Goal: Task Accomplishment & Management: Manage account settings

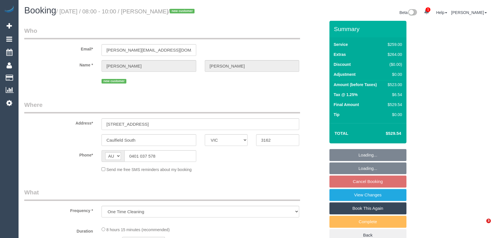
select select "VIC"
select select "string:stripe-pm_1S5IFI2GScqysDRVXsWQiMML"
select select "number:29"
select select "number:14"
select select "number:19"
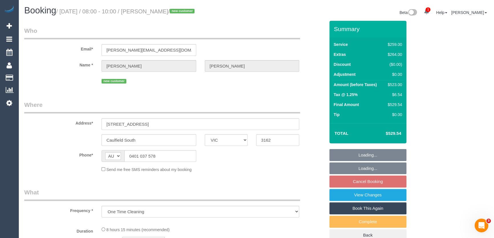
select select "number:24"
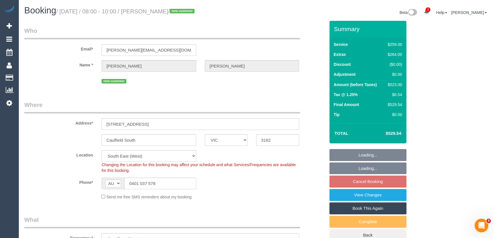
select select "object:795"
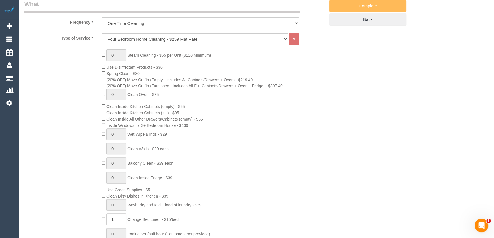
select select "spot1"
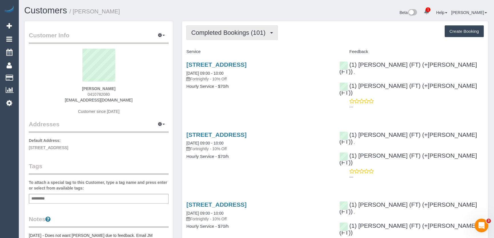
click at [262, 37] on button "Completed Bookings (101)" at bounding box center [232, 32] width 92 height 15
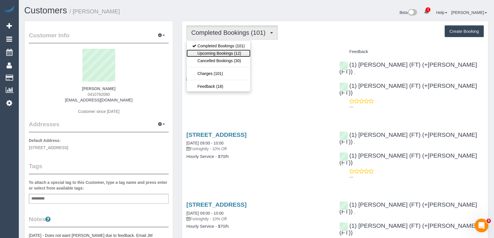
click at [240, 51] on link "Upcoming Bookings (12)" at bounding box center [219, 53] width 64 height 7
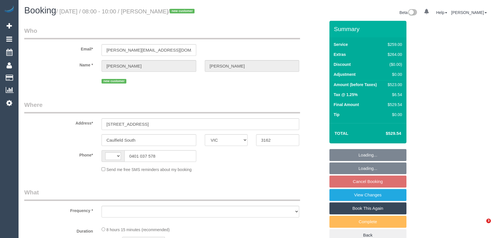
select select "VIC"
select select "string:AU"
select select "object:299"
select select "string:stripe-pm_1S5IFI2GScqysDRVXsWQiMML"
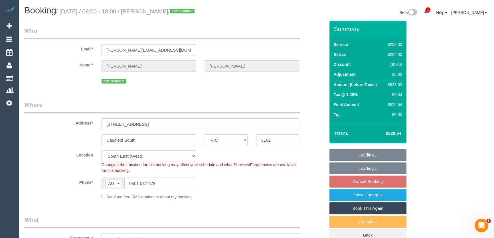
select select "number:29"
select select "number:14"
select select "number:19"
select select "number:24"
select select "object:795"
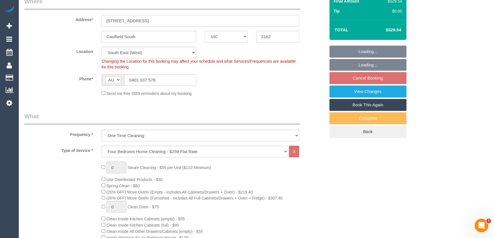
select select "spot1"
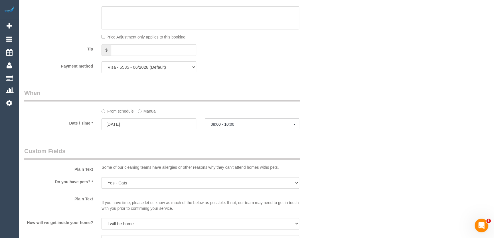
scroll to position [623, 0]
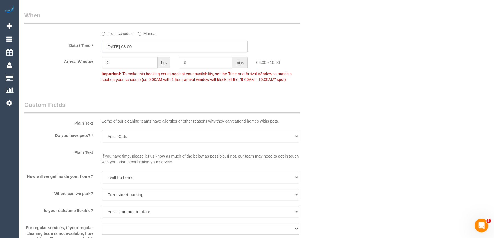
drag, startPoint x: 152, startPoint y: 51, endPoint x: 150, endPoint y: 54, distance: 3.6
click at [152, 51] on input "12/09/2025 08:00" at bounding box center [175, 47] width 146 height 12
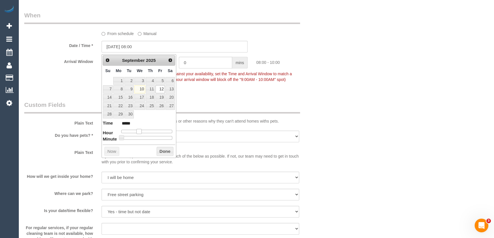
type input "12/09/2025 09:00"
type input "*****"
type input "12/09/2025 10:00"
type input "*****"
drag, startPoint x: 138, startPoint y: 129, endPoint x: 143, endPoint y: 130, distance: 4.6
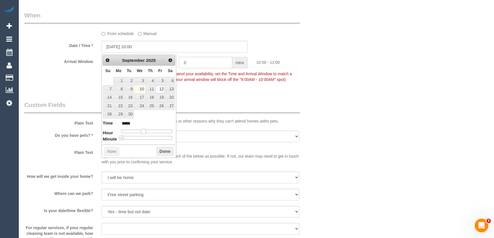
click at [143, 130] on span at bounding box center [143, 131] width 5 height 5
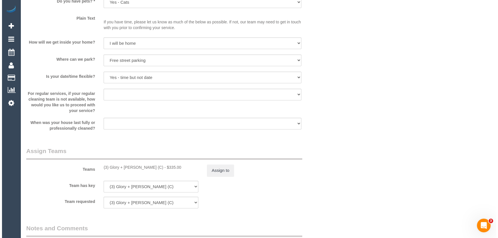
scroll to position [804, 0]
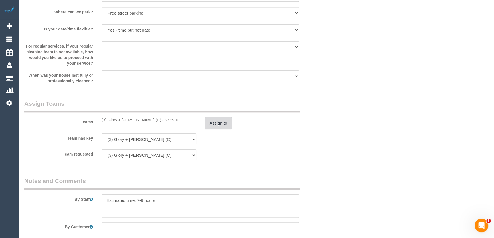
click at [216, 125] on button "Assign to" at bounding box center [218, 123] width 27 height 12
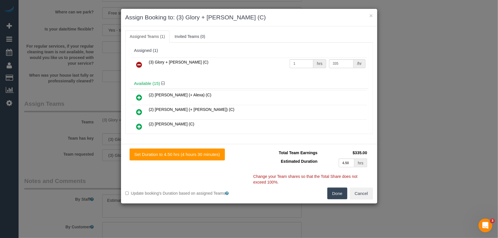
click at [140, 63] on icon at bounding box center [139, 64] width 6 height 7
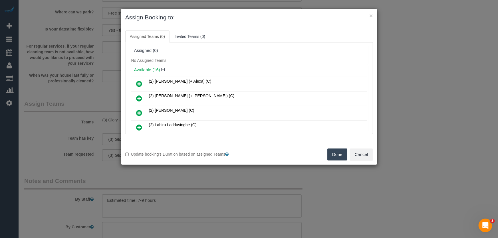
scroll to position [122, 0]
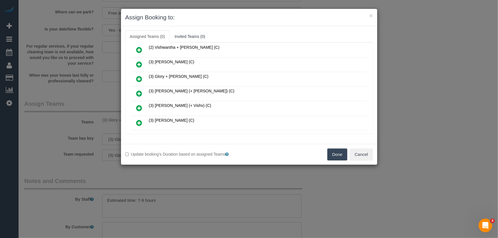
click at [140, 90] on icon at bounding box center [139, 93] width 6 height 7
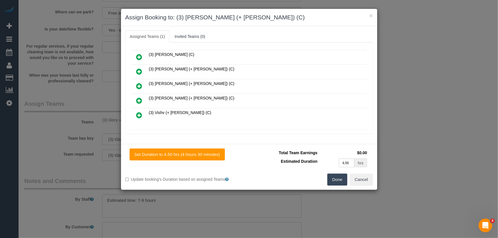
click at [138, 97] on icon at bounding box center [139, 100] width 6 height 7
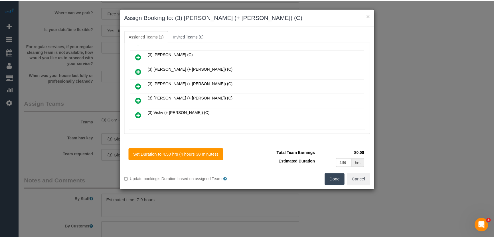
scroll to position [198, 0]
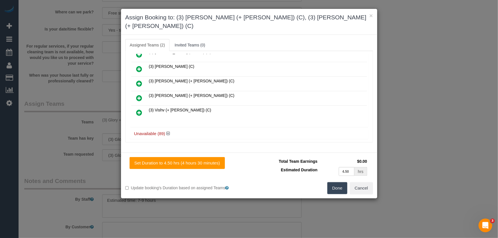
click at [335, 186] on button "Done" at bounding box center [337, 188] width 20 height 12
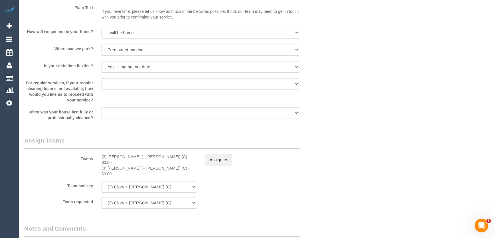
scroll to position [830, 0]
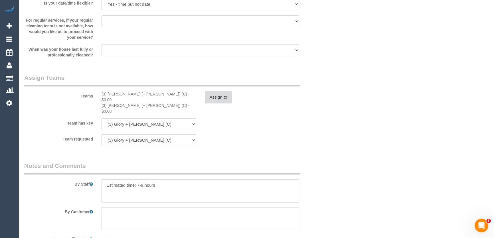
click at [218, 100] on button "Assign to" at bounding box center [218, 97] width 27 height 12
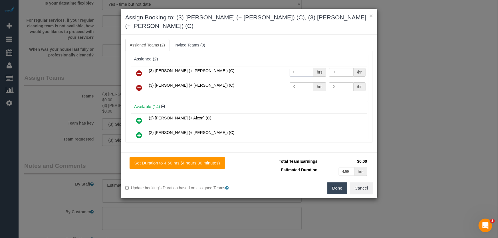
click at [300, 68] on input "0" at bounding box center [302, 72] width 24 height 9
type input "1"
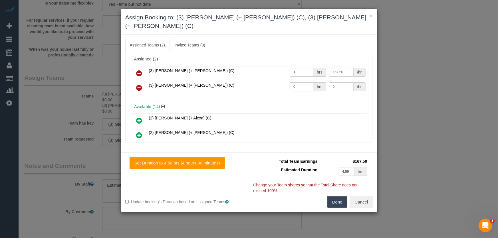
type input "167.5"
click at [297, 82] on input "0" at bounding box center [302, 86] width 24 height 9
type input "1"
type input "167.5"
click at [339, 196] on button "Done" at bounding box center [337, 202] width 20 height 12
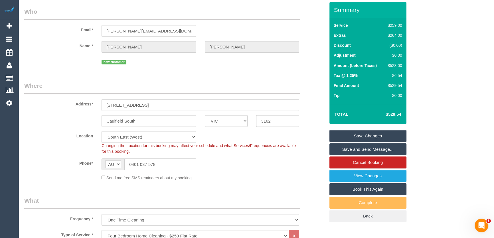
scroll to position [0, 0]
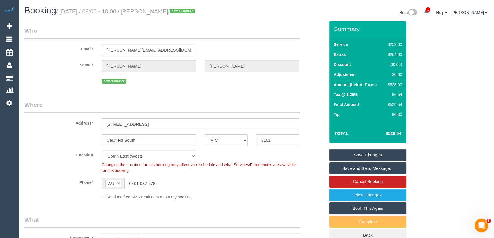
click at [163, 12] on small "/ September 12, 2025 / 08:00 - 10:00 / roy zhang / new customer" at bounding box center [126, 11] width 140 height 6
copy small "roy zhang"
click at [156, 17] on div "Booking / September 12, 2025 / 08:00 - 10:00 / roy zhang / new customer" at bounding box center [138, 12] width 237 height 12
click at [160, 11] on small "/ September 12, 2025 / 08:00 - 10:00 / roy zhang / new customer" at bounding box center [126, 11] width 140 height 6
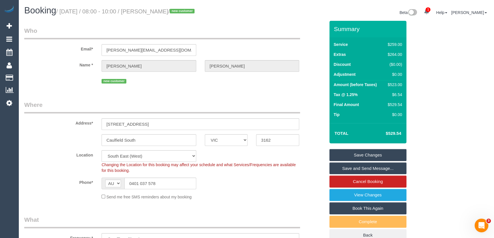
click at [160, 11] on small "/ September 12, 2025 / 08:00 - 10:00 / roy zhang / new customer" at bounding box center [126, 11] width 140 height 6
copy small "roy zhang"
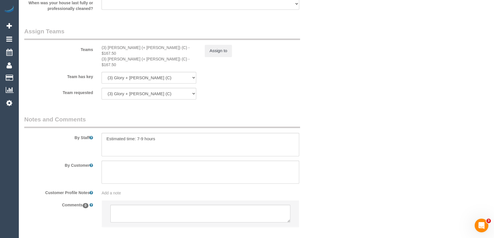
scroll to position [897, 0]
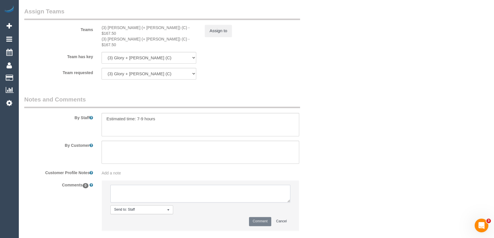
click at [133, 185] on textarea at bounding box center [200, 194] width 180 height 18
type textarea "customer has been informed of AW 10am-12pm - via phone - confirmed"
click at [259, 217] on button "Comment" at bounding box center [260, 221] width 22 height 9
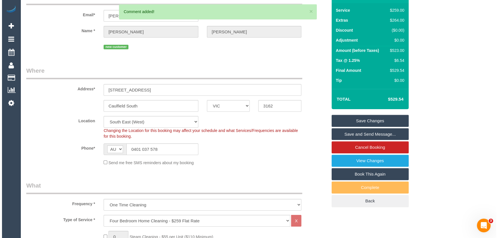
scroll to position [0, 0]
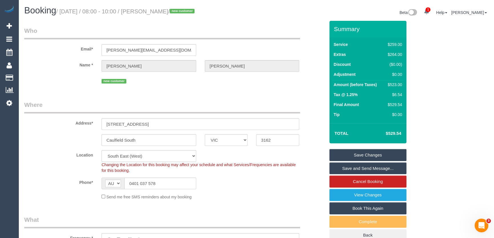
click at [360, 169] on link "Save and Send Message..." at bounding box center [368, 169] width 77 height 12
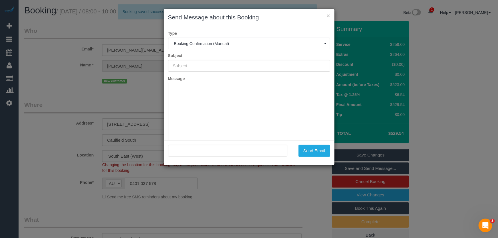
type input "Booking Confirmed"
type input ""roy zhang" <roy.z@live.com.au>"
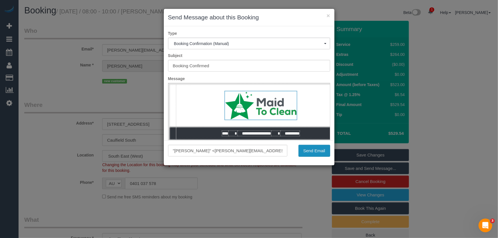
click at [310, 151] on button "Send Email" at bounding box center [315, 151] width 32 height 12
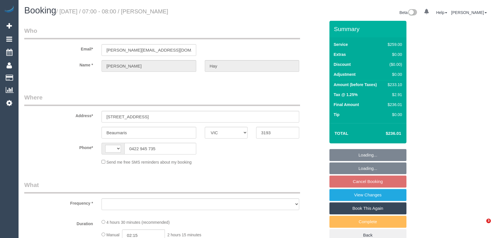
select select "VIC"
select select "string:AU"
select select "object:594"
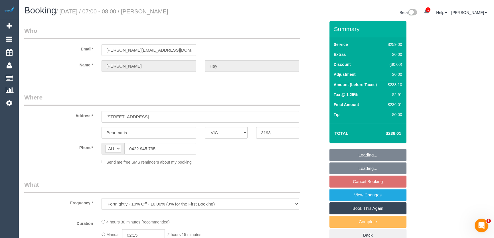
select select "string:stripe-pm_1Qd6J22GScqysDRVCaRhydq6"
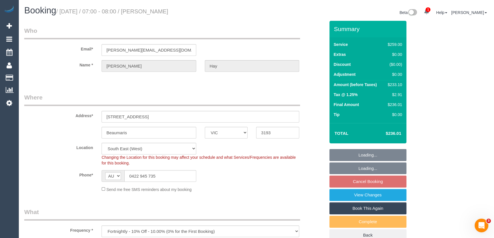
select select "number:27"
select select "number:14"
select select "number:19"
select select "number:25"
select select "number:34"
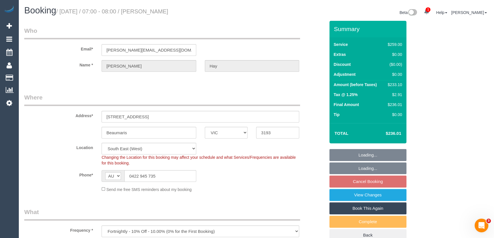
select select "number:13"
select select "object:847"
select select "spot1"
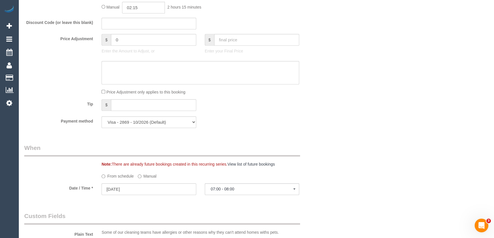
scroll to position [545, 0]
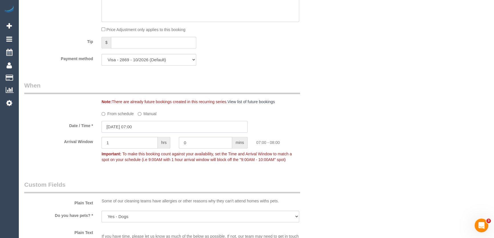
click at [145, 127] on input "12/09/2025 07:00" at bounding box center [175, 127] width 146 height 12
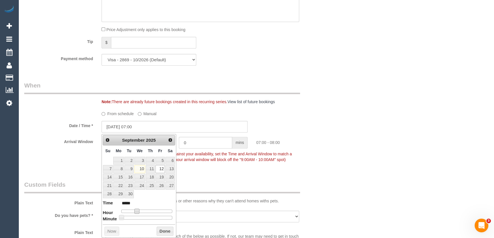
type input "12/09/2025 08:00"
type input "*****"
type input "12/09/2025 09:00"
type input "*****"
drag, startPoint x: 137, startPoint y: 211, endPoint x: 142, endPoint y: 211, distance: 5.1
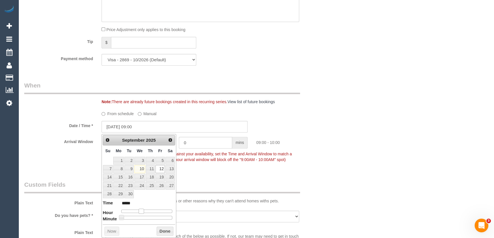
click at [142, 211] on span at bounding box center [141, 211] width 5 height 5
click at [206, 178] on div "Who Email* sarah.adamson89@gmail.com Name * Sarah Hay Where Address* 15 Florird…" at bounding box center [175, 110] width 310 height 1268
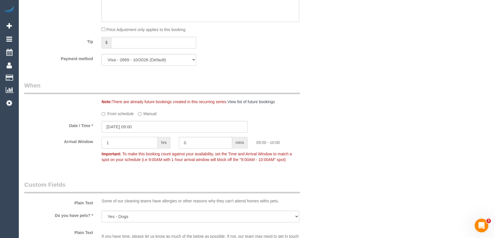
click at [130, 144] on input "1" at bounding box center [130, 143] width 56 height 12
click at [202, 145] on input "0" at bounding box center [205, 143] width 53 height 12
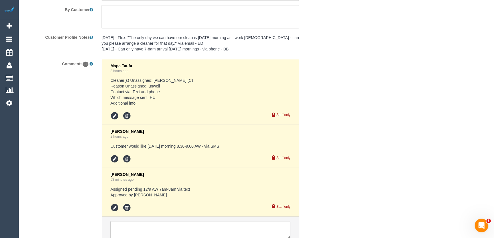
scroll to position [1071, 0]
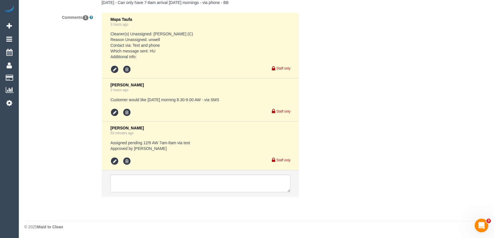
type input "30"
click at [168, 180] on textarea at bounding box center [200, 184] width 180 height 18
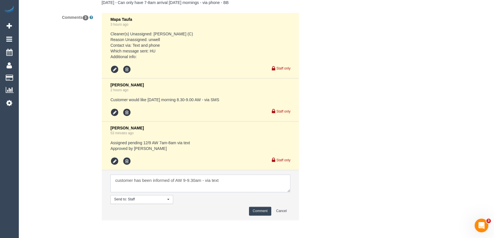
type textarea "customer has been informed of AW 9-9.30am - via text"
click at [259, 212] on button "Comment" at bounding box center [260, 211] width 22 height 9
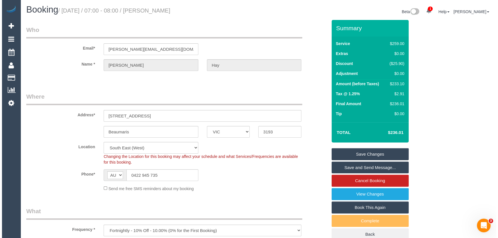
scroll to position [0, 0]
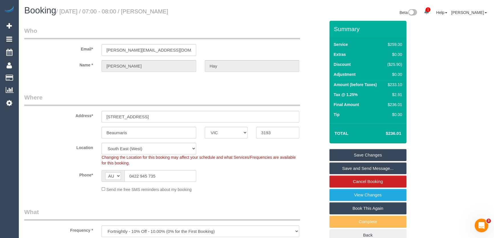
click at [165, 11] on small "/ September 12, 2025 / 07:00 - 08:00 / Sarah Hay" at bounding box center [112, 11] width 112 height 6
click at [356, 168] on link "Save and Send Message..." at bounding box center [368, 169] width 77 height 12
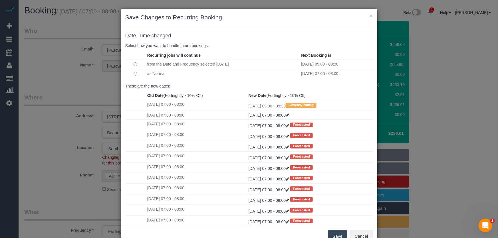
click at [333, 234] on button "Save" at bounding box center [337, 237] width 19 height 12
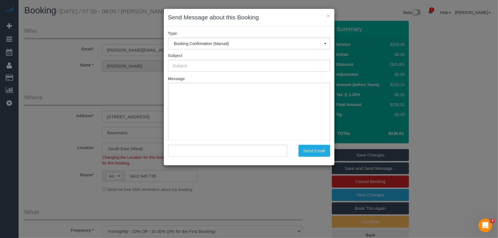
type input "Booking Confirmed"
type input ""Sarah Hay" <sarah.adamson89@gmail.com>"
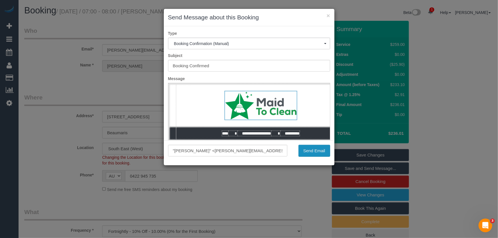
drag, startPoint x: 313, startPoint y: 154, endPoint x: 296, endPoint y: 168, distance: 22.0
click at [313, 154] on button "Send Email" at bounding box center [315, 151] width 32 height 12
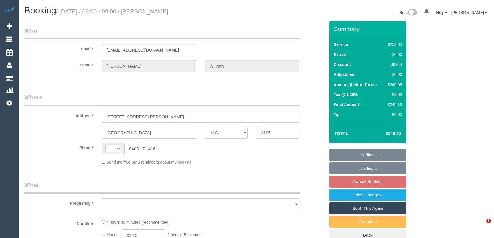
select select "VIC"
select select "string:AU"
select select "object:416"
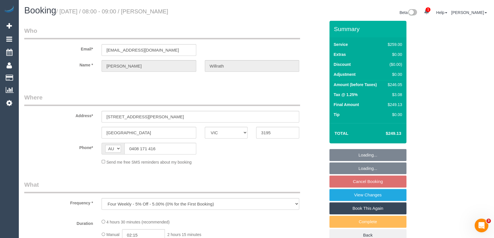
select select "string:stripe-pm_1LrthK2GScqysDRVWF5IwPTR"
select select "number:28"
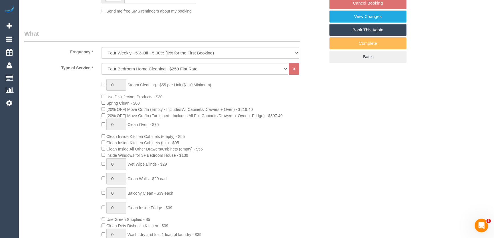
select select "object:1467"
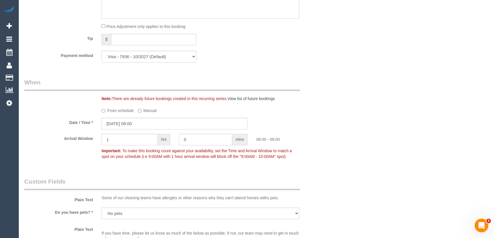
scroll to position [623, 0]
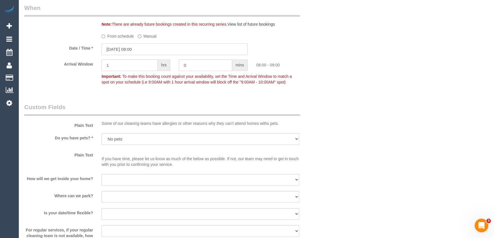
click at [147, 51] on input "[DATE] 08:00" at bounding box center [175, 49] width 146 height 12
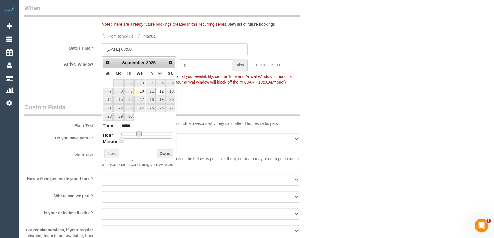
type input "[DATE] 09:00"
type input "*****"
type input "[DATE] 10:00"
type input "*****"
type input "[DATE] 11:00"
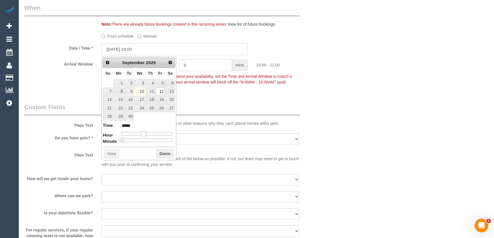
type input "*****"
drag, startPoint x: 139, startPoint y: 134, endPoint x: 145, endPoint y: 135, distance: 6.6
click at [145, 135] on span at bounding box center [145, 133] width 5 height 5
click at [232, 95] on div "Who Email* sheridanverwey@gmail.com Name * Sheridan Willrath Where Address* 70 …" at bounding box center [175, 189] width 310 height 1583
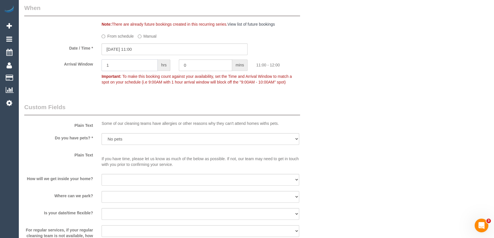
click at [133, 64] on input "1" at bounding box center [130, 65] width 56 height 12
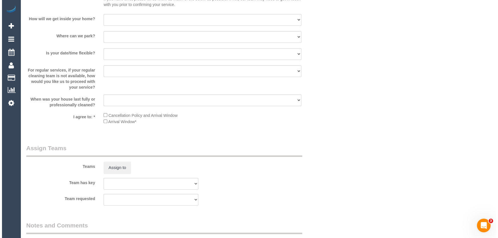
scroll to position [830, 0]
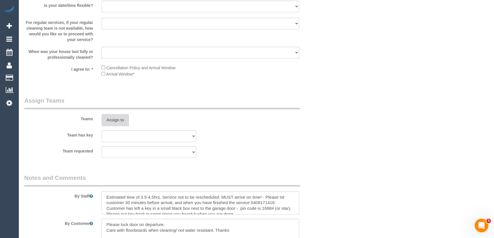
type input "2"
click at [115, 119] on button "Assign to" at bounding box center [115, 120] width 27 height 12
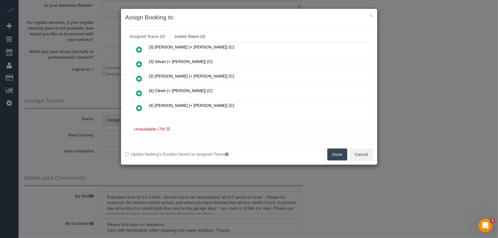
scroll to position [342, 0]
click at [169, 126] on icon at bounding box center [167, 128] width 3 height 4
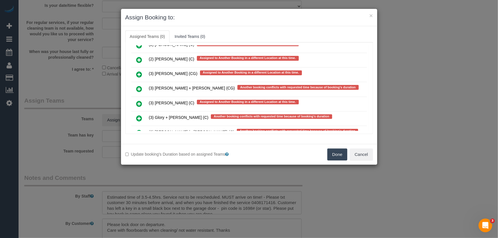
click at [139, 115] on icon at bounding box center [139, 118] width 6 height 7
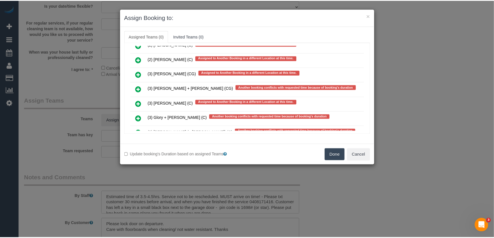
scroll to position [1388, 0]
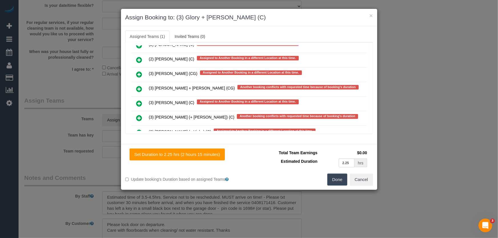
click at [340, 180] on button "Done" at bounding box center [337, 180] width 20 height 12
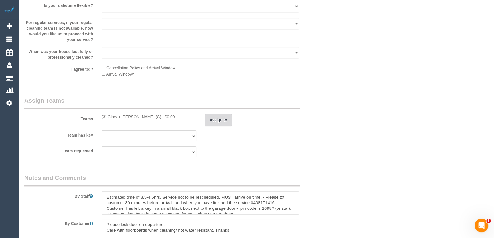
click at [214, 125] on button "Assign to" at bounding box center [218, 120] width 27 height 12
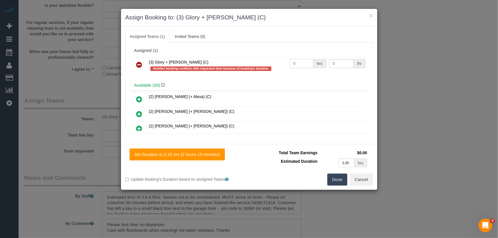
click at [298, 65] on input "0" at bounding box center [302, 63] width 24 height 9
type input "1"
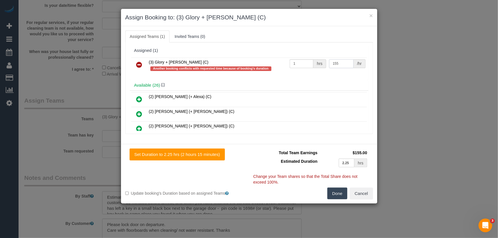
type input "155"
click at [362, 196] on button "Cancel" at bounding box center [361, 194] width 23 height 12
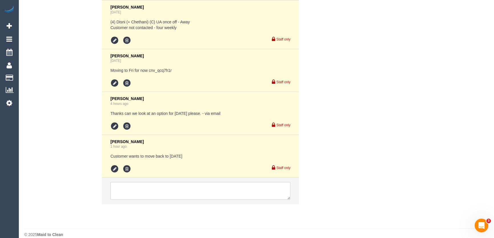
scroll to position [1386, 0]
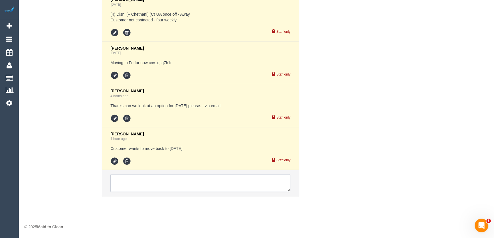
click at [127, 180] on textarea at bounding box center [200, 184] width 180 height 18
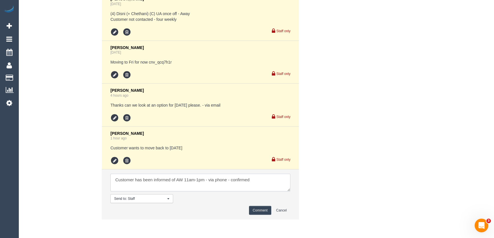
type textarea "Customer has been informed of AW 11am-1pm - via phone - confirmed"
click at [265, 213] on button "Comment" at bounding box center [260, 210] width 22 height 9
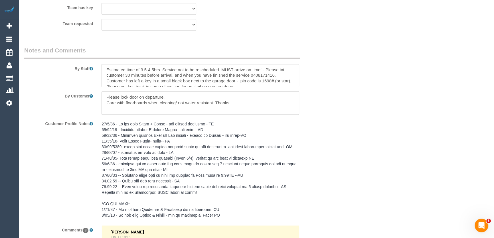
scroll to position [858, 0]
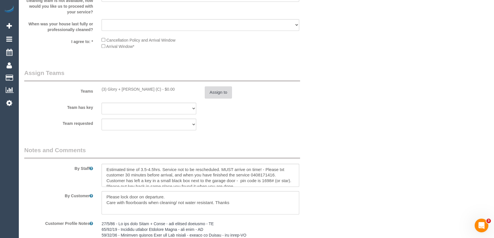
click at [220, 96] on button "Assign to" at bounding box center [218, 92] width 27 height 12
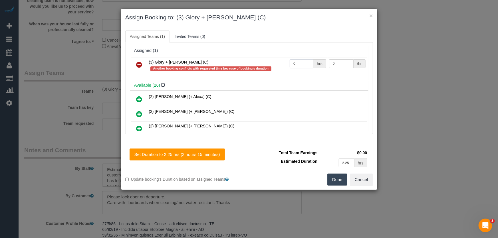
click at [297, 62] on input "0" at bounding box center [302, 63] width 24 height 9
type input "1"
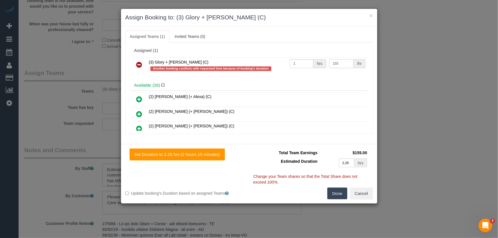
type input "155"
click at [341, 194] on button "Done" at bounding box center [337, 194] width 20 height 12
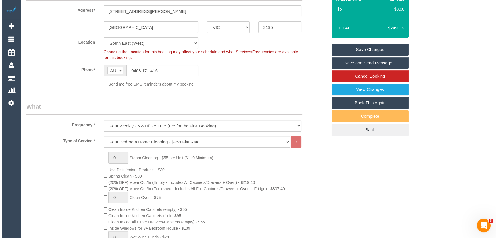
scroll to position [0, 0]
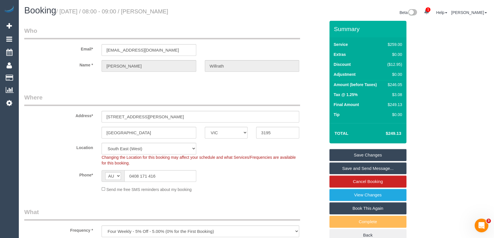
click at [168, 12] on small "/ September 12, 2025 / 08:00 - 09:00 / Sheridan Willrath" at bounding box center [112, 11] width 112 height 6
copy small "Sheridan Willrath"
click at [368, 168] on link "Save and Send Message..." at bounding box center [368, 169] width 77 height 12
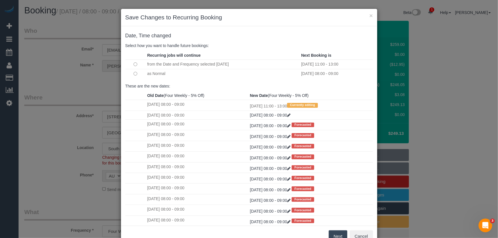
click at [334, 237] on button "Next" at bounding box center [338, 237] width 19 height 12
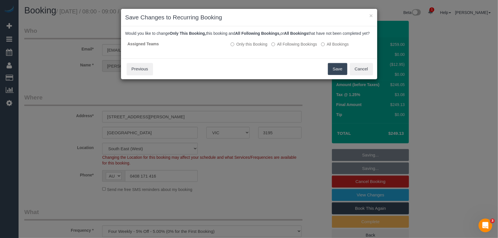
click at [330, 73] on button "Save" at bounding box center [337, 69] width 19 height 12
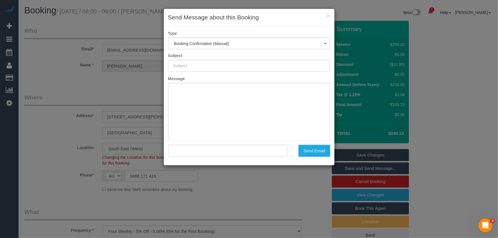
type input "Booking Confirmed"
type input ""Sheridan Willrath" <sheridanverwey@gmail.com>"
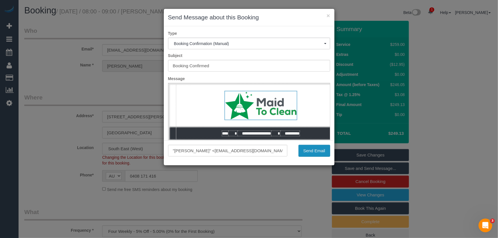
click at [313, 151] on button "Send Email" at bounding box center [315, 151] width 32 height 12
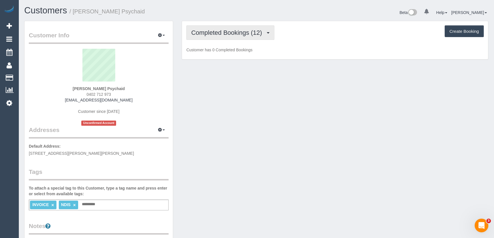
click at [260, 36] on button "Completed Bookings (12)" at bounding box center [230, 32] width 88 height 15
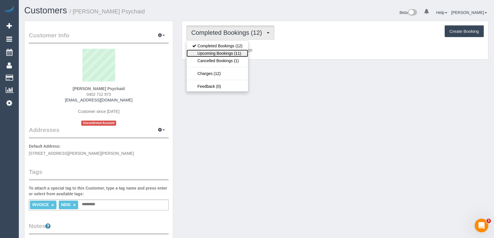
click at [236, 54] on link "Upcoming Bookings (11)" at bounding box center [218, 53] width 62 height 7
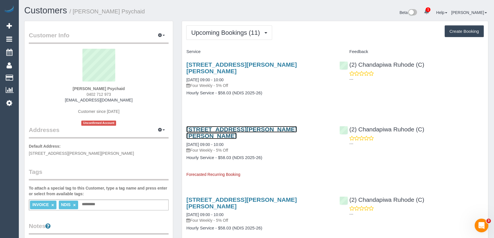
click at [203, 126] on link "[STREET_ADDRESS][PERSON_NAME][PERSON_NAME]" at bounding box center [241, 132] width 110 height 13
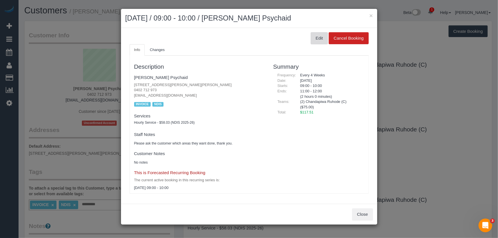
click at [320, 37] on button "Edit" at bounding box center [319, 38] width 17 height 12
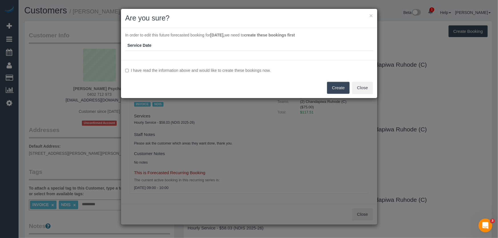
click at [334, 90] on button "Create" at bounding box center [338, 88] width 23 height 12
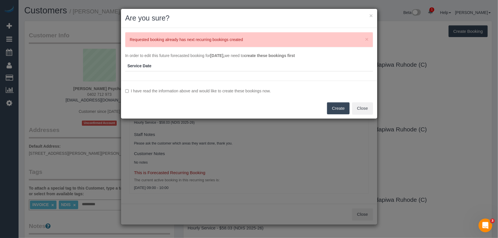
click at [335, 111] on button "Create" at bounding box center [338, 108] width 23 height 12
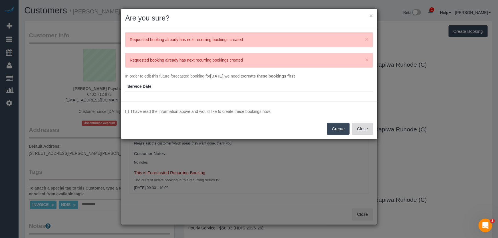
click at [363, 131] on button "Close" at bounding box center [362, 129] width 21 height 12
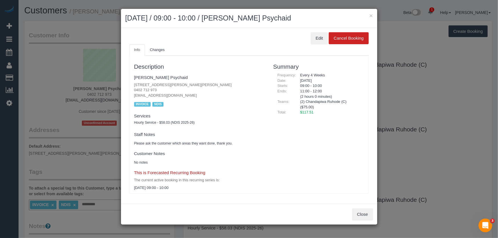
click at [425, 132] on div "× [DATE] / 09:00 - 10:00 / [PERSON_NAME] Edit Cancel Booking Info Changes Descr…" at bounding box center [249, 119] width 498 height 238
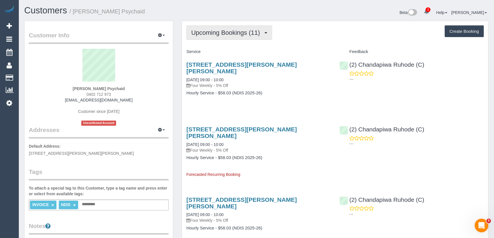
click at [250, 34] on span "Upcoming Bookings (11)" at bounding box center [227, 32] width 72 height 7
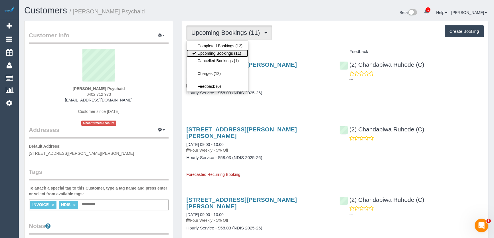
click at [240, 53] on link "Upcoming Bookings (11)" at bounding box center [218, 53] width 62 height 7
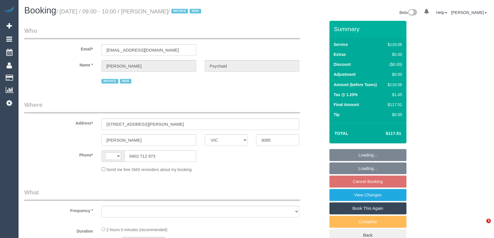
select select "VIC"
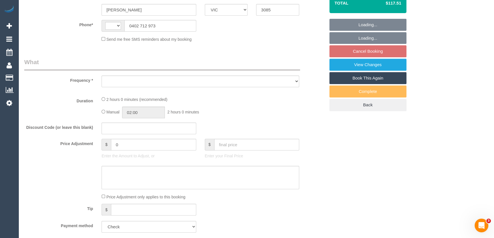
select select "string:AU"
select select "object:534"
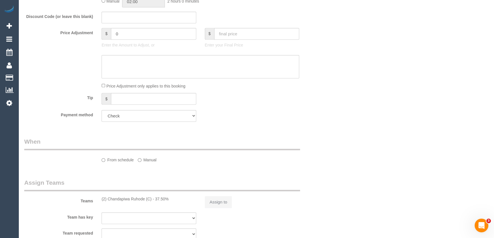
select select "number:28"
select select "number:14"
select select "number:18"
select select "number:25"
select select "number:35"
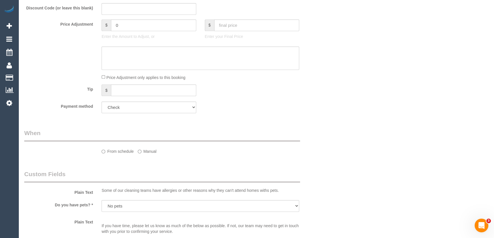
select select "object:1134"
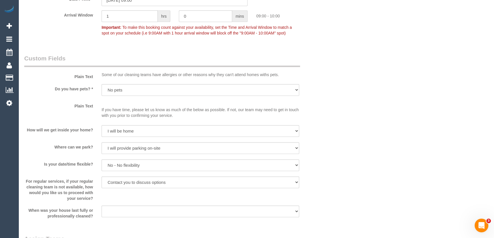
scroll to position [416, 0]
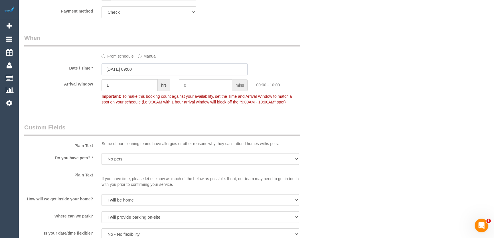
click at [147, 75] on input "29/09/2025 09:00" at bounding box center [175, 69] width 146 height 12
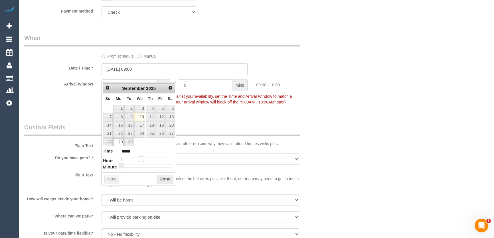
type input "29/09/2025 08:00"
type input "*****"
click at [139, 158] on span at bounding box center [138, 159] width 5 height 5
click at [204, 128] on div "Who Email* shazlee1957@gmail.com Name * Sharon Saunders Psychaid INVOICE NDIS W…" at bounding box center [175, 86] width 310 height 965
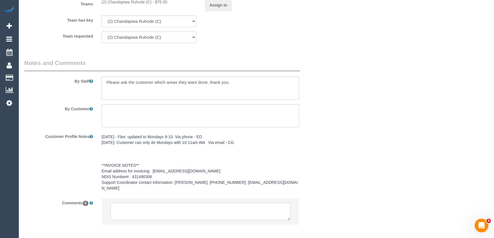
scroll to position [767, 0]
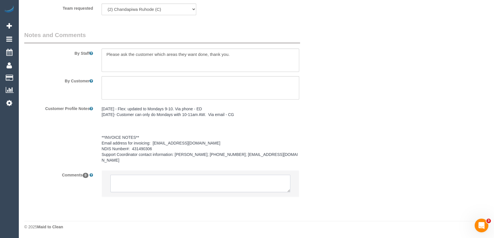
click at [152, 182] on textarea at bounding box center [200, 184] width 180 height 18
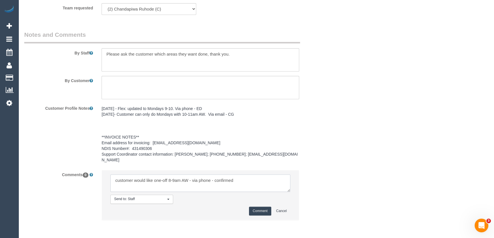
type textarea "customer would like one-off 8-9am AW - via phone - confirmed"
click at [254, 214] on button "Comment" at bounding box center [260, 211] width 22 height 9
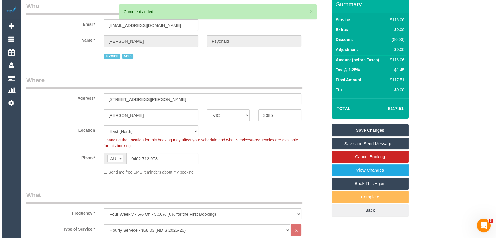
scroll to position [0, 0]
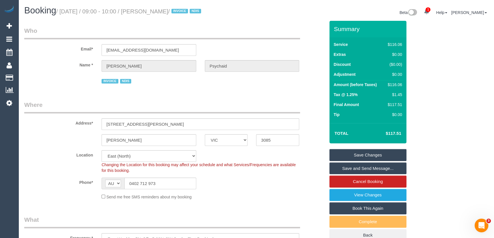
click at [350, 175] on link "Save and Send Message..." at bounding box center [368, 169] width 77 height 12
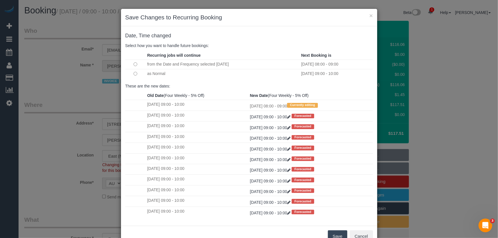
click at [332, 235] on button "Save" at bounding box center [337, 237] width 19 height 12
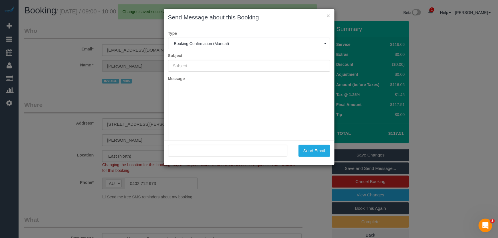
type input "Booking Confirmed"
type input ""Sharon Saunders Psychaid" <shazlee1957@gmail.com>"
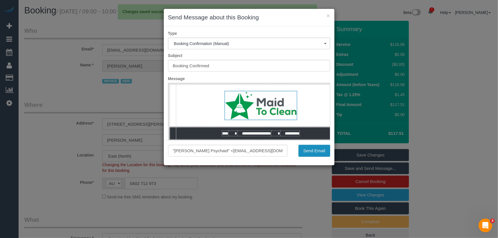
click at [314, 154] on button "Send Email" at bounding box center [315, 151] width 32 height 12
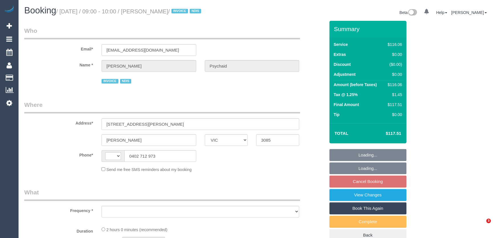
select select "VIC"
select select "string:AU"
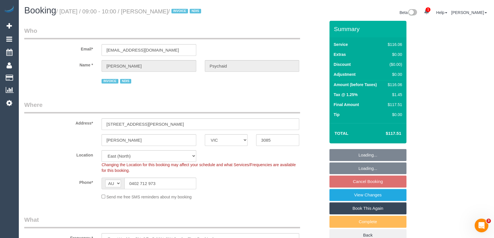
select select "object:1134"
select select "number:28"
select select "number:14"
select select "number:18"
select select "number:25"
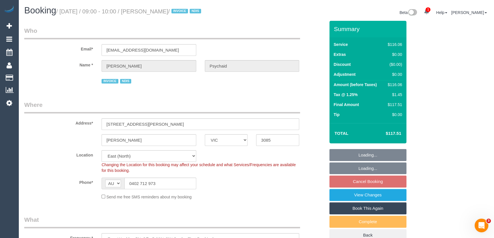
select select "number:35"
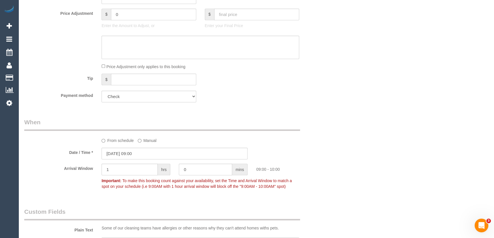
scroll to position [389, 0]
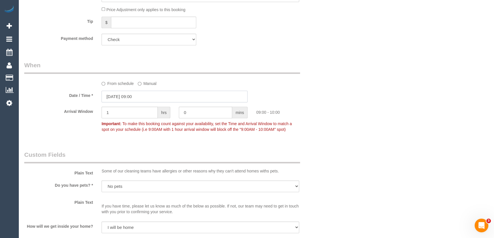
click at [147, 102] on input "27/10/2025 09:00" at bounding box center [175, 97] width 146 height 12
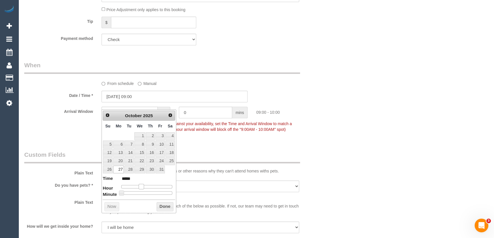
type input "27/10/2025 10:00"
type input "*****"
type input "27/10/2025 11:00"
type input "*****"
type input "27/10/2025 12:00"
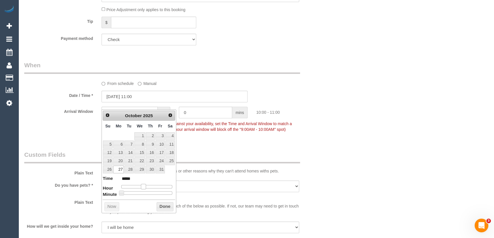
type input "*****"
type input "27/10/2025 13:00"
type input "*****"
drag, startPoint x: 141, startPoint y: 186, endPoint x: 150, endPoint y: 187, distance: 9.2
click at [150, 187] on span at bounding box center [150, 186] width 5 height 5
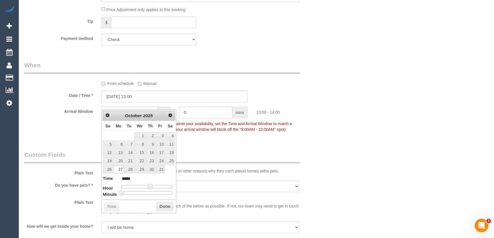
click at [220, 153] on div "Who Email* shazlee1957@gmail.com Name * Sharon Saunders Psychaid INVOICE NDIS W…" at bounding box center [175, 114] width 310 height 965
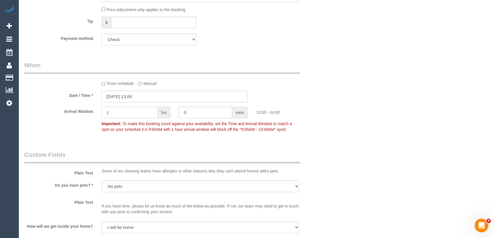
click at [125, 118] on input "1" at bounding box center [130, 113] width 56 height 12
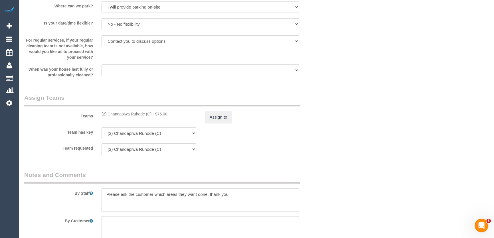
scroll to position [675, 0]
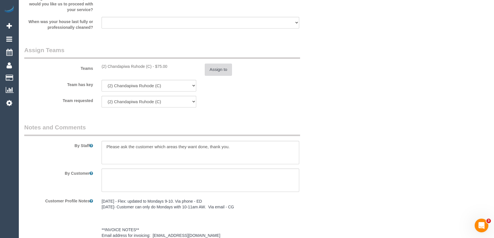
type input "2"
click at [215, 76] on button "Assign to" at bounding box center [218, 70] width 27 height 12
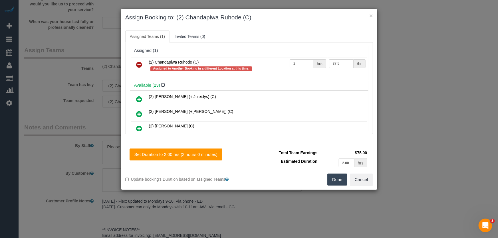
click at [139, 63] on icon at bounding box center [139, 64] width 6 height 7
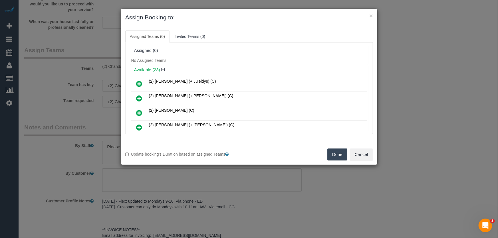
click at [335, 156] on button "Done" at bounding box center [337, 155] width 20 height 12
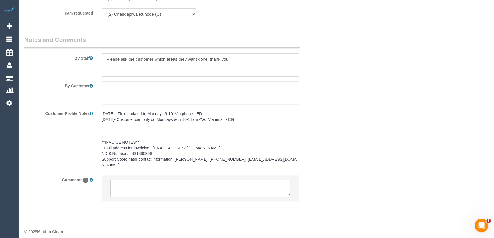
scroll to position [767, 0]
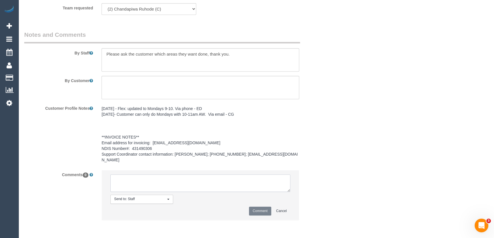
click at [140, 180] on textarea at bounding box center [200, 184] width 180 height 18
click at [133, 176] on textarea at bounding box center [200, 184] width 180 height 18
type textarea "U/A Chanda as one-off Customer needs to change AW 1-3pm Happy to have a cover -…"
click at [254, 213] on button "Comment" at bounding box center [260, 211] width 22 height 9
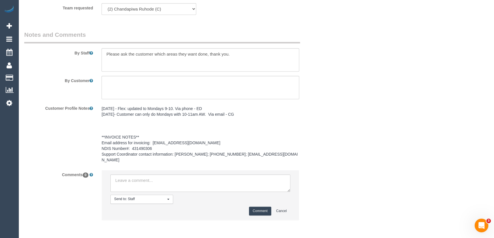
scroll to position [0, 0]
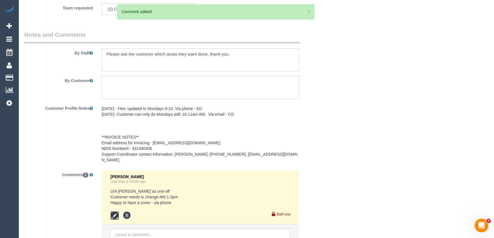
click at [116, 217] on icon at bounding box center [114, 216] width 9 height 9
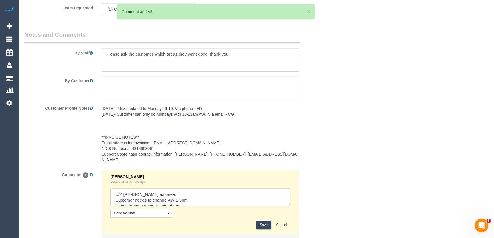
click at [195, 202] on textarea at bounding box center [200, 198] width 180 height 18
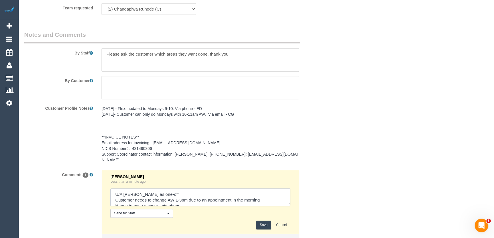
type textarea "U/A Chanda as one-off Customer needs to change AW 1-3pm due to an appointment i…"
click at [265, 224] on button "Save" at bounding box center [263, 225] width 15 height 9
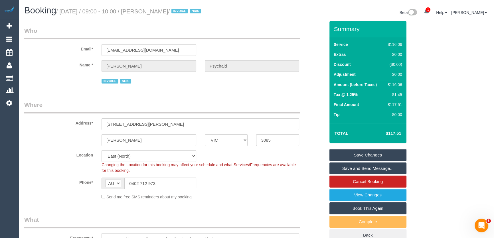
click at [359, 161] on link "Save Changes" at bounding box center [368, 155] width 77 height 12
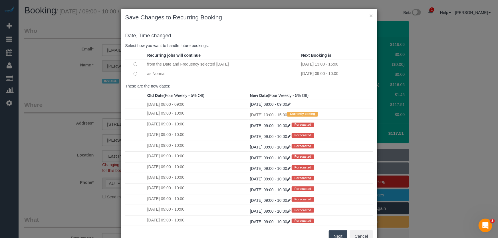
click at [333, 234] on button "Next" at bounding box center [338, 237] width 19 height 12
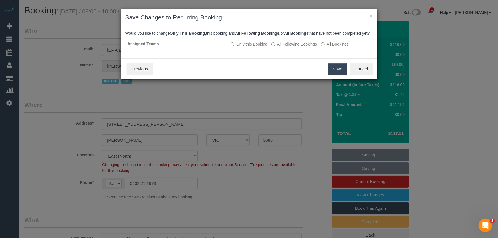
click at [337, 75] on button "Save" at bounding box center [337, 69] width 19 height 12
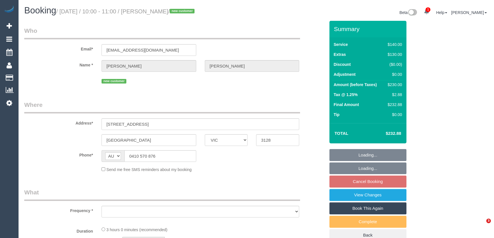
select select "VIC"
select select "object:540"
select select "string:stripe-pm_1S3bWD2GScqysDRVfB37uJIA"
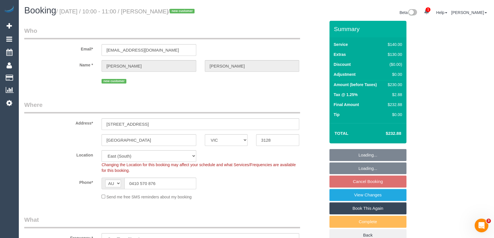
select select "object:828"
select select "number:28"
select select "number:14"
select select "number:20"
select select "number:24"
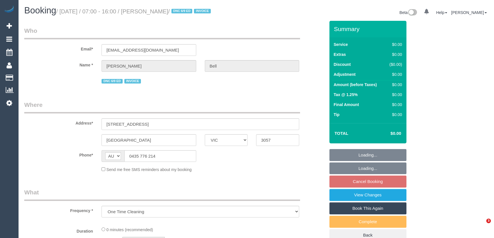
select select "VIC"
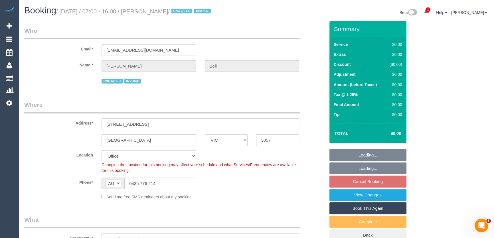
select select "number:28"
select select "number:14"
select select "number:19"
select select "number:36"
select select "object:702"
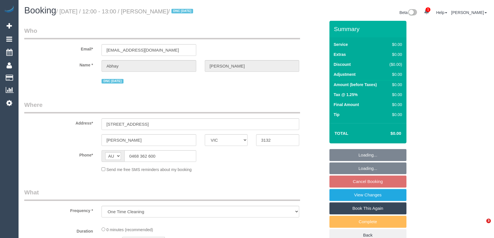
select select "VIC"
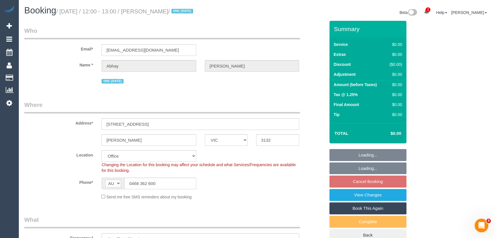
select select "object:568"
select select "string:stripe-pm_1Rzrem2GScqysDRVBNb4qXdH"
select select "number:28"
select select "number:14"
select select "number:19"
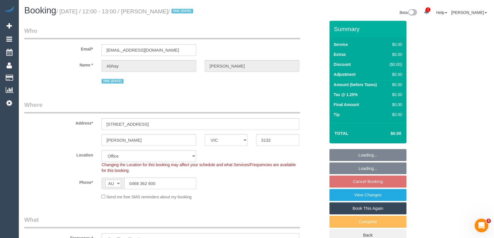
select select "number:24"
select select "number:35"
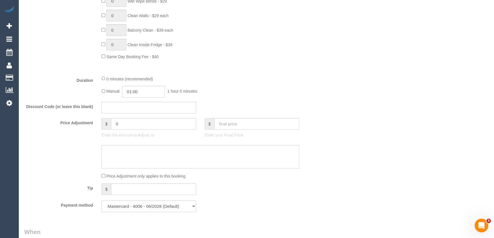
scroll to position [311, 0]
click at [149, 91] on input "01:00" at bounding box center [143, 93] width 43 height 12
type input "00:30"
click at [138, 101] on li "00:30" at bounding box center [137, 102] width 25 height 7
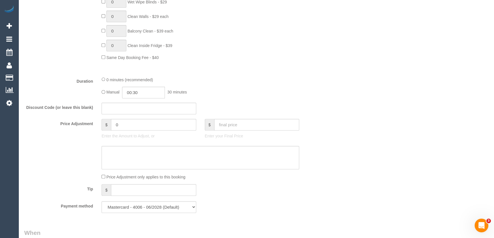
click at [244, 85] on div "0 minutes (recommended) Manual 00:30 30 minutes" at bounding box center [200, 88] width 206 height 22
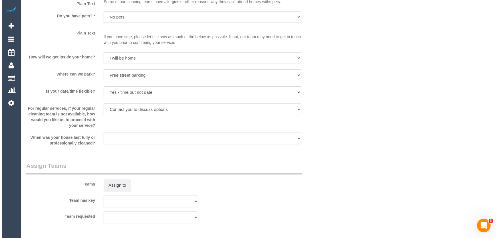
scroll to position [726, 0]
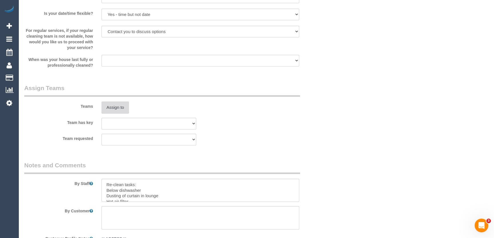
click at [117, 106] on button "Assign to" at bounding box center [115, 108] width 27 height 12
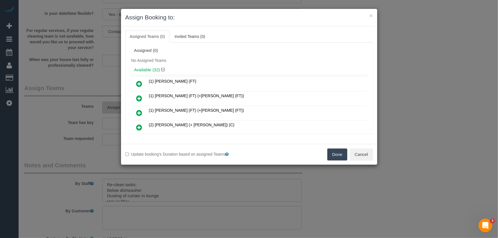
scroll to position [2163, 0]
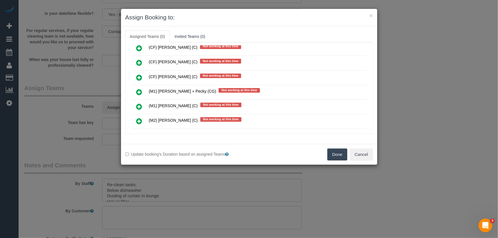
click at [136, 132] on icon at bounding box center [139, 135] width 6 height 7
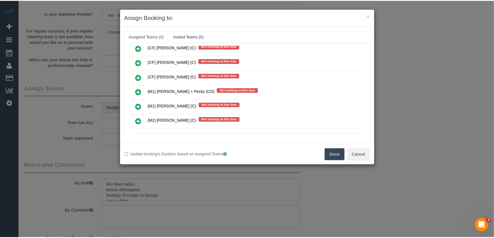
scroll to position [2177, 0]
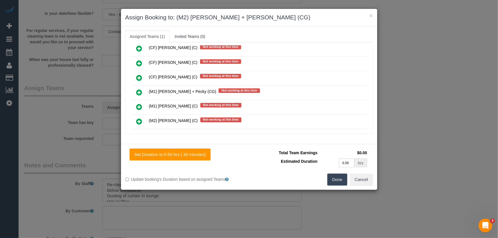
click at [335, 182] on button "Done" at bounding box center [337, 180] width 20 height 12
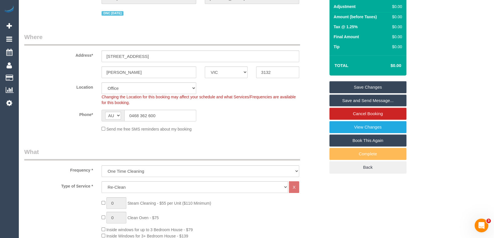
scroll to position [0, 0]
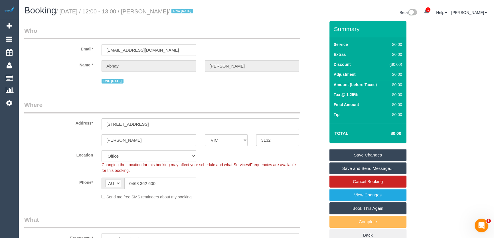
click at [164, 11] on small "/ [DATE] / 12:00 - 13:00 / [PERSON_NAME] / DNC [DATE]" at bounding box center [125, 11] width 139 height 6
click at [163, 11] on small "/ [DATE] / 12:00 - 13:00 / [PERSON_NAME] / DNC [DATE]" at bounding box center [125, 11] width 139 height 6
copy small "[PERSON_NAME]"
click at [361, 168] on link "Save and Send Message..." at bounding box center [368, 169] width 77 height 12
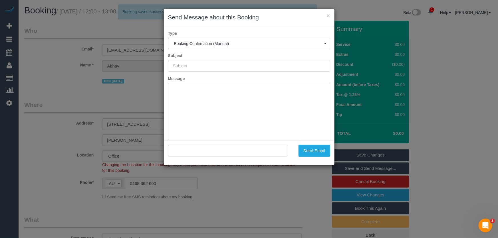
type input "Booking Confirmed"
type input ""[PERSON_NAME]" <[EMAIL_ADDRESS][DOMAIN_NAME]>"
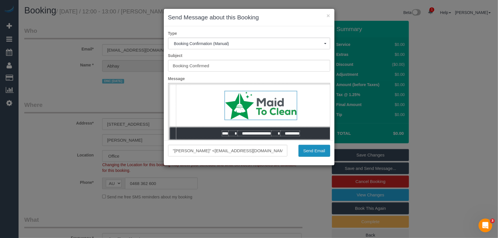
click at [309, 152] on button "Send Email" at bounding box center [315, 151] width 32 height 12
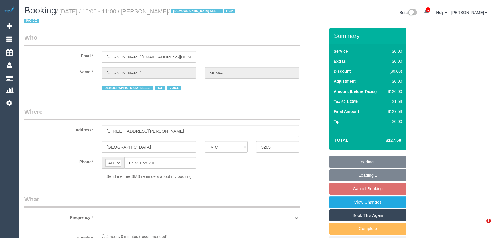
select select "VIC"
select select "object:678"
select select "120"
select select "number:28"
select select "number:16"
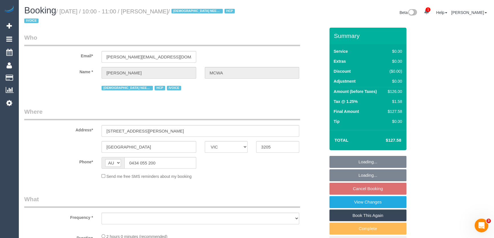
select select "number:19"
select select "number:25"
select select "number:35"
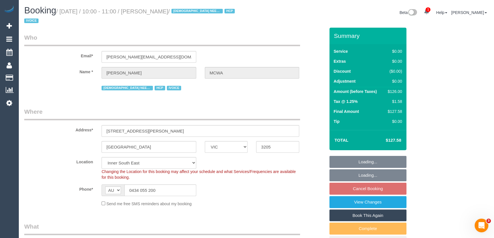
select select "object:865"
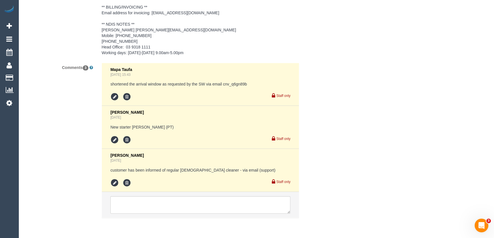
scroll to position [957, 0]
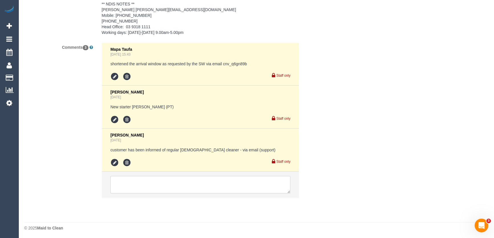
click at [158, 186] on textarea at bounding box center [200, 185] width 180 height 18
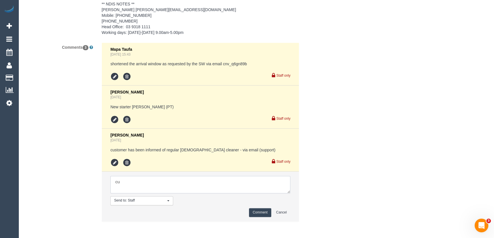
type textarea "c"
type textarea "possibly cancelling ongoing - via email (support) Mapa to follow up"
click at [257, 212] on button "Comment" at bounding box center [260, 212] width 22 height 9
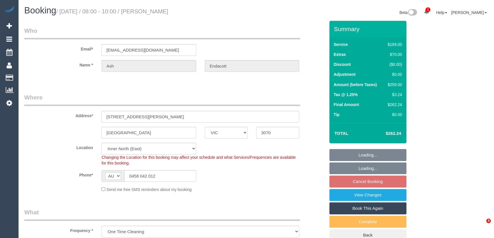
select select "VIC"
select select "number:28"
select select "number:15"
select select "number:19"
select select "number:25"
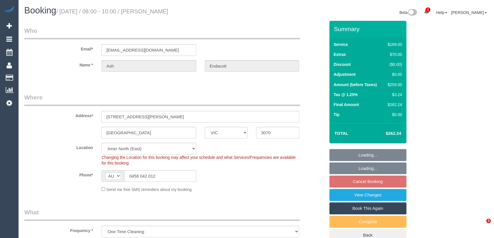
select select "number:26"
select select "spot1"
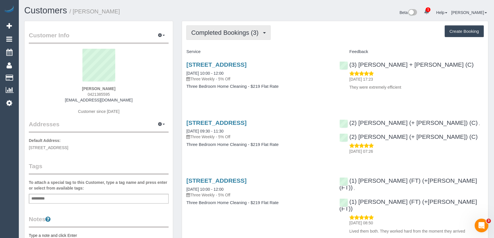
click at [234, 34] on span "Completed Bookings (3)" at bounding box center [226, 32] width 70 height 7
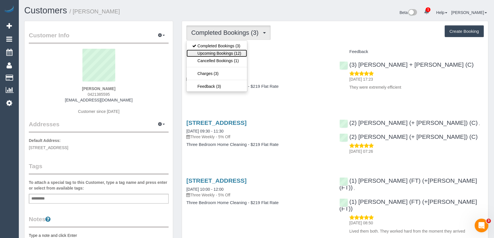
click at [235, 53] on link "Upcoming Bookings (12)" at bounding box center [217, 53] width 60 height 7
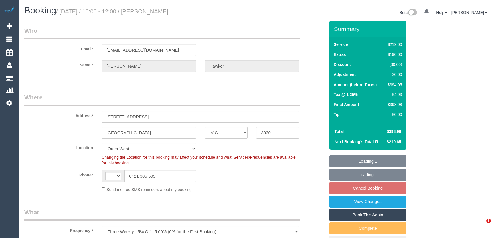
select select "VIC"
select select "object:572"
select select "string:AU"
select select "string:stripe-pm_1RkZlA2GScqysDRVlVjE8EMK"
select select "number:30"
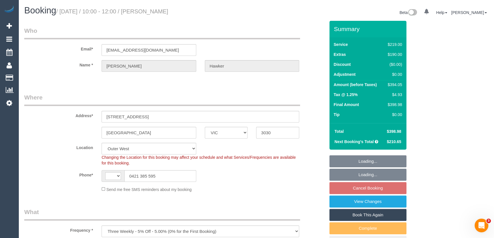
select select "number:14"
select select "number:19"
select select "number:24"
select select "number:35"
select select "number:13"
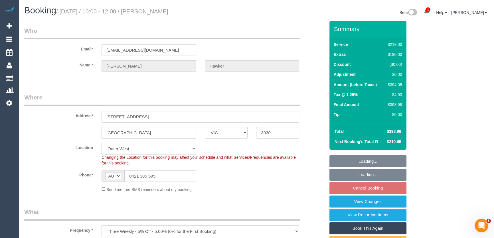
select select "spot1"
click at [158, 174] on input "0421 385 595" at bounding box center [160, 176] width 72 height 12
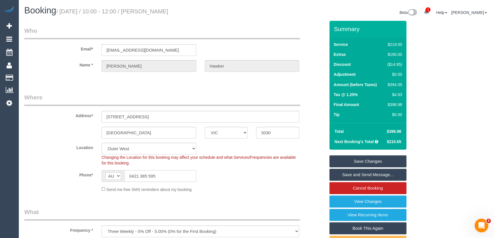
click at [158, 174] on input "0421 385 595" at bounding box center [160, 176] width 72 height 12
click at [162, 117] on input "79 Signature Boulevard" at bounding box center [201, 117] width 198 height 12
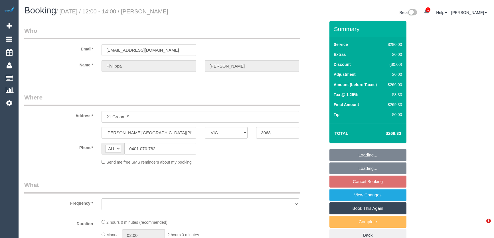
select select "VIC"
select select "string:stripe-pm_1Q1bUV2GScqysDRVSfyqph5Y"
select select "2"
select select "number:29"
select select "number:14"
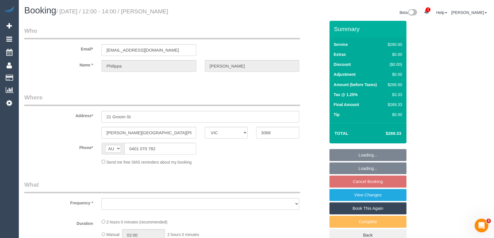
select select "number:19"
select select "number:22"
select select "number:33"
select select "number:12"
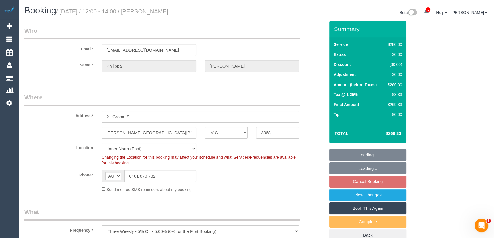
select select "object:879"
select select "spot1"
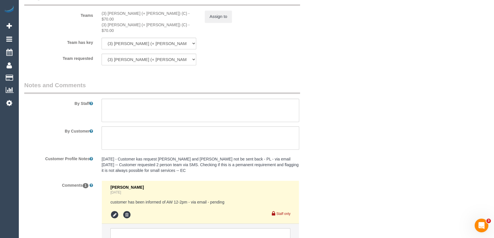
scroll to position [909, 0]
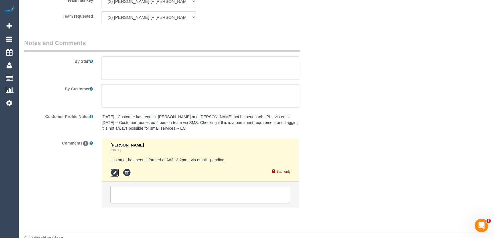
click at [114, 169] on icon at bounding box center [114, 173] width 9 height 9
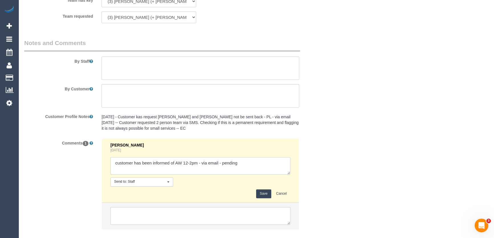
click at [247, 157] on textarea at bounding box center [200, 166] width 180 height 18
type textarea "customer has been informed of AW 12-2pm - via email - confirmed"
click at [266, 190] on button "Save" at bounding box center [263, 194] width 15 height 9
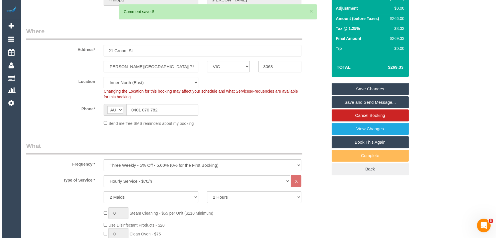
scroll to position [0, 0]
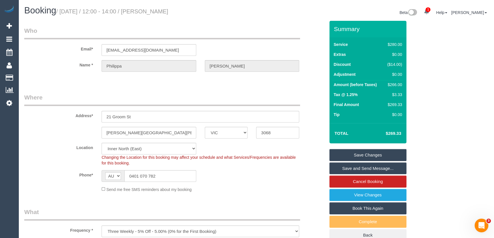
click at [347, 168] on link "Save and Send Message..." at bounding box center [368, 169] width 77 height 12
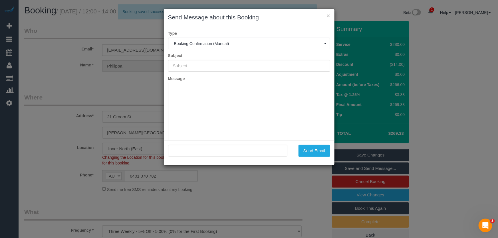
type input "Booking Confirmed"
type input ""Philippa Nicholson" <pipnic@hotmail.com>"
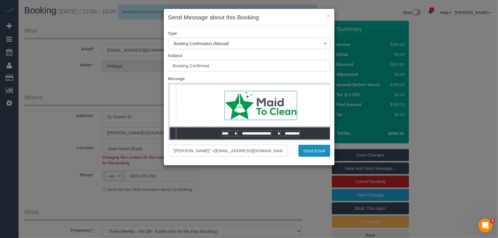
click at [313, 152] on button "Send Email" at bounding box center [315, 151] width 32 height 12
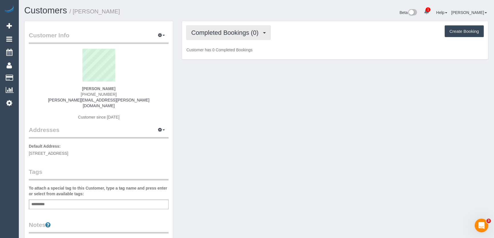
click at [227, 37] on button "Completed Bookings (0)" at bounding box center [228, 32] width 84 height 15
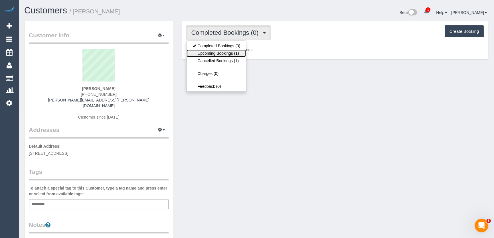
click at [230, 53] on link "Upcoming Bookings (1)" at bounding box center [216, 53] width 59 height 7
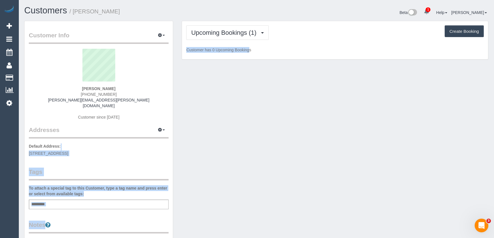
drag, startPoint x: 238, startPoint y: 139, endPoint x: 219, endPoint y: 140, distance: 18.6
click at [237, 140] on div "Customer Info Edit Contact Info Send Message Email Preferences Special Sales Ta…" at bounding box center [256, 215] width 473 height 388
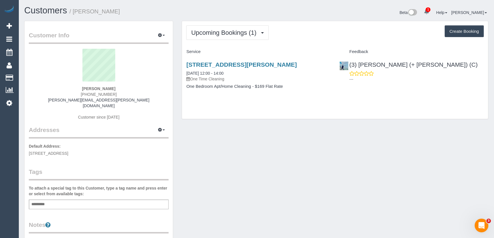
click at [318, 90] on div "377 George Street, Fitzroy, VIC 3065 12/09/2025 12:00 - 14:00 One Time Cleaning…" at bounding box center [258, 79] width 153 height 44
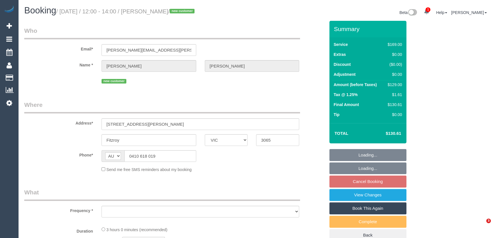
select select "VIC"
select select "object:546"
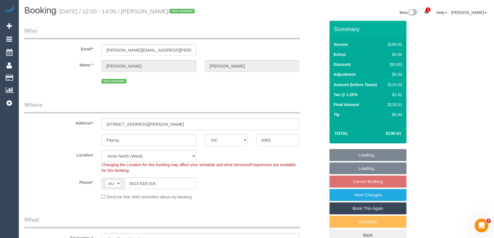
select select "string:stripe-pm_1S5ahG2GScqysDRVJT8Vyzzt"
select select "spot1"
select select "number:27"
select select "number:14"
select select "number:19"
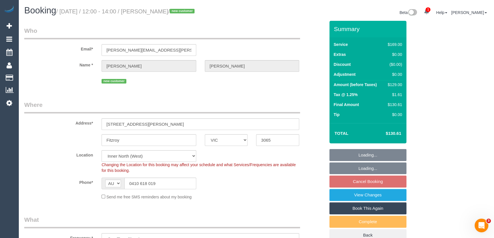
select select "number:25"
select select "number:12"
select select "object:1683"
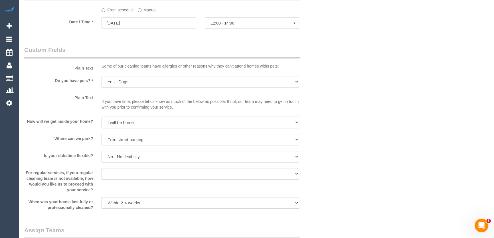
scroll to position [606, 0]
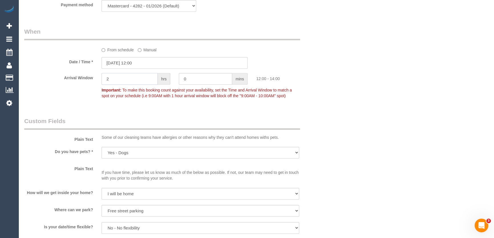
click at [118, 83] on input "2" at bounding box center [130, 79] width 56 height 12
click at [197, 81] on input "0" at bounding box center [205, 79] width 53 height 12
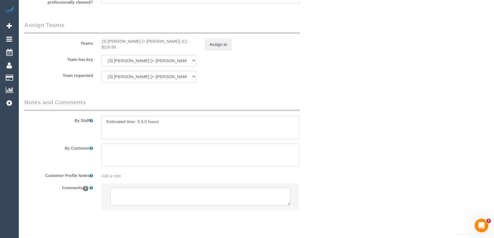
scroll to position [897, 0]
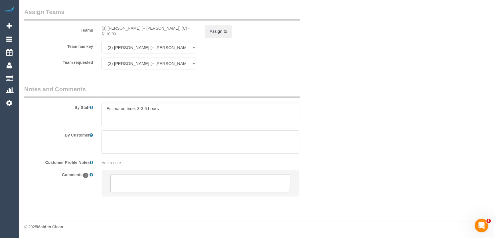
type input "30"
click at [140, 182] on textarea at bounding box center [200, 184] width 180 height 18
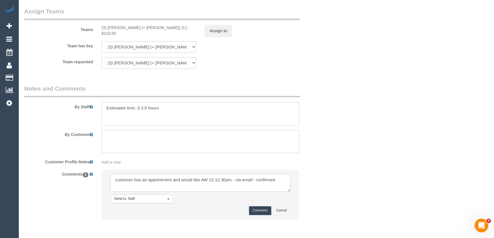
type textarea "customer has an appointment and would like AW 12-12.30pm - via email - confirmed"
click at [256, 211] on button "Comment" at bounding box center [260, 210] width 22 height 9
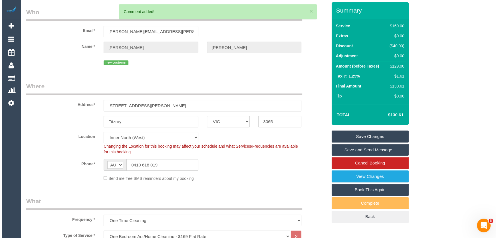
scroll to position [0, 0]
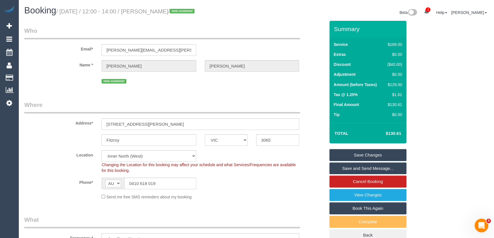
click at [350, 168] on link "Save and Send Message..." at bounding box center [368, 169] width 77 height 12
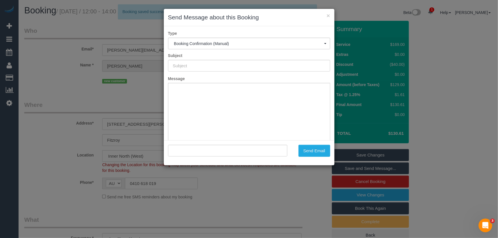
type input "Booking Confirmed"
type input ""[PERSON_NAME]" <[PERSON_NAME][EMAIL_ADDRESS][PERSON_NAME][DOMAIN_NAME]>"
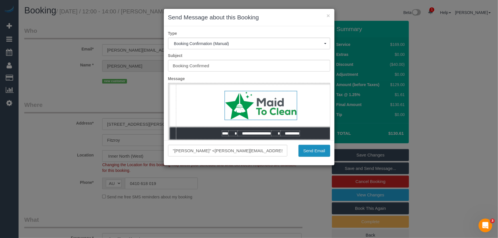
click at [310, 151] on button "Send Email" at bounding box center [315, 151] width 32 height 12
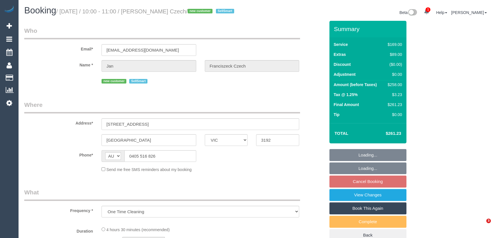
select select "VIC"
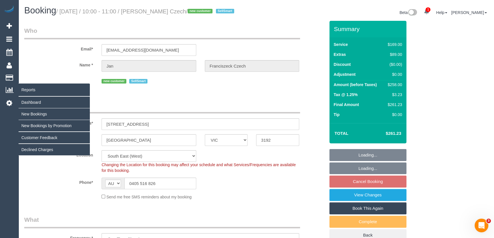
select select "object:556"
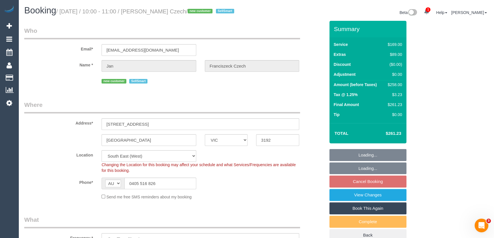
select select "number:28"
select select "number:14"
select select "number:19"
select select "number:23"
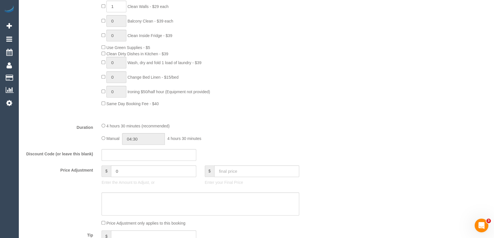
scroll to position [415, 0]
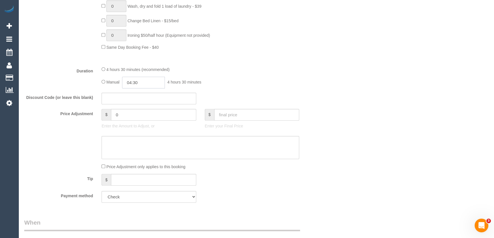
click at [142, 88] on input "04:30" at bounding box center [143, 83] width 43 height 12
type input "02:30"
click at [137, 120] on li "02:30" at bounding box center [137, 120] width 25 height 7
click at [238, 84] on div "4 hours 30 minutes (recommended) Manual 02:30 2 hours 30 minutes" at bounding box center [200, 77] width 206 height 22
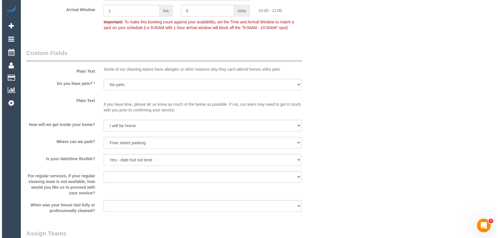
scroll to position [804, 0]
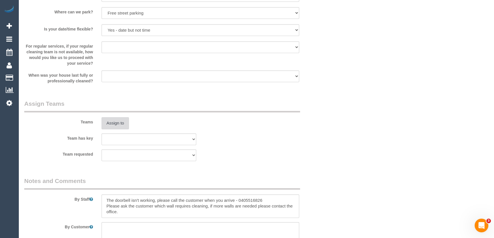
click at [113, 129] on button "Assign to" at bounding box center [115, 123] width 27 height 12
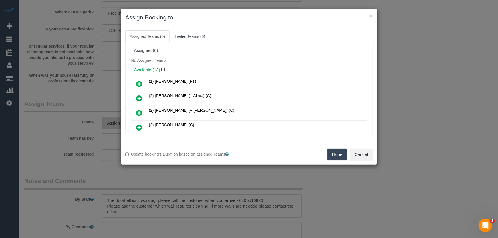
scroll to position [64, 0]
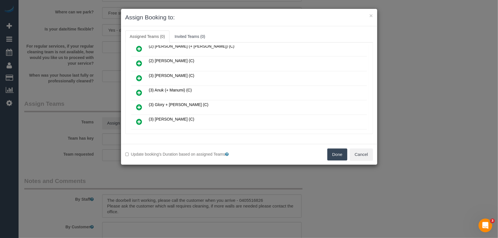
click at [139, 92] on icon at bounding box center [139, 92] width 6 height 7
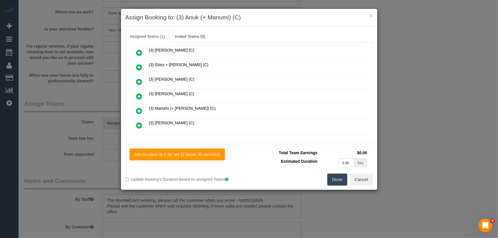
click at [140, 108] on icon at bounding box center [139, 111] width 6 height 7
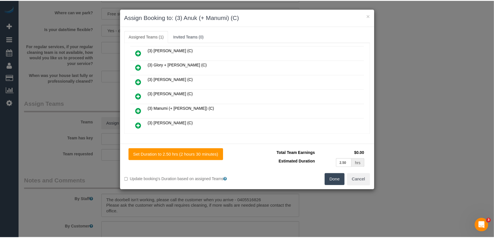
scroll to position [118, 0]
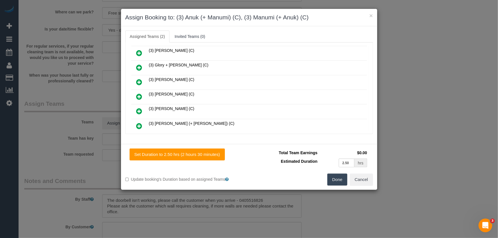
click at [340, 180] on button "Done" at bounding box center [337, 180] width 20 height 12
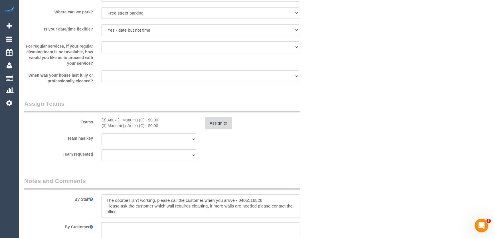
click at [217, 129] on button "Assign to" at bounding box center [218, 123] width 27 height 12
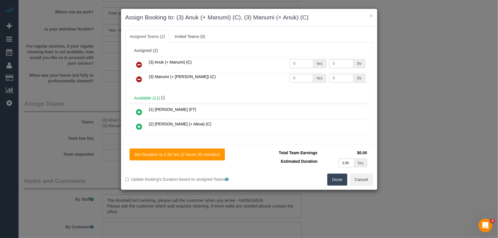
click at [303, 63] on input "0" at bounding box center [302, 63] width 24 height 9
type input "1"
type input "82.5"
click at [299, 75] on input "0" at bounding box center [302, 78] width 24 height 9
type input "1"
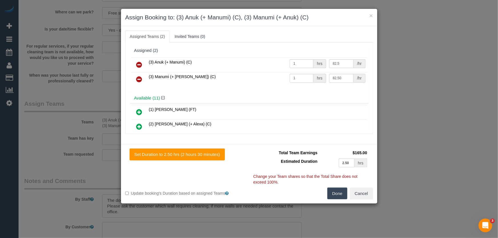
type input "82.5"
click at [333, 192] on button "Done" at bounding box center [337, 194] width 20 height 12
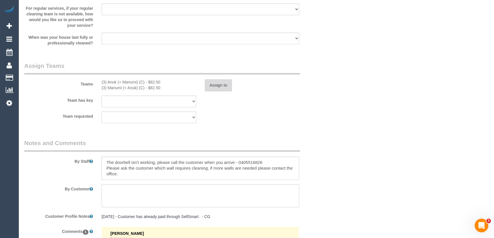
scroll to position [908, 0]
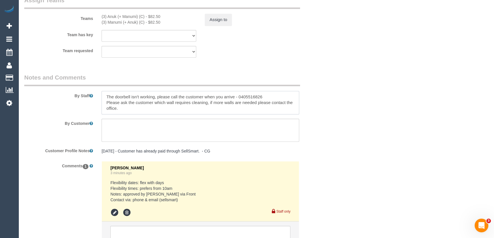
click at [103, 105] on textarea at bounding box center [201, 102] width 198 height 23
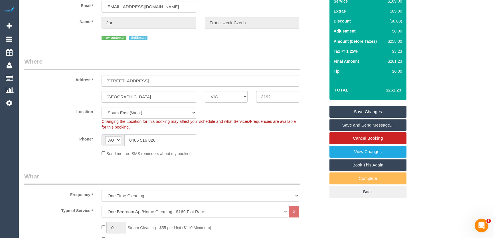
scroll to position [0, 0]
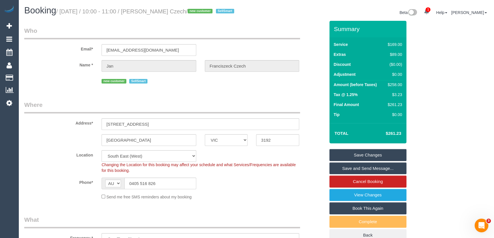
type textarea "Estimated time: 4-5 hours The doorbell isn't working, please call the customer …"
click at [158, 10] on small "/ September 16, 2025 / 10:00 - 11:00 / Jan Franciszeck Czech / new customer Sel…" at bounding box center [146, 11] width 180 height 6
copy small "Jan Franciszeck Czech"
click at [365, 175] on link "Save and Send Message..." at bounding box center [368, 169] width 77 height 12
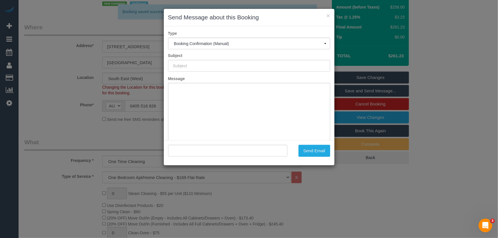
type input "Booking Confirmed"
type input ""Jan Franciszeck Czech" <jfczech@iinet.net.au>"
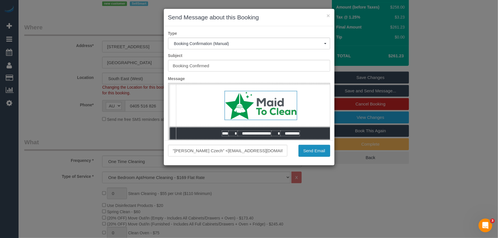
click at [317, 154] on button "Send Email" at bounding box center [315, 151] width 32 height 12
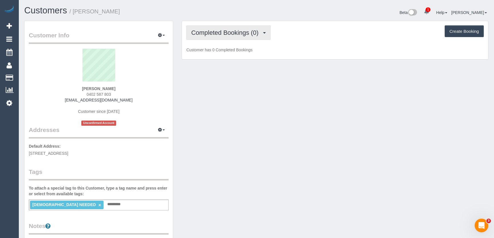
click at [235, 32] on span "Completed Bookings (0)" at bounding box center [226, 32] width 70 height 7
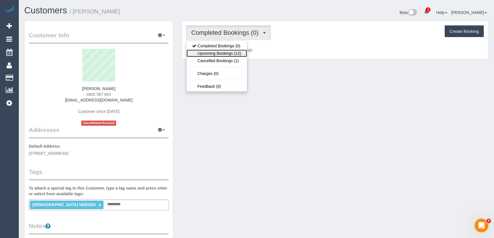
click at [233, 54] on link "Upcoming Bookings (12)" at bounding box center [217, 53] width 60 height 7
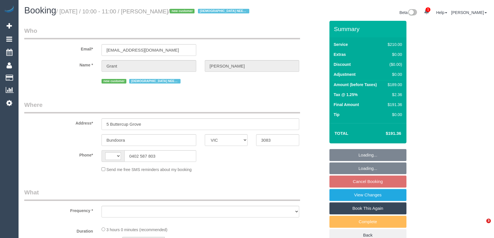
select select "VIC"
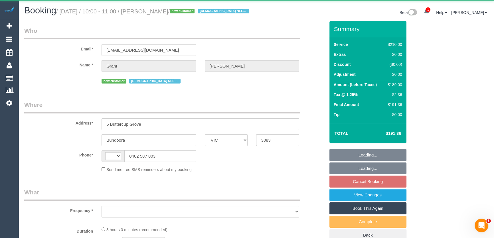
select select "string:AU"
select select "object:550"
select select "string:stripe-pm_1RvnLP2GScqysDRVt4v4WotE"
select select "180"
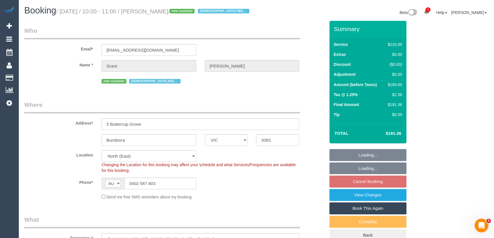
select select "object:1547"
select select "number:28"
select select "number:14"
select select "number:19"
select select "number:25"
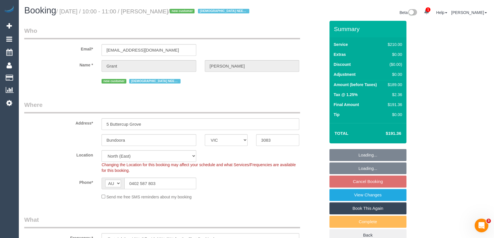
select select "number:35"
select select "number:12"
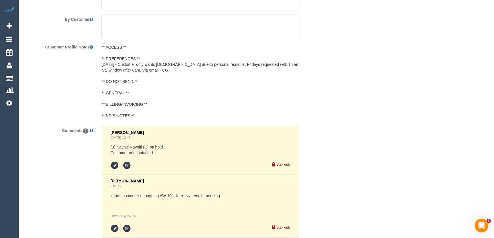
scroll to position [1081, 0]
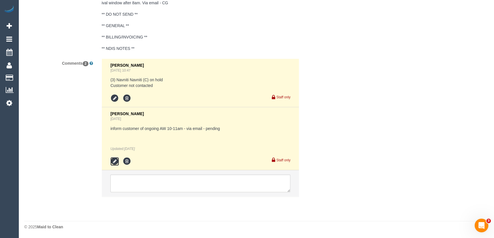
click at [116, 164] on icon at bounding box center [114, 161] width 9 height 9
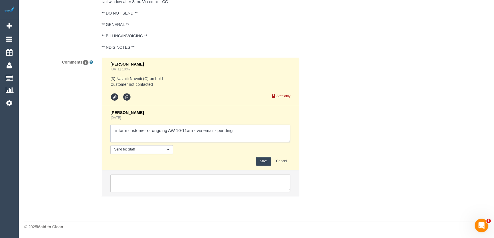
click at [234, 131] on textarea at bounding box center [200, 134] width 180 height 18
type textarea "inform customer of ongoing AW 10-11am - via email - confirmed"
click at [264, 161] on button "Save" at bounding box center [263, 161] width 15 height 9
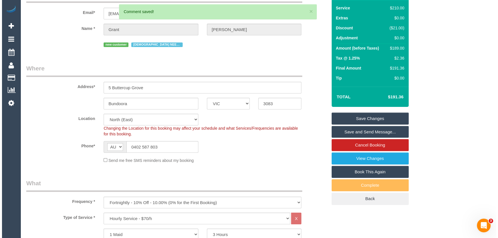
scroll to position [0, 0]
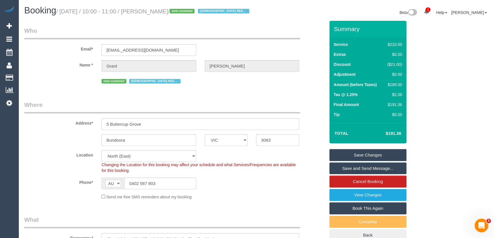
click at [380, 174] on link "Save and Send Message..." at bounding box center [368, 169] width 77 height 12
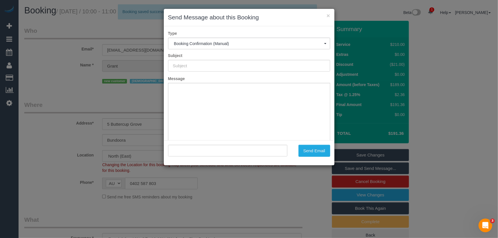
type input "Booking Confirmed"
type input ""[PERSON_NAME]" <[PERSON_NAME][EMAIL_ADDRESS][DOMAIN_NAME]>"
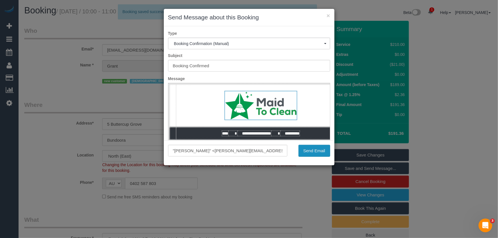
click at [314, 154] on button "Send Email" at bounding box center [315, 151] width 32 height 12
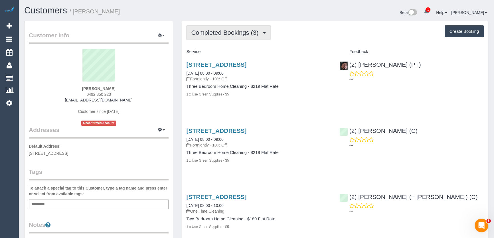
click at [238, 34] on span "Completed Bookings (3)" at bounding box center [226, 32] width 70 height 7
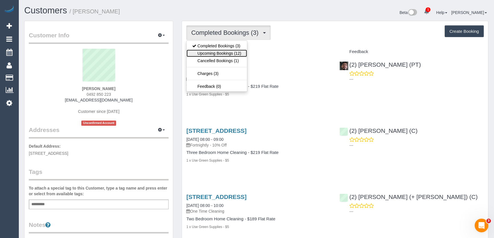
click at [231, 53] on link "Upcoming Bookings (12)" at bounding box center [217, 53] width 60 height 7
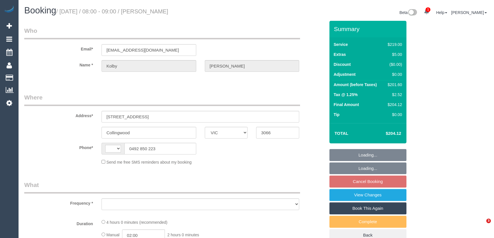
select select "VIC"
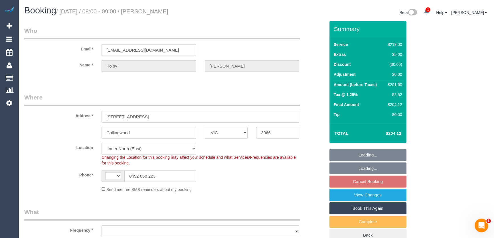
select select "string:AU"
select select "object:694"
select select "number:29"
select select "number:14"
select select "number:19"
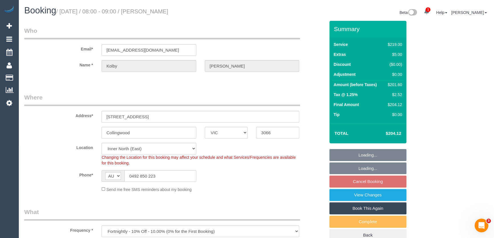
select select "number:25"
select select "number:33"
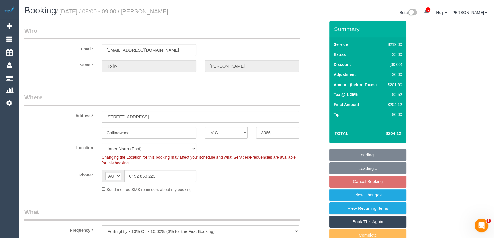
select select "string:stripe-pm_1RvVJM2GScqysDRVMx0vrAQq"
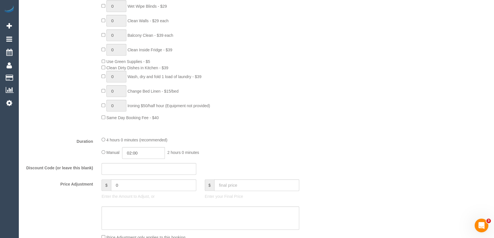
scroll to position [337, 0]
type input "04:00"
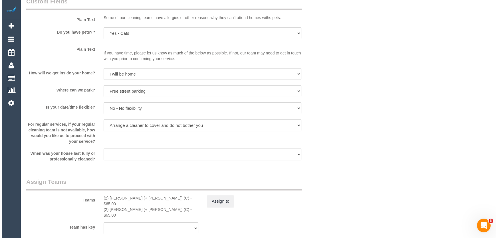
scroll to position [778, 0]
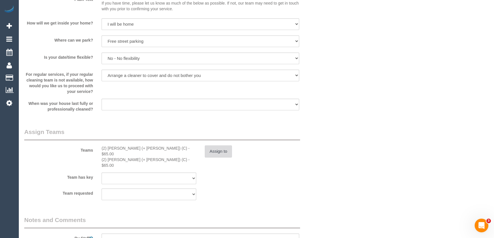
click at [215, 152] on button "Assign to" at bounding box center [218, 152] width 27 height 12
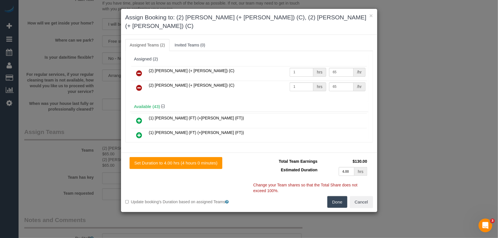
click at [136, 70] on icon at bounding box center [139, 73] width 6 height 7
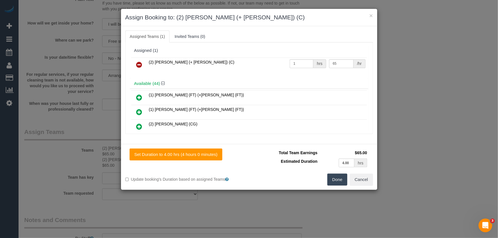
click at [136, 63] on icon at bounding box center [139, 64] width 6 height 7
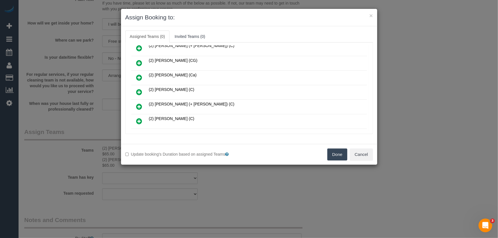
scroll to position [259, 0]
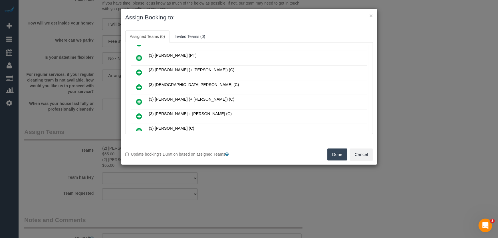
click at [141, 55] on icon at bounding box center [139, 58] width 6 height 7
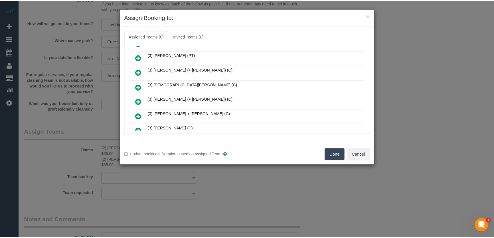
scroll to position [273, 0]
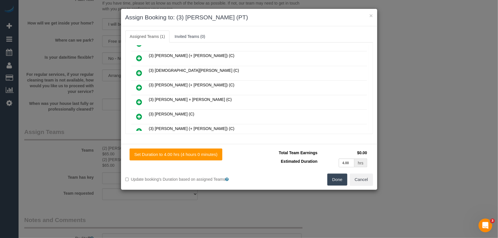
click at [336, 180] on button "Done" at bounding box center [337, 180] width 20 height 12
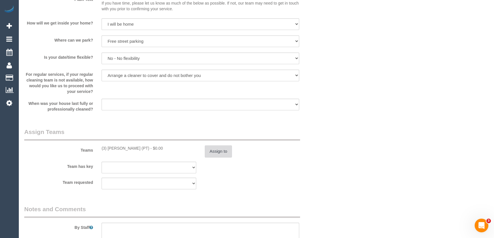
click at [211, 152] on button "Assign to" at bounding box center [218, 152] width 27 height 12
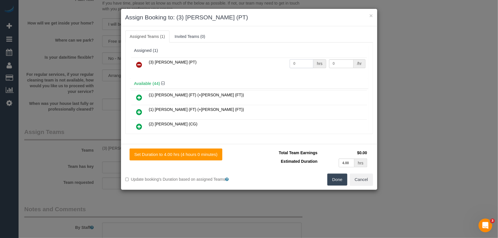
click at [299, 65] on input "0" at bounding box center [302, 63] width 24 height 9
type input "1"
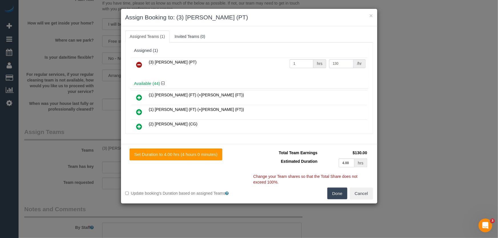
type input "130"
click at [334, 194] on button "Done" at bounding box center [337, 194] width 20 height 12
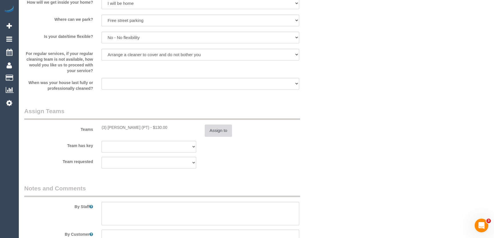
scroll to position [908, 0]
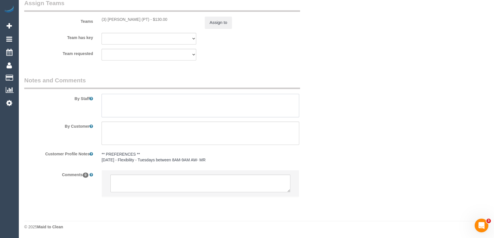
click at [154, 106] on textarea at bounding box center [201, 105] width 198 height 23
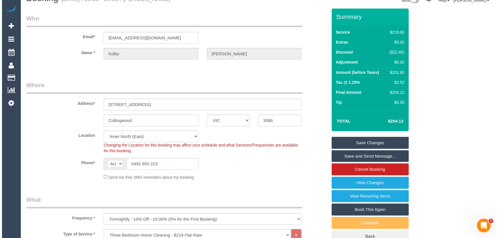
scroll to position [0, 0]
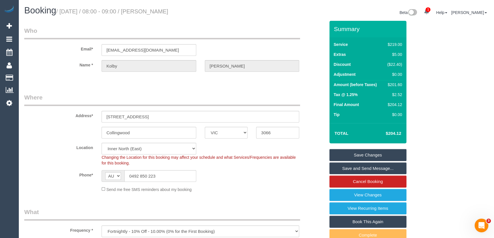
type textarea "Estimated time: 3-4 hours"
click at [157, 8] on h1 "Booking / September 16, 2025 / 08:00 - 09:00 / Kolby Krook" at bounding box center [138, 11] width 228 height 10
click at [167, 13] on small "/ September 16, 2025 / 08:00 - 09:00 / Kolby Krook" at bounding box center [112, 11] width 112 height 6
copy small "[PERSON_NAME]"
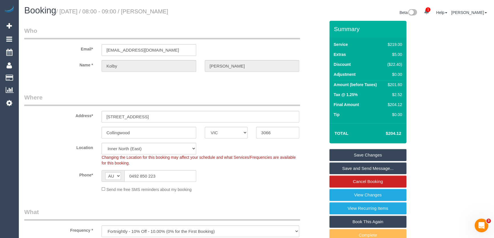
click at [364, 154] on link "Save Changes" at bounding box center [368, 155] width 77 height 12
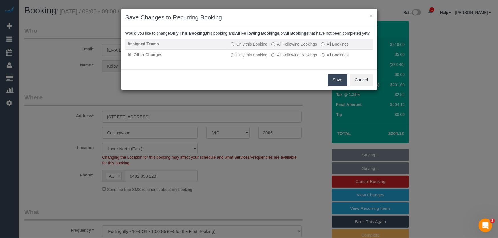
click at [294, 47] on label "All Following Bookings" at bounding box center [294, 44] width 46 height 6
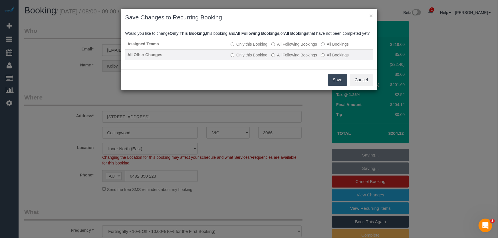
click at [298, 58] on label "All Following Bookings" at bounding box center [294, 55] width 46 height 6
click at [337, 86] on button "Save" at bounding box center [337, 80] width 19 height 12
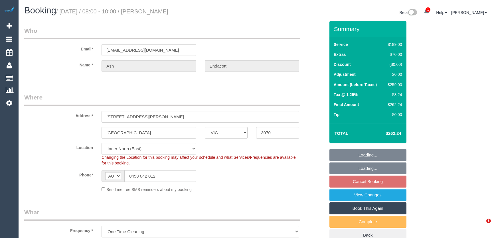
select select "VIC"
select select "number:28"
select select "number:15"
select select "number:19"
select select "number:25"
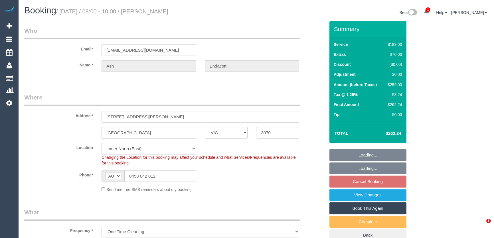
select select "number:26"
select select "spot1"
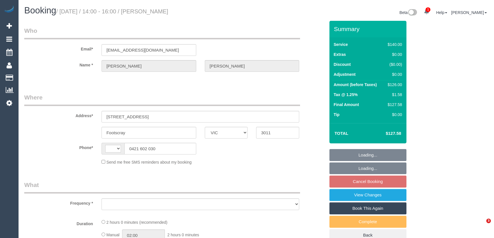
select select "VIC"
select select "string:stripe-pm_1RQIkk2GScqysDRVWIDIeKSi"
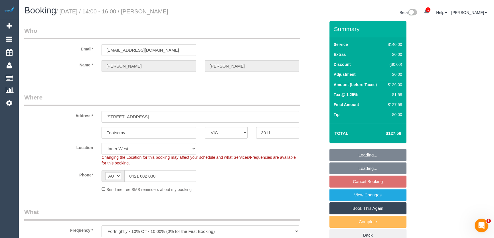
select select "string:AU"
select select "object:1399"
select select "spot1"
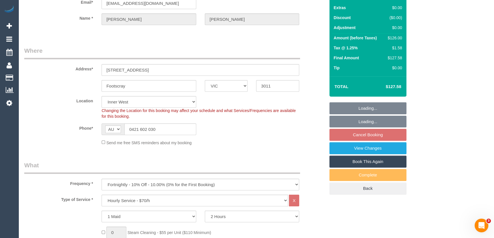
select select "number:28"
select select "number:14"
select select "number:21"
select select "number:24"
select select "number:35"
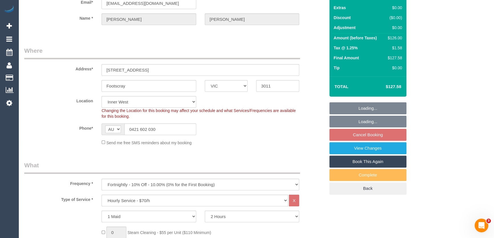
select select "number:12"
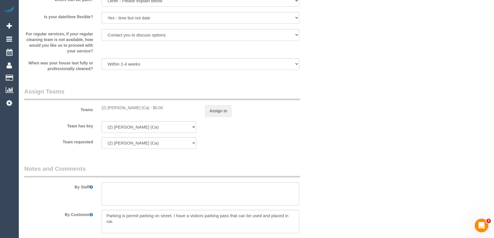
scroll to position [778, 0]
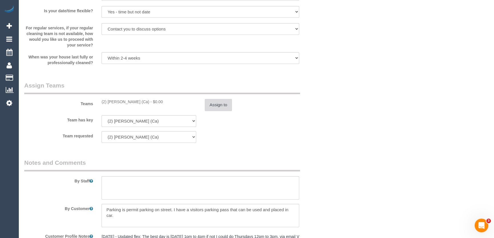
click at [223, 106] on button "Assign to" at bounding box center [218, 105] width 27 height 12
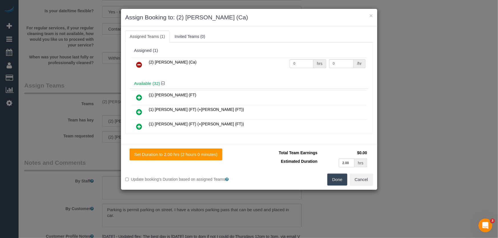
click at [140, 62] on icon at bounding box center [139, 64] width 6 height 7
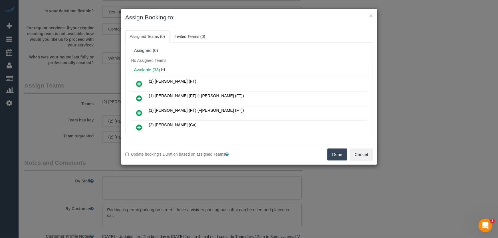
drag, startPoint x: 340, startPoint y: 157, endPoint x: 329, endPoint y: 148, distance: 13.9
click at [339, 157] on button "Done" at bounding box center [337, 155] width 20 height 12
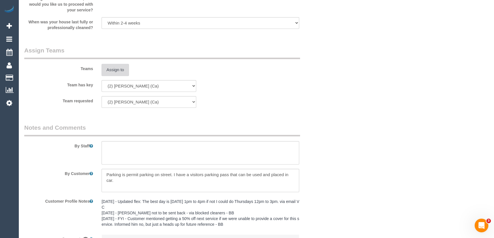
scroll to position [878, 0]
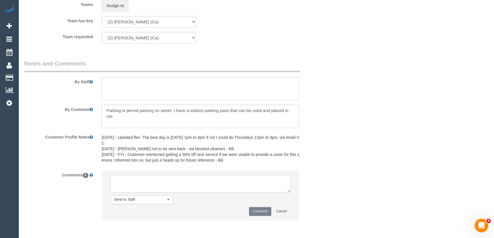
click at [204, 179] on textarea at bounding box center [200, 184] width 180 height 18
type textarea "U/A Aisha ongoing, no longer works with schedule. Customer has not been informed"
click at [257, 213] on button "Comment" at bounding box center [260, 211] width 22 height 9
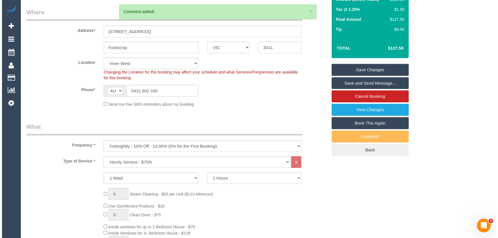
scroll to position [0, 0]
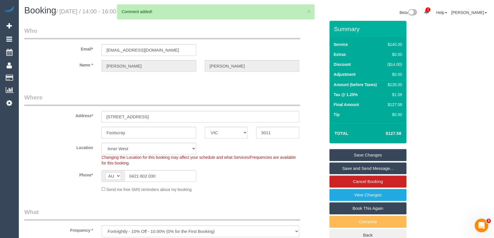
click at [367, 154] on link "Save Changes" at bounding box center [368, 155] width 77 height 12
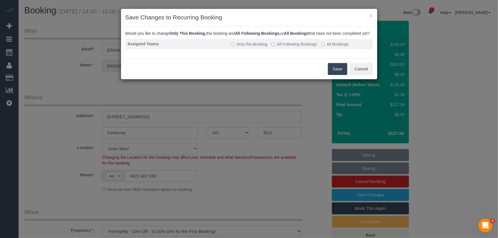
click at [292, 47] on label "All Following Bookings" at bounding box center [294, 44] width 46 height 6
click at [341, 75] on button "Save" at bounding box center [337, 69] width 19 height 12
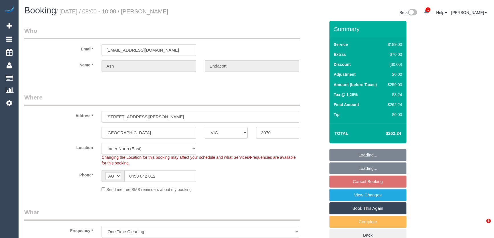
select select "VIC"
select select "object:1460"
select select "number:28"
select select "number:15"
select select "number:19"
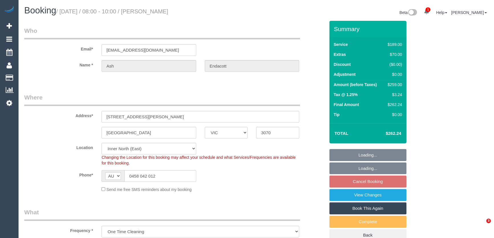
select select "number:25"
select select "number:26"
select select "spot1"
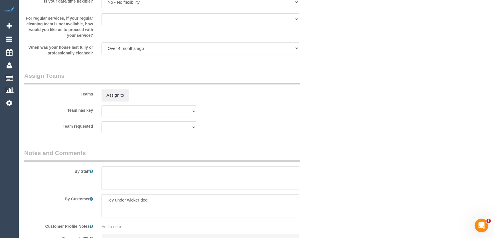
scroll to position [702, 0]
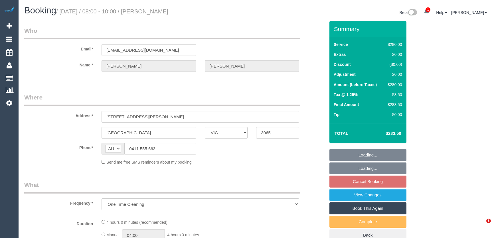
select select "VIC"
select select "string:stripe-pm_1PJ2XC2GScqysDRVwDH1K4qt"
select select "240"
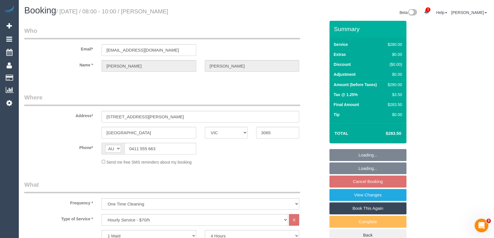
select select "spot1"
select select "number:28"
select select "number:14"
select select "number:19"
select select "number:24"
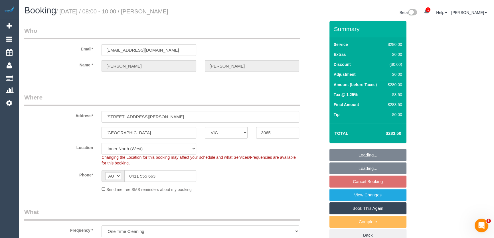
select select "object:1781"
select select "spot19"
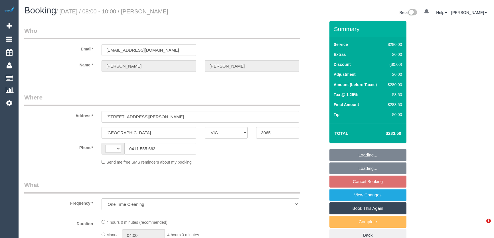
select select "VIC"
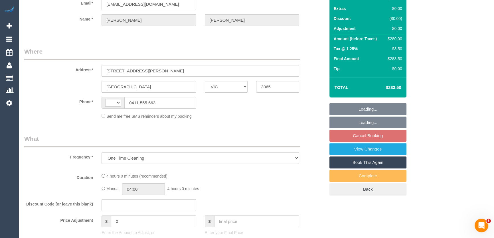
select select "string:AU"
select select "number:28"
select select "number:14"
select select "number:19"
select select "number:24"
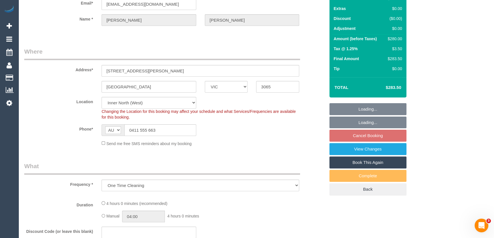
select select "object:1612"
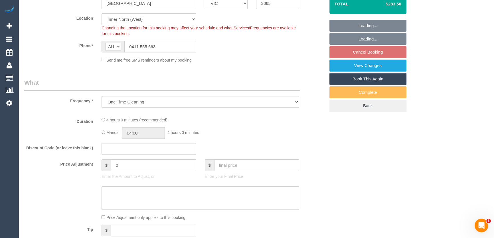
select select "string:stripe-pm_1PJ2XC2GScqysDRVwDH1K4qt"
select select "240"
select select "spot1"
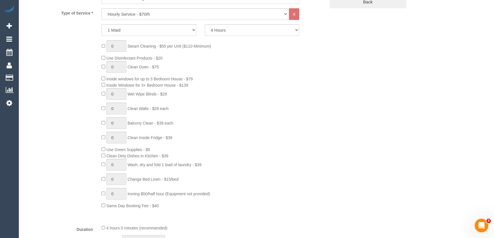
scroll to position [311, 0]
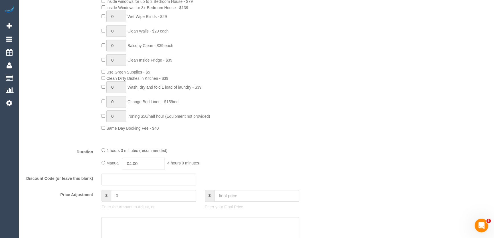
click at [156, 165] on input "04:00" at bounding box center [143, 164] width 43 height 12
type input "02:00"
click at [139, 172] on li "02:00" at bounding box center [137, 172] width 25 height 7
click at [255, 156] on div "4 hours 0 minutes (recommended) Manual 02:00 2 hours 0 minutes" at bounding box center [200, 158] width 206 height 22
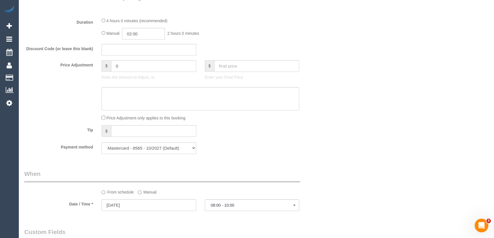
select select "spot19"
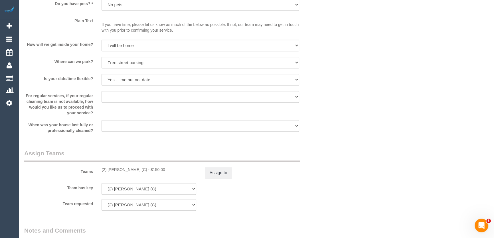
scroll to position [804, 0]
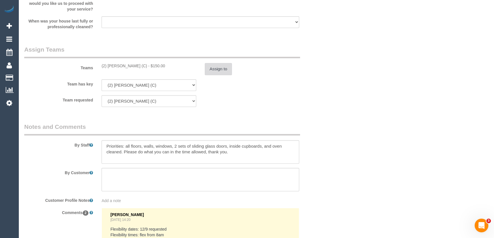
click at [220, 71] on button "Assign to" at bounding box center [218, 69] width 27 height 12
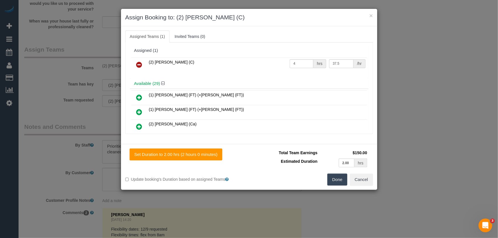
drag, startPoint x: 140, startPoint y: 64, endPoint x: 140, endPoint y: 68, distance: 4.3
click at [140, 64] on icon at bounding box center [139, 64] width 6 height 7
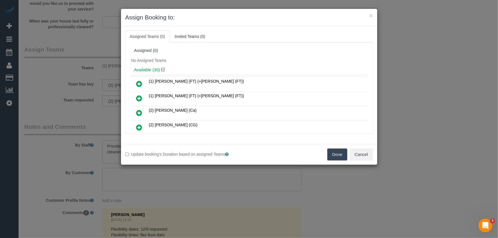
click at [139, 83] on icon at bounding box center [139, 83] width 6 height 7
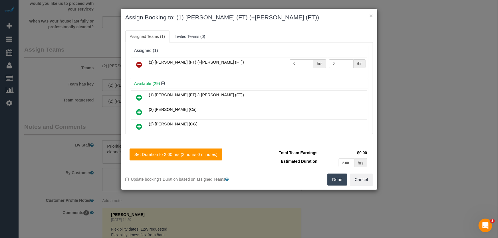
click at [138, 97] on icon at bounding box center [139, 97] width 6 height 7
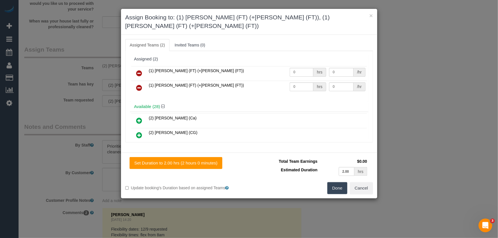
click at [334, 182] on button "Done" at bounding box center [337, 188] width 20 height 12
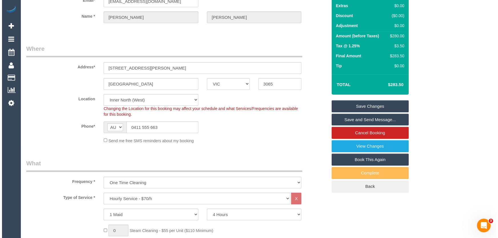
scroll to position [0, 0]
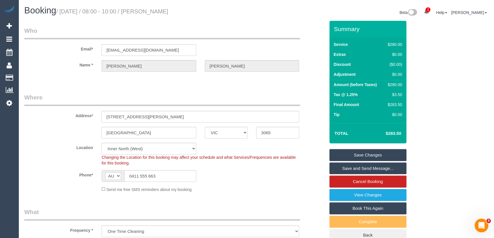
click at [167, 13] on small "/ September 12, 2025 / 08:00 - 10:00 / Monica Zetlin" at bounding box center [112, 11] width 112 height 6
copy small "Monica Zetlin"
click at [361, 155] on link "Save Changes" at bounding box center [368, 155] width 77 height 12
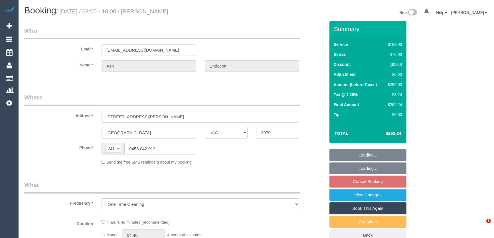
select select "VIC"
select select "string:stripe-pm_1PWSCx2GScqysDRVVFoqAGw8"
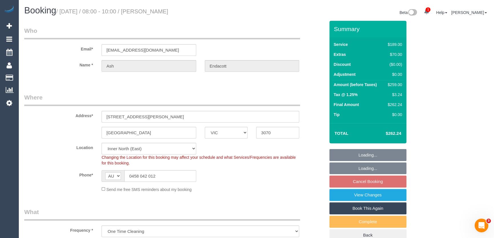
select select "object:538"
select select "number:28"
select select "number:15"
select select "number:19"
select select "number:25"
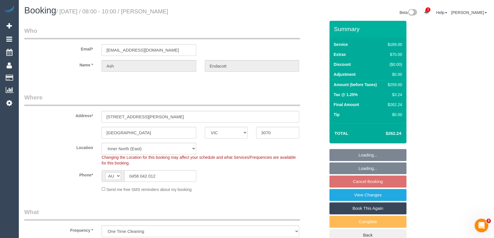
select select "number:26"
select select "spot1"
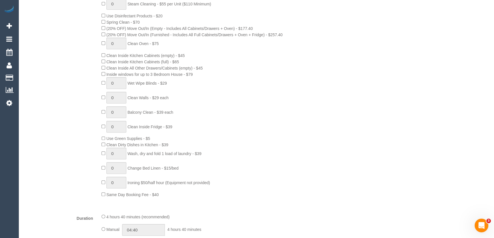
scroll to position [363, 0]
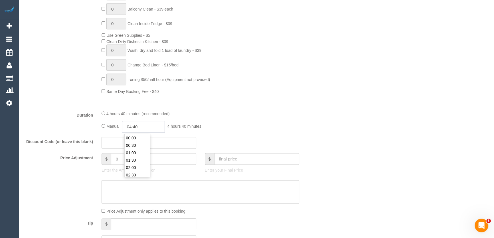
click at [147, 130] on input "04:40" at bounding box center [143, 127] width 43 height 12
type input "05:00"
click at [142, 171] on li "05:00" at bounding box center [137, 170] width 25 height 7
click at [297, 108] on fieldset "What Frequency * One Time Cleaning Weekly - 10% Off - 10.00% (0% for the First …" at bounding box center [174, 48] width 301 height 406
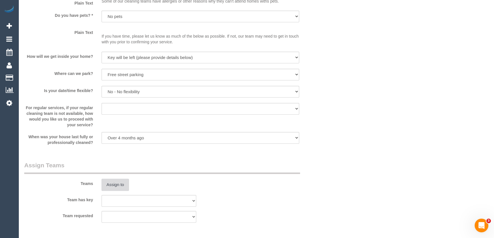
select select "spot13"
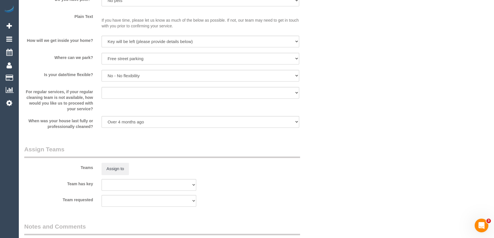
scroll to position [752, 0]
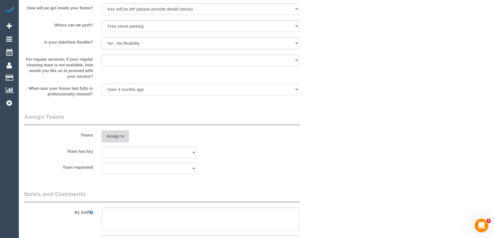
click at [109, 139] on button "Assign to" at bounding box center [115, 136] width 27 height 12
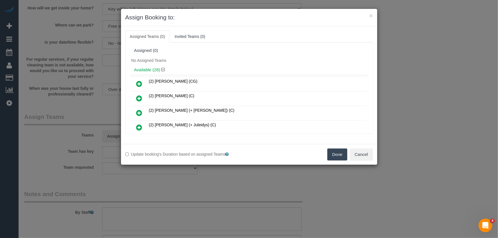
drag, startPoint x: 140, startPoint y: 97, endPoint x: 236, endPoint y: 88, distance: 96.9
click at [140, 97] on icon at bounding box center [139, 98] width 6 height 7
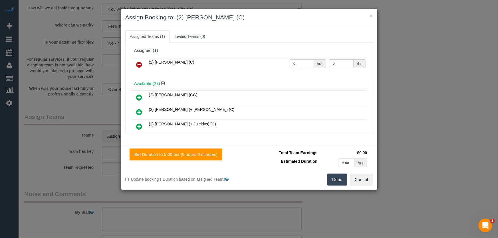
click at [298, 66] on input "0" at bounding box center [302, 63] width 24 height 9
type input "1"
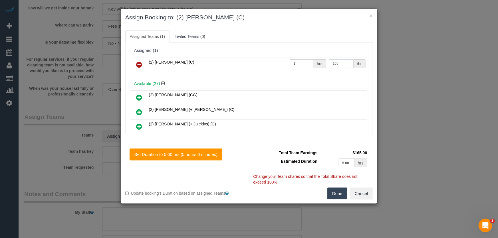
type input "165"
drag, startPoint x: 340, startPoint y: 190, endPoint x: 333, endPoint y: 189, distance: 6.8
click at [340, 190] on button "Done" at bounding box center [337, 194] width 20 height 12
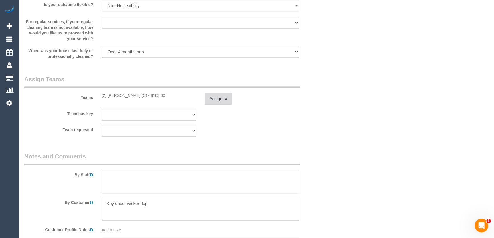
scroll to position [830, 0]
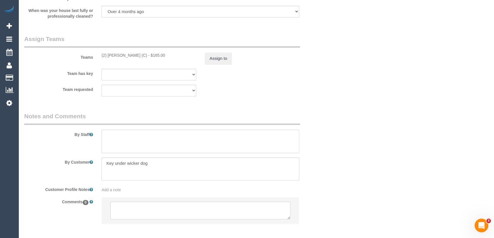
click at [182, 144] on textarea at bounding box center [201, 141] width 198 height 23
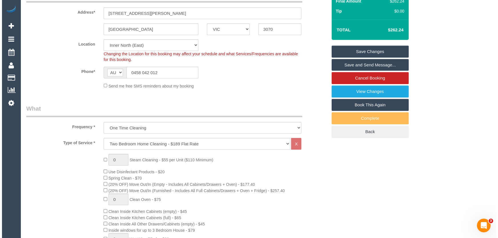
scroll to position [0, 0]
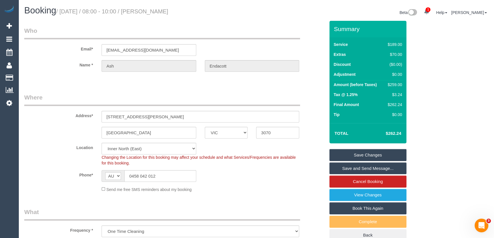
type textarea "Estimated time: 4-5 hours"
click at [160, 9] on small "/ [DATE] / 08:00 - 10:00 / [PERSON_NAME]" at bounding box center [112, 11] width 112 height 6
click at [159, 9] on small "/ [DATE] / 08:00 - 10:00 / [PERSON_NAME]" at bounding box center [112, 11] width 112 height 6
copy small "Ash Endacott"
click at [364, 170] on link "Save and Send Message..." at bounding box center [368, 169] width 77 height 12
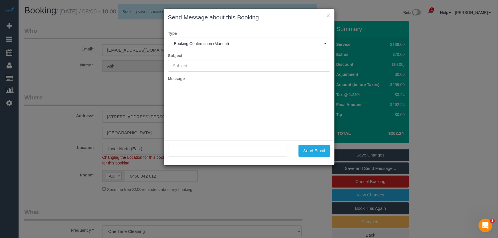
type input "Booking Confirmed"
type input ""Ash Endacott" <[EMAIL_ADDRESS][DOMAIN_NAME]>"
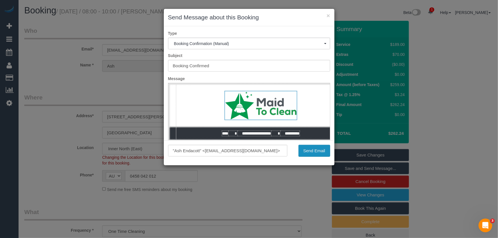
click at [311, 150] on button "Send Email" at bounding box center [315, 151] width 32 height 12
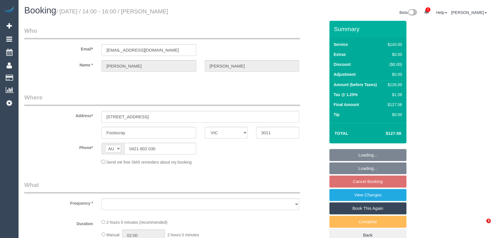
select select "VIC"
select select "string:stripe-pm_1RQIkk2GScqysDRVWIDIeKSi"
select select "number:28"
select select "number:14"
select select "number:21"
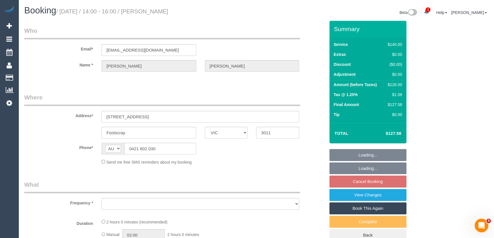
select select "number:24"
select select "number:35"
select select "number:12"
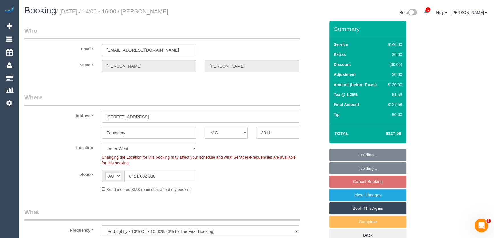
select select "object:709"
select select "spot1"
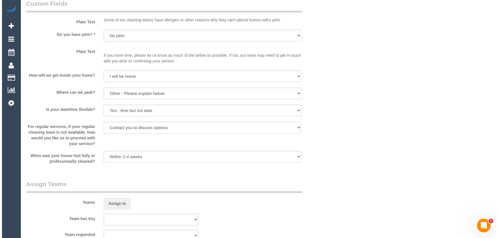
scroll to position [726, 0]
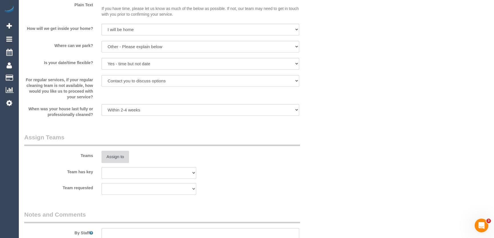
click at [121, 162] on button "Assign to" at bounding box center [115, 157] width 27 height 12
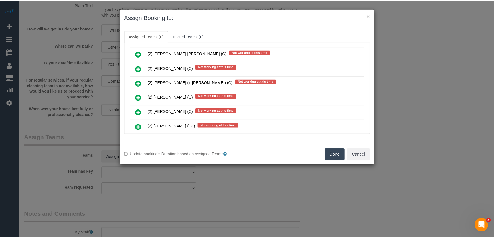
scroll to position [551, 0]
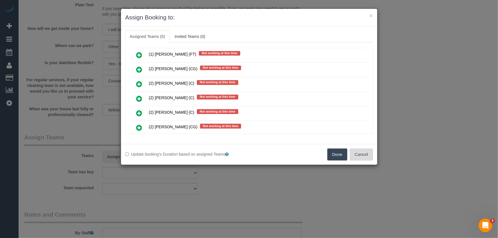
drag, startPoint x: 368, startPoint y: 157, endPoint x: 364, endPoint y: 155, distance: 4.6
click at [368, 157] on button "Cancel" at bounding box center [361, 155] width 23 height 12
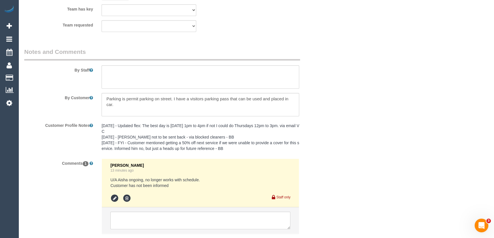
scroll to position [926, 0]
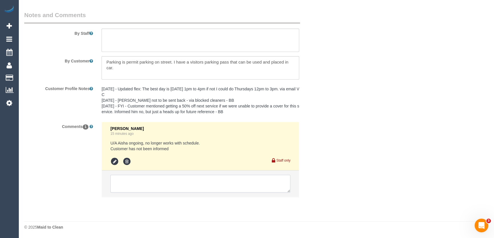
click at [125, 186] on textarea at bounding box center [200, 184] width 180 height 18
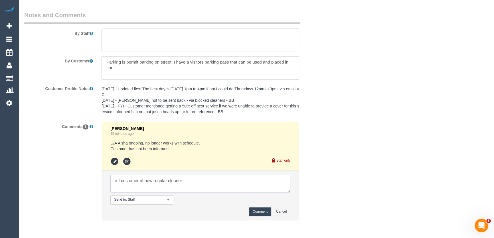
type textarea "inf customer of new regular cleaner"
click at [263, 211] on button "Comment" at bounding box center [260, 212] width 22 height 9
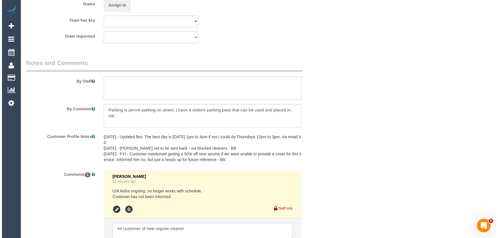
scroll to position [822, 0]
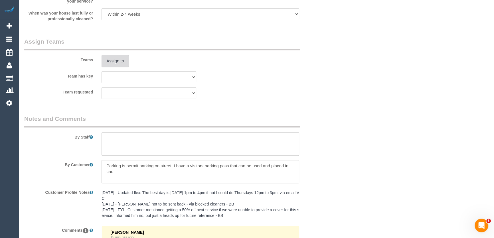
click at [121, 58] on button "Assign to" at bounding box center [115, 61] width 27 height 12
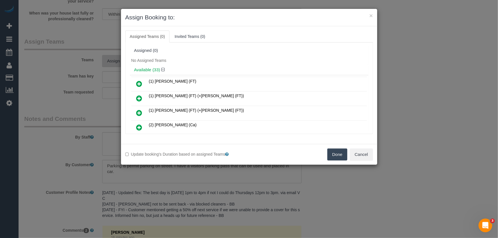
scroll to position [379, 0]
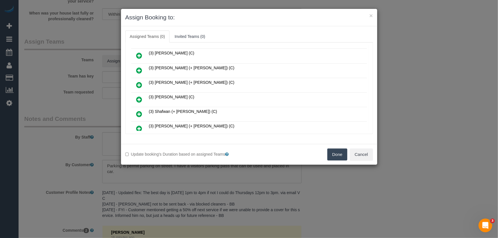
click at [140, 96] on icon at bounding box center [139, 99] width 6 height 7
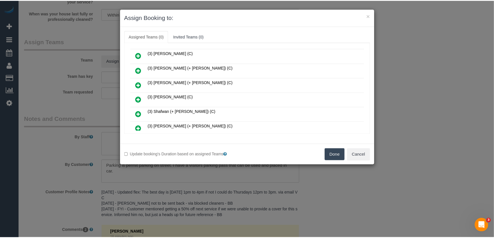
scroll to position [392, 0]
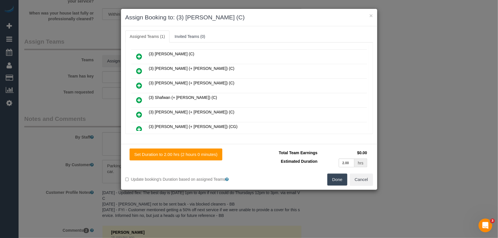
drag, startPoint x: 337, startPoint y: 179, endPoint x: 327, endPoint y: 169, distance: 14.3
click at [336, 179] on button "Done" at bounding box center [337, 180] width 20 height 12
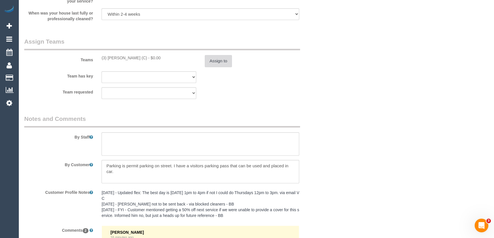
click at [225, 62] on button "Assign to" at bounding box center [218, 61] width 27 height 12
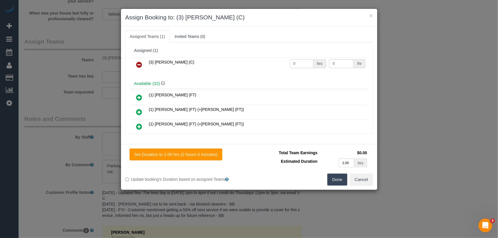
drag, startPoint x: 305, startPoint y: 61, endPoint x: 301, endPoint y: 62, distance: 4.9
click at [305, 62] on input "0" at bounding box center [302, 63] width 24 height 9
type input "2"
type input "35"
drag, startPoint x: 332, startPoint y: 177, endPoint x: 303, endPoint y: 152, distance: 38.1
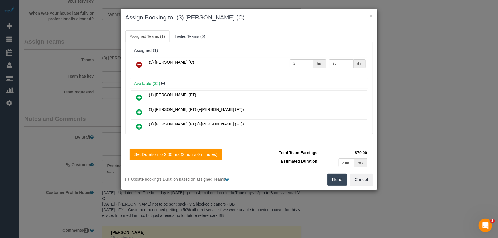
click at [332, 177] on button "Done" at bounding box center [337, 180] width 20 height 12
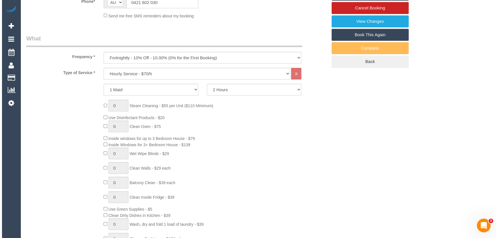
scroll to position [0, 0]
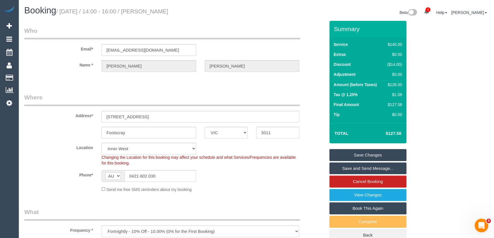
click at [160, 10] on small "/ September 12, 2025 / 14:00 - 16:00 / Jason Trovato" at bounding box center [112, 11] width 112 height 6
copy small "Jason Trovato"
click at [371, 155] on link "Save Changes" at bounding box center [368, 155] width 77 height 12
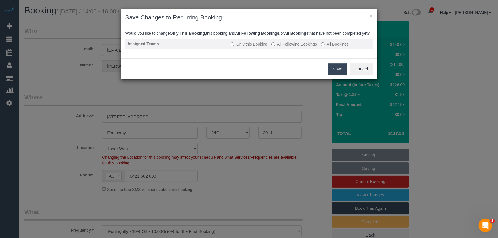
click at [294, 47] on label "All Following Bookings" at bounding box center [294, 44] width 46 height 6
click at [335, 72] on button "Save" at bounding box center [337, 69] width 19 height 12
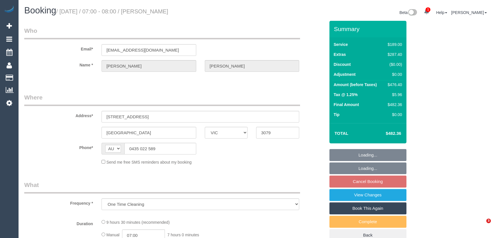
select select "VIC"
select select "string:stripe-pm_1S54iU2GScqysDRVuaiqpftx"
select select "number:28"
select select "number:15"
select select "number:19"
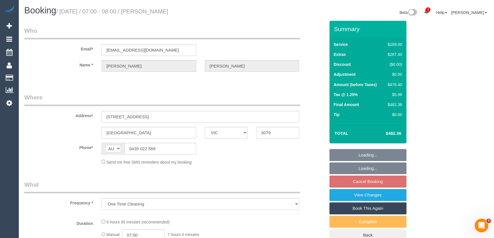
select select "number:36"
select select "number:13"
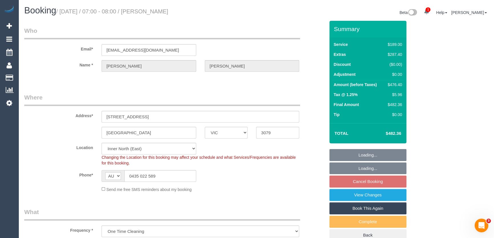
select select "object:744"
select select "spot1"
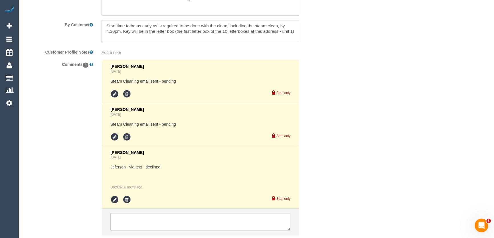
scroll to position [1007, 0]
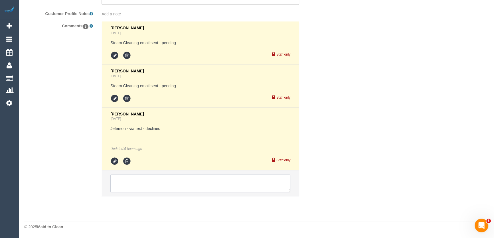
click at [131, 175] on textarea at bounding box center [200, 184] width 180 height 18
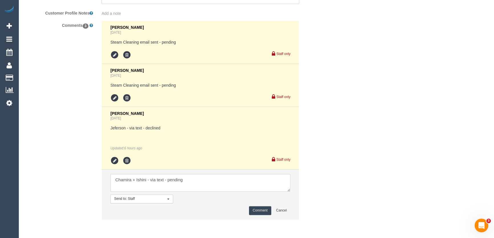
type textarea "Chamira + Ishini - via text - pending"
click at [255, 210] on button "Comment" at bounding box center [260, 210] width 22 height 9
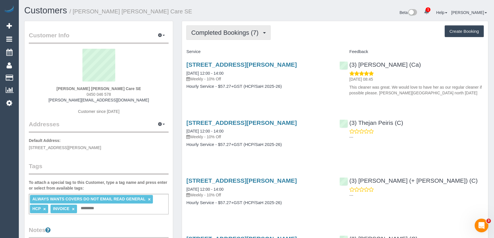
click at [246, 36] on button "Completed Bookings (7)" at bounding box center [228, 32] width 84 height 15
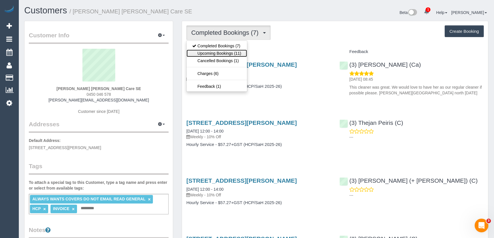
click at [241, 51] on link "Upcoming Bookings (11)" at bounding box center [217, 53] width 60 height 7
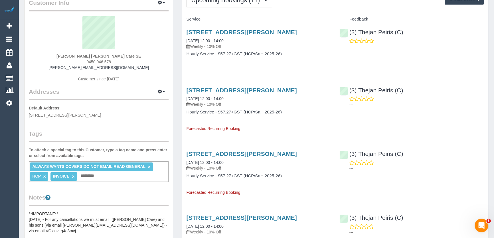
scroll to position [104, 0]
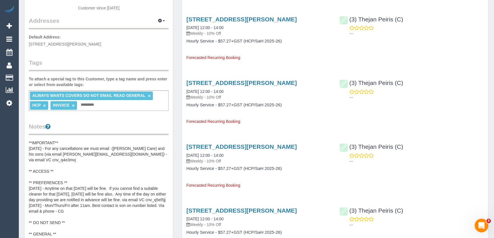
click at [71, 181] on pre "**IMPORTANT** [DATE] - For any cancellations we must email ([PERSON_NAME] Care)…" at bounding box center [99, 197] width 140 height 114
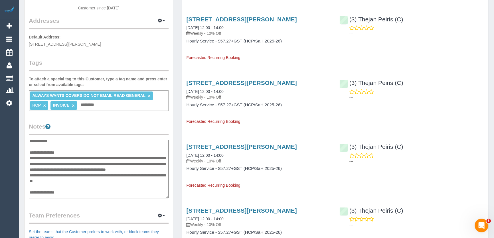
scroll to position [15, 0]
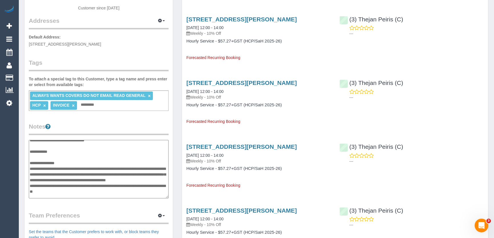
click at [29, 167] on textarea "**********" at bounding box center [99, 169] width 140 height 59
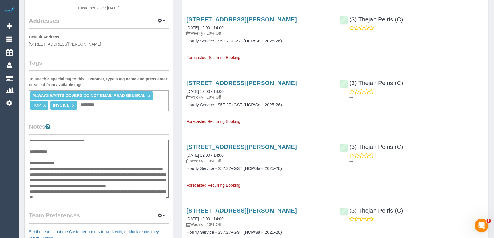
type textarea "**********"
click at [146, 121] on div "Customer Info Edit Contact Info Send Message Email Preferences Special Sales Ta…" at bounding box center [99, 135] width 148 height 434
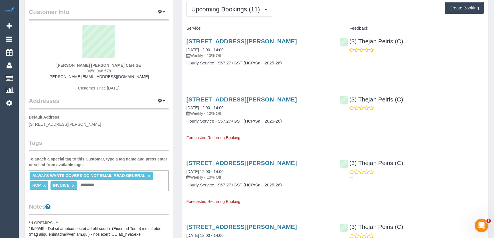
scroll to position [0, 0]
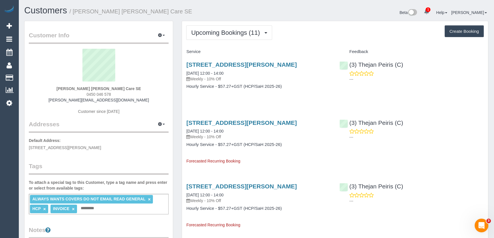
click at [126, 98] on div "[PERSON_NAME] [PERSON_NAME] Care SE 0450 046 578 [PERSON_NAME][EMAIL_ADDRESS][D…" at bounding box center [99, 84] width 140 height 71
copy div "[PERSON_NAME][EMAIL_ADDRESS][DOMAIN_NAME]"
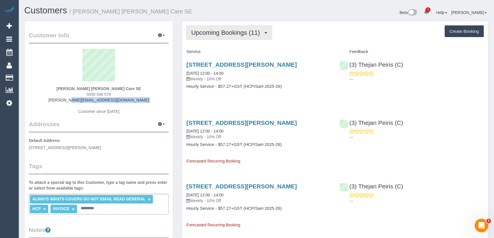
drag, startPoint x: 233, startPoint y: 31, endPoint x: 230, endPoint y: 34, distance: 3.6
click at [233, 31] on span "Upcoming Bookings (11)" at bounding box center [227, 32] width 72 height 7
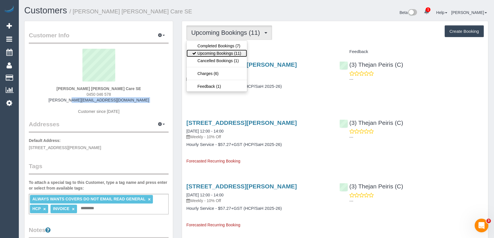
click at [226, 52] on link "Upcoming Bookings (11)" at bounding box center [217, 53] width 60 height 7
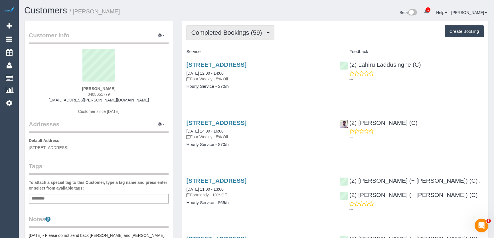
click at [242, 34] on span "Completed Bookings (59)" at bounding box center [228, 32] width 74 height 7
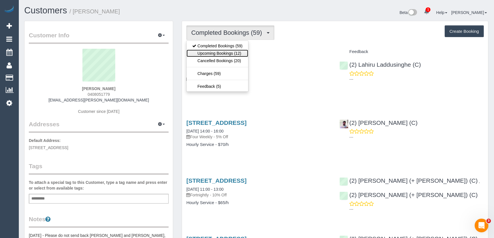
click at [240, 52] on link "Upcoming Bookings (12)" at bounding box center [218, 53] width 62 height 7
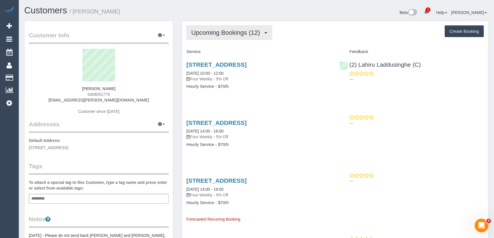
click at [217, 36] on button "Upcoming Bookings (12)" at bounding box center [229, 32] width 86 height 15
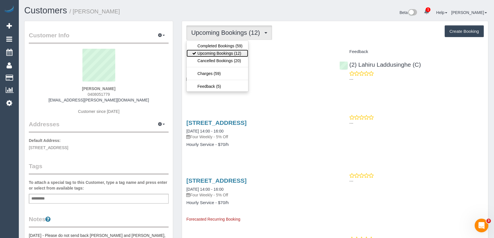
click at [221, 55] on link "Upcoming Bookings (12)" at bounding box center [218, 53] width 62 height 7
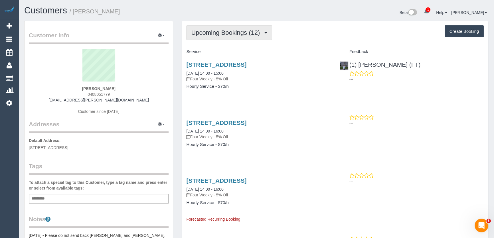
click at [250, 37] on button "Upcoming Bookings (12)" at bounding box center [229, 32] width 86 height 15
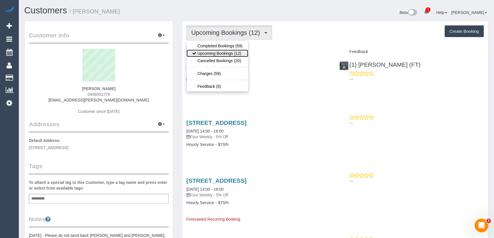
click at [245, 53] on link "Upcoming Bookings (12)" at bounding box center [218, 53] width 62 height 7
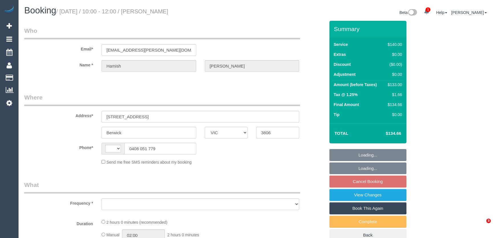
select select "VIC"
select select "string:AU"
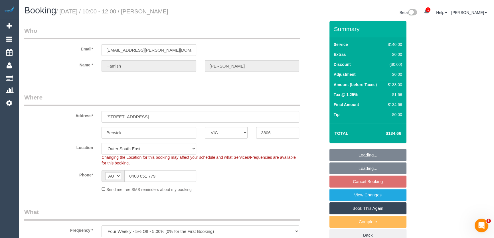
select select "object:1206"
select select "string:stripe-pm_1LQ2Kc2GScqysDRVPfF0SQC9"
select select "number:27"
select select "number:14"
select select "number:19"
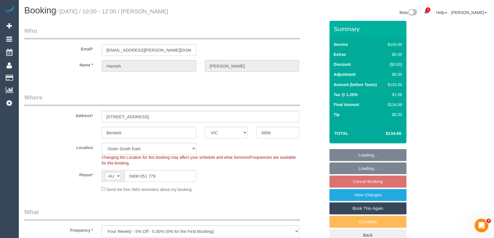
select select "number:22"
select select "number:34"
select select "number:12"
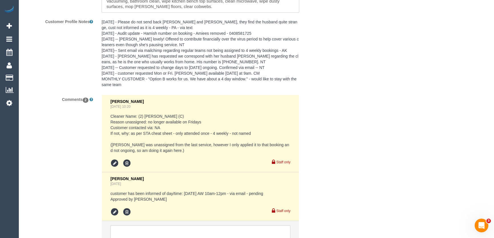
scroll to position [1075, 0]
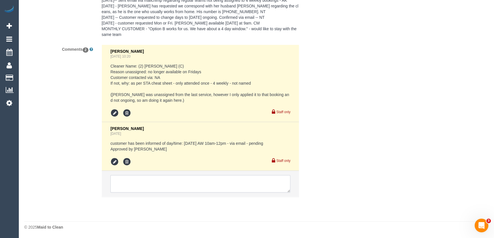
click at [138, 183] on textarea at bounding box center [200, 184] width 180 height 18
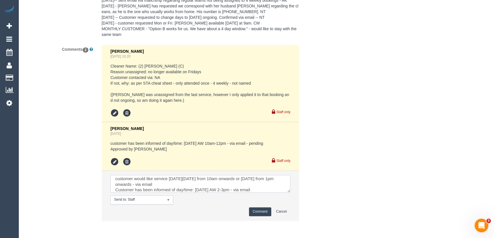
scroll to position [8, 0]
type textarea "customer would like service [DATE][DATE] from 10am onwards or [DATE] from 1pm o…"
click at [255, 213] on button "Comment" at bounding box center [260, 212] width 22 height 9
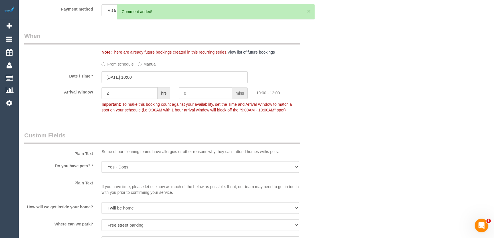
scroll to position [530, 0]
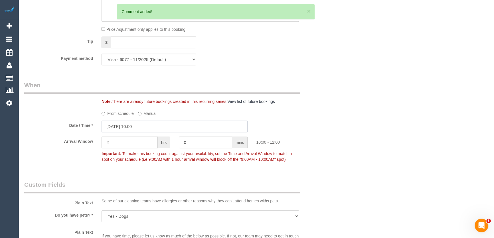
click at [147, 126] on input "13/09/2025 10:00" at bounding box center [175, 127] width 146 height 12
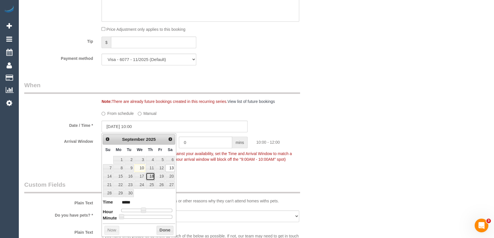
click at [153, 176] on link "18" at bounding box center [150, 177] width 9 height 8
type input "18/09/2025 11:00"
type input "*****"
type input "18/09/2025 12:00"
type input "*****"
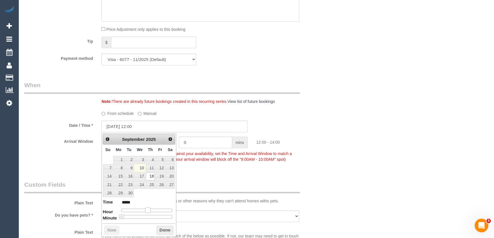
type input "18/09/2025 13:00"
type input "*****"
type input "18/09/2025 14:00"
type input "*****"
drag, startPoint x: 142, startPoint y: 209, endPoint x: 151, endPoint y: 209, distance: 8.8
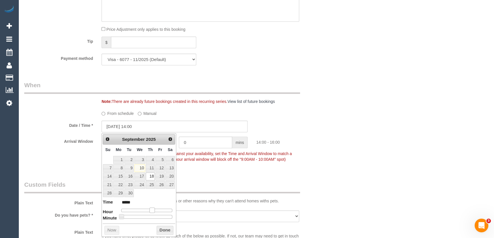
click at [151, 209] on span at bounding box center [152, 210] width 5 height 5
click at [206, 177] on div "Who Email* hamish.stewart@hotmail.com Name * Hamish Stewart Where Address* 32 S…" at bounding box center [175, 157] width 310 height 1333
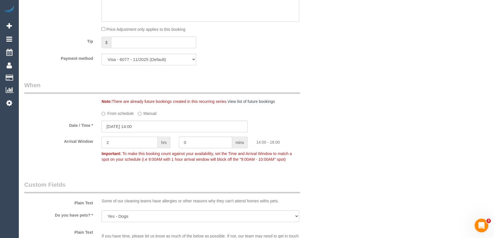
click at [134, 144] on input "2" at bounding box center [130, 143] width 56 height 12
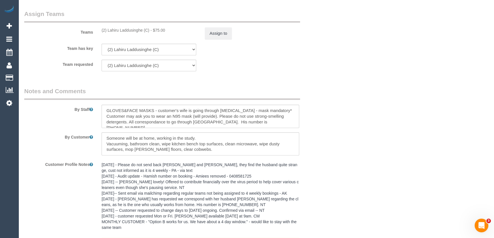
scroll to position [841, 0]
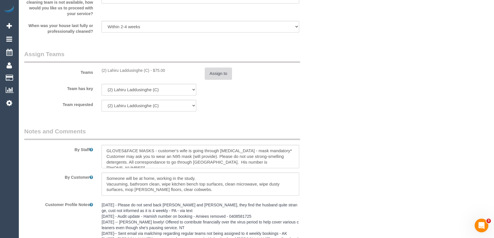
type input "1"
click at [211, 77] on button "Assign to" at bounding box center [218, 74] width 27 height 12
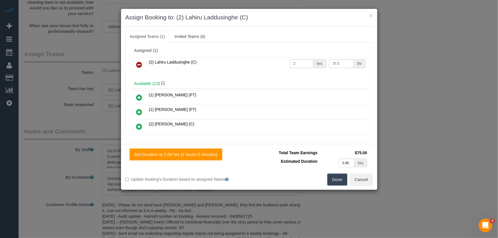
click at [138, 64] on icon at bounding box center [139, 64] width 6 height 7
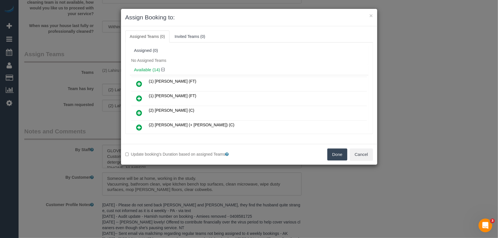
drag, startPoint x: 138, startPoint y: 82, endPoint x: 148, endPoint y: 82, distance: 10.0
click at [138, 82] on icon at bounding box center [139, 83] width 6 height 7
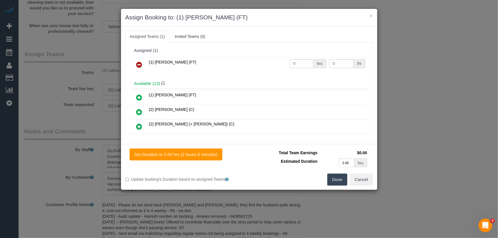
click at [336, 178] on button "Done" at bounding box center [337, 180] width 20 height 12
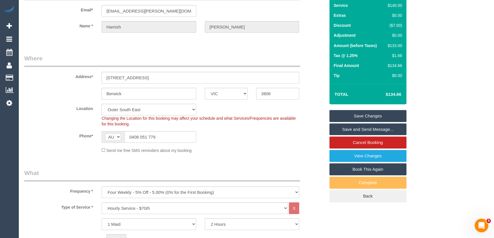
scroll to position [0, 0]
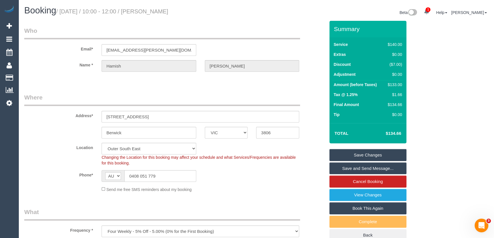
click at [166, 12] on small "/ September 13, 2025 / 10:00 - 12:00 / Hamish Stewart" at bounding box center [112, 11] width 112 height 6
click at [165, 11] on small "/ September 13, 2025 / 10:00 - 12:00 / Hamish Stewart" at bounding box center [112, 11] width 112 height 6
copy small "Hamish Stewart"
click at [350, 167] on link "Save and Send Message..." at bounding box center [368, 169] width 77 height 12
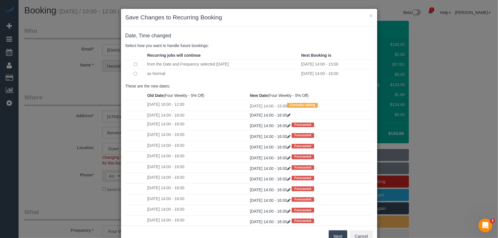
click at [329, 234] on button "Next" at bounding box center [338, 237] width 19 height 12
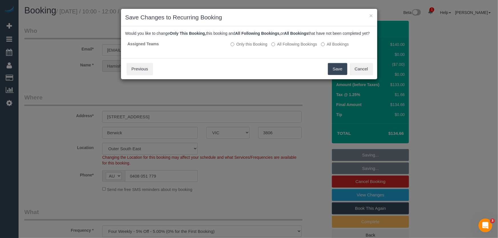
click at [341, 75] on button "Save" at bounding box center [337, 69] width 19 height 12
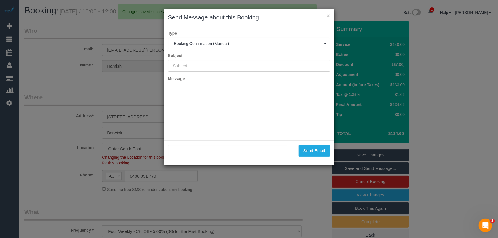
type input "Booking Confirmed"
type input ""Hamish Stewart" <hamish.stewart@hotmail.com>"
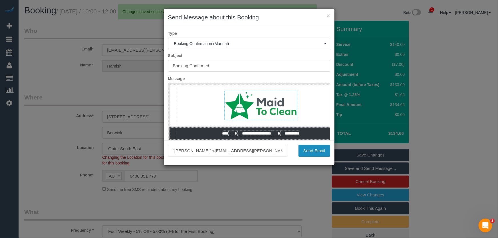
click at [320, 154] on button "Send Email" at bounding box center [315, 151] width 32 height 12
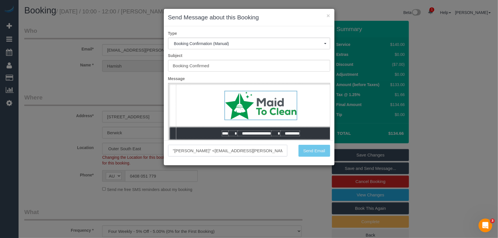
drag, startPoint x: 393, startPoint y: 222, endPoint x: 221, endPoint y: 84, distance: 220.6
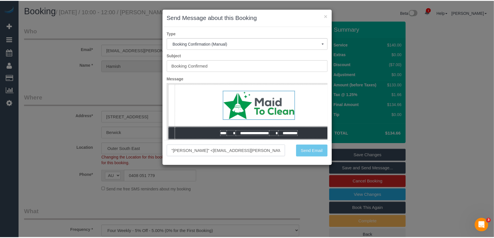
scroll to position [4, 0]
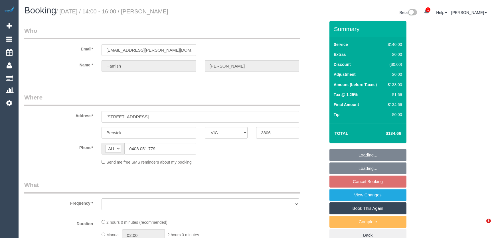
select select "VIC"
select select "object:531"
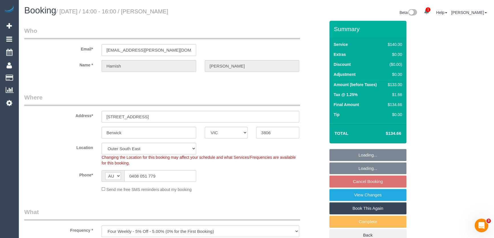
select select "string:stripe-pm_1LQ2Kc2GScqysDRVPfF0SQC9"
select select "number:27"
select select "number:14"
select select "number:19"
select select "number:22"
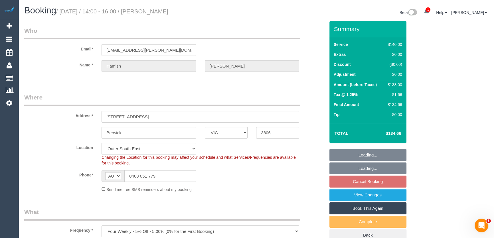
select select "number:34"
select select "number:12"
select select "object:1159"
select select "spot5"
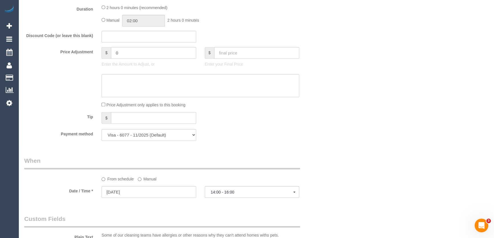
scroll to position [519, 0]
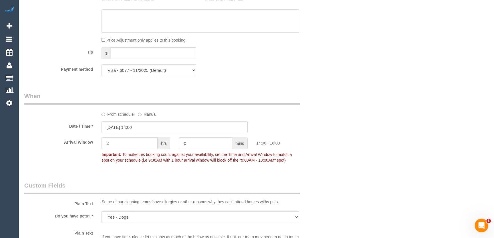
click at [145, 126] on input "[DATE] 14:00" at bounding box center [175, 128] width 146 height 12
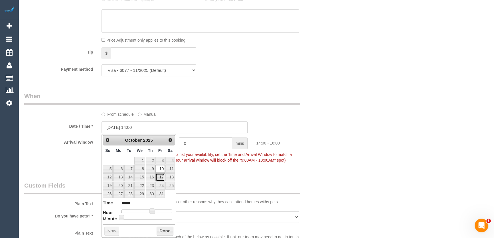
click at [160, 177] on link "17" at bounding box center [160, 178] width 9 height 8
type input "[DATE] 14:00"
click at [313, 178] on div "Who Email* [EMAIL_ADDRESS][PERSON_NAME][DOMAIN_NAME] Name * [GEOGRAPHIC_DATA][P…" at bounding box center [175, 70] width 310 height 1137
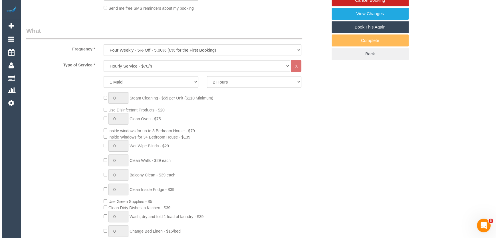
scroll to position [0, 0]
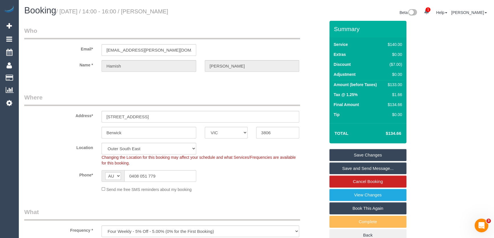
click at [350, 157] on link "Save Changes" at bounding box center [368, 155] width 77 height 12
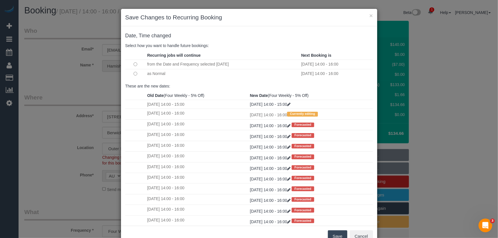
click at [336, 236] on button "Save" at bounding box center [337, 237] width 19 height 12
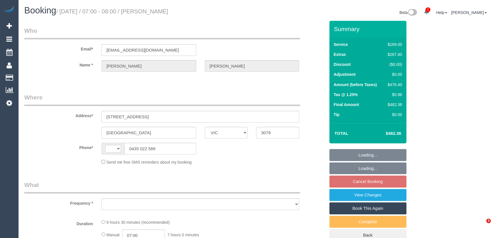
select select "VIC"
select select "string:AU"
select select "object:531"
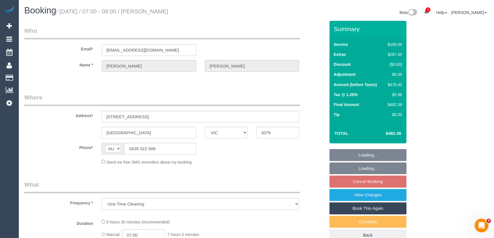
select select "string:stripe-pm_1S54iU2GScqysDRVuaiqpftx"
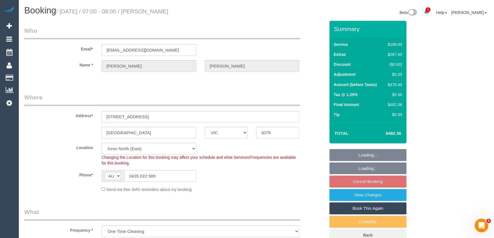
select select "object:1684"
select select "number:28"
select select "number:15"
select select "number:19"
select select "number:36"
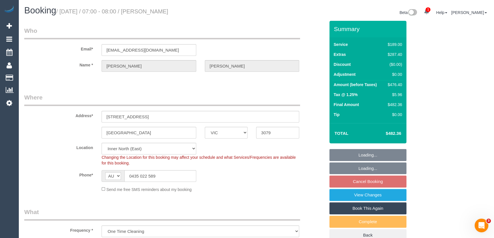
select select "number:13"
select select "spot1"
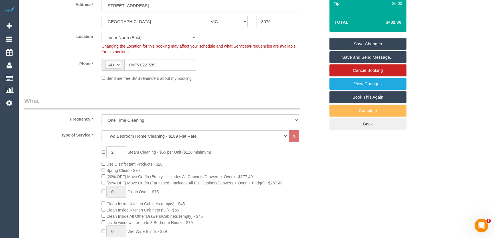
scroll to position [156, 0]
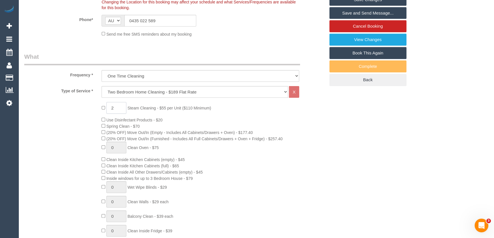
click at [115, 108] on input "2" at bounding box center [116, 108] width 20 height 12
type input "4"
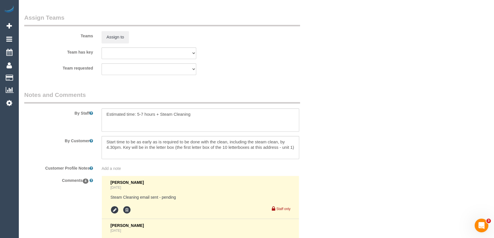
scroll to position [908, 0]
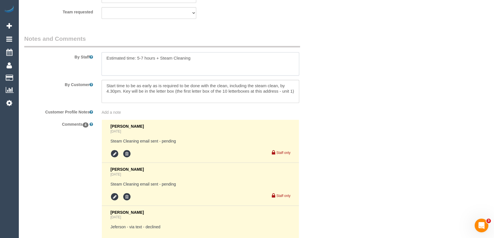
click at [111, 69] on textarea at bounding box center [201, 63] width 198 height 23
click at [204, 57] on textarea at bounding box center [201, 63] width 198 height 23
paste textarea "There is parking available on the street outside the building, it should be wit…"
click at [207, 61] on textarea at bounding box center [201, 63] width 198 height 23
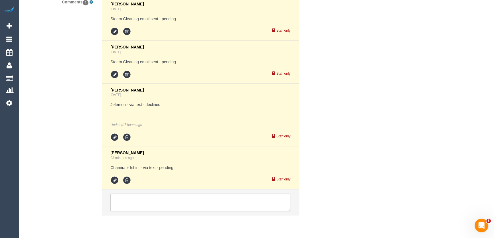
scroll to position [1050, 0]
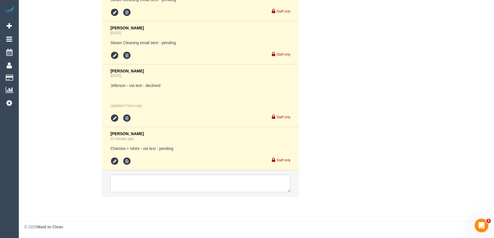
type textarea "Estimated time: 5-7 hours + Steam Cleaning ( living room + 2 bedrooms) There is…"
click at [114, 164] on icon at bounding box center [114, 161] width 9 height 9
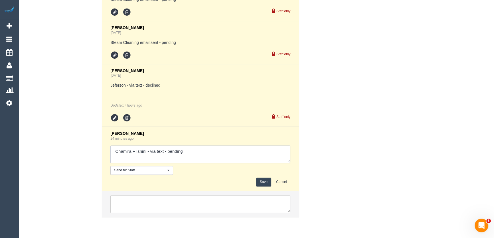
click at [188, 156] on textarea at bounding box center [200, 155] width 180 height 18
type textarea "Chamira + Ishini - via text - confirmed"
click at [268, 183] on button "Save" at bounding box center [263, 182] width 15 height 9
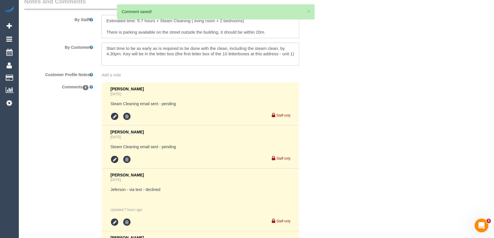
scroll to position [946, 0]
click at [113, 162] on icon at bounding box center [114, 159] width 9 height 9
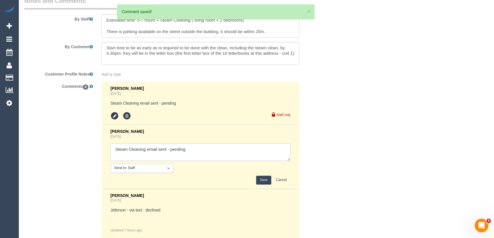
click at [208, 149] on textarea at bounding box center [200, 153] width 180 height 18
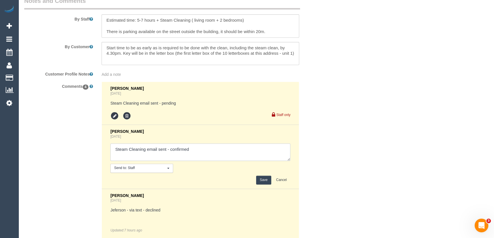
type textarea "Steam Cleaning email sent - confirmed"
click at [259, 181] on button "Save" at bounding box center [263, 180] width 15 height 9
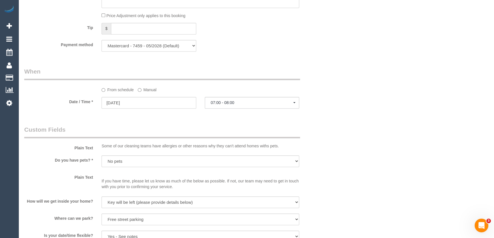
scroll to position [479, 0]
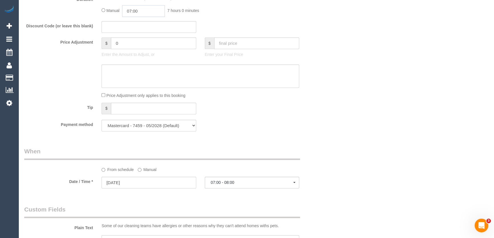
click at [146, 15] on input "07:00" at bounding box center [143, 11] width 43 height 12
type input "04:30"
click at [138, 35] on li "04:30" at bounding box center [137, 34] width 25 height 7
click at [321, 72] on div at bounding box center [175, 76] width 310 height 23
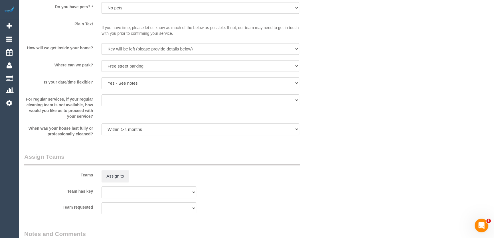
select select "spot26"
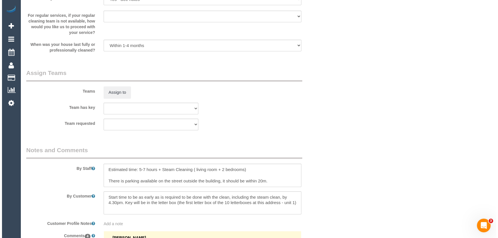
scroll to position [816, 0]
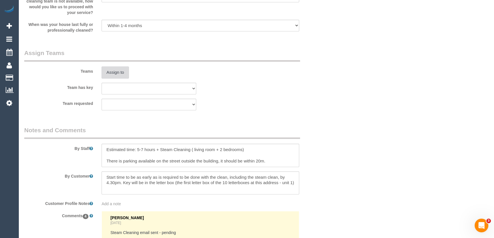
click at [119, 74] on button "Assign to" at bounding box center [115, 73] width 27 height 12
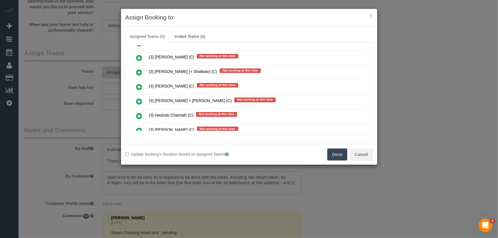
scroll to position [1949, 0]
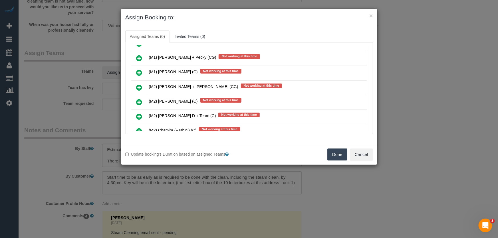
click at [137, 128] on icon at bounding box center [139, 131] width 6 height 7
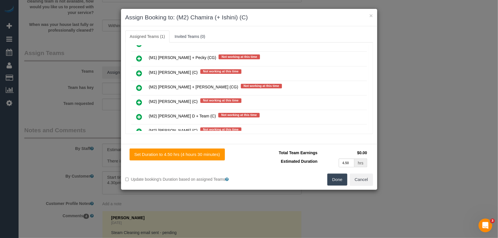
click at [138, 157] on icon at bounding box center [139, 160] width 6 height 7
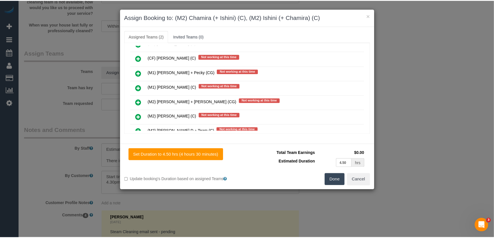
scroll to position [1977, 0]
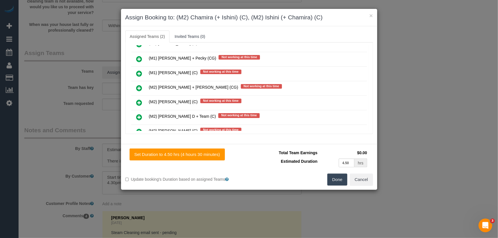
click at [336, 177] on button "Done" at bounding box center [337, 180] width 20 height 12
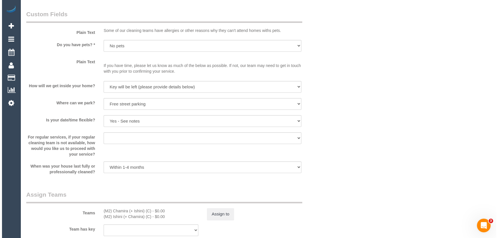
scroll to position [752, 0]
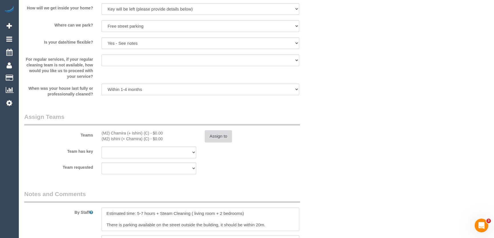
click at [214, 137] on button "Assign to" at bounding box center [218, 136] width 27 height 12
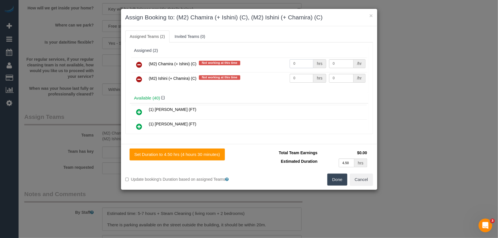
click at [303, 66] on input "0" at bounding box center [302, 63] width 24 height 9
type input "1"
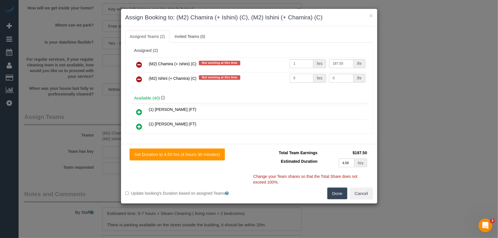
type input "187.5"
click at [305, 80] on input "0" at bounding box center [302, 78] width 24 height 9
type input "1"
type input "187.5"
click at [337, 191] on button "Done" at bounding box center [337, 194] width 20 height 12
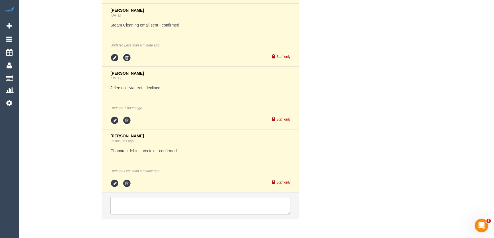
scroll to position [1090, 0]
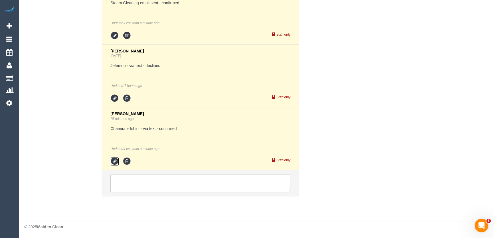
click at [116, 160] on icon at bounding box center [114, 161] width 9 height 9
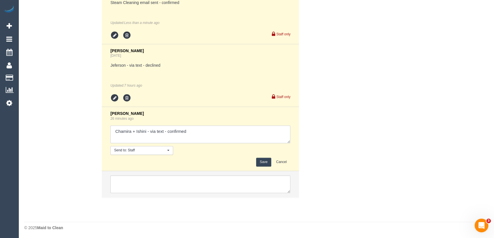
click at [193, 135] on textarea at bounding box center [200, 135] width 180 height 18
type textarea "Chamira + Ishini - via text - confirmed Customer has been informed of new total…"
click at [267, 165] on button "Save" at bounding box center [263, 162] width 15 height 9
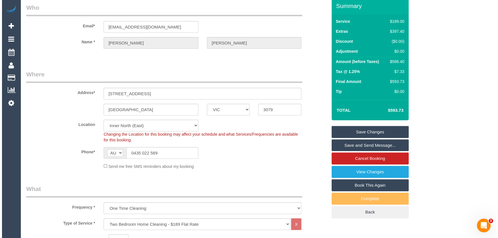
scroll to position [0, 0]
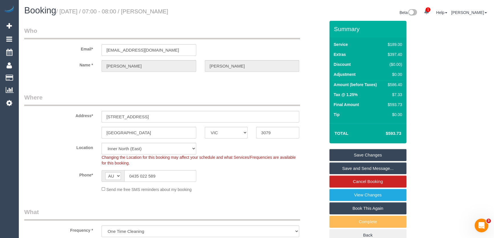
click at [163, 13] on small "/ September 16, 2025 / 07:00 - 08:00 / Noah Smith" at bounding box center [112, 11] width 112 height 6
copy small "Noah Smith"
click at [357, 171] on link "Save and Send Message..." at bounding box center [368, 169] width 77 height 12
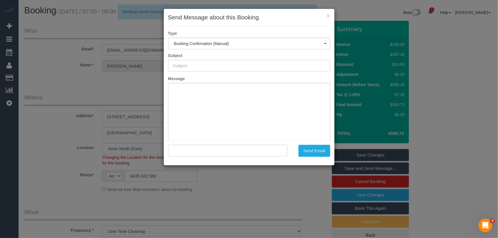
type input "Booking Confirmed"
type input ""Noah Smith" <noahmsmith97@gmail.com>"
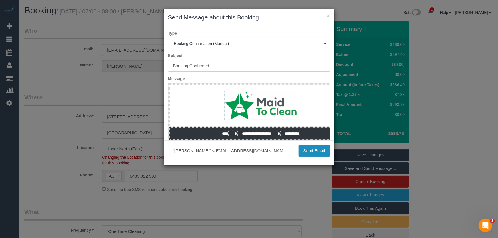
click at [313, 152] on button "Send Email" at bounding box center [315, 151] width 32 height 12
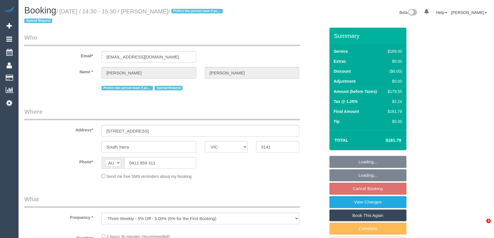
select select "VIC"
select select "string:stripe-pm_1PJCnM2GScqysDRVUGowiiim"
select select "number:28"
select select "number:14"
select select "number:21"
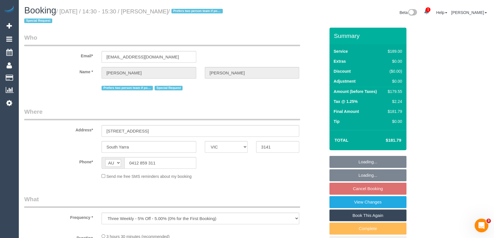
select select "number:24"
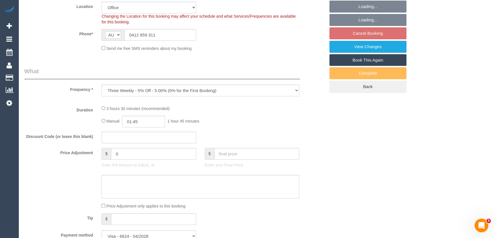
select select "object:844"
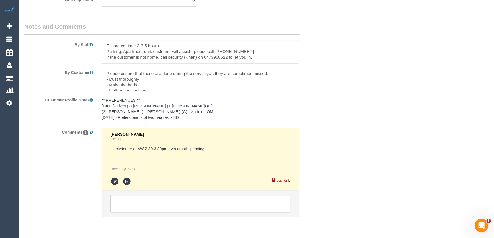
scroll to position [997, 0]
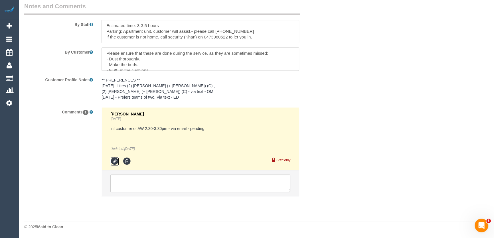
click at [114, 163] on icon at bounding box center [114, 161] width 9 height 9
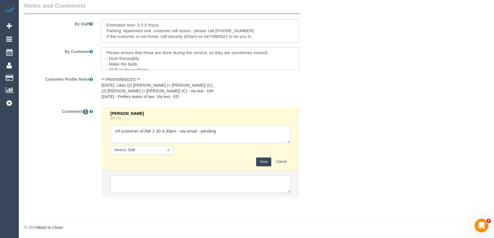
click at [220, 132] on textarea at bounding box center [200, 134] width 180 height 18
type textarea "inf customer of AW 2.30-3.30pm - via email - confirmed"
click at [262, 160] on button "Save" at bounding box center [263, 162] width 15 height 9
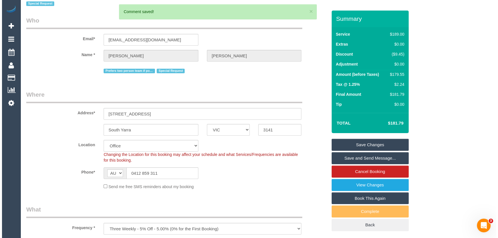
scroll to position [0, 0]
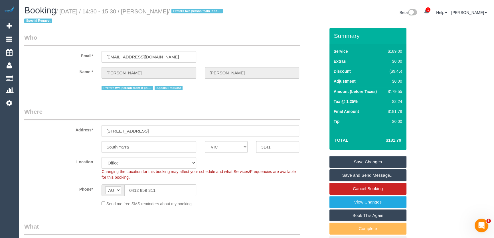
click at [356, 176] on link "Save and Send Message..." at bounding box center [368, 176] width 77 height 12
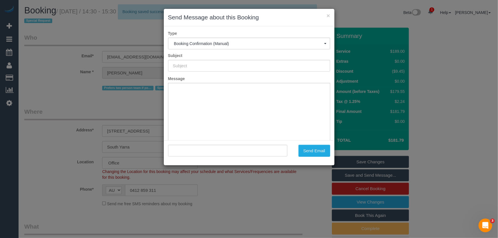
type input "Booking Confirmed"
type input ""[PERSON_NAME]" <[EMAIL_ADDRESS][DOMAIN_NAME]>"
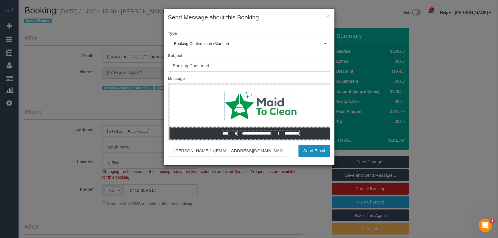
click at [317, 152] on button "Send Email" at bounding box center [315, 151] width 32 height 12
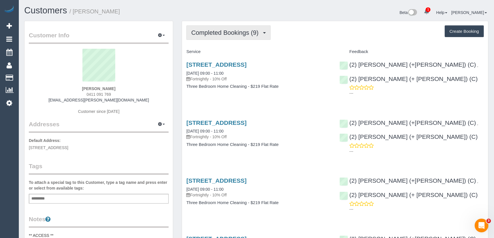
click at [226, 33] on span "Completed Bookings (9)" at bounding box center [226, 32] width 70 height 7
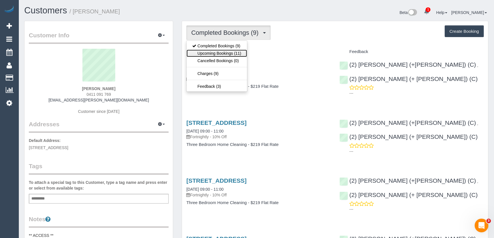
click at [226, 51] on link "Upcoming Bookings (11)" at bounding box center [217, 53] width 60 height 7
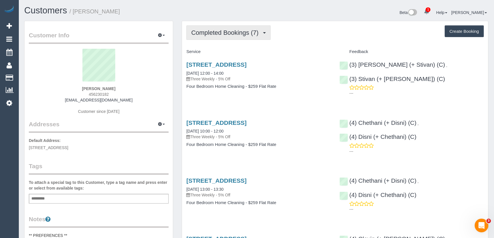
click at [256, 33] on span "Completed Bookings (7)" at bounding box center [226, 32] width 70 height 7
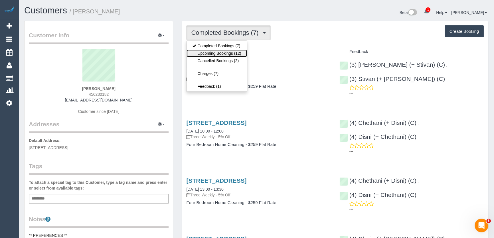
click at [237, 53] on link "Upcoming Bookings (12)" at bounding box center [217, 53] width 60 height 7
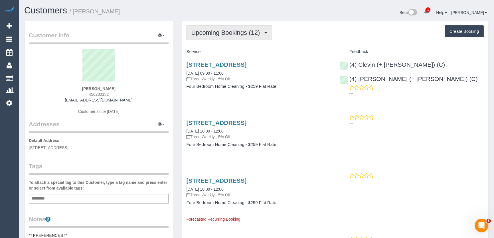
click at [224, 34] on span "Upcoming Bookings (12)" at bounding box center [227, 32] width 72 height 7
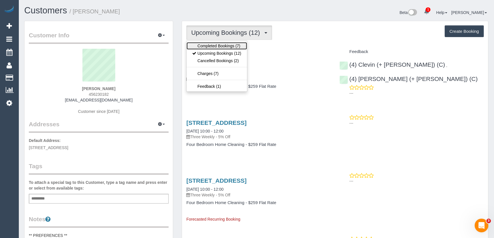
click at [225, 44] on link "Completed Bookings (7)" at bounding box center [217, 45] width 60 height 7
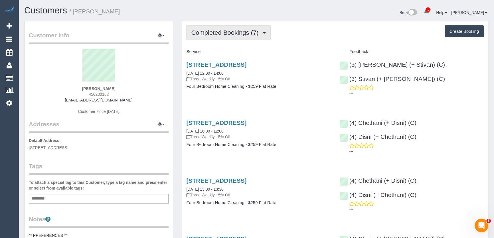
click at [227, 34] on span "Completed Bookings (7)" at bounding box center [226, 32] width 70 height 7
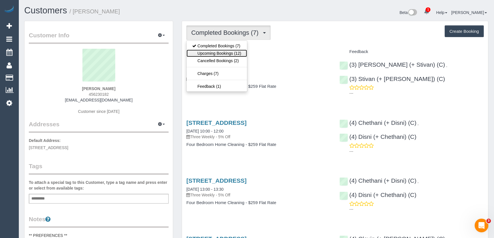
click at [228, 52] on link "Upcoming Bookings (12)" at bounding box center [217, 53] width 60 height 7
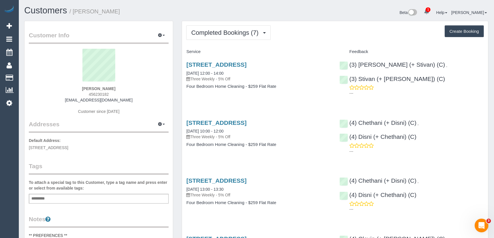
click at [309, 63] on h3 "[STREET_ADDRESS]" at bounding box center [258, 64] width 144 height 7
copy div "[STREET_ADDRESS]"
click at [223, 35] on span "Completed Bookings (7)" at bounding box center [226, 32] width 70 height 7
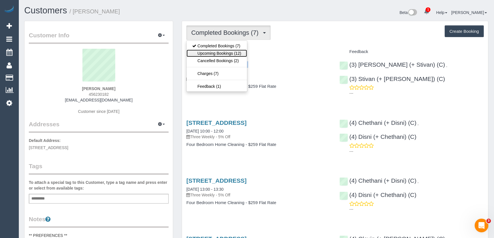
click at [225, 51] on link "Upcoming Bookings (12)" at bounding box center [217, 53] width 60 height 7
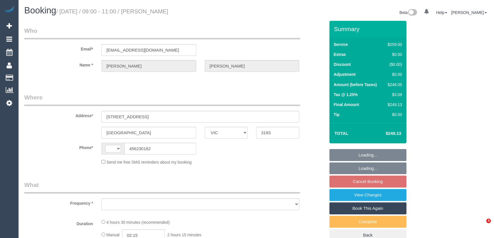
select select "VIC"
select select "string:AU"
select select "string:stripe-pm_1RC6cY2GScqysDRVTUGvhdJL"
select select "number:29"
select select "number:14"
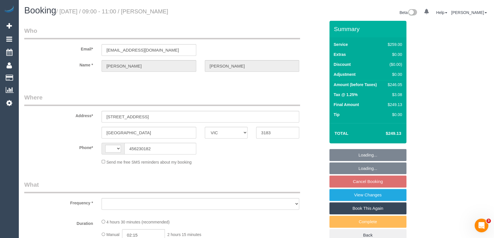
select select "number:19"
select select "number:24"
select select "number:12"
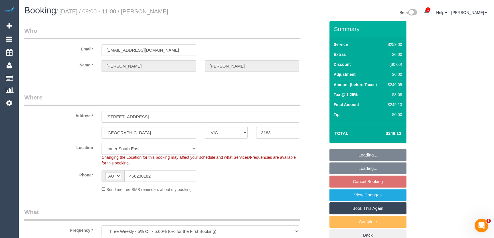
select select "object:828"
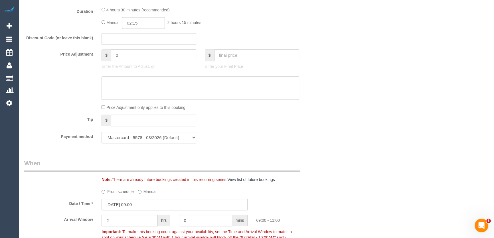
scroll to position [571, 0]
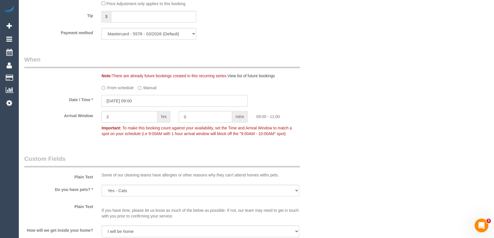
click at [149, 103] on input "12/09/2025 09:00" at bounding box center [175, 101] width 146 height 12
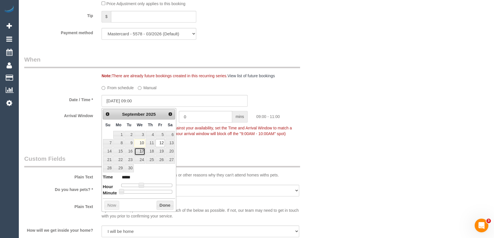
click at [140, 151] on link "17" at bounding box center [139, 152] width 11 height 8
type input "17/09/2025 09:00"
click at [140, 185] on span at bounding box center [141, 185] width 5 height 5
click at [217, 156] on legend "Custom Fields" at bounding box center [162, 161] width 276 height 13
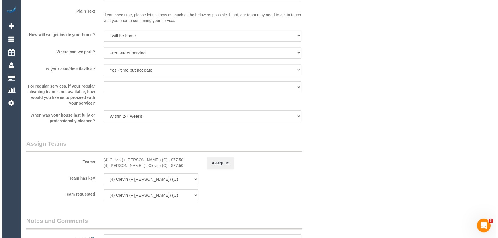
scroll to position [804, 0]
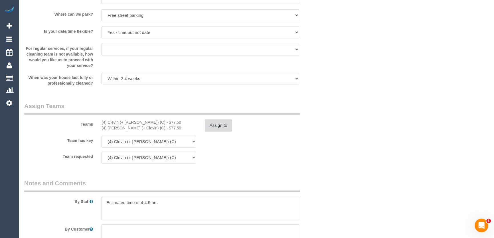
click at [214, 128] on button "Assign to" at bounding box center [218, 126] width 27 height 12
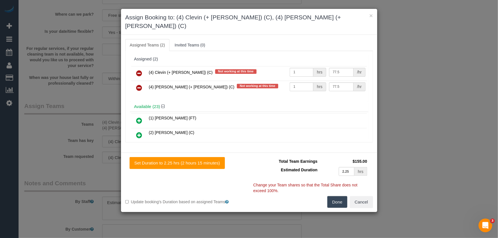
click icon
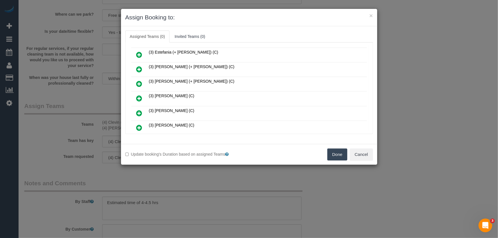
scroll to position [285, 0]
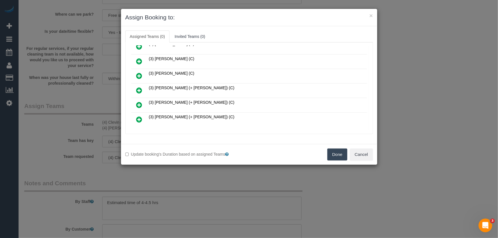
click icon
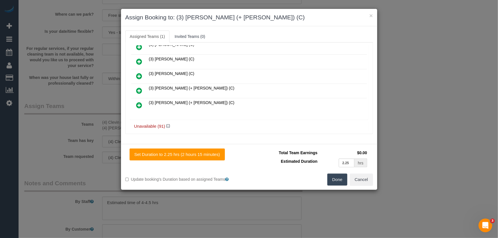
click icon
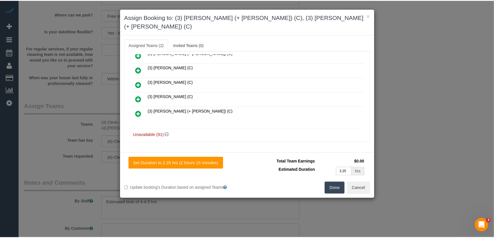
scroll to position [313, 0]
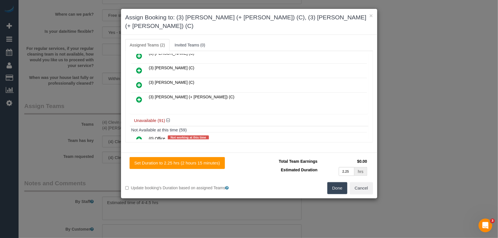
click button "Done"
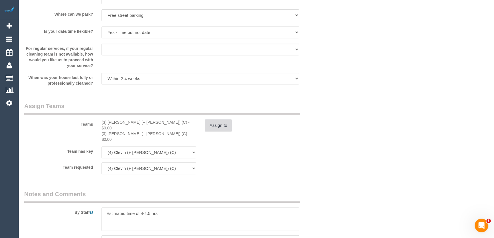
click button "Assign to"
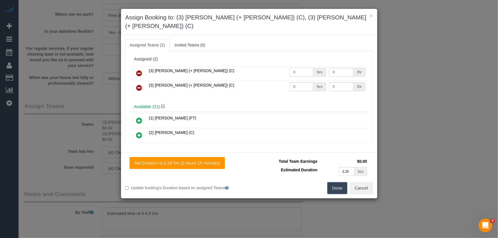
click input "0"
type input "1"
type input "77.5"
click input "0"
type input "1"
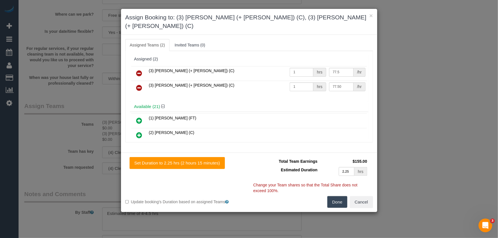
type input "77.5"
click button "Done"
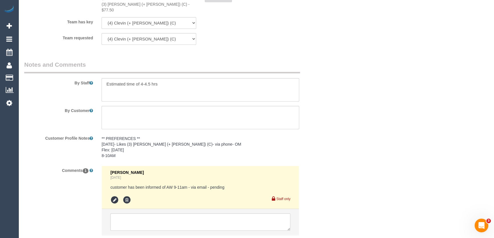
scroll to position [962, 0]
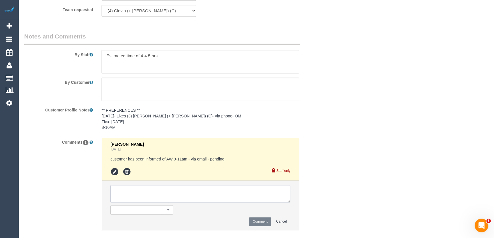
click textarea
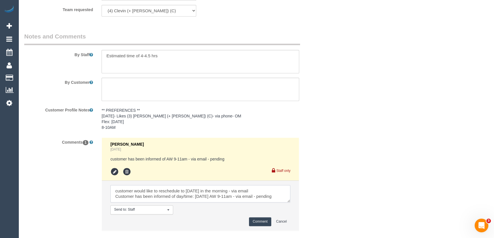
scroll to position [8, 0]
type textarea "customer would like to reschedule to Wednesday 17/9 in the morning - via email …"
click button "Comment"
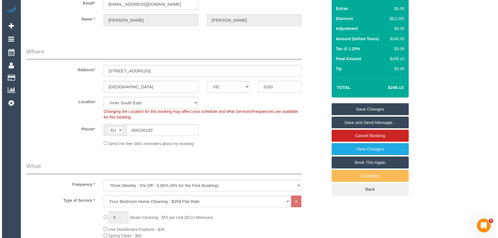
scroll to position [0, 0]
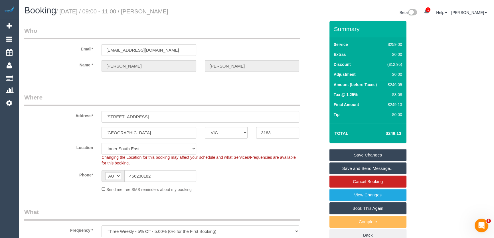
click small "/ September 12, 2025 / 09:00 - 11:00 / Marnie Wilson"
copy small "Marnie Wilson"
click link "Save Changes"
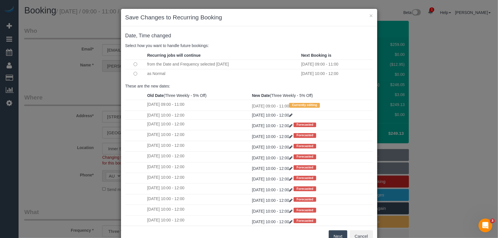
click button "Next"
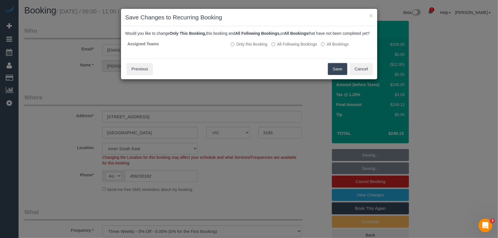
click button "Save"
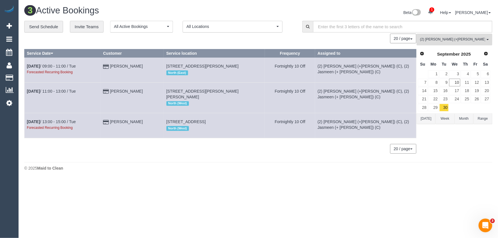
click span "(2) Harpreet (+Jasmeen) (C)"
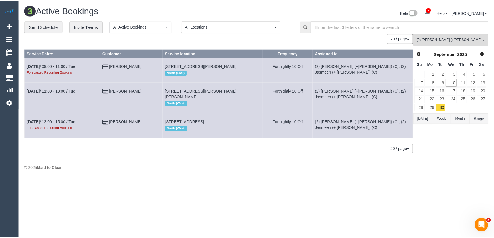
scroll to position [258, 0]
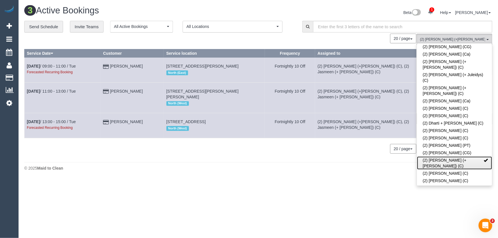
click link "(2) Harpreet (+Jasmeen) (C)"
click div "Beta 1 Your Notifications You have 0 alerts × You have 2 to charge for 10/09/20…"
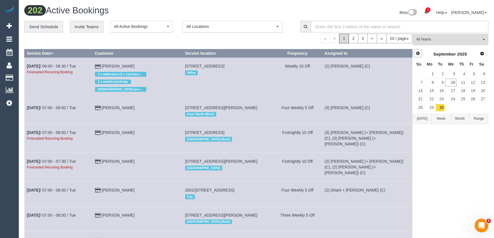
click link "Prev"
click link "Next"
click link "12"
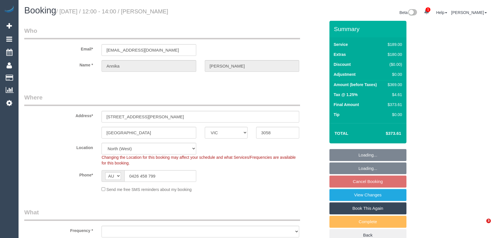
select select "VIC"
select select "object:533"
select select "string:stripe-pm_1S5eam2GScqysDRVkKrxUfS3"
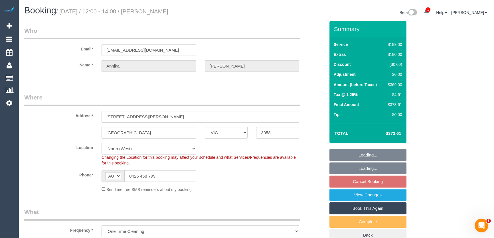
select select "object:1511"
select select "spot1"
select select "number:29"
select select "number:14"
select select "number:19"
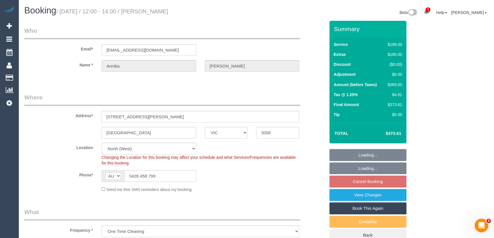
select select "number:25"
select select "number:33"
select select "number:26"
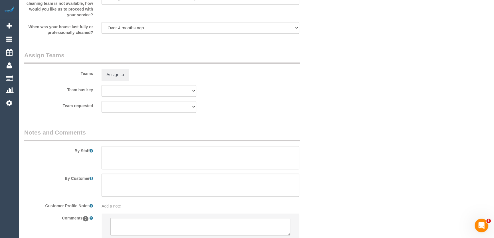
scroll to position [858, 0]
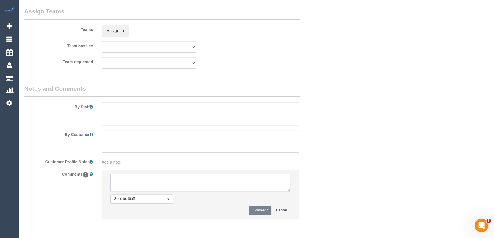
click at [131, 184] on textarea at bounding box center [200, 183] width 180 height 18
type textarea "Steam Cleaning email sent - pending"
click at [258, 212] on button "Comment" at bounding box center [260, 210] width 22 height 9
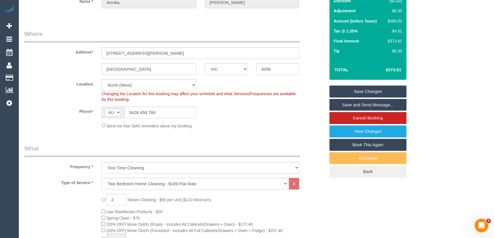
scroll to position [0, 0]
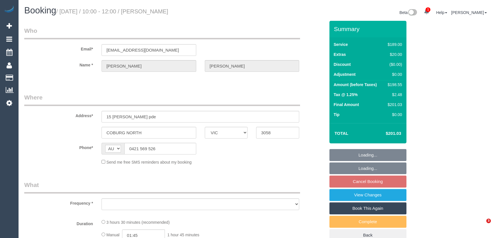
select select "VIC"
select select "string:stripe-pm_1RNwNW2GScqysDRVotgZRWj8"
select select "number:29"
select select "number:14"
select select "number:19"
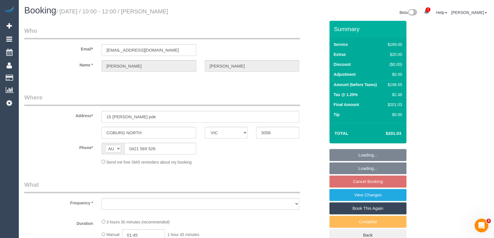
select select "number:24"
select select "number:35"
select select "number:13"
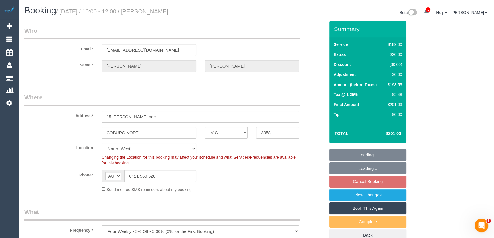
select select "object:809"
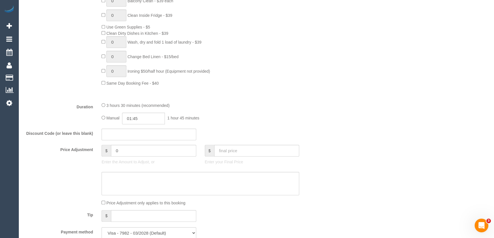
scroll to position [441, 0]
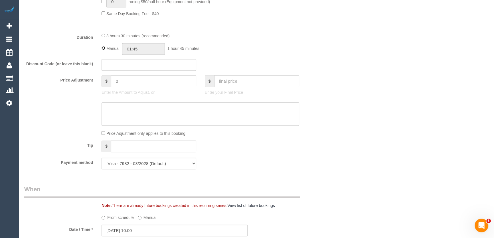
type input "03:30"
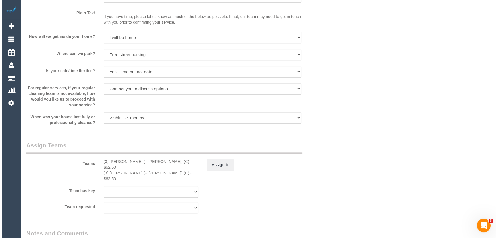
scroll to position [804, 0]
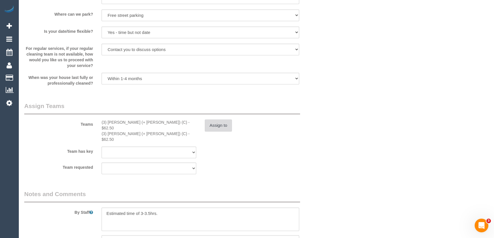
click at [214, 127] on button "Assign to" at bounding box center [218, 126] width 27 height 12
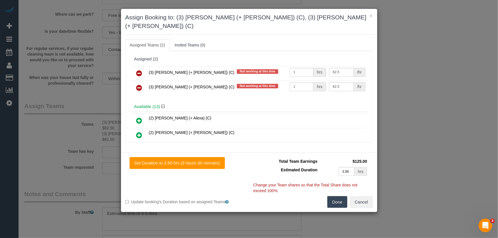
click at [138, 70] on icon at bounding box center [139, 73] width 6 height 7
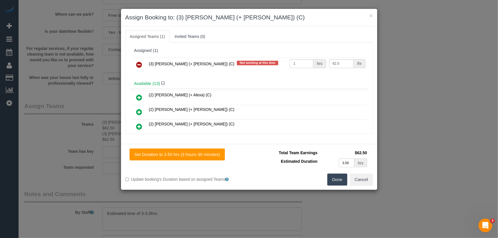
click at [138, 65] on icon at bounding box center [139, 64] width 6 height 7
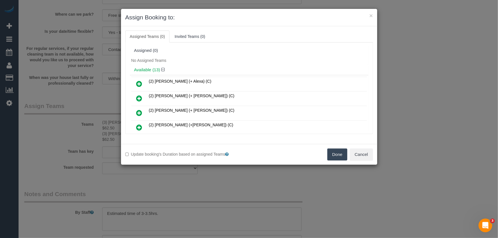
scroll to position [677, 0]
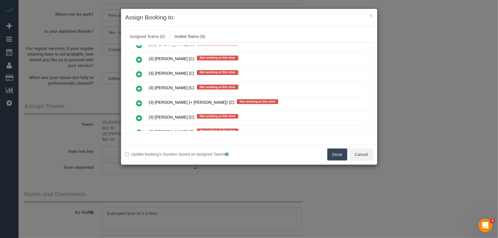
click at [139, 100] on icon at bounding box center [139, 103] width 6 height 7
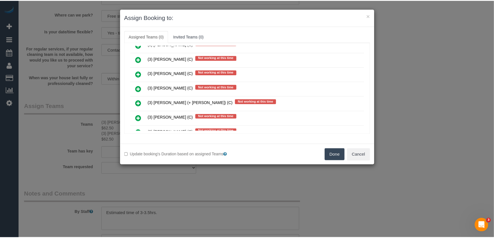
scroll to position [691, 0]
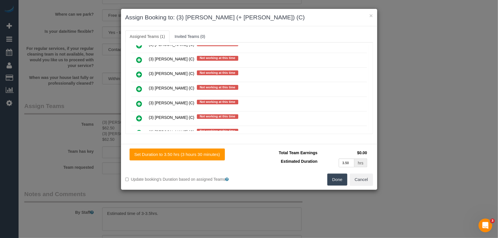
click at [340, 183] on button "Done" at bounding box center [337, 180] width 20 height 12
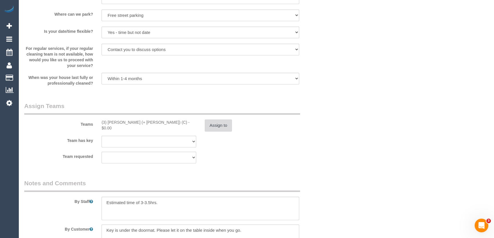
click at [226, 128] on button "Assign to" at bounding box center [218, 126] width 27 height 12
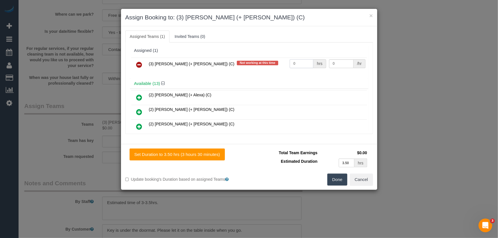
click at [300, 64] on input "0" at bounding box center [302, 63] width 24 height 9
type input "1"
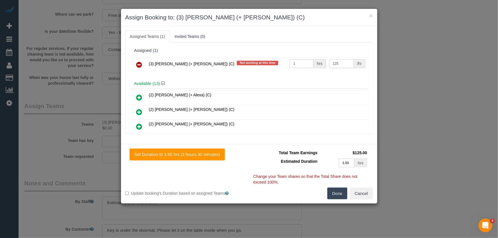
type input "125"
click at [338, 194] on button "Done" at bounding box center [337, 194] width 20 height 12
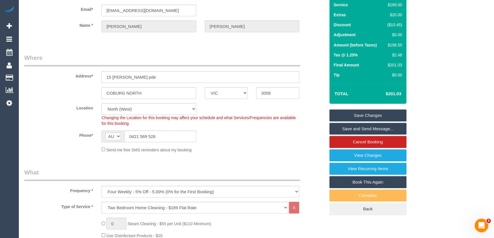
scroll to position [0, 0]
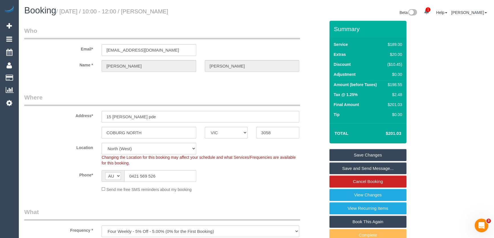
click at [164, 12] on small "/ September 12, 2025 / 10:00 - 12:00 / Marie Spyros" at bounding box center [112, 11] width 112 height 6
copy small "Marie Spyros"
click at [377, 155] on link "Save Changes" at bounding box center [368, 155] width 77 height 12
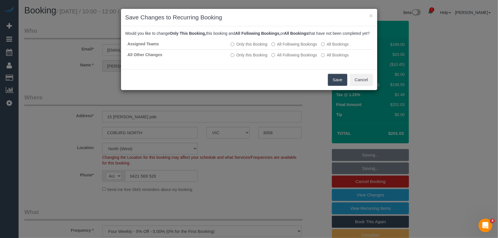
click at [330, 84] on button "Save" at bounding box center [337, 80] width 19 height 12
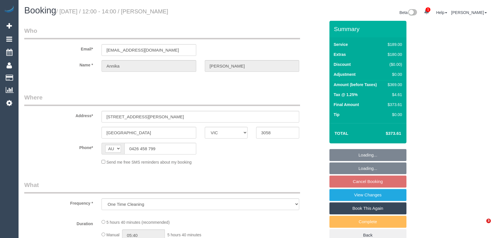
select select "VIC"
select select "number:29"
select select "number:14"
select select "number:19"
select select "number:25"
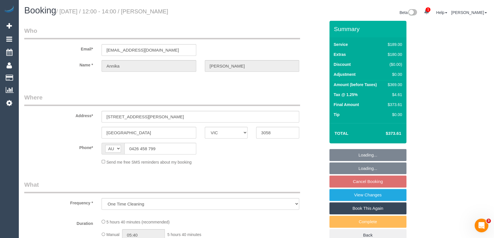
select select "number:33"
select select "number:26"
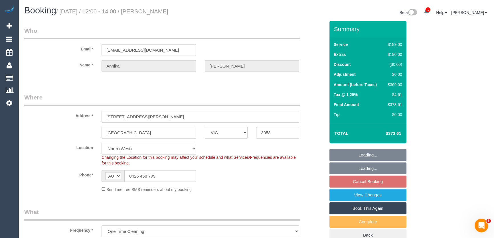
select select "object:801"
select select "string:stripe-pm_1S5eam2GScqysDRVkKrxUfS3"
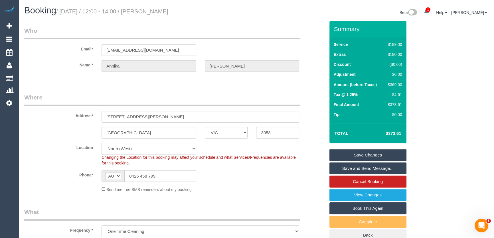
click at [166, 15] on h1 "Booking / [DATE] / 12:00 - 14:00 / [PERSON_NAME]" at bounding box center [138, 11] width 228 height 10
click at [166, 13] on small "/ [DATE] / 12:00 - 14:00 / [PERSON_NAME]" at bounding box center [112, 11] width 112 height 6
copy small "[PERSON_NAME]"
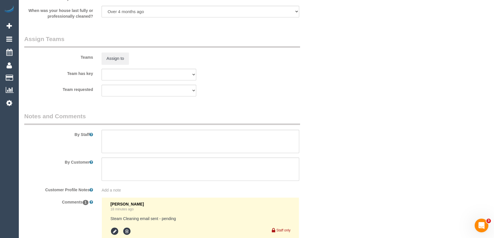
scroll to position [932, 0]
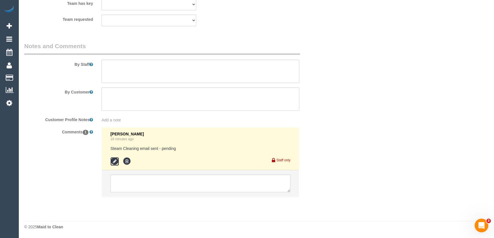
click at [114, 162] on icon at bounding box center [114, 161] width 9 height 9
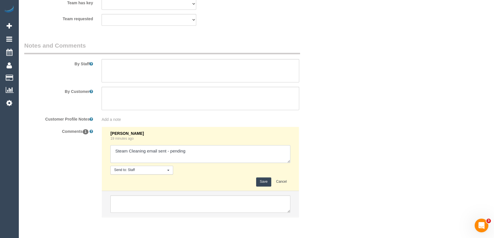
click at [187, 153] on textarea at bounding box center [200, 154] width 180 height 18
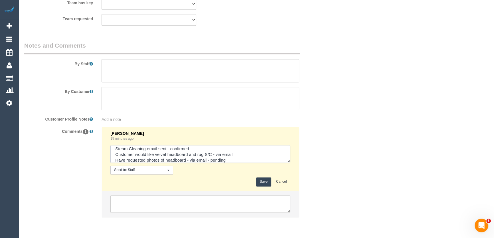
type textarea "Steam Cleaning email sent - confirmed Customer would like velvet headboard and …"
click at [166, 66] on textarea at bounding box center [201, 70] width 198 height 23
type textarea "Estimated time: 4-5 hours + Steam Cleaning (velvet headboard + rug)"
click at [260, 184] on button "Save" at bounding box center [263, 182] width 15 height 9
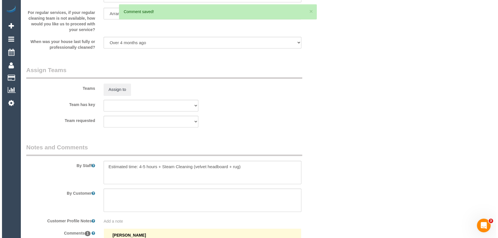
scroll to position [828, 0]
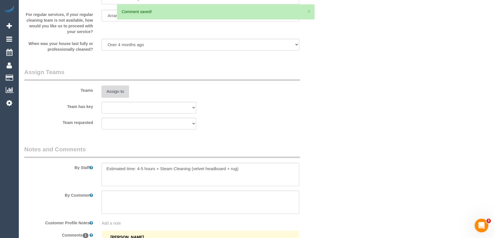
click at [119, 94] on button "Assign to" at bounding box center [115, 92] width 27 height 12
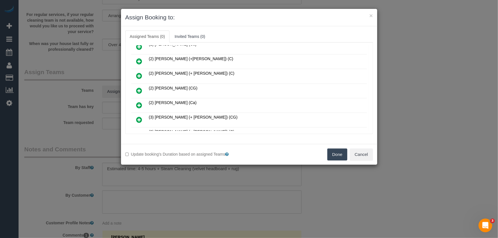
scroll to position [78, 0]
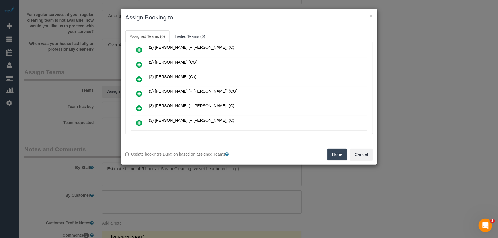
click at [139, 105] on icon at bounding box center [139, 108] width 6 height 7
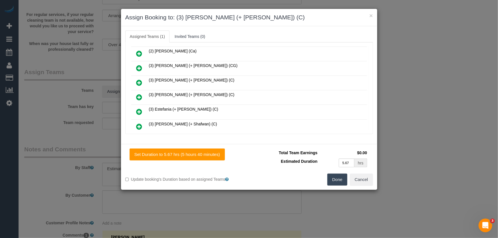
scroll to position [143, 0]
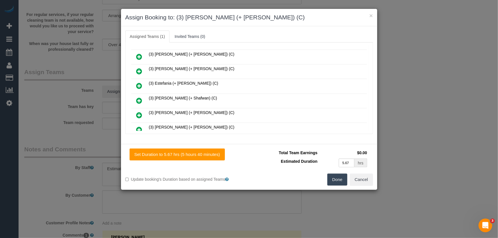
click at [139, 68] on icon at bounding box center [139, 71] width 6 height 7
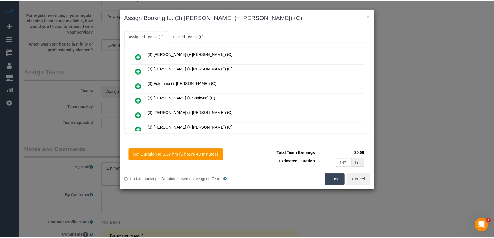
scroll to position [157, 0]
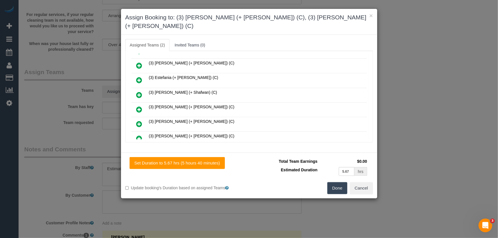
drag, startPoint x: 341, startPoint y: 180, endPoint x: 367, endPoint y: 178, distance: 26.3
click at [341, 182] on button "Done" at bounding box center [337, 188] width 20 height 12
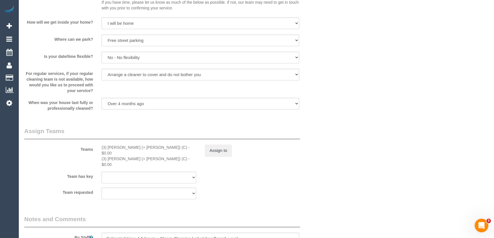
scroll to position [804, 0]
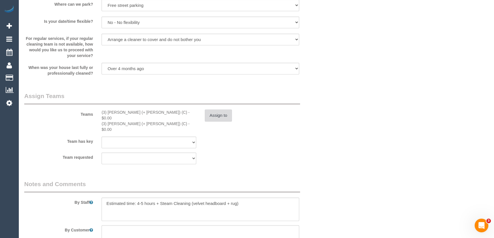
click at [214, 119] on button "Assign to" at bounding box center [218, 116] width 27 height 12
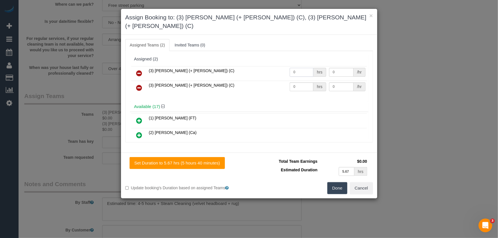
click at [299, 68] on input "0" at bounding box center [302, 72] width 24 height 9
type input "1"
type input "82.5"
click at [295, 82] on input "0" at bounding box center [302, 86] width 24 height 9
type input "1"
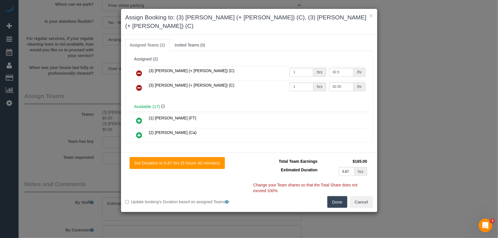
type input "82.5"
click at [338, 196] on button "Done" at bounding box center [337, 202] width 20 height 12
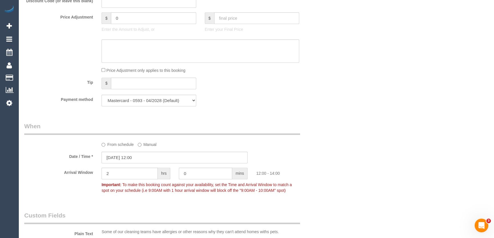
scroll to position [441, 0]
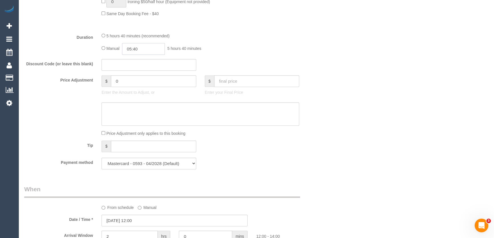
click at [152, 52] on input "05:40" at bounding box center [143, 49] width 43 height 12
type input "02:30"
click at [139, 96] on li "02:30" at bounding box center [137, 97] width 25 height 7
click at [228, 65] on div "Discount Code (or leave this blank)" at bounding box center [175, 65] width 310 height 12
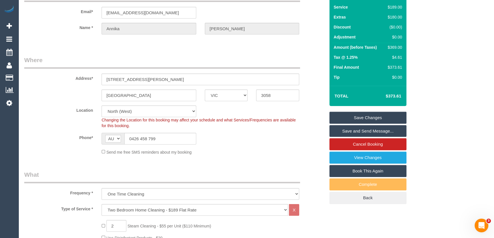
scroll to position [0, 0]
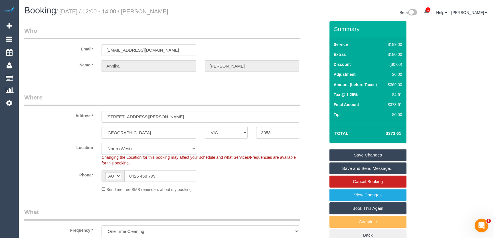
click at [167, 13] on small "/ September 12, 2025 / 12:00 - 14:00 / Annika Samuelsson" at bounding box center [112, 11] width 112 height 6
copy small "Annika Samuelsson"
click at [371, 156] on link "Save Changes" at bounding box center [368, 155] width 77 height 12
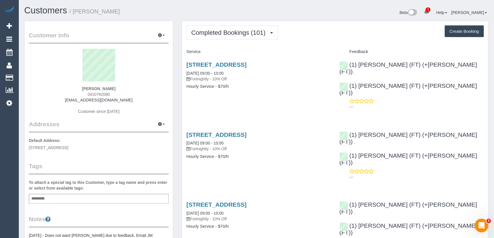
click at [114, 93] on div "[PERSON_NAME] 0410782080 [EMAIL_ADDRESS][DOMAIN_NAME] Customer since [DATE]" at bounding box center [99, 84] width 140 height 71
copy div "0410782080"
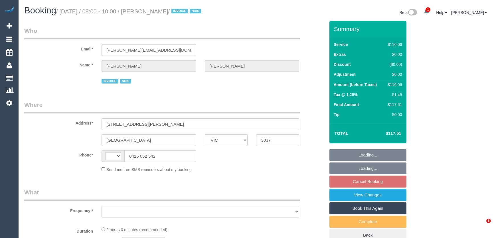
select select "VIC"
select select "string:AU"
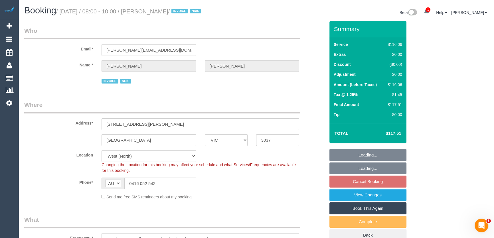
select select "object:1184"
select select "spot2"
select select "number:30"
select select "number:14"
select select "number:19"
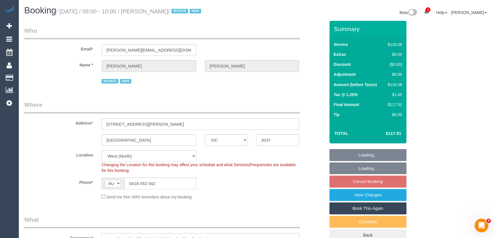
select select "number:36"
select select "number:34"
select select "number:26"
click at [158, 125] on input "59 Delbridge Drive" at bounding box center [201, 124] width 198 height 12
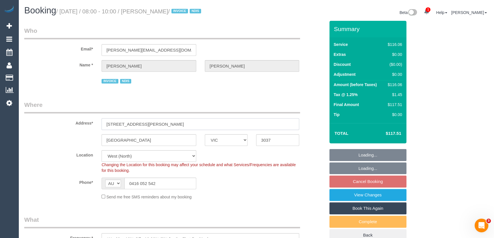
click at [158, 125] on input "59 Delbridge Drive" at bounding box center [201, 124] width 198 height 12
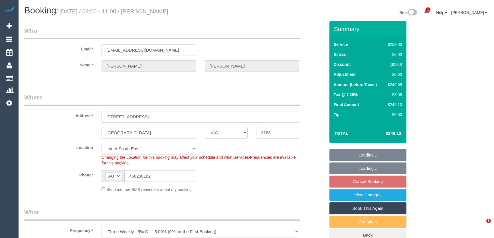
select select "VIC"
select select "number:29"
select select "number:14"
select select "number:19"
select select "number:24"
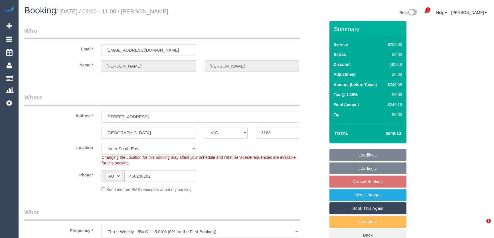
select select "number:12"
select select "object:846"
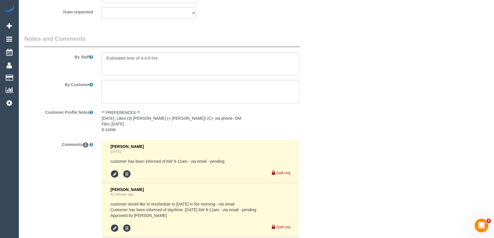
scroll to position [1017, 0]
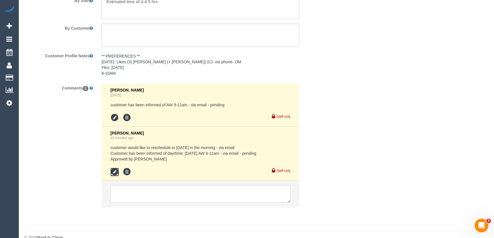
click at [114, 168] on icon at bounding box center [114, 172] width 9 height 9
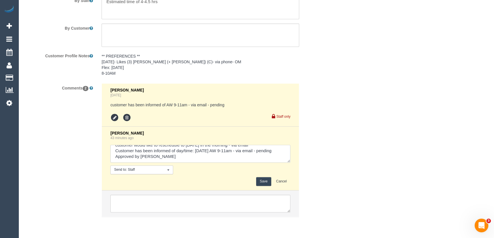
scroll to position [11, 0]
click at [140, 145] on textarea at bounding box center [200, 154] width 180 height 18
type textarea "customer would like to reschedule to Wednesday 17/9 in the morning - via email …"
click at [259, 177] on button "Save" at bounding box center [263, 181] width 15 height 9
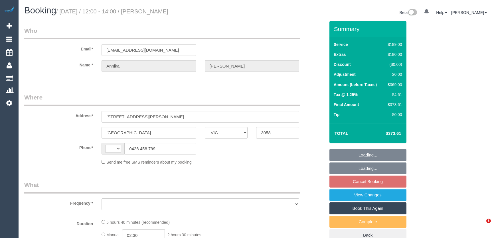
select select "VIC"
select select "string:AU"
select select "object:565"
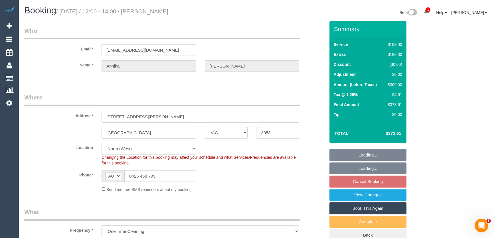
select select "number:29"
select select "number:14"
select select "number:19"
select select "number:25"
select select "number:33"
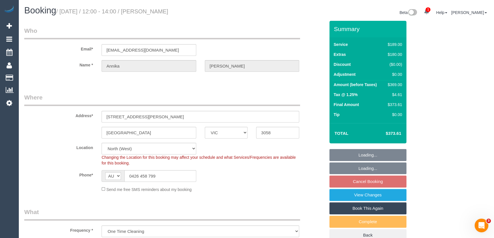
select select "number:26"
select select "string:stripe-pm_1S5eam2GScqysDRVkKrxUfS3"
select select "object:814"
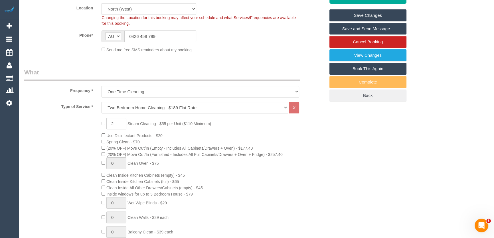
scroll to position [208, 0]
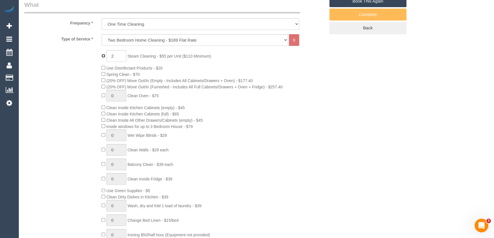
type input "0"
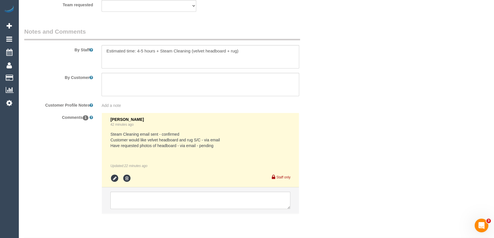
scroll to position [960, 0]
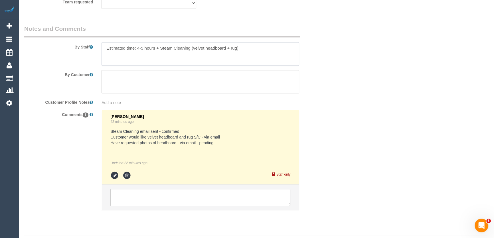
click at [249, 42] on textarea at bounding box center [201, 53] width 198 height 23
type textarea "Estimated time: 4-5 hours"
click at [114, 172] on icon at bounding box center [114, 176] width 9 height 9
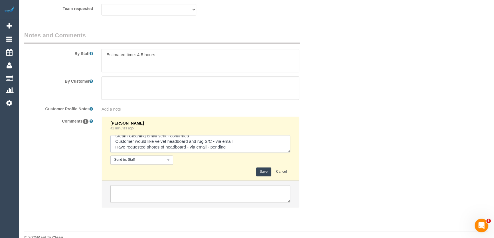
scroll to position [6, 0]
click at [250, 140] on textarea at bounding box center [200, 144] width 180 height 18
type textarea "Steam Cleaning email sent - confirmed Customer would like velvet headboard and …"
click at [263, 168] on button "Save" at bounding box center [263, 172] width 15 height 9
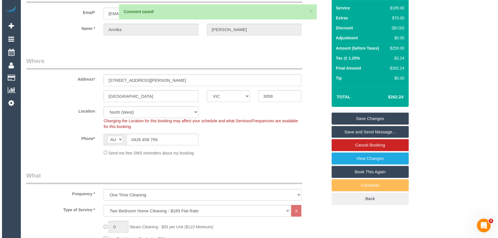
scroll to position [0, 0]
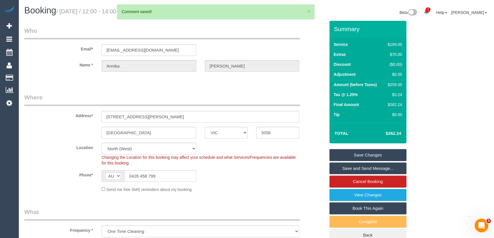
click at [349, 170] on link "Save and Send Message..." at bounding box center [368, 169] width 77 height 12
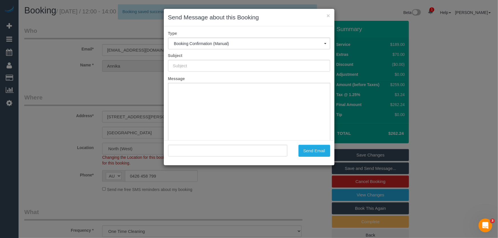
type input "Booking Confirmed"
type input ""Annika Samuelsson" <annikakristinasofie@gmail.com>"
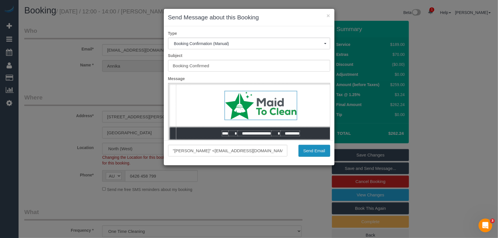
click at [310, 153] on button "Send Email" at bounding box center [315, 151] width 32 height 12
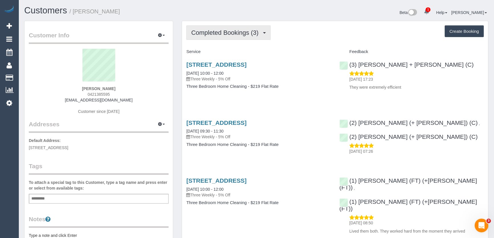
click at [214, 35] on span "Completed Bookings (3)" at bounding box center [226, 32] width 70 height 7
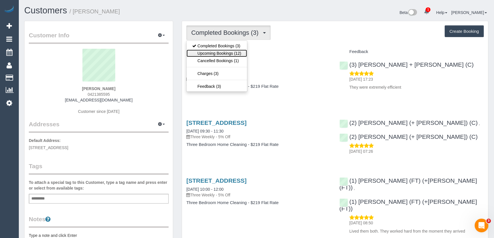
click at [218, 54] on link "Upcoming Bookings (12)" at bounding box center [217, 53] width 60 height 7
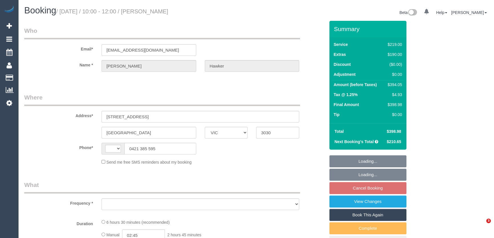
select select "VIC"
select select "string:AU"
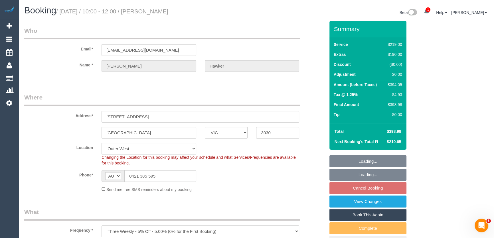
select select "object:816"
select select "string:stripe-pm_1RkZlA2GScqysDRVlVjE8EMK"
select select "number:30"
select select "number:14"
select select "number:19"
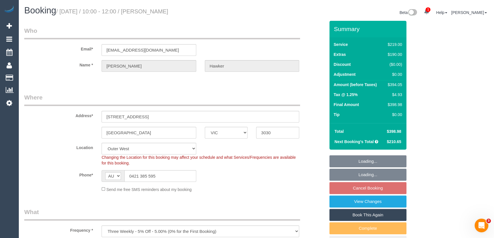
select select "number:24"
select select "number:35"
select select "number:13"
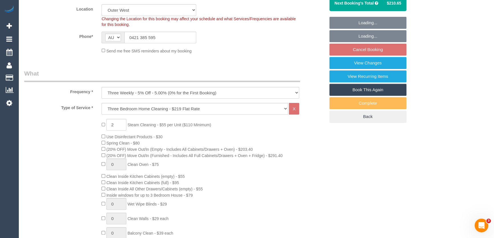
scroll to position [208, 0]
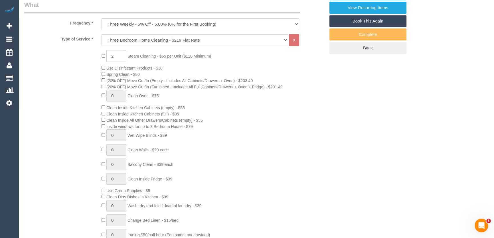
click at [118, 58] on input "2" at bounding box center [116, 56] width 20 height 12
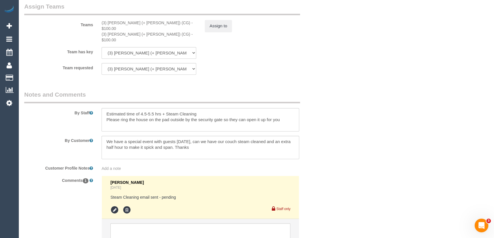
scroll to position [942, 0]
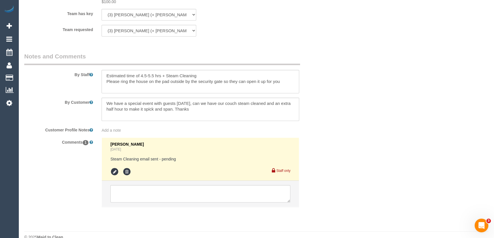
type input "4"
click at [202, 70] on textarea at bounding box center [201, 81] width 198 height 23
type textarea "Estimated time of 4.5-5.5 hrs + Steam Cleaning (couch - 3 seater + chaise) Plea…"
click at [116, 168] on icon at bounding box center [114, 172] width 9 height 9
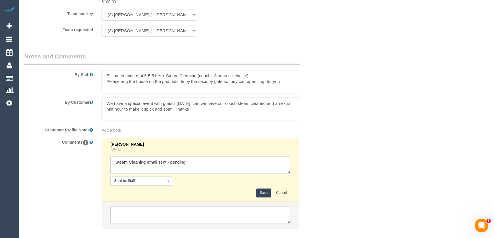
click at [190, 156] on textarea at bounding box center [200, 165] width 180 height 18
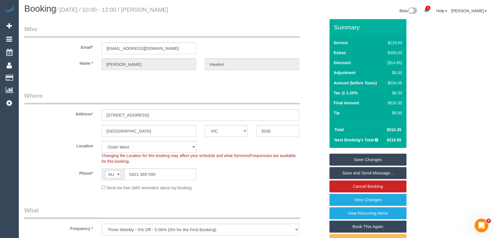
scroll to position [0, 0]
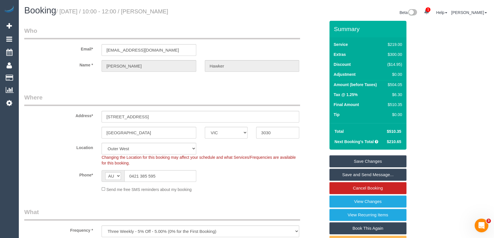
type textarea "Steam Cleaning email sent - confirmed Mark AW"
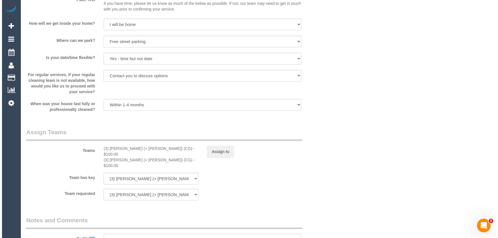
scroll to position [830, 0]
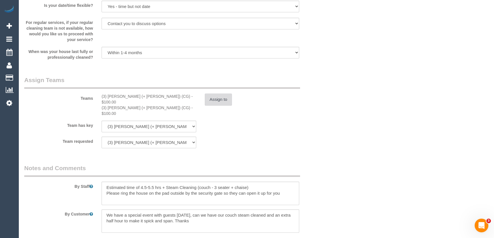
click at [227, 100] on button "Assign to" at bounding box center [218, 100] width 27 height 12
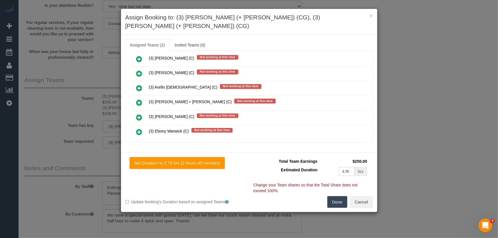
scroll to position [762, 0]
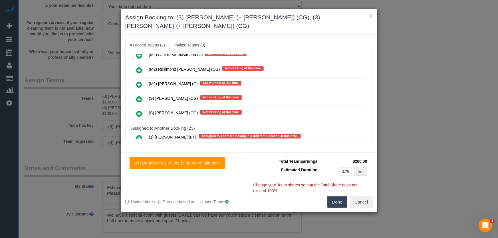
click at [138, 110] on icon at bounding box center [139, 113] width 6 height 7
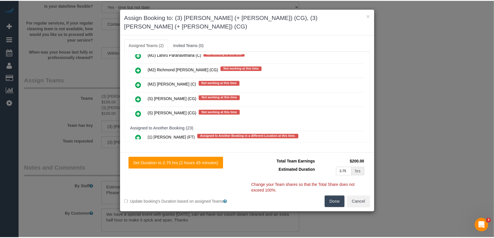
scroll to position [776, 0]
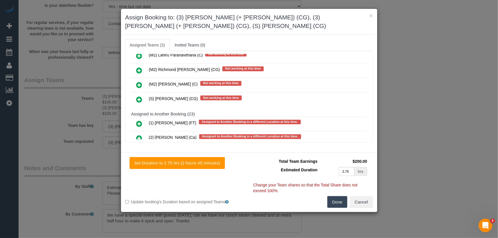
drag, startPoint x: 333, startPoint y: 203, endPoint x: 321, endPoint y: 186, distance: 20.7
click at [333, 203] on button "Done" at bounding box center [337, 202] width 20 height 12
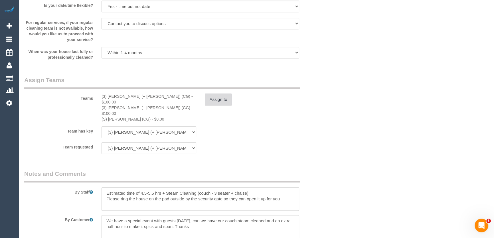
click at [219, 104] on button "Assign to" at bounding box center [218, 100] width 27 height 12
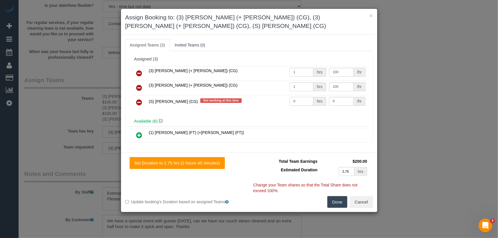
click at [300, 101] on input "0" at bounding box center [302, 101] width 24 height 9
type input "1"
type input "155"
click at [335, 200] on button "Done" at bounding box center [337, 202] width 20 height 12
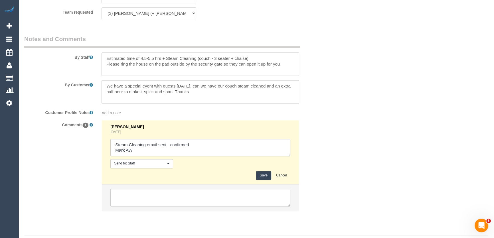
scroll to position [969, 0]
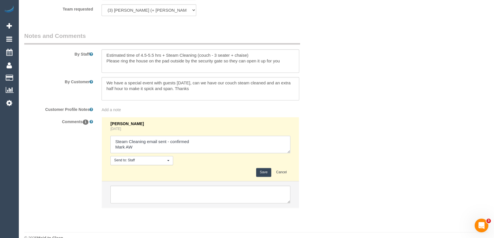
click at [137, 136] on textarea at bounding box center [200, 145] width 180 height 18
type textarea "Steam Cleaning email sent - confirmed Mark AW 12.30-1.30pm - via text - pending"
click at [261, 168] on button "Save" at bounding box center [263, 172] width 15 height 9
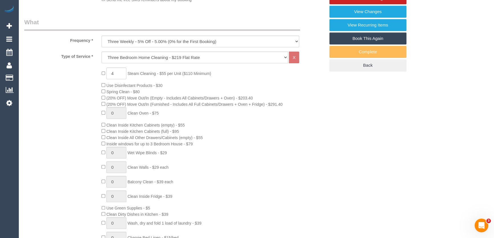
scroll to position [0, 0]
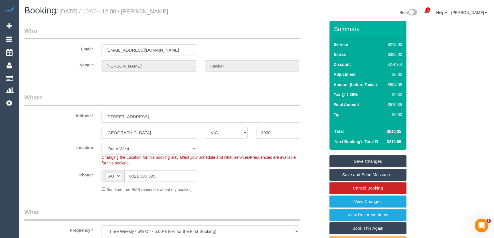
click at [165, 115] on input "79 Signature Boulevard" at bounding box center [201, 117] width 198 height 12
click at [164, 115] on input "79 Signature Boulevard" at bounding box center [201, 117] width 198 height 12
click at [163, 13] on small "/ September 12, 2025 / 10:00 - 12:00 / Kate Hawker" at bounding box center [112, 11] width 112 height 6
click at [162, 13] on small "/ September 12, 2025 / 10:00 - 12:00 / Kate Hawker" at bounding box center [112, 11] width 112 height 6
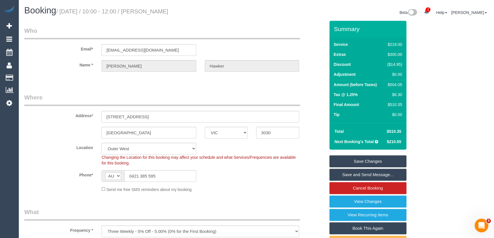
click at [163, 13] on small "/ [DATE] / 10:00 - 12:00 / [PERSON_NAME]" at bounding box center [112, 11] width 112 height 6
click at [163, 13] on small "/ September 12, 2025 / 10:00 - 12:00 / Kate Hawker" at bounding box center [112, 11] width 112 height 6
click at [166, 19] on div "Booking / September 12, 2025 / 10:00 - 12:00 / Kate Hawker Beta 1 Your Notifica…" at bounding box center [256, 13] width 473 height 15
click at [163, 11] on small "/ September 12, 2025 / 10:00 - 12:00 / Kate Hawker" at bounding box center [112, 11] width 112 height 6
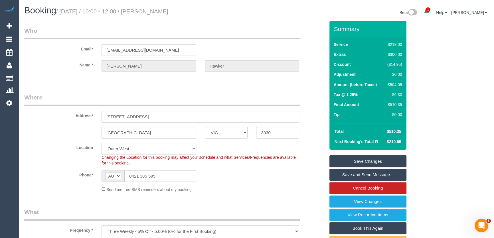
click at [163, 11] on small "/ September 12, 2025 / 10:00 - 12:00 / Kate Hawker" at bounding box center [112, 11] width 112 height 6
copy small "Kate Hawker"
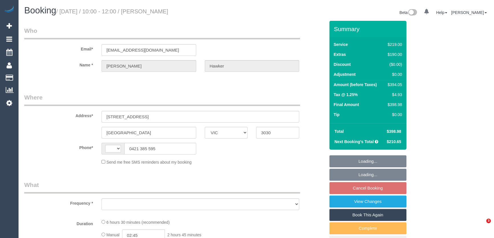
select select "VIC"
select select "string:AU"
select select "object:568"
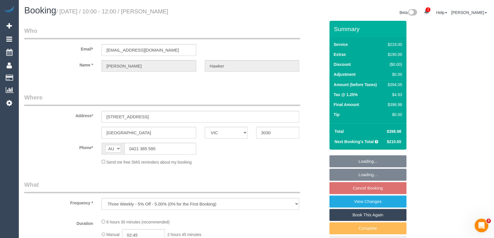
select select "string:stripe-pm_1RkZlA2GScqysDRVlVjE8EMK"
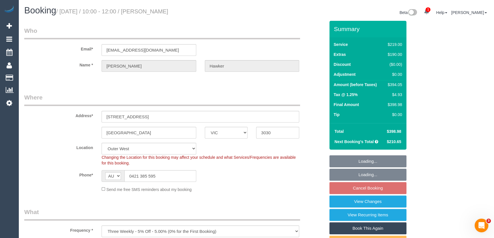
select select "number:30"
select select "number:14"
select select "number:19"
select select "number:24"
select select "number:35"
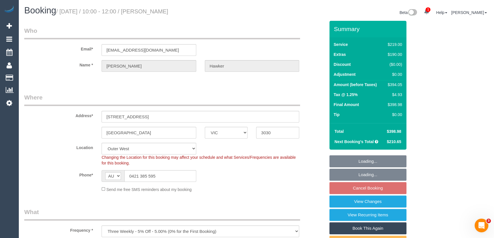
select select "number:13"
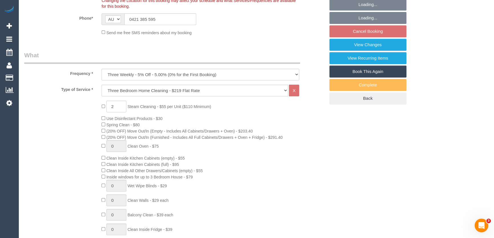
select select "object:1213"
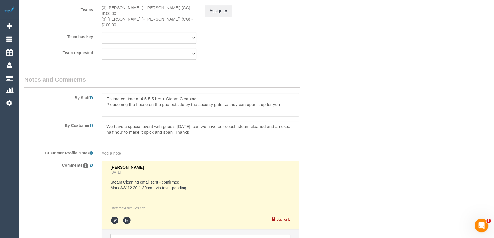
scroll to position [968, 0]
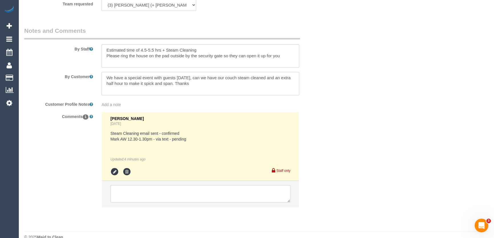
drag, startPoint x: 207, startPoint y: 73, endPoint x: 103, endPoint y: 68, distance: 103.8
click at [103, 72] on textarea at bounding box center [201, 83] width 198 height 23
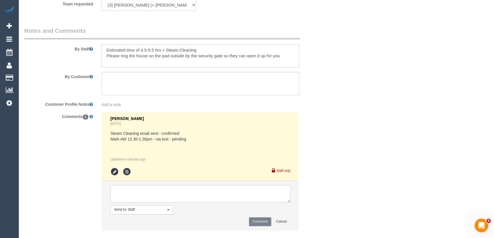
click at [128, 185] on textarea at bounding box center [200, 194] width 180 height 18
paste textarea "We have a special event with guests [DATE], can we have our couch steam cleaned…"
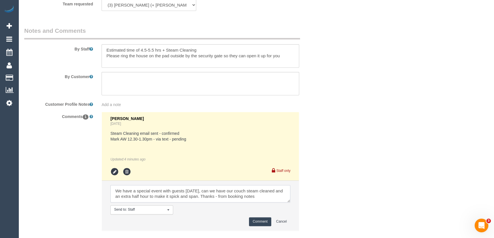
type textarea "We have a special event with guests [DATE], can we have our couch steam cleaned…"
click at [262, 218] on button "Comment" at bounding box center [260, 222] width 22 height 9
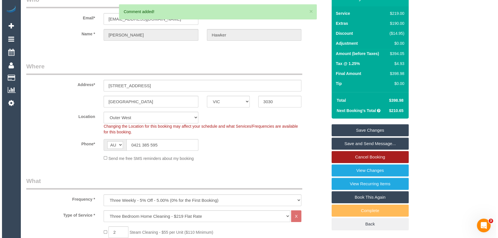
scroll to position [0, 0]
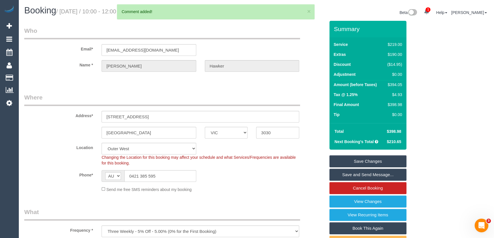
click at [353, 163] on link "Save Changes" at bounding box center [368, 162] width 77 height 12
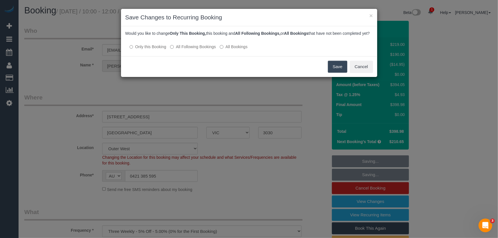
click at [332, 73] on button "Save" at bounding box center [337, 67] width 19 height 12
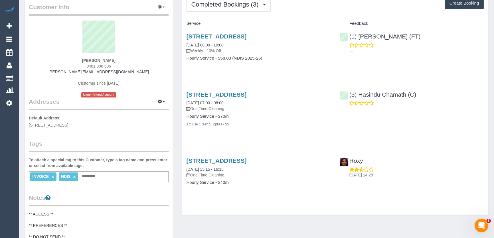
scroll to position [26, 0]
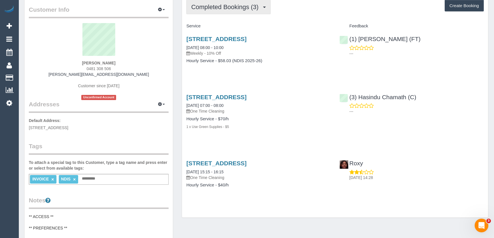
click at [243, 12] on button "Completed Bookings (3)" at bounding box center [228, 7] width 84 height 15
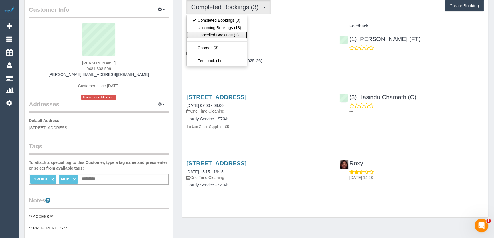
click at [236, 33] on link "Cancelled Bookings (2)" at bounding box center [217, 34] width 60 height 7
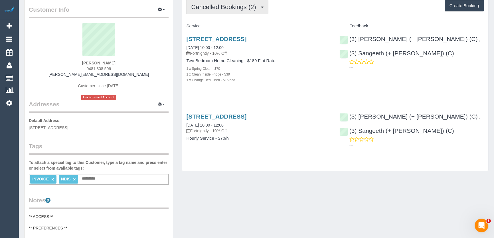
click at [245, 7] on span "Cancelled Bookings (2)" at bounding box center [225, 6] width 68 height 7
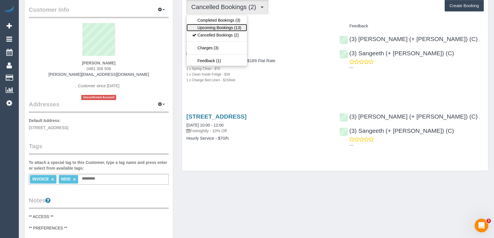
click at [242, 28] on link "Upcoming Bookings (13)" at bounding box center [217, 27] width 60 height 7
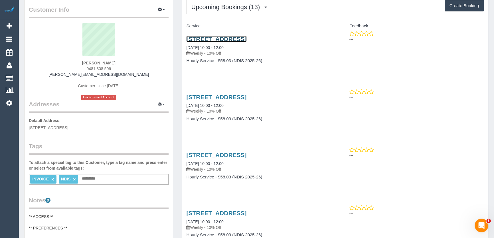
drag, startPoint x: 224, startPoint y: 39, endPoint x: 207, endPoint y: 31, distance: 18.9
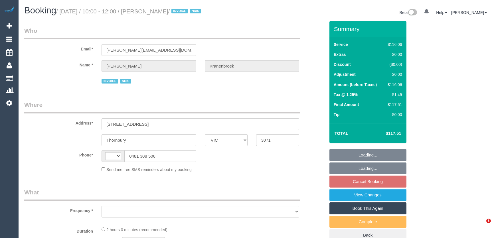
select select "VIC"
select select "string:AU"
select select "object:528"
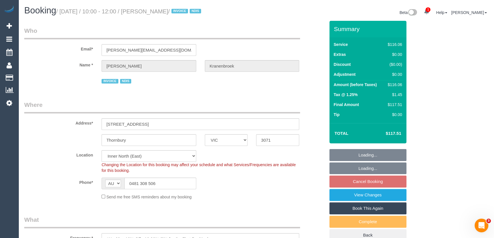
select select "number:29"
select select "number:14"
select select "number:19"
select select "number:23"
select select "number:34"
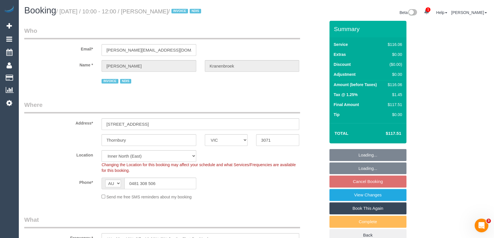
select select "object:1604"
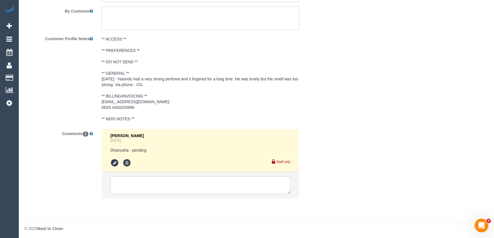
scroll to position [848, 0]
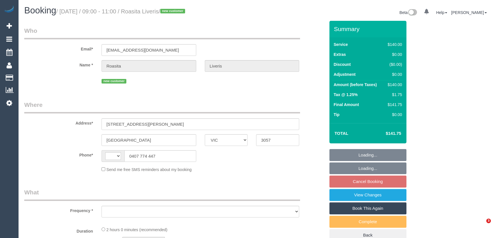
select select "VIC"
select select "string:AU"
select select "object:299"
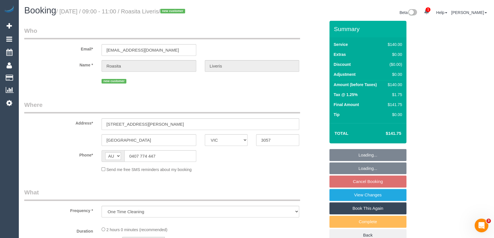
select select "string:stripe-pm_1S5E1g2GScqysDRV1BhDzoQY"
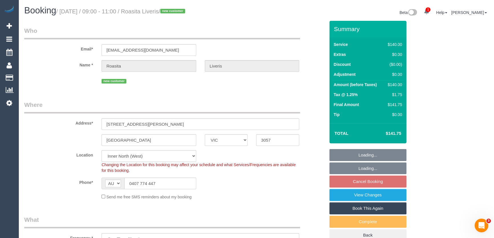
select select "number:27"
select select "number:14"
select select "number:19"
select select "number:25"
select select "object:884"
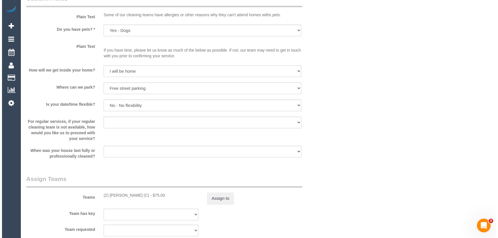
scroll to position [752, 0]
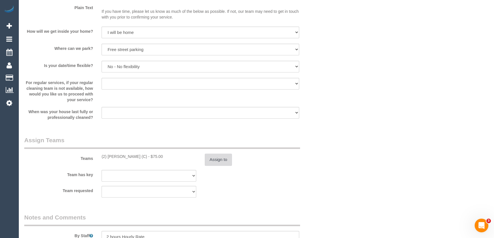
click at [215, 162] on button "Assign to" at bounding box center [218, 160] width 27 height 12
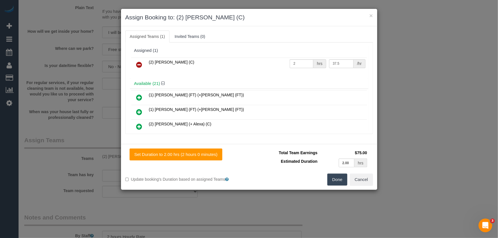
click at [138, 65] on icon at bounding box center [139, 64] width 6 height 7
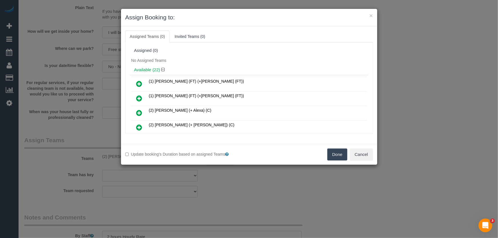
scroll to position [207, 0]
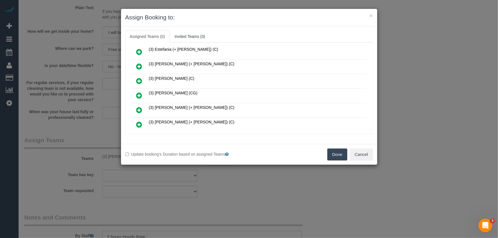
click at [139, 92] on icon at bounding box center [139, 95] width 6 height 7
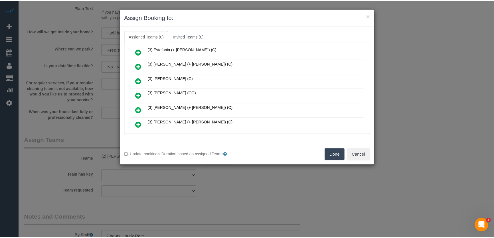
scroll to position [221, 0]
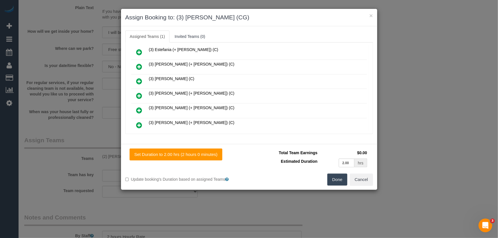
click at [335, 181] on button "Done" at bounding box center [337, 180] width 20 height 12
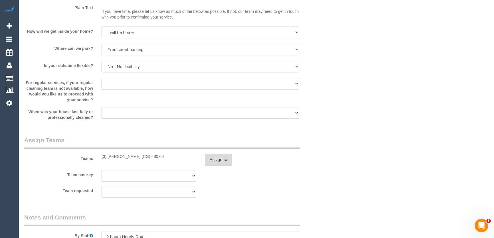
click at [220, 159] on button "Assign to" at bounding box center [218, 160] width 27 height 12
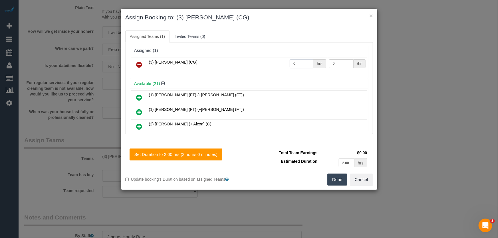
click at [303, 67] on input "0" at bounding box center [302, 63] width 24 height 9
type input "2"
type input "38.5"
click at [341, 178] on button "Done" at bounding box center [337, 180] width 20 height 12
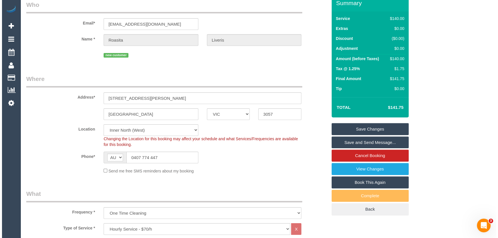
scroll to position [0, 0]
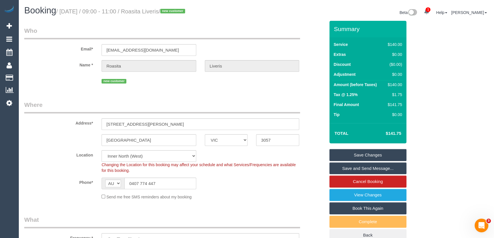
click at [169, 12] on small "/ [DATE] / 09:00 - 11:00 / Roasita Liveris / new customer" at bounding box center [121, 11] width 131 height 6
click at [168, 12] on small "/ [DATE] / 09:00 - 11:00 / Roasita Liveris / new customer" at bounding box center [121, 11] width 131 height 6
copy small "Roasita Liveris"
click at [372, 156] on link "Save Changes" at bounding box center [368, 155] width 77 height 12
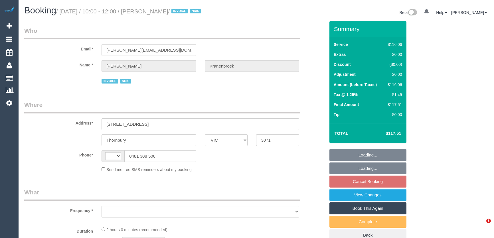
select select "VIC"
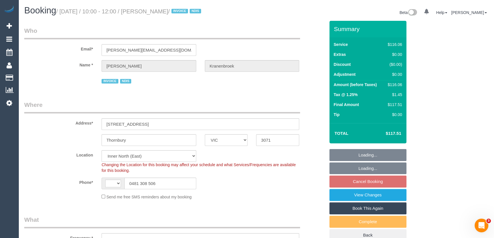
select select "string:AU"
select select "object:629"
select select "number:29"
select select "number:14"
select select "number:19"
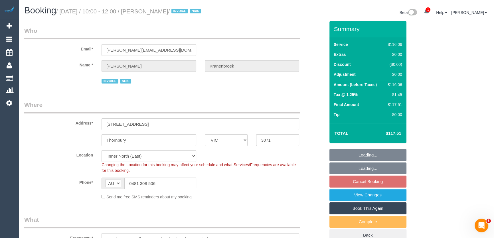
select select "number:23"
select select "number:34"
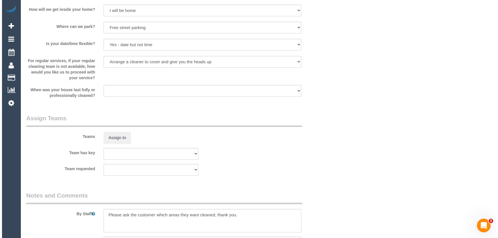
scroll to position [701, 0]
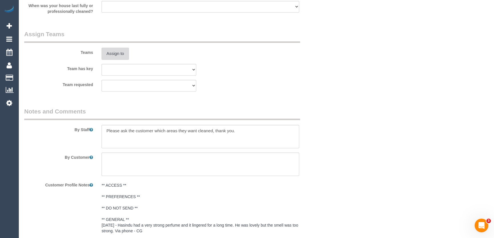
click at [118, 52] on button "Assign to" at bounding box center [115, 54] width 27 height 12
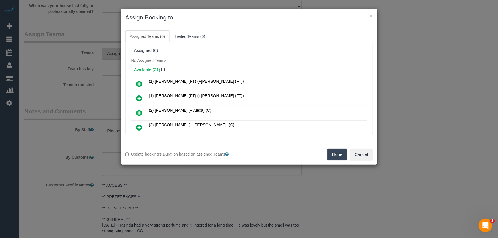
scroll to position [136, 0]
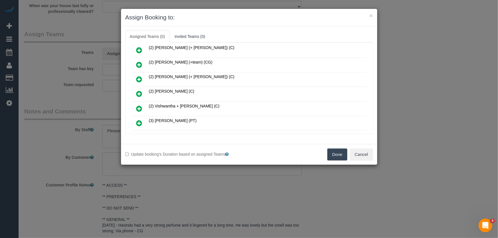
click at [140, 90] on icon at bounding box center [139, 93] width 6 height 7
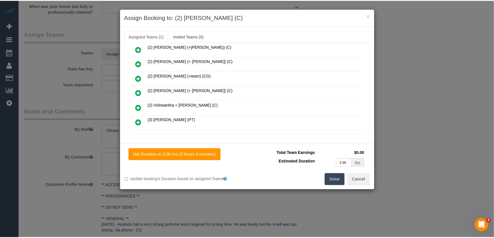
scroll to position [149, 0]
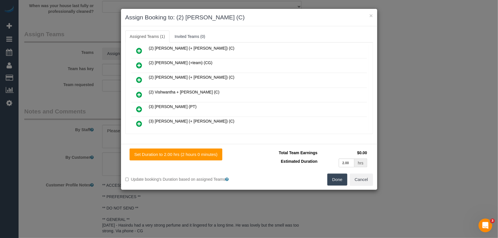
click at [338, 182] on button "Done" at bounding box center [337, 180] width 20 height 12
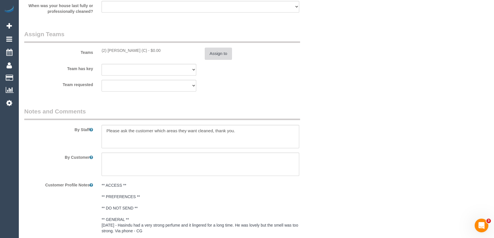
click at [217, 55] on button "Assign to" at bounding box center [218, 54] width 27 height 12
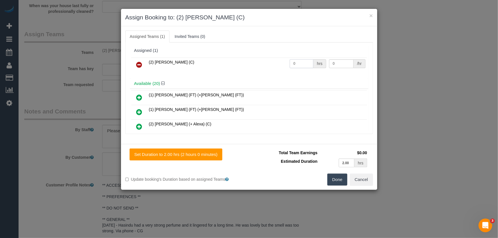
click at [303, 64] on input "0" at bounding box center [302, 63] width 24 height 9
type input "2"
click at [338, 177] on button "Done" at bounding box center [337, 180] width 20 height 12
type input "37.5"
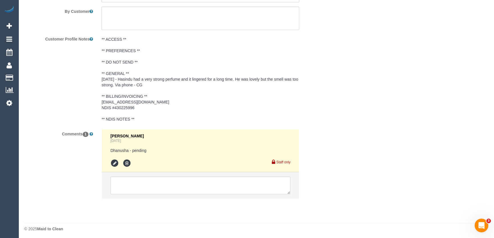
scroll to position [848, 0]
click at [126, 162] on icon at bounding box center [127, 162] width 9 height 9
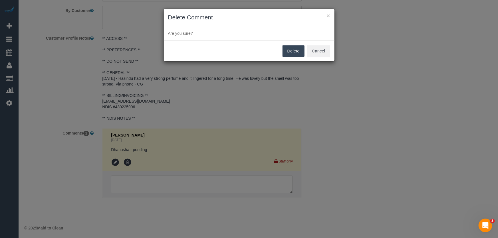
click at [288, 52] on button "Delete" at bounding box center [294, 51] width 22 height 12
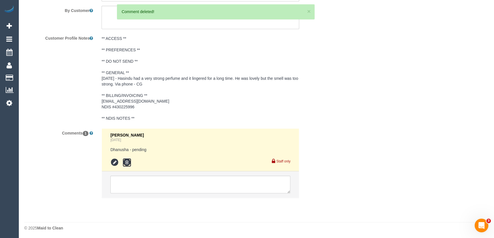
click at [128, 162] on icon at bounding box center [127, 162] width 9 height 9
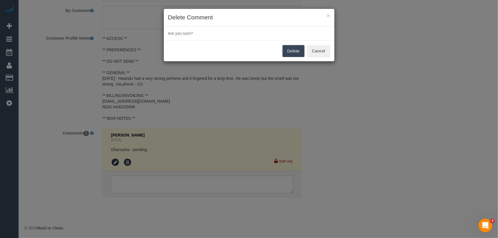
click at [293, 49] on button "Delete" at bounding box center [294, 51] width 22 height 12
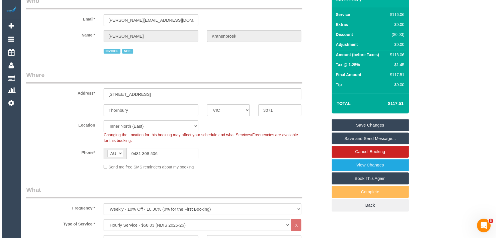
scroll to position [0, 0]
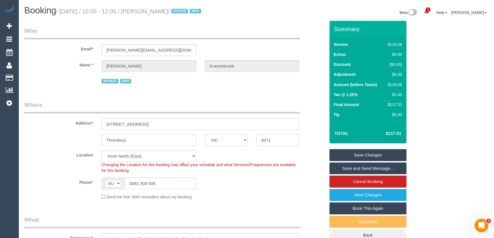
click at [166, 11] on small "/ September 12, 2025 / 10:00 - 12:00 / Fiona Kranenbroek / INVOICE NDIS" at bounding box center [129, 11] width 147 height 6
click at [164, 12] on small "/ September 12, 2025 / 10:00 - 12:00 / Fiona Kranenbroek / INVOICE NDIS" at bounding box center [129, 11] width 147 height 6
copy small "Fiona Kranenbroek"
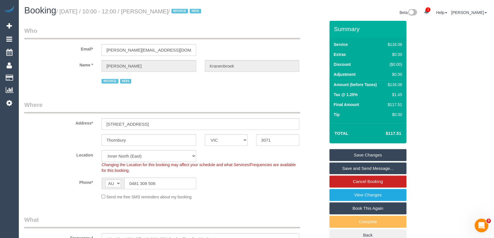
click at [365, 169] on link "Save and Send Message..." at bounding box center [368, 169] width 77 height 12
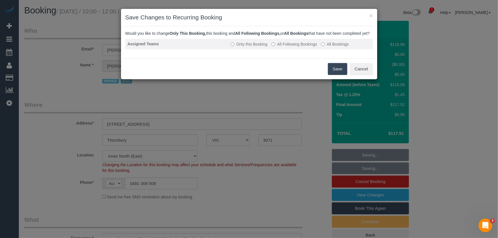
click at [290, 47] on label "All Following Bookings" at bounding box center [294, 44] width 46 height 6
click at [335, 71] on button "Save" at bounding box center [337, 69] width 19 height 12
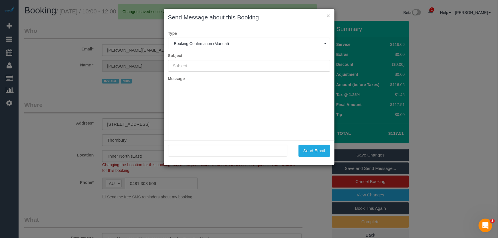
type input "Booking Confirmed"
type input ""Fiona Kranenbroek" <fiona.kranenbroek@yahoo.com.au>"
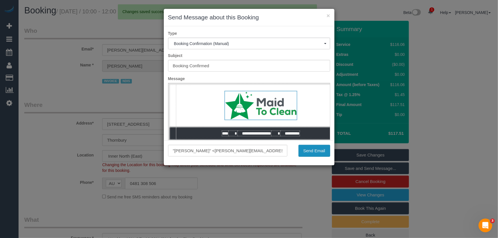
click at [313, 152] on button "Send Email" at bounding box center [315, 151] width 32 height 12
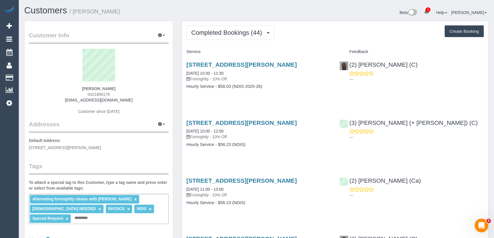
click at [244, 31] on span "Completed Bookings (44)" at bounding box center [228, 32] width 74 height 7
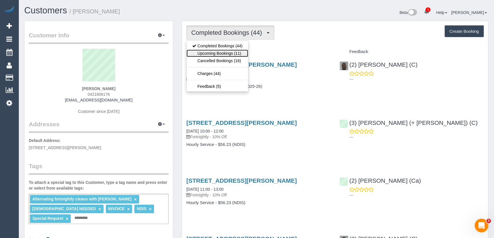
click at [241, 52] on link "Upcoming Bookings (11)" at bounding box center [218, 53] width 62 height 7
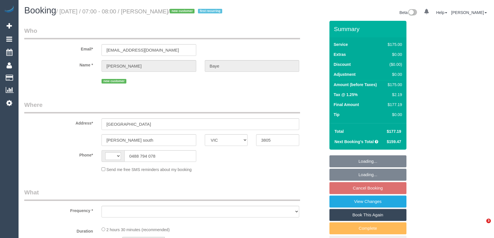
select select "VIC"
select select "string:AU"
select select "object:545"
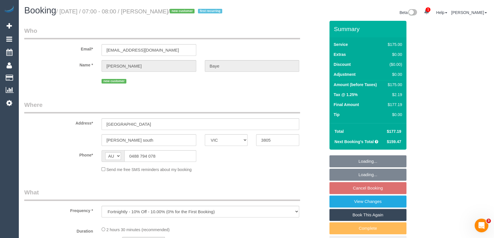
select select "string:stripe-pm_1S5g6M2GScqysDRVo9xoAbBs"
select select "150"
select select "number:27"
select select "number:14"
select select "number:18"
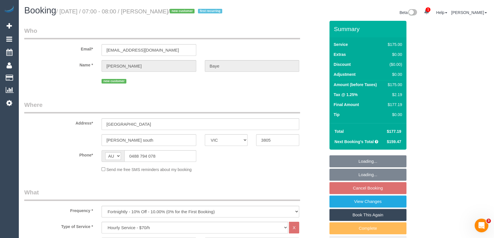
select select "number:24"
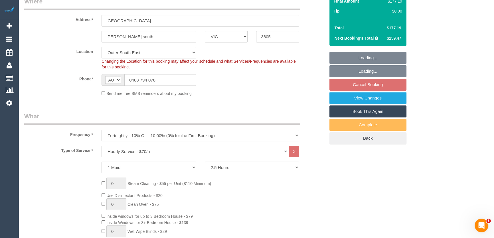
select select "object:883"
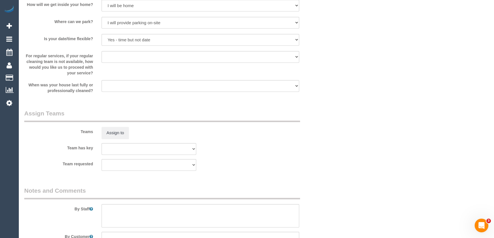
scroll to position [804, 0]
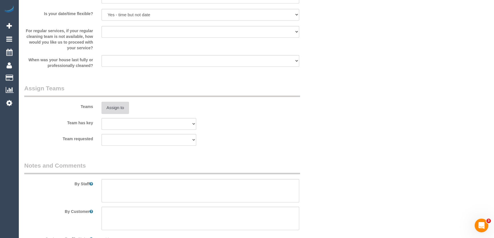
click at [115, 106] on button "Assign to" at bounding box center [115, 108] width 27 height 12
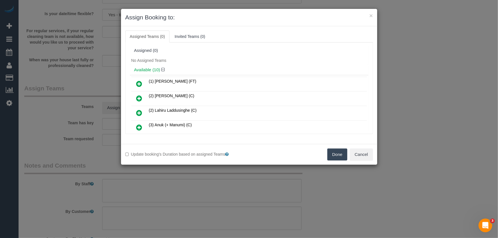
drag, startPoint x: 141, startPoint y: 111, endPoint x: 149, endPoint y: 108, distance: 8.6
click at [141, 111] on icon at bounding box center [139, 113] width 6 height 7
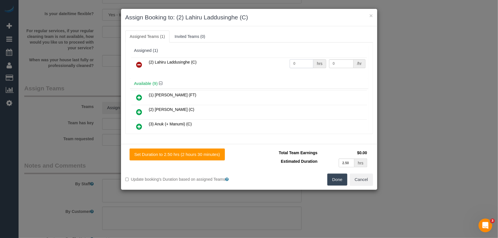
click at [297, 64] on input "0" at bounding box center [302, 63] width 24 height 9
type input "2.5"
type input "37.5"
click at [339, 182] on button "Done" at bounding box center [337, 180] width 20 height 12
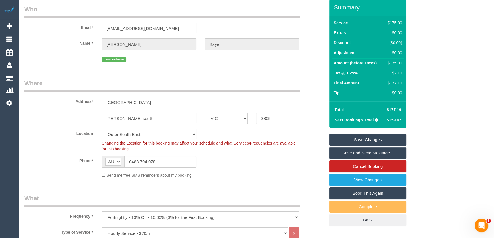
scroll to position [0, 0]
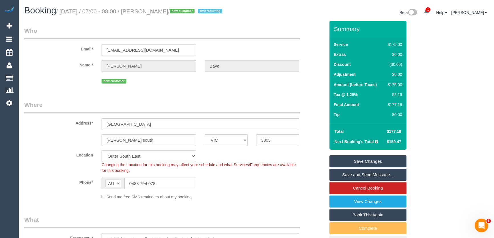
click at [167, 11] on small "/ September 12, 2025 / 07:00 - 08:00 / Estelle Baye / new customer first recurr…" at bounding box center [140, 11] width 168 height 6
copy small "Estelle Baye"
click at [358, 175] on link "Save and Send Message..." at bounding box center [368, 175] width 77 height 12
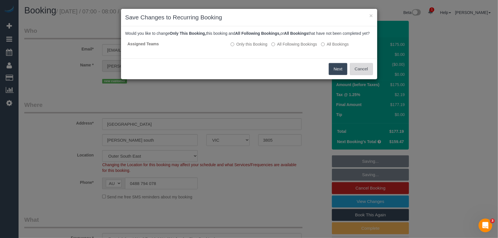
drag, startPoint x: 361, startPoint y: 75, endPoint x: 331, endPoint y: 91, distance: 33.5
click at [361, 75] on button "Cancel" at bounding box center [361, 69] width 23 height 12
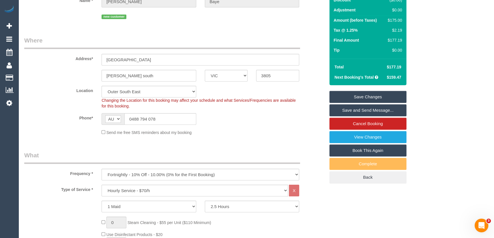
scroll to position [104, 0]
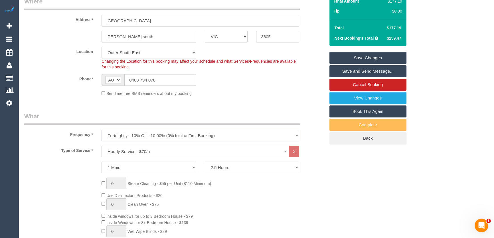
click at [128, 135] on select "One Time Cleaning Weekly - 10% Off - 10.00% (0% for the First Booking) Fortnigh…" at bounding box center [201, 136] width 198 height 12
click at [100, 112] on legend "What" at bounding box center [162, 118] width 276 height 13
click at [356, 100] on link "View Changes" at bounding box center [368, 98] width 77 height 12
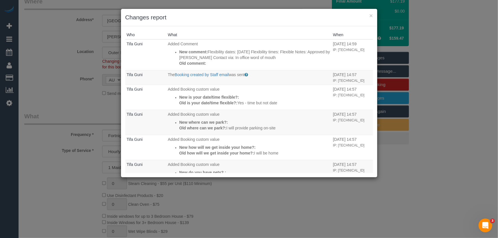
click at [52, 79] on div "× Changes report Who What When Tifa Guni Added Comment New comment: Flexibility…" at bounding box center [249, 119] width 498 height 238
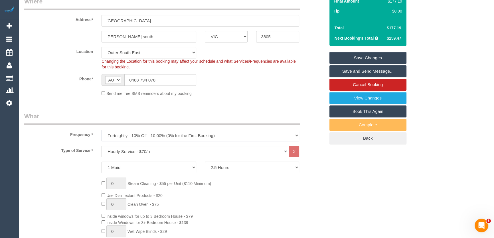
click at [122, 134] on select "One Time Cleaning Weekly - 10% Off - 10.00% (0% for the First Booking) Fortnigh…" at bounding box center [201, 136] width 198 height 12
select select "object:884"
click at [102, 130] on select "One Time Cleaning Weekly - 10% Off - 10.00% (0% for the First Booking) Fortnigh…" at bounding box center [201, 136] width 198 height 12
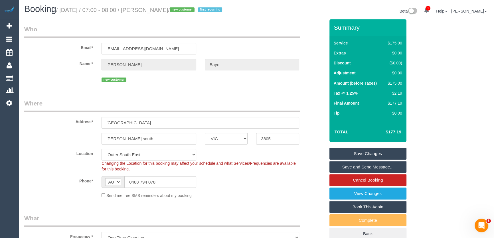
scroll to position [0, 0]
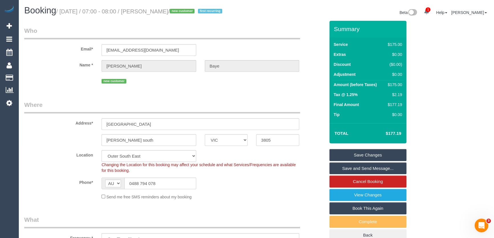
click at [354, 169] on link "Save and Send Message..." at bounding box center [368, 169] width 77 height 12
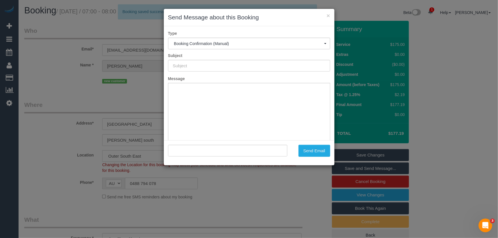
type input "Booking Confirmed"
type input ""Estelle Baye" <ybcleaning01@gmail.com>"
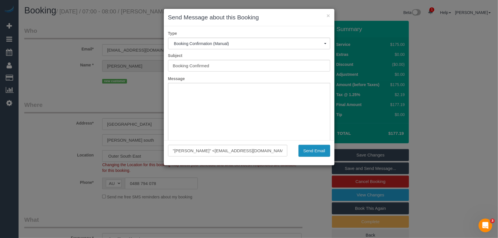
click at [310, 152] on button "Send Email" at bounding box center [315, 151] width 32 height 12
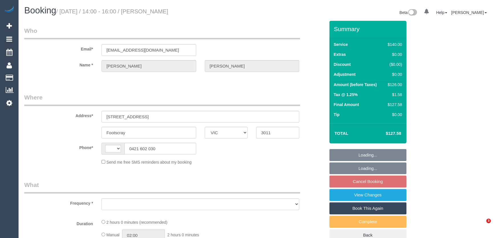
select select "VIC"
select select "string:AU"
select select "object:537"
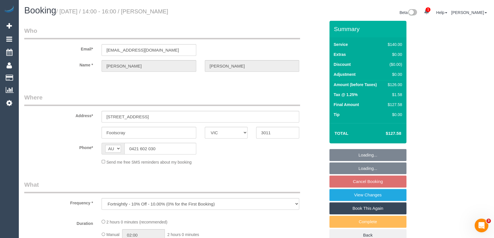
select select "string:stripe-pm_1RQIkk2GScqysDRVWIDIeKSi"
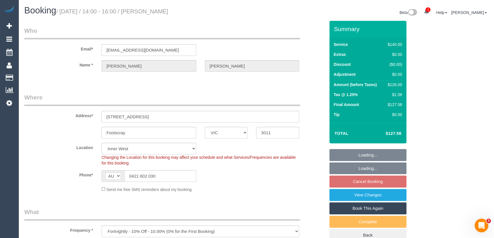
select select "object:893"
select select "number:28"
select select "number:14"
select select "number:21"
select select "number:24"
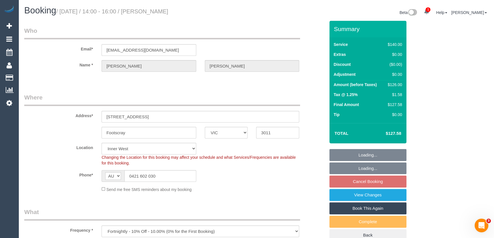
select select "number:35"
select select "number:12"
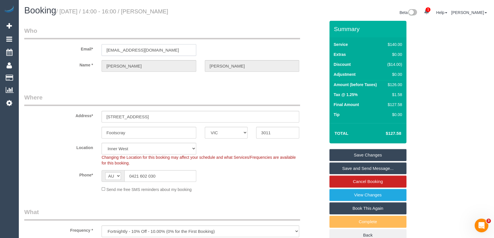
click at [158, 50] on input "[EMAIL_ADDRESS][DOMAIN_NAME]" at bounding box center [149, 50] width 95 height 12
click at [158, 50] on input "drtrom@hotmail.com" at bounding box center [149, 50] width 95 height 12
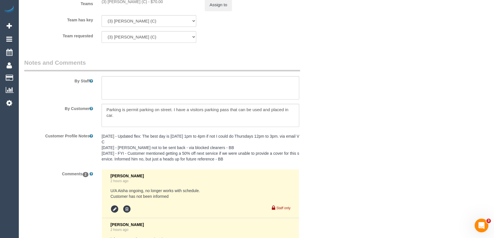
scroll to position [1001, 0]
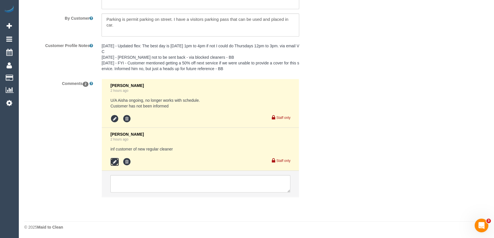
click at [112, 163] on icon at bounding box center [114, 162] width 9 height 9
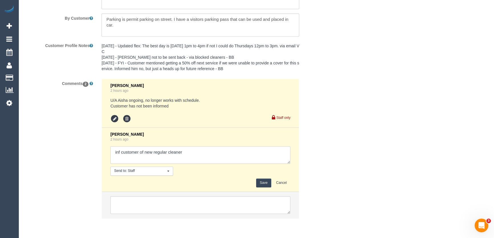
click at [192, 156] on textarea at bounding box center [200, 155] width 180 height 18
type textarea "inf customer of new regular cleaner - via email - confirmed"
click at [265, 185] on button "Save" at bounding box center [263, 183] width 15 height 9
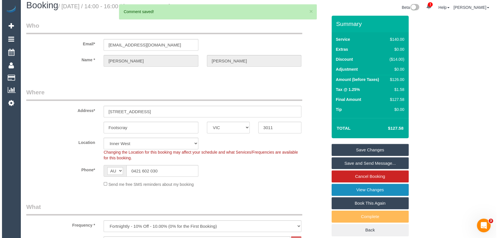
scroll to position [0, 0]
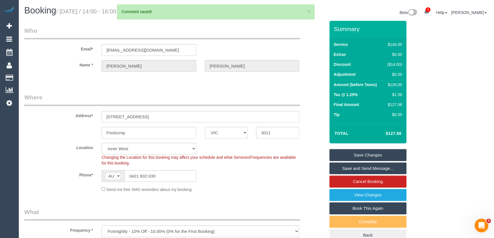
click at [361, 169] on link "Save and Send Message..." at bounding box center [368, 169] width 77 height 12
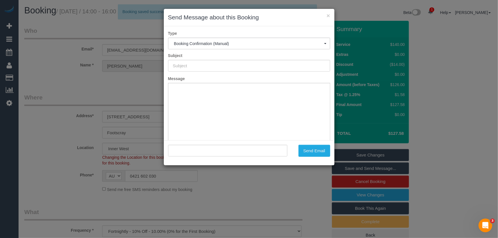
type input "Booking Confirmed"
type input ""Jason Trovato" <drtrom@hotmail.com>"
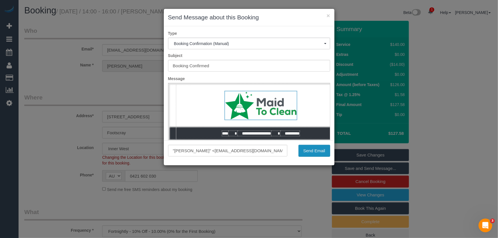
click at [314, 152] on button "Send Email" at bounding box center [315, 151] width 32 height 12
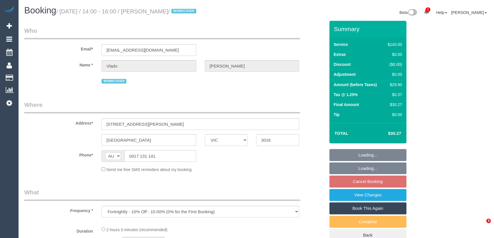
select select "VIC"
select select "number:28"
select select "number:14"
select select "number:19"
select select "number:23"
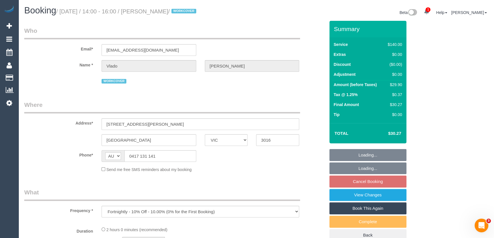
select select "number:34"
click at [159, 51] on input "[EMAIL_ADDRESS][DOMAIN_NAME]" at bounding box center [149, 50] width 95 height 12
select select "string:stripe-pm_1PsGkp2GScqysDRVohq4Oho1"
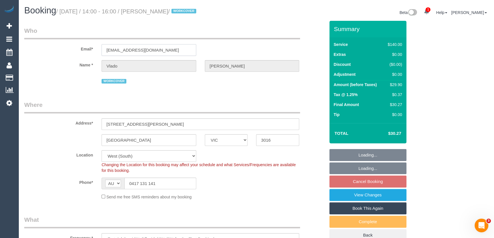
click at [159, 51] on input "[EMAIL_ADDRESS][DOMAIN_NAME]" at bounding box center [149, 50] width 95 height 12
select select "object:906"
click at [159, 51] on input "[EMAIL_ADDRESS][DOMAIN_NAME]" at bounding box center [149, 50] width 95 height 12
click at [160, 51] on input "[EMAIL_ADDRESS][DOMAIN_NAME]" at bounding box center [149, 50] width 95 height 12
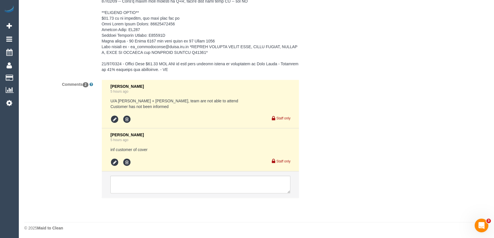
scroll to position [1122, 0]
click at [116, 159] on icon at bounding box center [114, 162] width 9 height 9
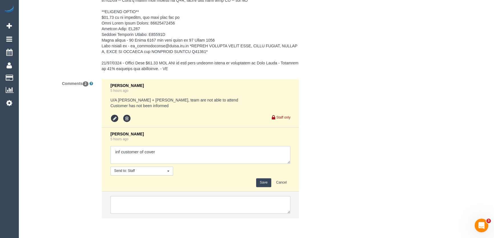
click at [170, 150] on textarea at bounding box center [200, 155] width 180 height 18
type textarea "inf customer of cover - via email - confirmed"
click at [263, 183] on button "Save" at bounding box center [263, 182] width 15 height 9
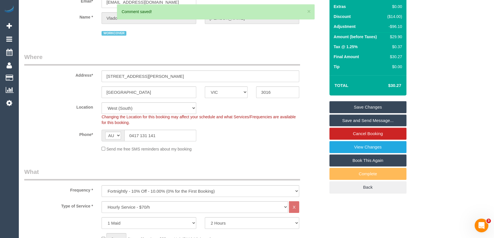
scroll to position [0, 0]
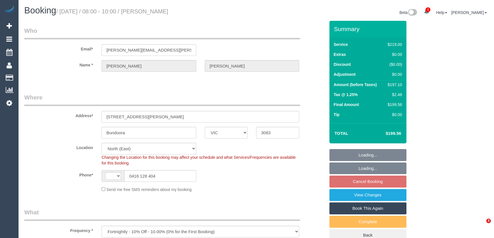
select select "VIC"
select select "number:30"
select select "number:14"
select select "number:19"
select select "number:22"
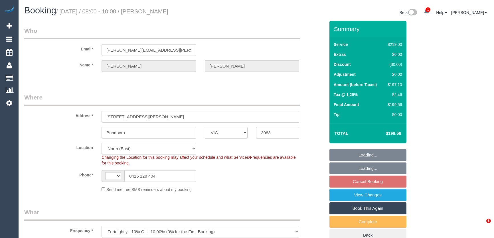
select select "number:34"
select select "number:12"
select select "object:539"
select select "string:AU"
select select "spot2"
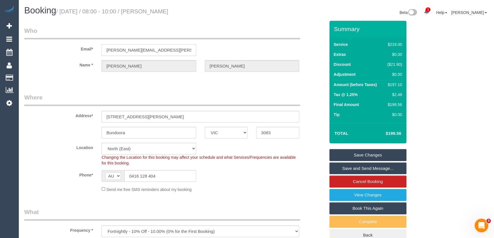
click at [171, 50] on input "[PERSON_NAME][EMAIL_ADDRESS][PERSON_NAME][DOMAIN_NAME]" at bounding box center [149, 50] width 95 height 12
click at [170, 50] on input "[PERSON_NAME][EMAIL_ADDRESS][PERSON_NAME][DOMAIN_NAME]" at bounding box center [149, 50] width 95 height 12
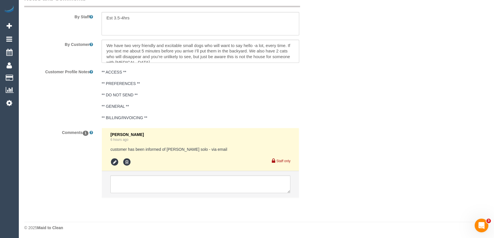
scroll to position [959, 0]
click at [112, 160] on icon at bounding box center [114, 161] width 9 height 9
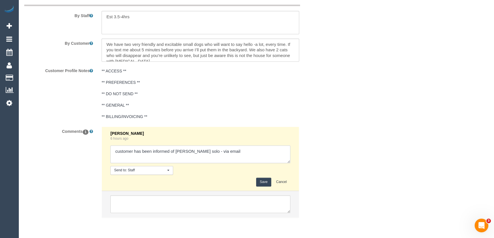
click at [232, 154] on textarea at bounding box center [200, 155] width 180 height 18
type textarea "customer has been informed of [PERSON_NAME] solo - via email - confirmed"
click at [262, 180] on button "Save" at bounding box center [263, 182] width 15 height 9
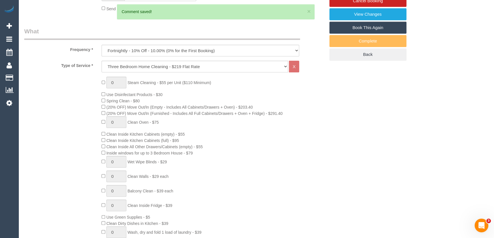
scroll to position [0, 0]
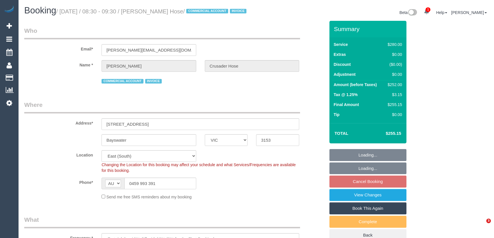
select select "VIC"
select select "number:28"
select select "number:14"
select select "number:19"
select select "number:36"
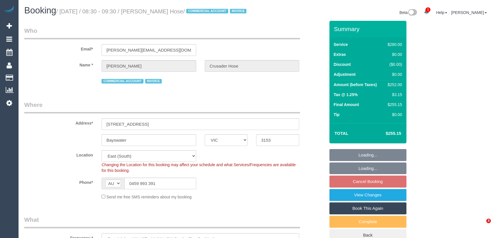
select select "number:35"
select select "240"
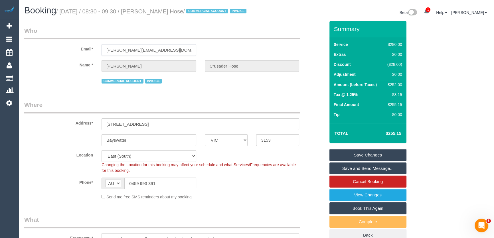
click at [169, 56] on input "[PERSON_NAME][EMAIL_ADDRESS][DOMAIN_NAME]" at bounding box center [149, 50] width 95 height 12
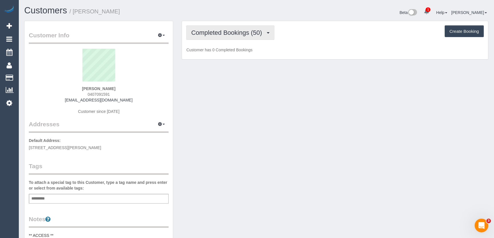
click at [238, 35] on span "Completed Bookings (50)" at bounding box center [228, 32] width 74 height 7
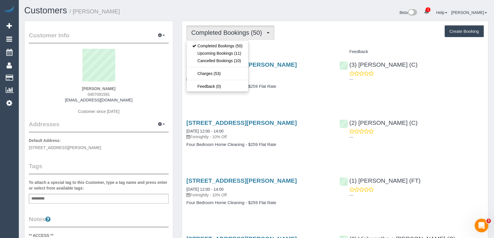
click at [328, 100] on div "27 Laburnum Street, 2, Blackburn, VIC 3130 08/09/2025 10:00 - 12:00 Fortnightly…" at bounding box center [258, 79] width 153 height 44
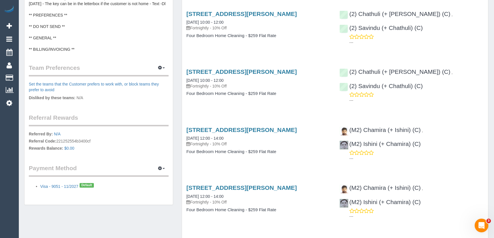
scroll to position [285, 0]
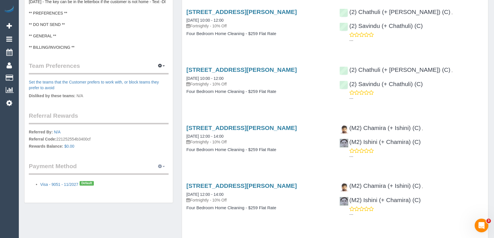
click at [161, 165] on icon "button" at bounding box center [160, 166] width 4 height 3
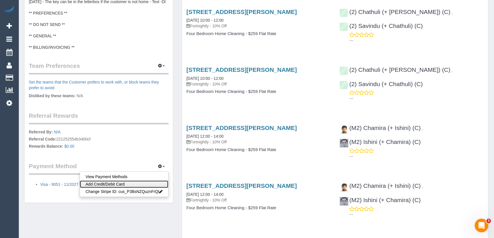
click at [125, 181] on link "Add Credit/Debit Card" at bounding box center [124, 184] width 88 height 7
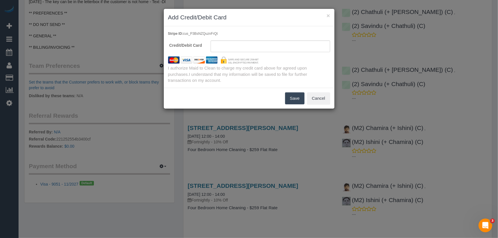
click at [296, 98] on button "Save" at bounding box center [294, 98] width 19 height 12
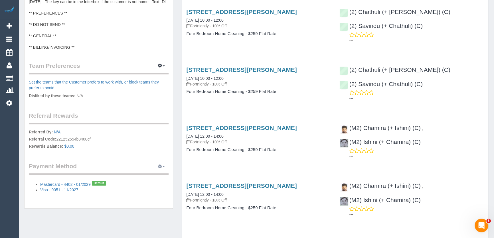
click at [162, 165] on icon "button" at bounding box center [160, 166] width 4 height 3
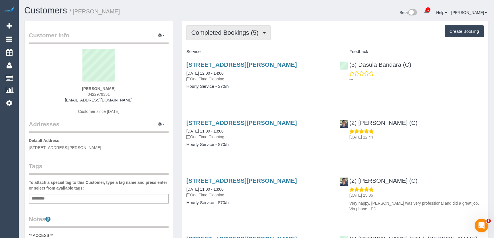
drag, startPoint x: 232, startPoint y: 33, endPoint x: 231, endPoint y: 37, distance: 4.2
click at [232, 33] on span "Completed Bookings (5)" at bounding box center [226, 32] width 70 height 7
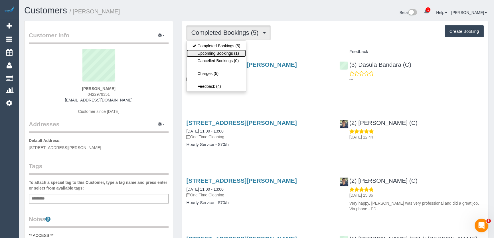
click at [231, 53] on link "Upcoming Bookings (1)" at bounding box center [216, 53] width 59 height 7
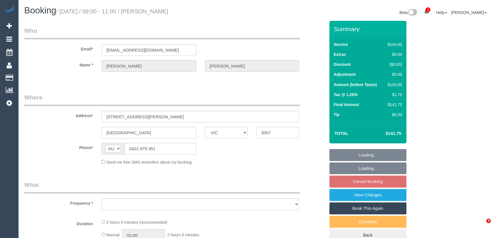
select select "VIC"
select select "object:1758"
select select "number:28"
select select "number:14"
select select "number:19"
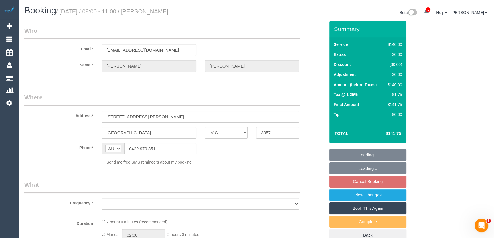
select select "number:24"
select select "number:12"
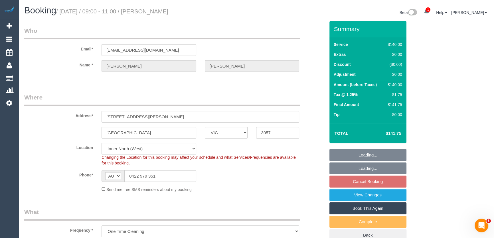
select select "string:stripe-pm_1S4yQv2GScqysDRV3Xe2e4nr"
select select "spot3"
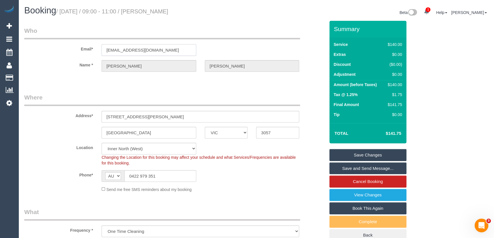
click at [167, 51] on input "leannemclayton@gmail.com" at bounding box center [149, 50] width 95 height 12
click at [166, 51] on input "leannemclayton@gmail.com" at bounding box center [149, 50] width 95 height 12
click at [167, 51] on input "leannemclayton@gmail.com" at bounding box center [149, 50] width 95 height 12
click at [368, 200] on link "View Changes" at bounding box center [368, 195] width 77 height 12
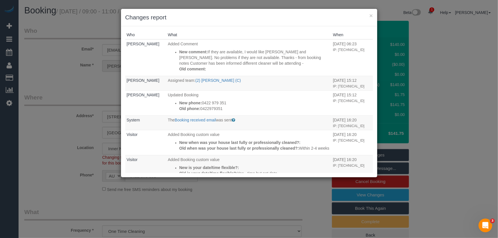
click at [259, 187] on div "× Changes report Who What When Jessica Trentin Added Comment New comment: If th…" at bounding box center [249, 119] width 498 height 238
click at [249, 204] on div "× Changes report Who What When Jessica Trentin Added Comment New comment: If th…" at bounding box center [249, 119] width 498 height 238
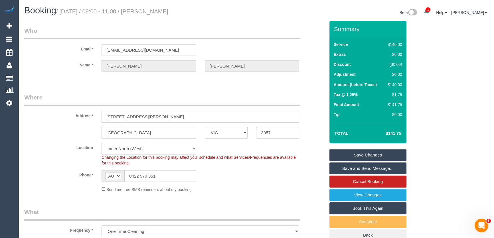
click at [363, 169] on link "Save and Send Message..." at bounding box center [368, 169] width 77 height 12
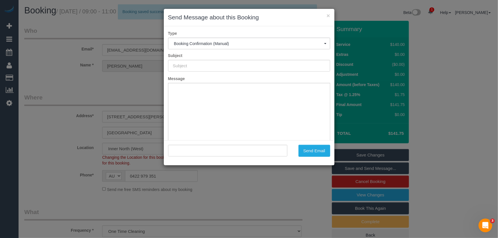
type input "Booking Confirmed"
type input ""Leanne Clayton" <leannemclayton@gmail.com>"
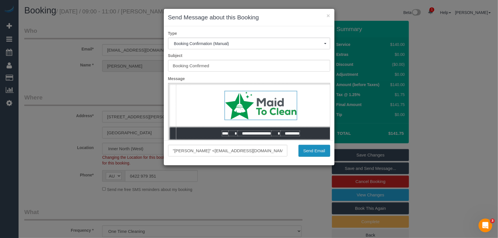
click at [319, 152] on button "Send Email" at bounding box center [315, 151] width 32 height 12
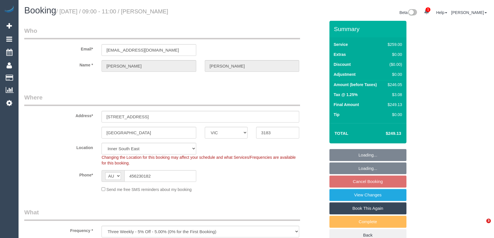
select select "VIC"
select select "number:29"
select select "number:14"
select select "number:19"
select select "number:24"
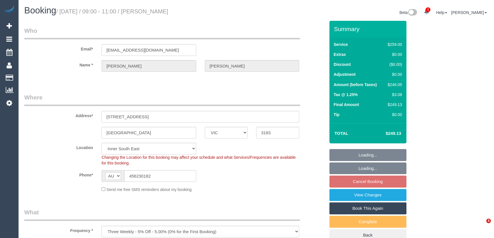
select select "number:12"
select select "object:1316"
select select "VIC"
select select "number:29"
select select "number:14"
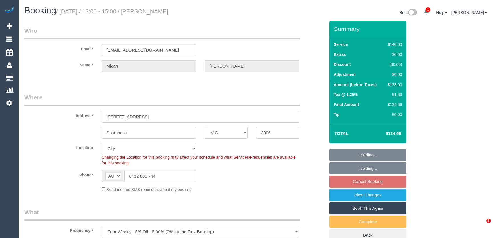
select select "number:20"
select select "number:22"
select select "number:34"
select select "number:13"
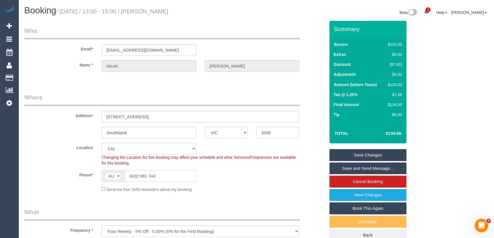
click at [159, 174] on input "0432 881 744" at bounding box center [160, 176] width 72 height 12
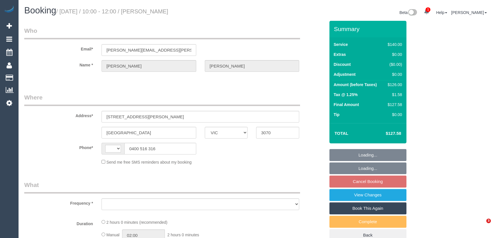
select select "VIC"
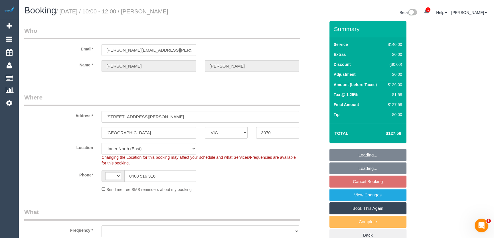
select select "string:AU"
select select "object:1571"
select select "string:stripe-pm_1KVOZn2GScqysDRV6FMvXMhg"
select select "number:28"
select select "number:14"
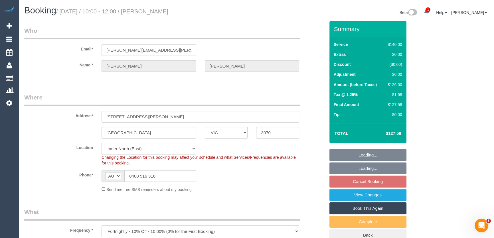
select select "number:19"
select select "number:24"
select select "number:34"
select select "number:11"
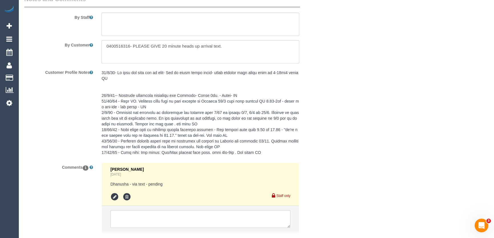
scroll to position [1009, 0]
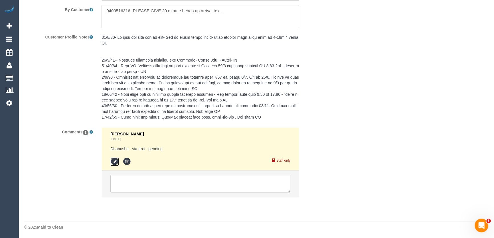
click at [114, 162] on icon at bounding box center [114, 162] width 9 height 9
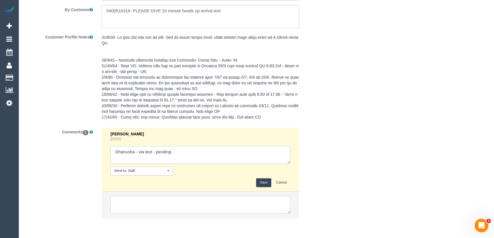
click at [176, 151] on textarea at bounding box center [200, 155] width 180 height 18
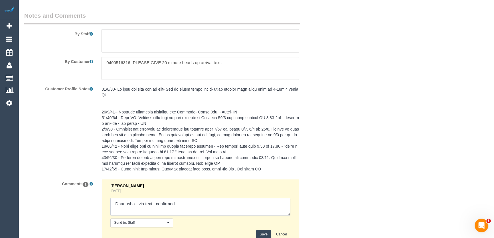
type textarea "Dhanusha - via text - confirmed"
click at [266, 234] on button "Save" at bounding box center [263, 234] width 15 height 9
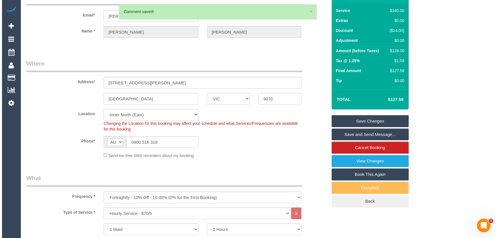
scroll to position [0, 0]
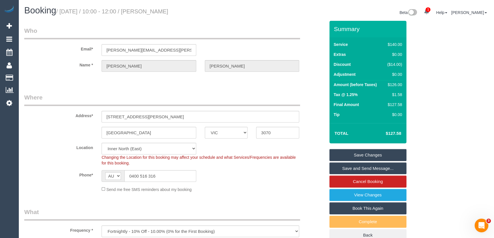
click at [371, 167] on link "Save and Send Message..." at bounding box center [368, 169] width 77 height 12
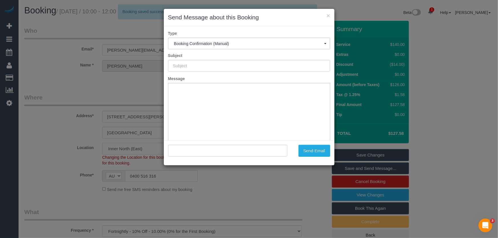
type input "Booking Confirmed"
type input ""[PERSON_NAME]" <[PERSON_NAME][EMAIL_ADDRESS][PERSON_NAME][DOMAIN_NAME]>"
click at [315, 153] on button "Send Email" at bounding box center [315, 151] width 32 height 12
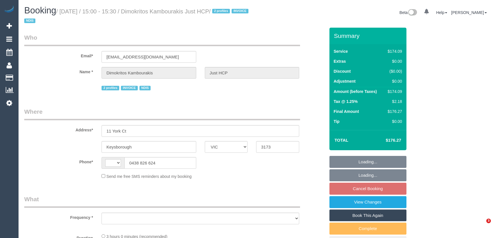
select select "VIC"
select select "string:AU"
select select "object:577"
select select "180"
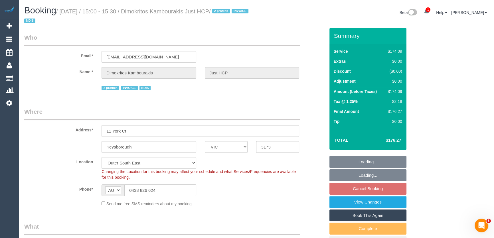
select select "object:789"
select select "number:28"
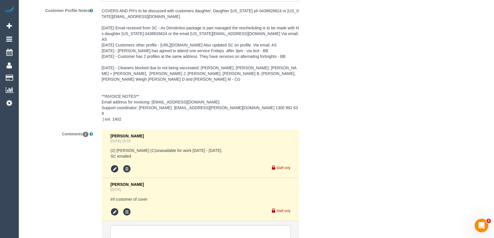
scroll to position [920, 0]
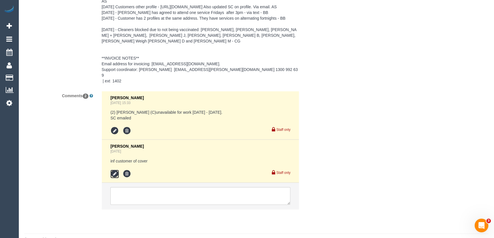
click at [112, 170] on icon at bounding box center [114, 174] width 9 height 9
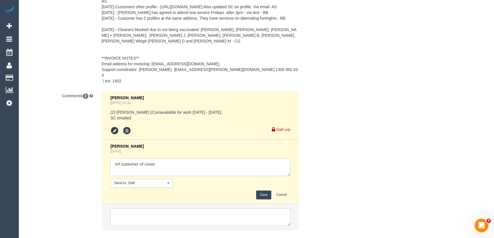
drag, startPoint x: 157, startPoint y: 151, endPoint x: 195, endPoint y: 157, distance: 38.2
click at [161, 158] on textarea at bounding box center [200, 167] width 180 height 18
type textarea "inf customer of cover - via email (support)"
drag, startPoint x: 261, startPoint y: 184, endPoint x: 259, endPoint y: 178, distance: 6.2
click at [261, 191] on button "Save" at bounding box center [263, 195] width 15 height 9
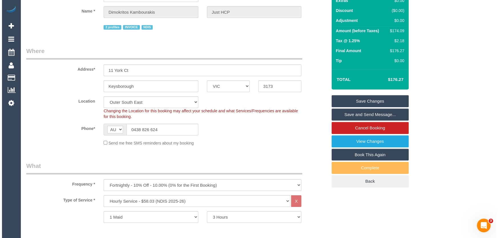
scroll to position [0, 0]
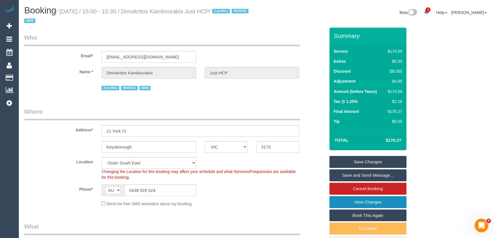
click at [343, 202] on link "View Changes" at bounding box center [368, 202] width 77 height 12
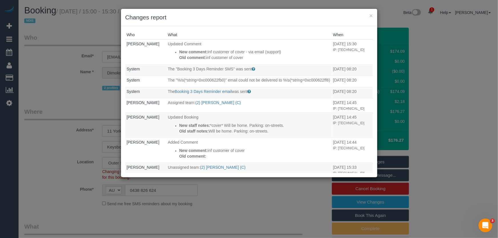
click at [278, 201] on div "× Changes report Who What When Jessica Trentin Updated Comment New comment: inf…" at bounding box center [249, 119] width 498 height 238
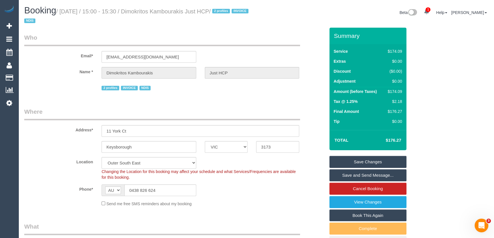
click at [367, 177] on link "Save and Send Message..." at bounding box center [368, 176] width 77 height 12
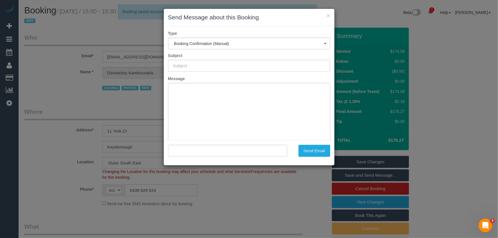
type input "Booking Confirmed"
type input ""Dimokritos Kambourakis Just HCP" <dimokritos.justhcp@fake.com>"
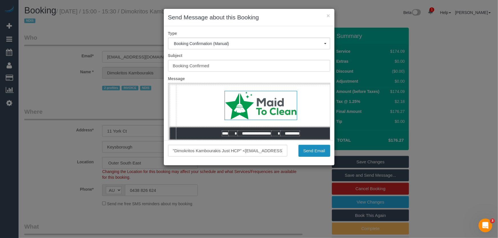
click at [319, 152] on button "Send Email" at bounding box center [315, 151] width 32 height 12
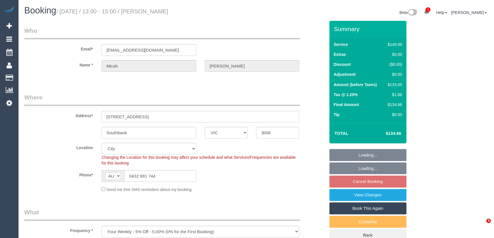
select select "VIC"
select select "number:29"
select select "number:14"
select select "number:20"
select select "number:22"
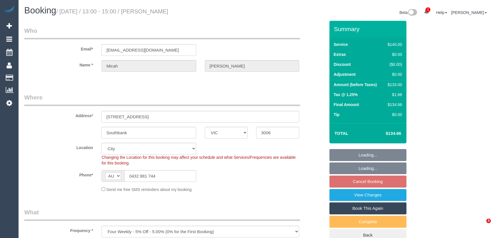
select select "number:34"
select select "number:13"
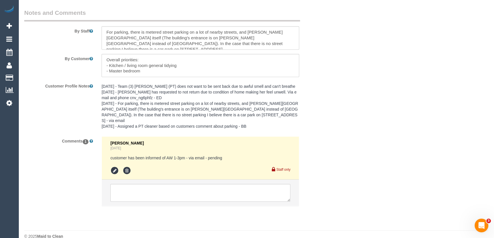
scroll to position [963, 0]
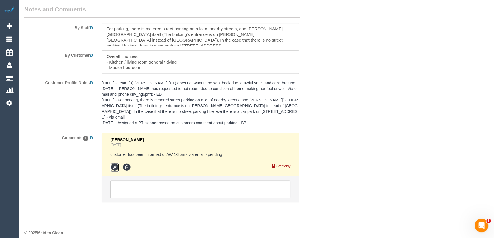
click at [114, 163] on icon at bounding box center [114, 167] width 9 height 9
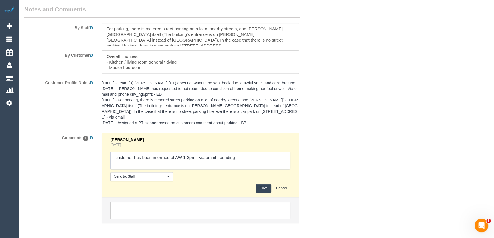
click at [241, 154] on textarea at bounding box center [200, 161] width 180 height 18
type textarea "customer has been informed of AW 1-3pm - via email - confirmed"
click at [262, 184] on button "Save" at bounding box center [263, 188] width 15 height 9
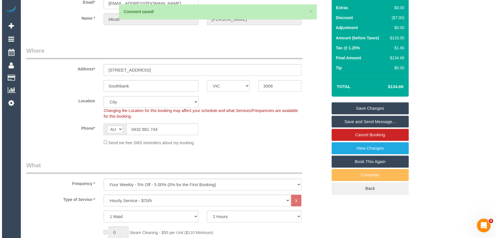
scroll to position [0, 0]
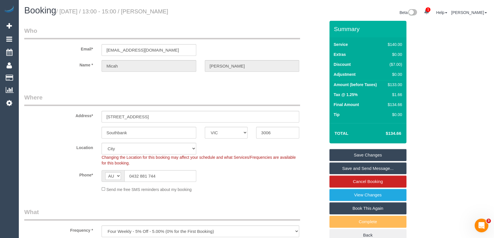
drag, startPoint x: 364, startPoint y: 170, endPoint x: 356, endPoint y: 169, distance: 7.8
click at [364, 170] on link "Save and Send Message..." at bounding box center [368, 169] width 77 height 12
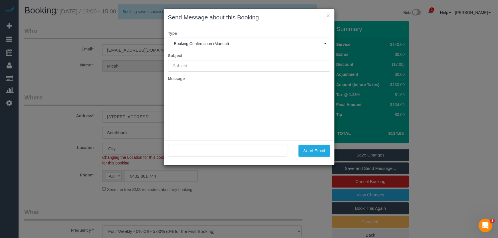
type input "Booking Confirmed"
type input ""[PERSON_NAME]" <[EMAIL_ADDRESS][DOMAIN_NAME]>"
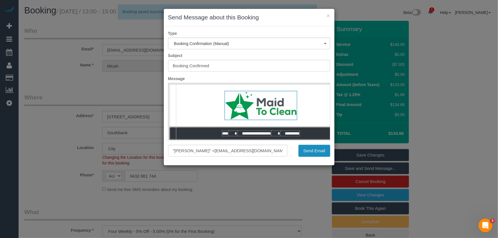
click at [315, 151] on button "Send Email" at bounding box center [315, 151] width 32 height 12
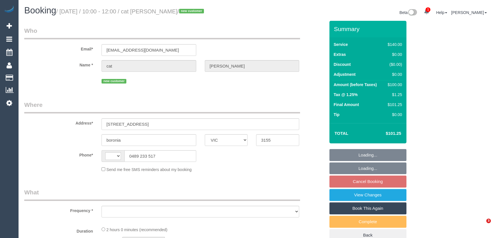
select select "VIC"
select select "string:stripe-pm_1S5bBs2GScqysDRV5cGBBYcS"
select select "number:28"
select select "number:14"
select select "number:19"
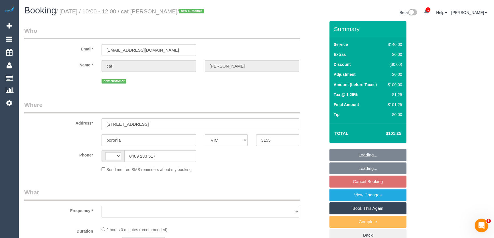
select select "number:24"
select select "number:34"
select select "number:12"
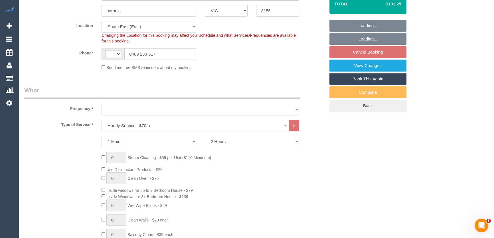
select select "string:AU"
select select "object:1368"
select select "spot3"
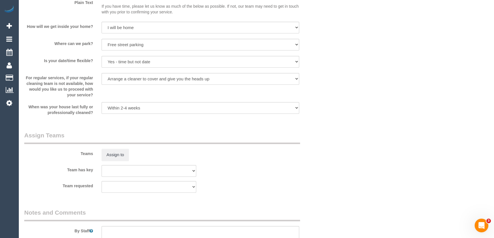
scroll to position [726, 0]
click at [114, 155] on button "Assign to" at bounding box center [115, 155] width 27 height 12
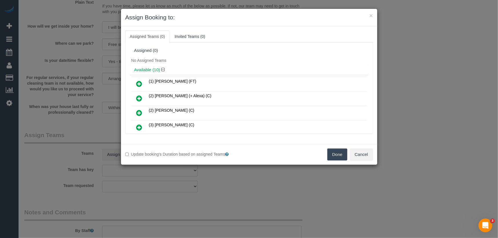
click at [138, 82] on icon at bounding box center [139, 83] width 6 height 7
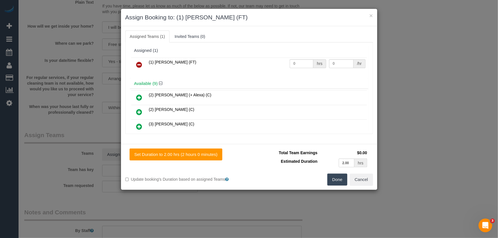
click at [339, 182] on button "Done" at bounding box center [337, 180] width 20 height 12
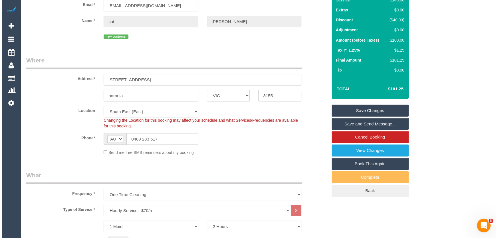
scroll to position [0, 0]
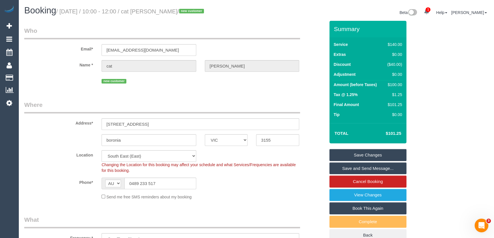
click at [161, 11] on small "/ September 16, 2025 / 10:00 - 12:00 / cat baker / new customer" at bounding box center [131, 11] width 150 height 6
copy small "cat baker"
click at [359, 170] on link "Save and Send Message..." at bounding box center [368, 169] width 77 height 12
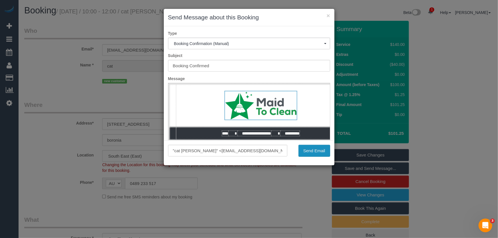
click at [312, 151] on button "Send Email" at bounding box center [315, 151] width 32 height 12
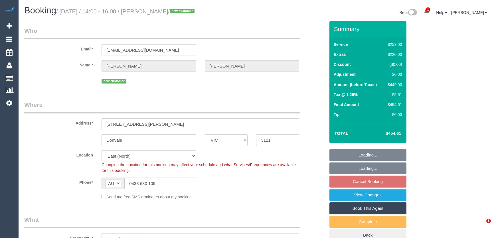
select select "VIC"
select select "number:28"
select select "number:16"
select select "number:18"
select select "number:25"
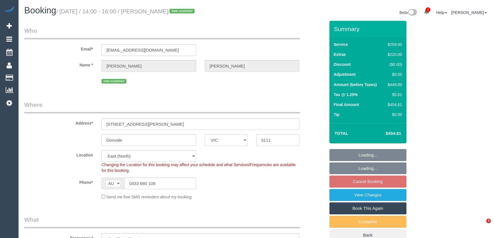
select select "spot5"
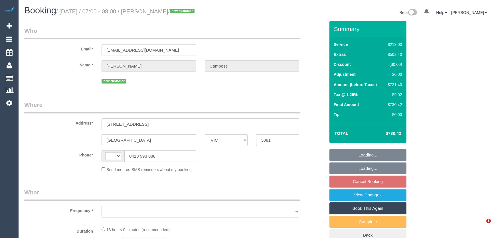
select select "VIC"
select select "string:stripe-pm_1S0Aig2GScqysDRVSdr05YDD"
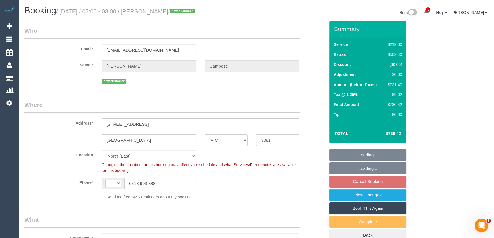
select select "string:AU"
select select "object:1384"
select select "number:28"
select select "number:14"
select select "number:18"
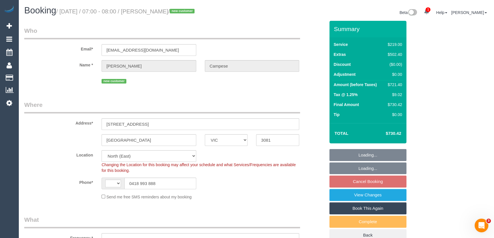
select select "number:24"
select select "spot1"
select select "object:1490"
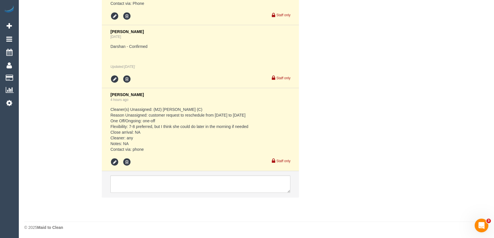
scroll to position [1120, 0]
click at [126, 182] on textarea at bounding box center [200, 184] width 180 height 18
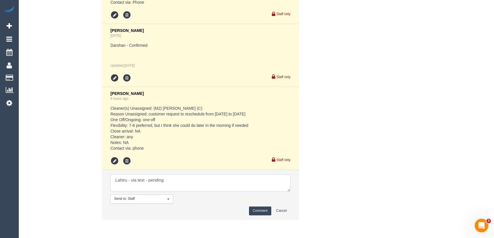
type textarea "Lahiru - via text - pending"
click at [262, 212] on button "Comment" at bounding box center [260, 211] width 22 height 9
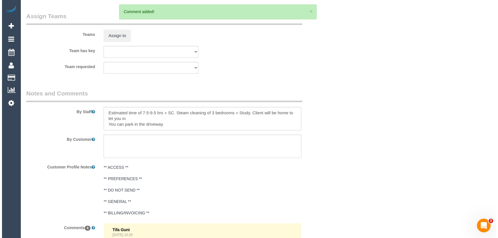
scroll to position [783, 0]
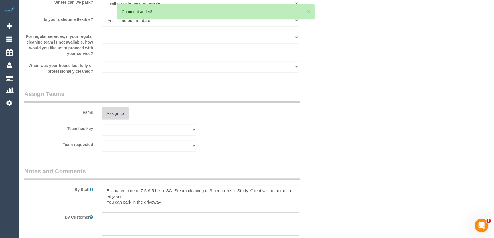
click at [119, 113] on button "Assign to" at bounding box center [115, 114] width 27 height 12
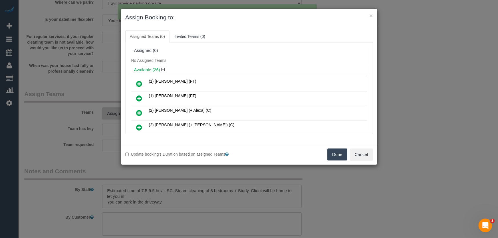
scroll to position [1577, 0]
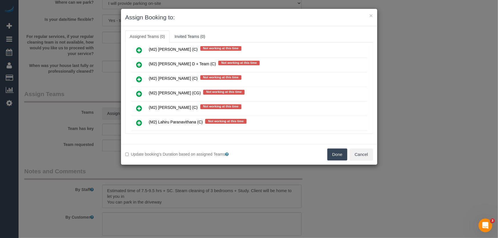
click at [139, 120] on icon at bounding box center [139, 123] width 6 height 7
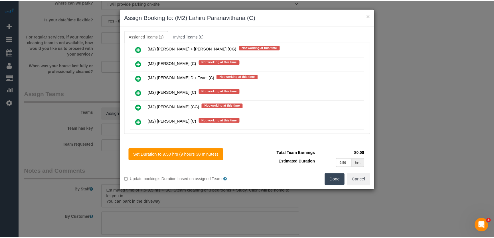
scroll to position [1591, 0]
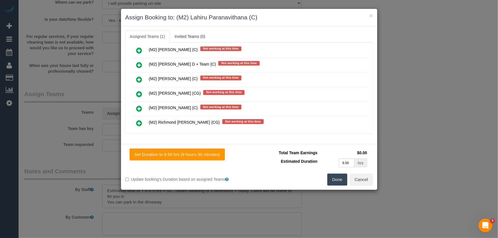
click at [333, 182] on button "Done" at bounding box center [337, 180] width 20 height 12
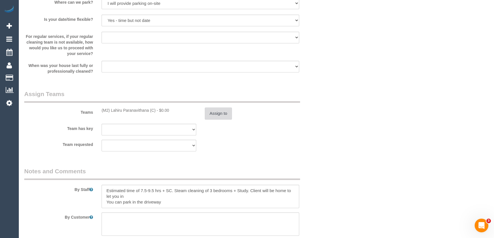
click at [214, 111] on button "Assign to" at bounding box center [218, 114] width 27 height 12
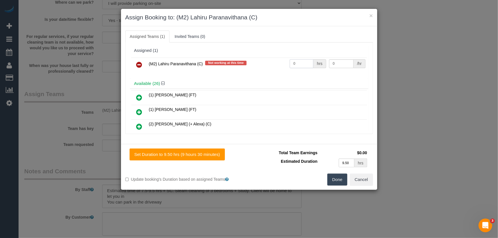
click at [299, 61] on input "0" at bounding box center [302, 63] width 24 height 9
type input "1"
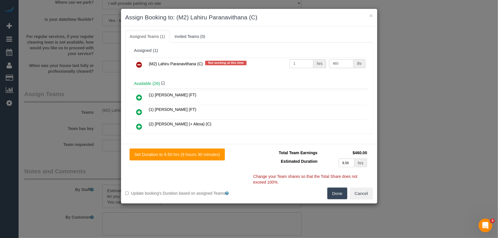
type input "460"
click at [339, 193] on button "Done" at bounding box center [337, 194] width 20 height 12
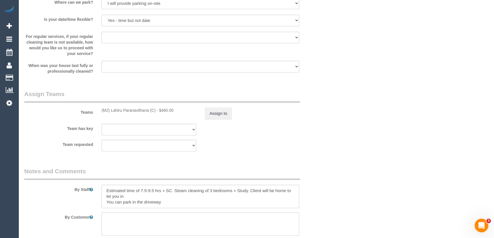
click at [361, 191] on div "× Assign Booking to: (M2) Lahiru Paranavithana (C) Assigned Teams (1) Invited T…" at bounding box center [247, 119] width 494 height 238
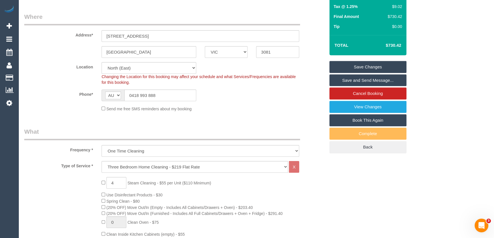
scroll to position [0, 0]
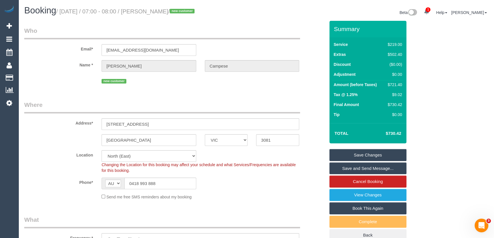
click at [164, 13] on small "/ [DATE] / 07:00 - 08:00 / [PERSON_NAME] / new customer" at bounding box center [126, 11] width 140 height 6
copy small "[PERSON_NAME]"
click at [375, 154] on link "Save Changes" at bounding box center [368, 155] width 77 height 12
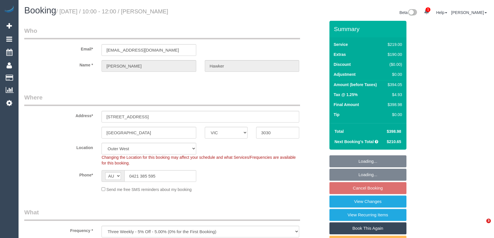
select select "VIC"
select select "string:stripe-pm_1RkZlA2GScqysDRVlVjE8EMK"
select select "number:30"
select select "number:14"
select select "number:19"
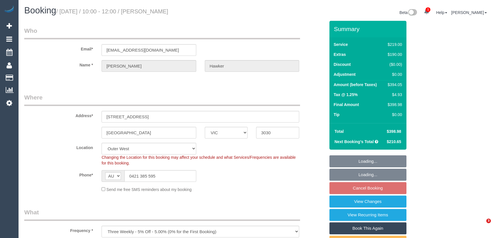
select select "number:24"
select select "number:35"
select select "number:13"
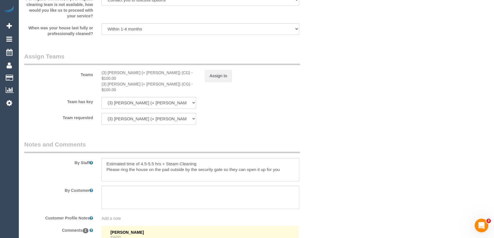
scroll to position [908, 0]
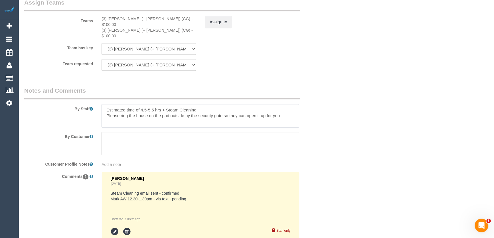
click at [104, 104] on textarea at bounding box center [201, 115] width 198 height 23
paste textarea "Est. time: _hrs + SC of _(areas)__ Steam cleaner to arrive at ___ Please ensure…"
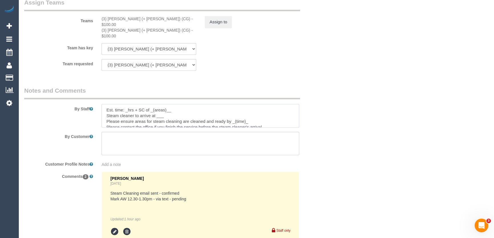
scroll to position [2, 0]
click at [127, 104] on textarea at bounding box center [201, 115] width 198 height 23
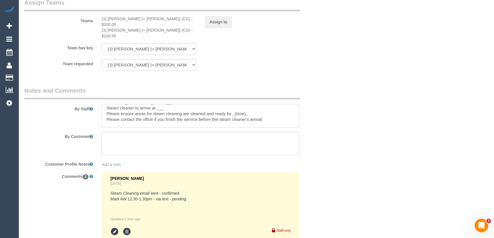
scroll to position [0, 0]
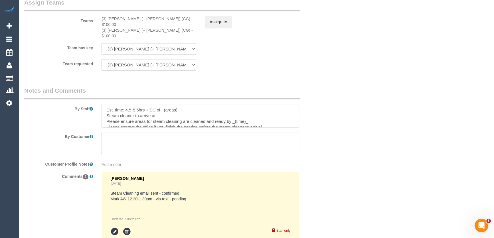
click at [193, 104] on textarea at bounding box center [201, 115] width 198 height 23
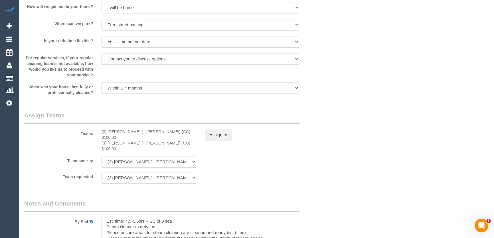
scroll to position [835, 0]
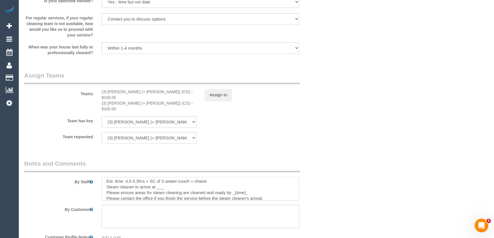
click at [169, 179] on textarea at bounding box center [201, 188] width 198 height 23
click at [253, 182] on textarea at bounding box center [201, 188] width 198 height 23
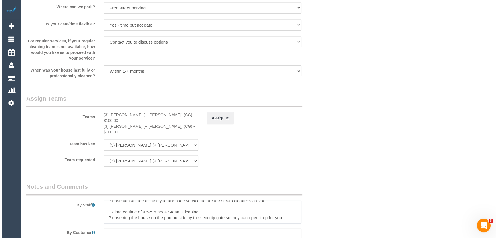
scroll to position [809, 0]
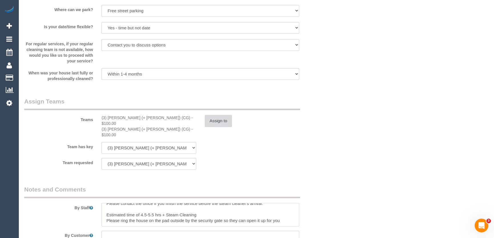
type textarea "Est. time: 4.5-5.5hrs + SC of 3 seater couch + chaise Steam cleaner to arrive b…"
click at [215, 122] on button "Assign to" at bounding box center [218, 121] width 27 height 12
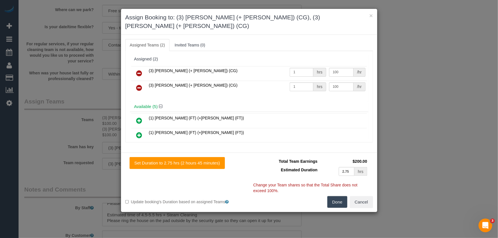
scroll to position [748, 0]
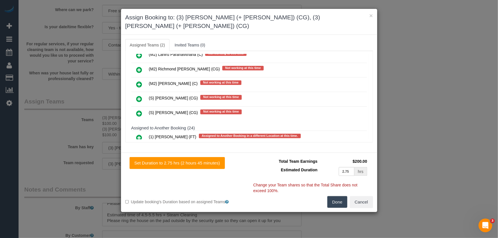
click at [137, 110] on icon at bounding box center [139, 113] width 6 height 7
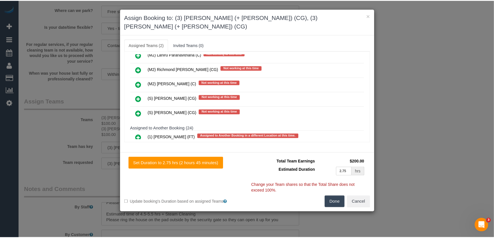
scroll to position [762, 0]
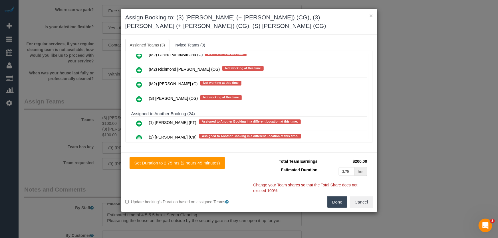
click at [337, 205] on button "Done" at bounding box center [337, 202] width 20 height 12
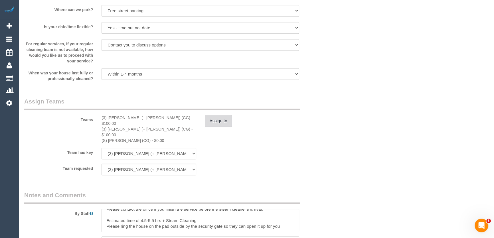
click at [220, 124] on button "Assign to" at bounding box center [218, 121] width 27 height 12
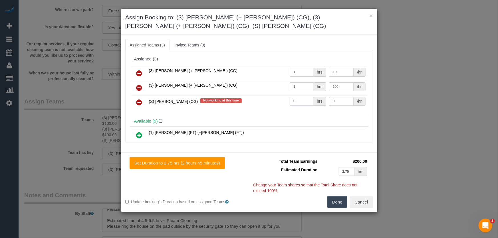
click at [299, 102] on input "0" at bounding box center [302, 101] width 24 height 9
type input "1"
type input "155"
click at [339, 202] on button "Done" at bounding box center [337, 202] width 20 height 12
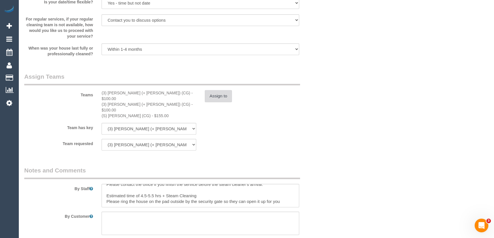
scroll to position [887, 0]
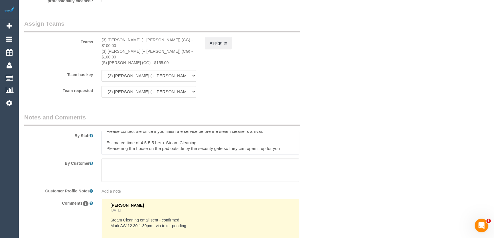
drag, startPoint x: 103, startPoint y: 133, endPoint x: 213, endPoint y: 133, distance: 109.9
click at [213, 133] on textarea at bounding box center [201, 142] width 198 height 23
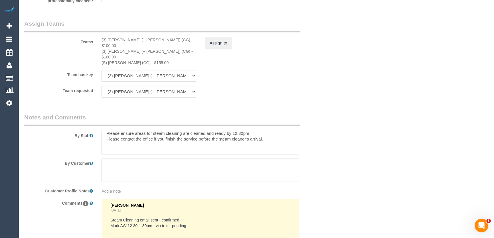
scroll to position [12, 0]
click at [299, 131] on textarea at bounding box center [201, 142] width 198 height 23
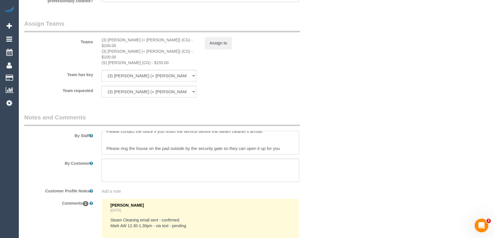
click at [283, 139] on textarea at bounding box center [201, 142] width 198 height 23
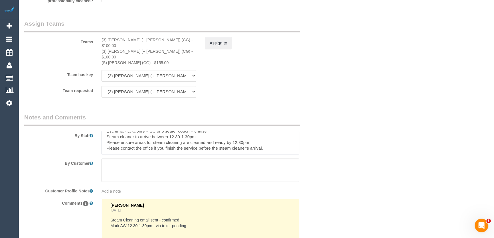
type textarea "Est. time: 4.5-5.5hrs + SC of 3 seater couch + chaise Steam cleaner to arrive b…"
click at [142, 159] on textarea at bounding box center [201, 170] width 198 height 23
paste textarea "Please ring the house on the pad outside by the security gate so they can open …"
type textarea "Please ring the house on the pad outside by the security gate so they can open …"
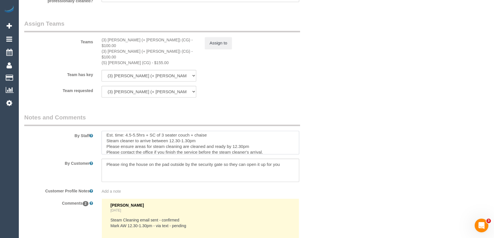
scroll to position [0, 0]
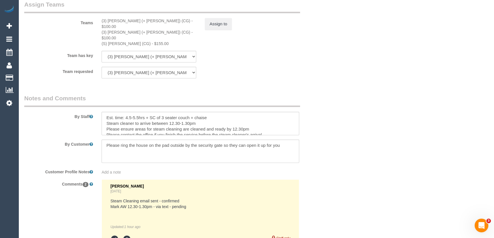
scroll to position [991, 0]
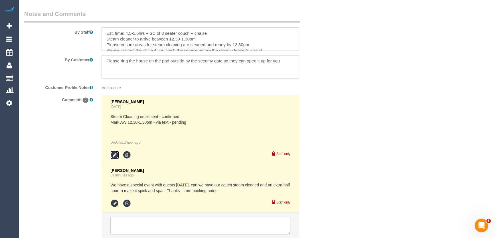
click at [116, 151] on icon at bounding box center [114, 155] width 9 height 9
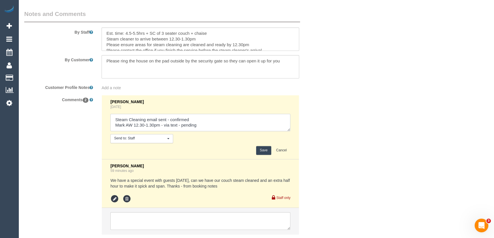
click at [206, 116] on textarea at bounding box center [200, 123] width 180 height 18
type textarea "Steam Cleaning email sent - confirmed Mark AW 12.30-1.30pm - via text - confirm…"
click at [260, 146] on button "Save" at bounding box center [263, 150] width 15 height 9
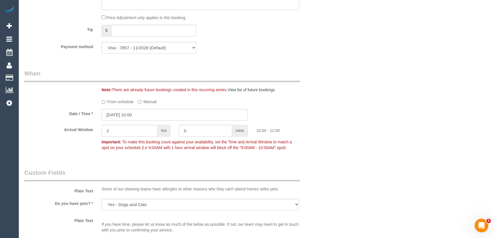
scroll to position [555, 0]
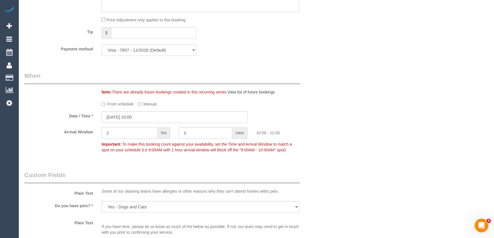
click at [118, 135] on input "2" at bounding box center [130, 133] width 56 height 12
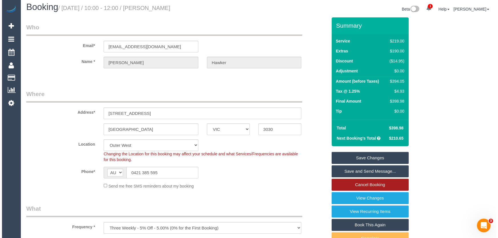
scroll to position [0, 0]
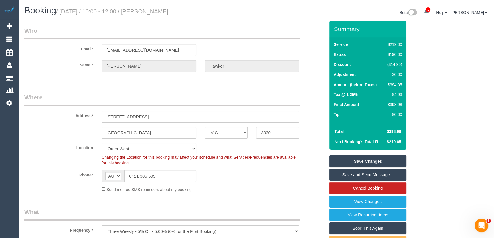
type input "1"
click at [387, 176] on link "Save and Send Message..." at bounding box center [368, 175] width 77 height 12
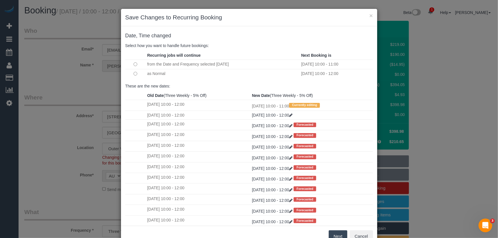
drag, startPoint x: 334, startPoint y: 233, endPoint x: 333, endPoint y: 229, distance: 4.1
click at [335, 233] on button "Next" at bounding box center [338, 237] width 19 height 12
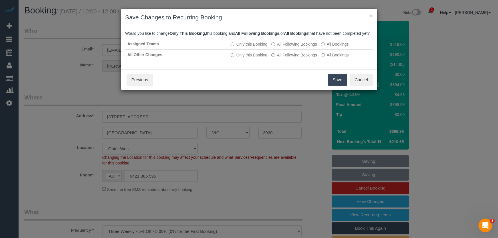
drag, startPoint x: 337, startPoint y: 87, endPoint x: 317, endPoint y: 96, distance: 21.7
click at [337, 86] on button "Save" at bounding box center [337, 80] width 19 height 12
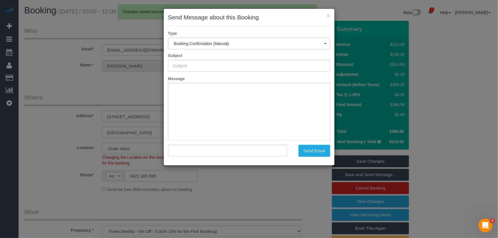
type input "Booking Confirmed"
type input ""Kate Hawker" <k8hawka@gmail.com>"
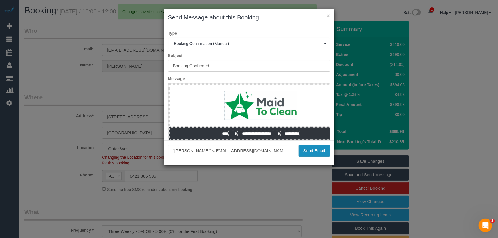
click at [317, 154] on button "Send Email" at bounding box center [315, 151] width 32 height 12
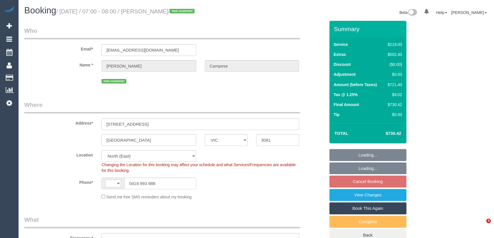
select select "VIC"
select select "string:AU"
select select "object:626"
select select "spot1"
select select "object:732"
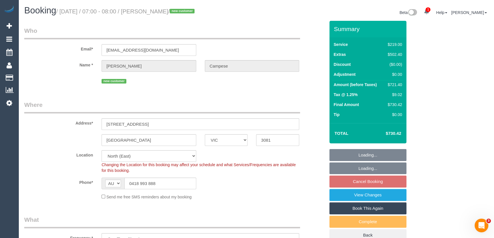
select select "string:stripe-pm_1S0Aig2GScqysDRVSdr05YDD"
select select "number:28"
select select "number:14"
select select "number:18"
select select "number:24"
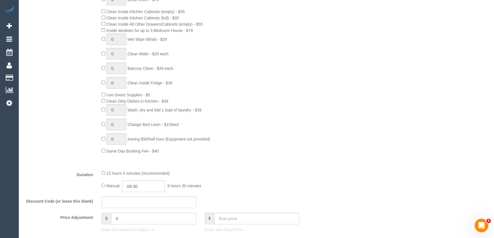
scroll to position [389, 0]
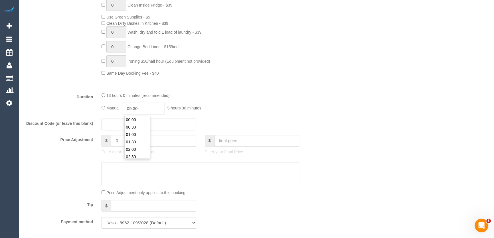
click at [146, 110] on input "09:30" at bounding box center [143, 109] width 43 height 12
type input "11:30"
click at [137, 157] on li "11:30" at bounding box center [137, 156] width 25 height 7
click at [255, 118] on fieldset "What Frequency * One Time Cleaning Weekly - 10% Off - 10.00% (0% for the First …" at bounding box center [174, 30] width 301 height 406
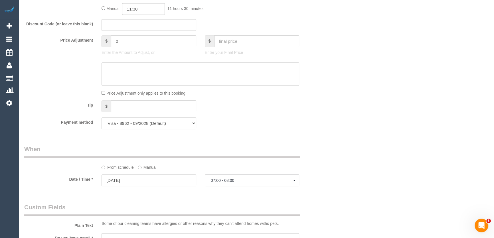
select select "spot26"
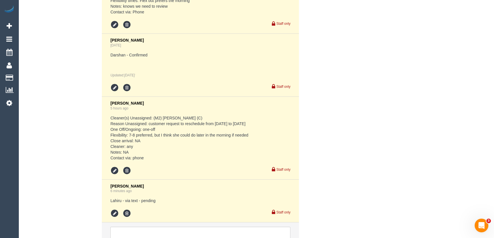
scroll to position [1163, 0]
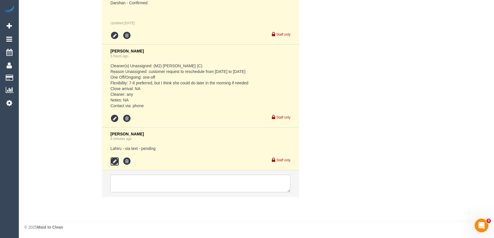
click at [114, 161] on icon at bounding box center [114, 161] width 9 height 9
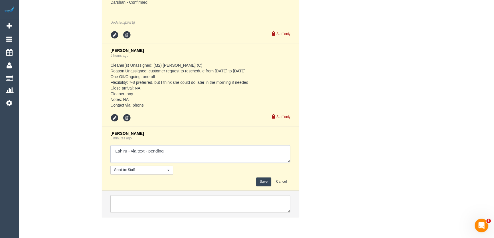
click at [173, 153] on textarea at bounding box center [200, 154] width 180 height 18
type textarea "Lahiru - via text - confirmed"
click at [263, 181] on button "Save" at bounding box center [263, 182] width 15 height 9
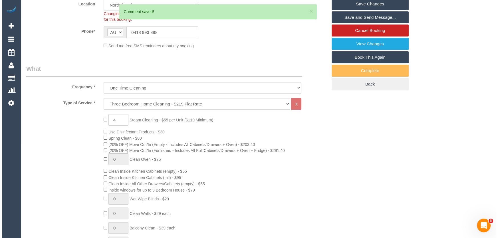
scroll to position [0, 0]
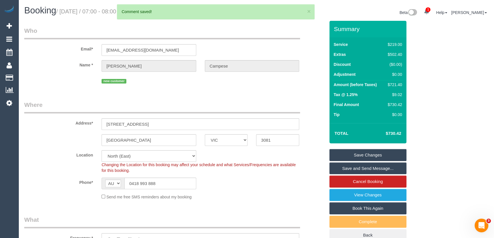
click at [346, 170] on link "Save and Send Message..." at bounding box center [368, 169] width 77 height 12
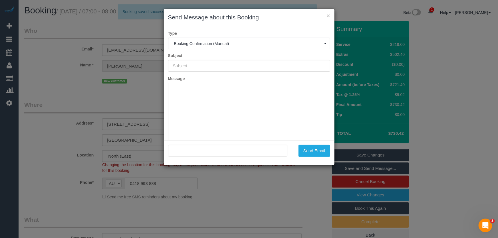
type input "Booking Confirmed"
type input ""Raquel Campese" <r_geremia@hotmail.com>"
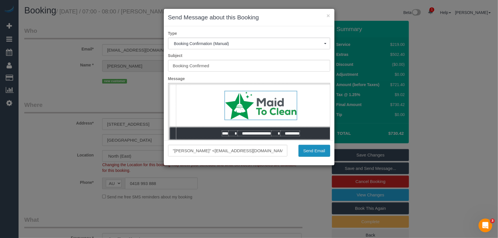
drag, startPoint x: 313, startPoint y: 151, endPoint x: 278, endPoint y: 171, distance: 40.5
click at [313, 151] on button "Send Email" at bounding box center [315, 151] width 32 height 12
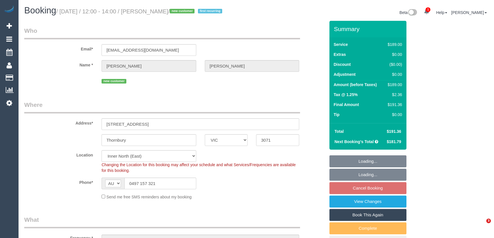
select select "VIC"
select select "number:28"
select select "number:14"
select select "number:18"
select select "number:22"
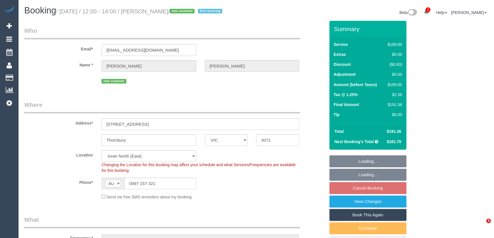
select select "number:34"
select select "number:26"
select select "spot4"
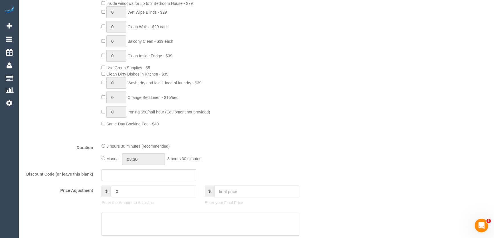
scroll to position [441, 0]
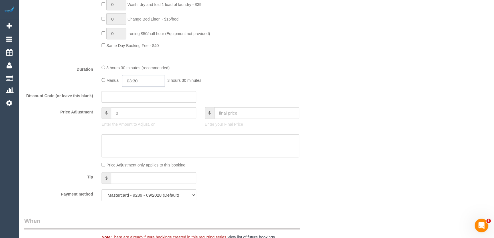
click at [156, 85] on input "03:30" at bounding box center [143, 81] width 43 height 12
click at [139, 100] on li "01:30" at bounding box center [137, 100] width 25 height 7
click at [147, 83] on input "01:30" at bounding box center [143, 81] width 43 height 12
type input "01:"
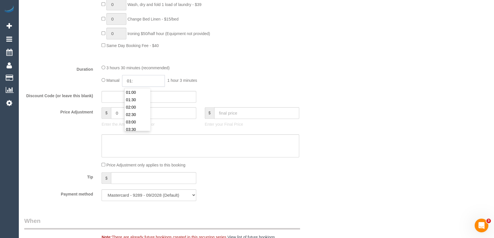
select select "spot29"
type input "01:45"
click at [249, 68] on div "3 hours 30 minutes (recommended)" at bounding box center [201, 68] width 198 height 6
select select "spot54"
select select "spot79"
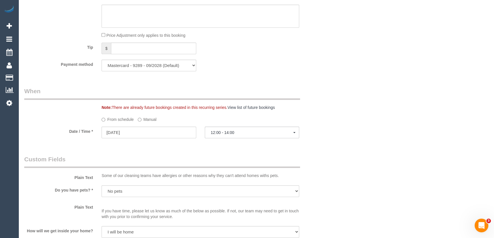
select select "spot104"
select select "spot129"
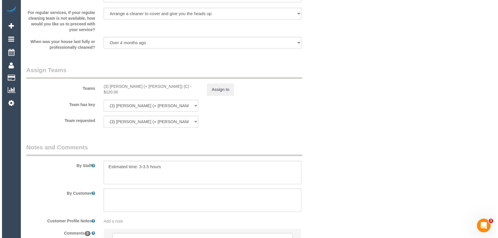
scroll to position [856, 0]
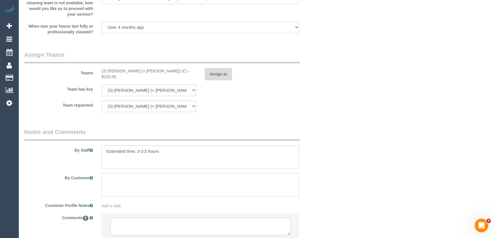
click at [217, 80] on button "Assign to" at bounding box center [218, 74] width 27 height 12
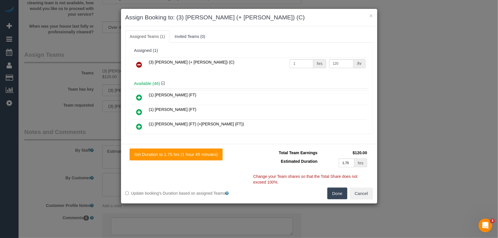
click at [141, 63] on icon at bounding box center [139, 64] width 6 height 7
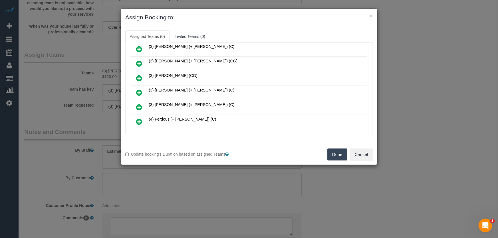
scroll to position [623, 0]
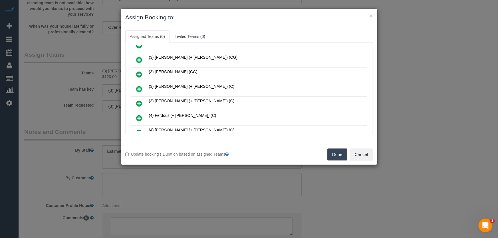
click at [140, 115] on icon at bounding box center [139, 118] width 6 height 7
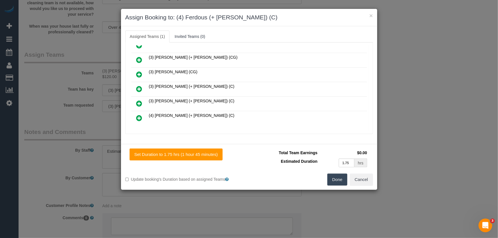
click at [140, 115] on icon at bounding box center [139, 118] width 6 height 7
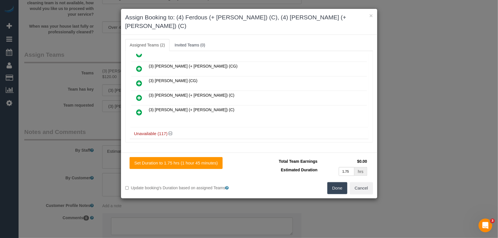
click at [332, 183] on button "Done" at bounding box center [337, 188] width 20 height 12
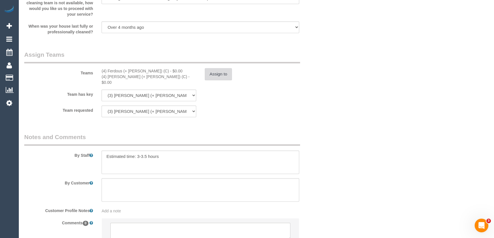
click at [220, 77] on button "Assign to" at bounding box center [218, 74] width 27 height 12
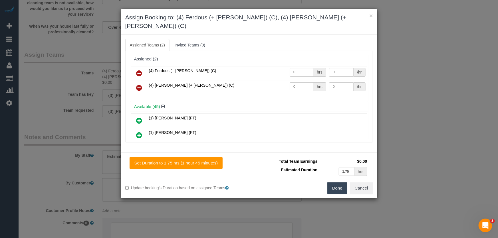
scroll to position [149, 0]
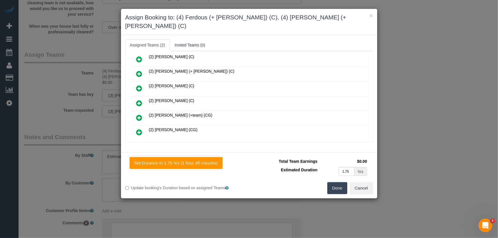
click at [138, 100] on icon at bounding box center [139, 103] width 6 height 7
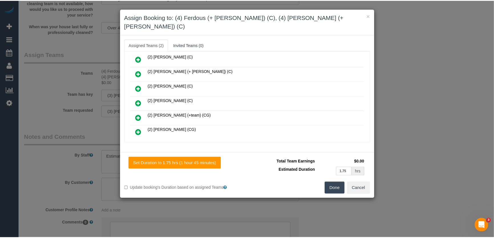
scroll to position [164, 0]
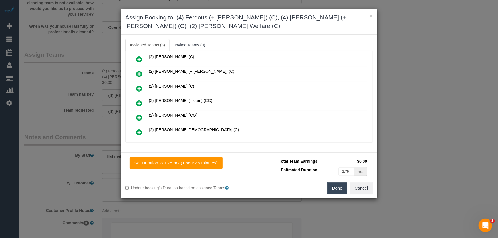
click at [335, 188] on button "Done" at bounding box center [337, 188] width 20 height 12
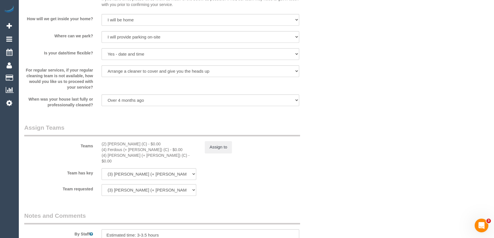
scroll to position [856, 0]
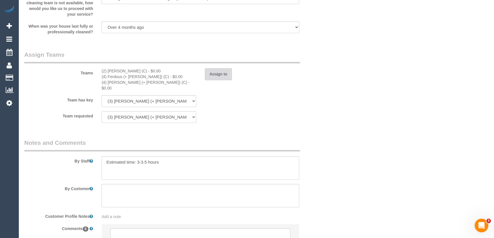
click at [216, 79] on button "Assign to" at bounding box center [218, 74] width 27 height 12
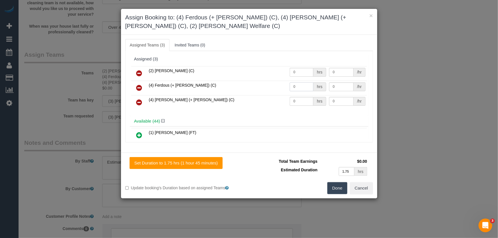
click at [295, 83] on input "0" at bounding box center [302, 86] width 24 height 9
type input "1"
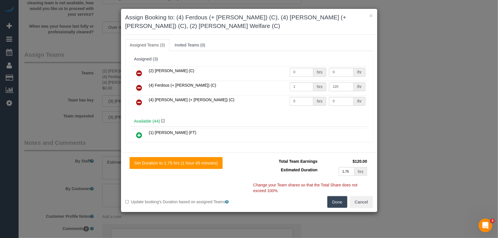
click at [343, 88] on input "120" at bounding box center [341, 86] width 25 height 9
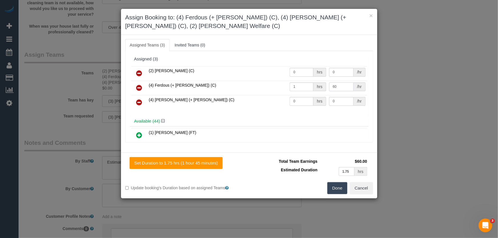
type input "60"
click at [301, 102] on input "0" at bounding box center [302, 101] width 24 height 9
type input "1"
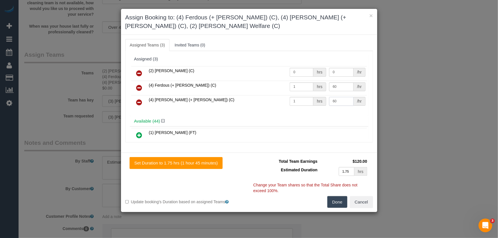
type input "60"
click at [339, 204] on button "Done" at bounding box center [337, 202] width 20 height 12
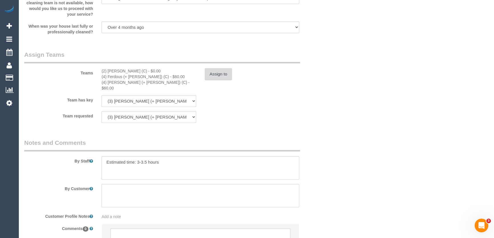
click at [216, 78] on button "Assign to" at bounding box center [218, 74] width 27 height 12
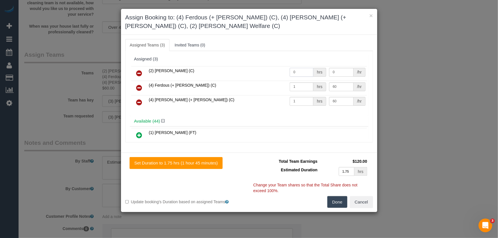
click at [298, 71] on input "0" at bounding box center [302, 72] width 24 height 9
type input "1.75"
type input "40"
click at [338, 204] on button "Done" at bounding box center [337, 202] width 20 height 12
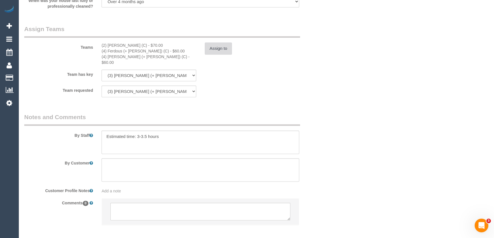
scroll to position [905, 0]
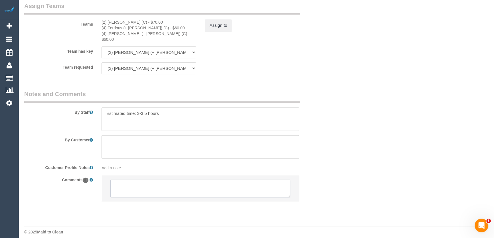
click at [162, 184] on textarea at bounding box center [200, 189] width 180 height 18
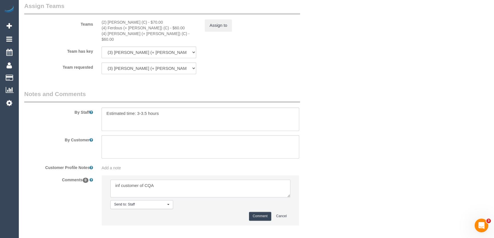
type textarea "inf customer of CQA"
click at [257, 212] on button "Comment" at bounding box center [260, 216] width 22 height 9
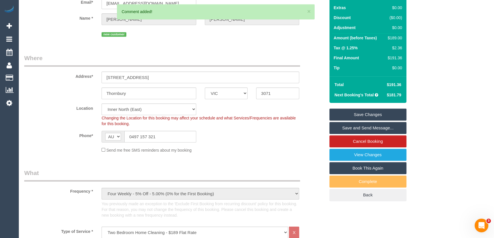
scroll to position [0, 0]
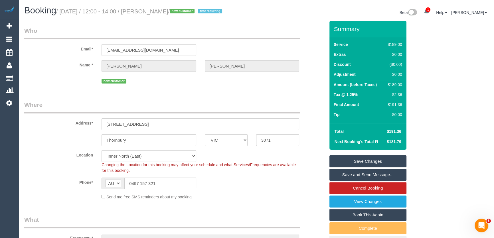
click at [163, 14] on small "/ September 16, 2025 / 12:00 - 14:00 / Kate Miller / new customer first recurri…" at bounding box center [140, 11] width 168 height 6
copy small "Kate Miller"
click at [362, 160] on link "Save Changes" at bounding box center [368, 162] width 77 height 12
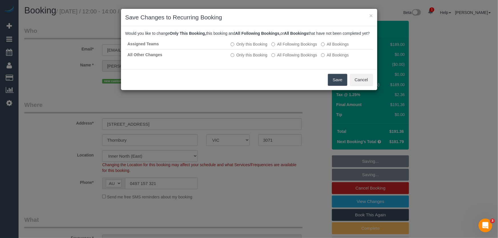
click at [343, 86] on button "Save" at bounding box center [337, 80] width 19 height 12
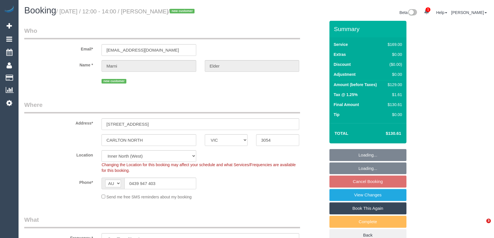
select select "VIC"
select select "number:27"
select select "number:14"
select select "number:19"
select select "number:22"
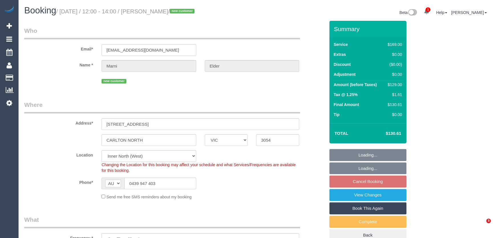
select select "number:33"
select select "number:12"
select select "spot6"
select select "VIC"
select select "object:643"
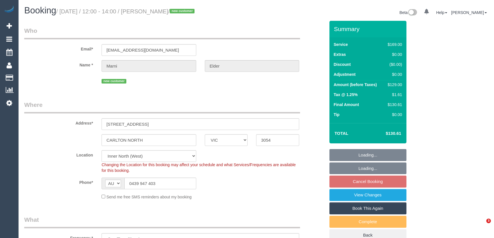
select select "string:stripe-pm_1S5g6s2GScqysDRVjYvdYeSS"
select select "number:27"
select select "number:14"
select select "number:19"
select select "number:22"
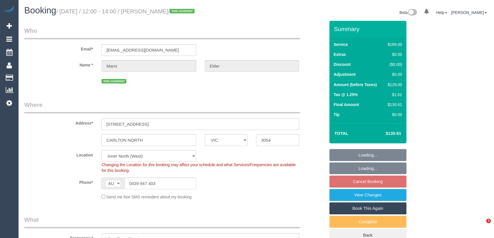
select select "number:33"
select select "number:12"
select select "spot6"
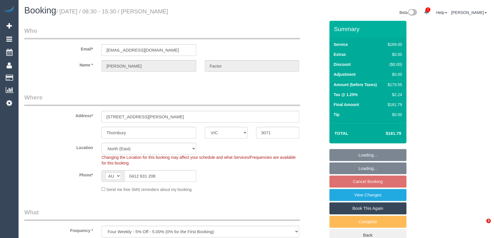
select select "VIC"
select select "number:28"
select select "number:14"
select select "number:19"
select select "number:22"
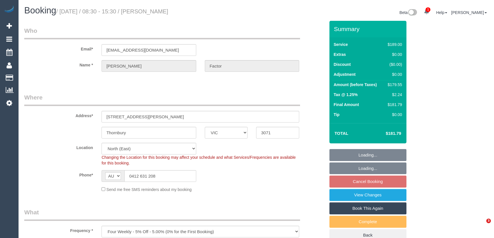
select select "number:26"
select select "object:1430"
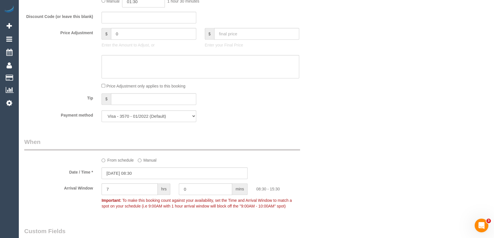
scroll to position [571, 0]
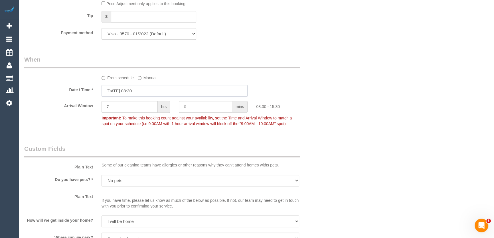
click at [149, 96] on input "16/09/2025 08:30" at bounding box center [175, 91] width 146 height 12
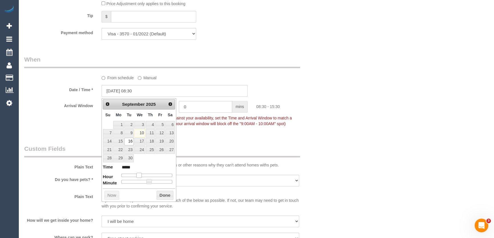
type input "16/09/2025 09:30"
type input "*****"
type input "16/09/2025 10:30"
type input "*****"
type input "16/09/2025 11:30"
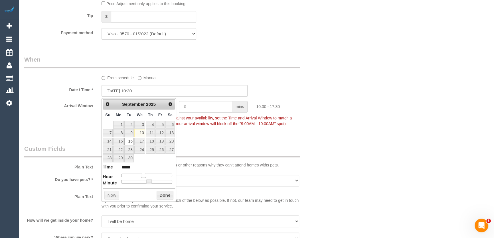
type input "*****"
drag, startPoint x: 138, startPoint y: 175, endPoint x: 145, endPoint y: 175, distance: 6.9
click at [145, 175] on span at bounding box center [145, 175] width 5 height 5
type input "16/09/2025 11:25"
type input "*****"
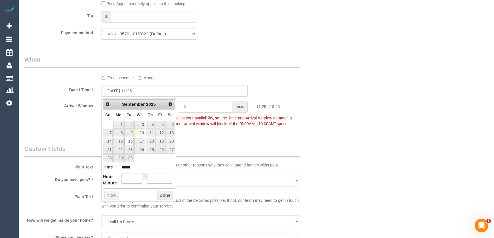
type input "16/09/2025 11:20"
type input "*****"
type input "16/09/2025 11:15"
type input "*****"
type input "16/09/2025 11:10"
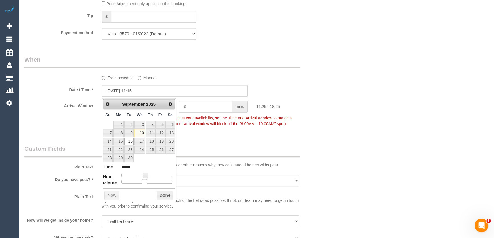
type input "*****"
type input "16/09/2025 11:05"
type input "*****"
type input "16/09/2025 11:00"
type input "*****"
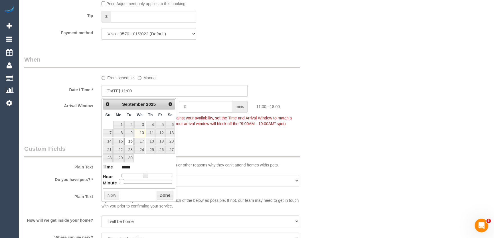
drag, startPoint x: 149, startPoint y: 181, endPoint x: 107, endPoint y: 173, distance: 43.3
click at [108, 173] on dl "Time ***** Hour Minute Second Millisecond Microsecond Time Zone ***** ***** ***…" at bounding box center [139, 174] width 73 height 20
click at [202, 148] on legend "Custom Fields" at bounding box center [162, 151] width 276 height 13
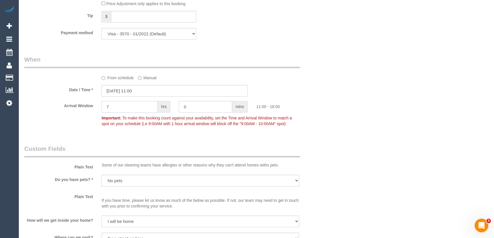
click at [130, 108] on input "7" at bounding box center [130, 107] width 56 height 12
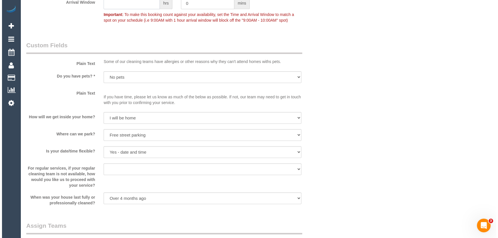
scroll to position [752, 0]
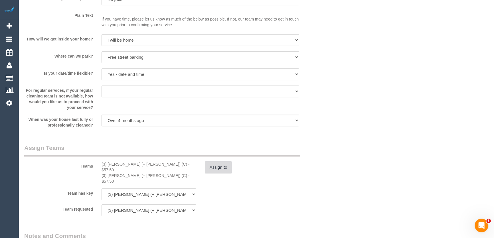
click at [218, 169] on button "Assign to" at bounding box center [218, 168] width 27 height 12
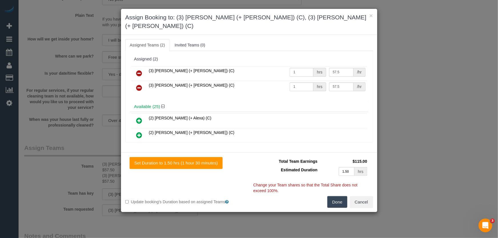
click at [140, 70] on icon at bounding box center [139, 73] width 6 height 7
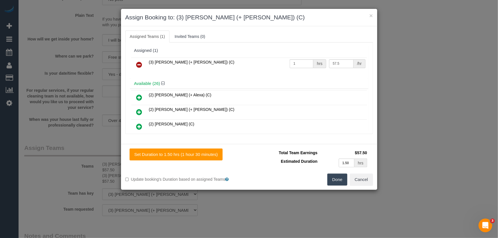
click at [140, 63] on icon at bounding box center [139, 64] width 6 height 7
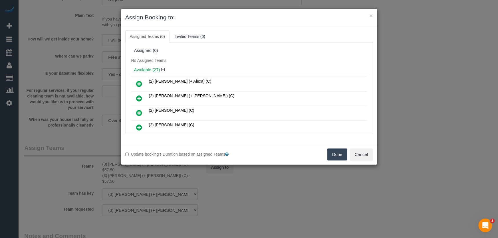
scroll to position [350, 0]
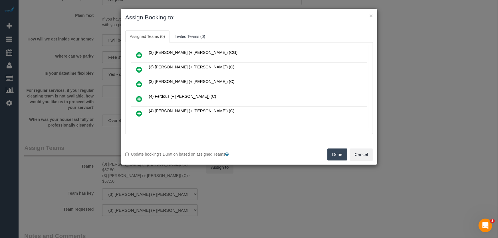
click at [138, 96] on icon at bounding box center [139, 99] width 6 height 7
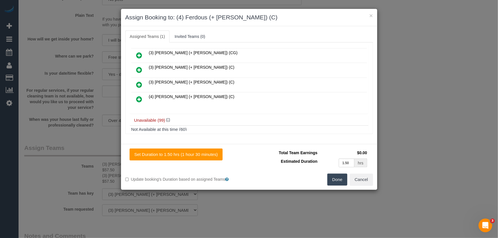
click at [138, 96] on icon at bounding box center [139, 99] width 6 height 7
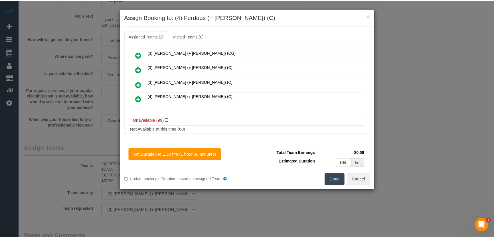
scroll to position [378, 0]
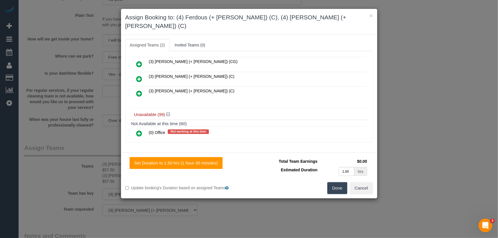
click at [341, 182] on button "Done" at bounding box center [337, 188] width 20 height 12
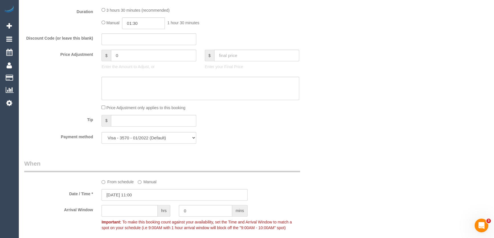
scroll to position [467, 0]
click at [141, 25] on input "01:30" at bounding box center [143, 23] width 43 height 12
type input "01:45"
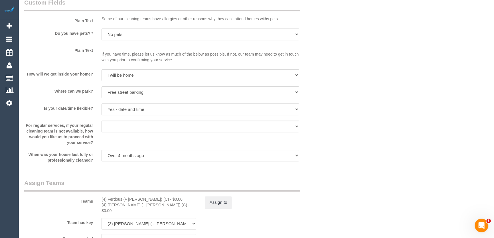
scroll to position [752, 0]
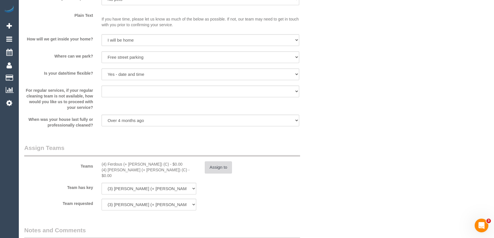
click at [217, 170] on button "Assign to" at bounding box center [218, 168] width 27 height 12
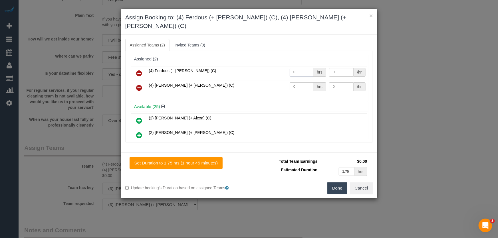
click at [296, 68] on input "0" at bounding box center [302, 72] width 24 height 9
type input "1"
type input "57.5"
click at [297, 82] on input "0" at bounding box center [302, 86] width 24 height 9
type input "1"
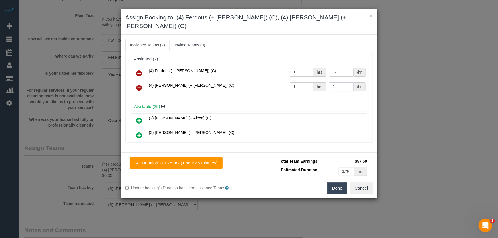
type input "7"
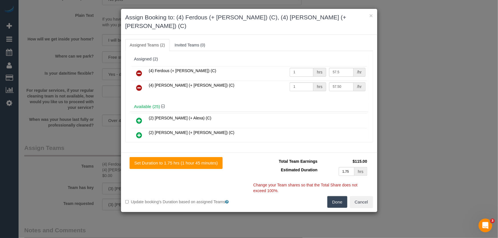
type input "57.5"
click at [338, 196] on button "Done" at bounding box center [337, 202] width 20 height 12
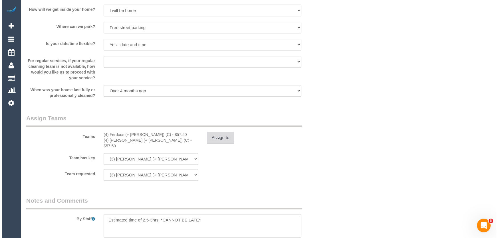
scroll to position [856, 0]
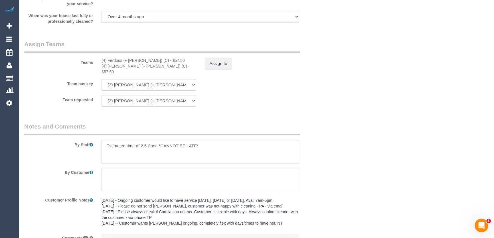
click at [150, 142] on textarea at bounding box center [201, 151] width 198 height 23
click at [203, 142] on textarea at bounding box center [201, 151] width 198 height 23
type textarea "Estimated time of 3-3.5hrs."
click at [222, 68] on button "Assign to" at bounding box center [218, 64] width 27 height 12
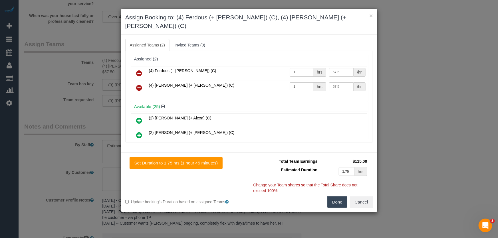
scroll to position [106, 0]
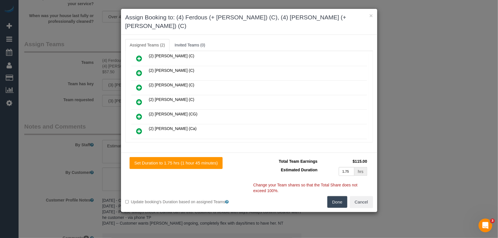
click at [139, 99] on icon at bounding box center [139, 102] width 6 height 7
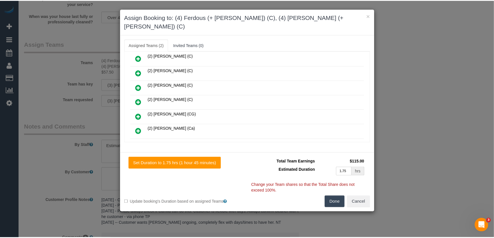
scroll to position [120, 0]
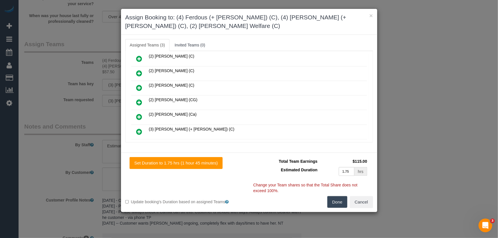
click at [343, 207] on button "Done" at bounding box center [337, 202] width 20 height 12
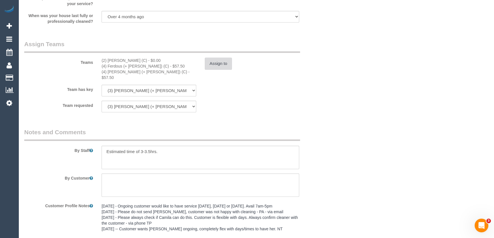
click at [223, 65] on button "Assign to" at bounding box center [218, 64] width 27 height 12
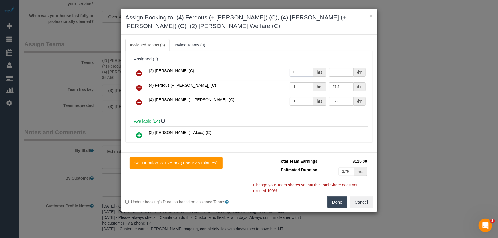
click at [301, 73] on input "0" at bounding box center [302, 72] width 24 height 9
type input "1.75"
type input "40"
drag, startPoint x: 336, startPoint y: 200, endPoint x: 333, endPoint y: 196, distance: 5.4
click at [336, 200] on button "Done" at bounding box center [337, 202] width 20 height 12
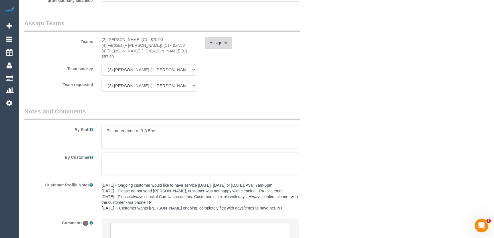
scroll to position [920, 0]
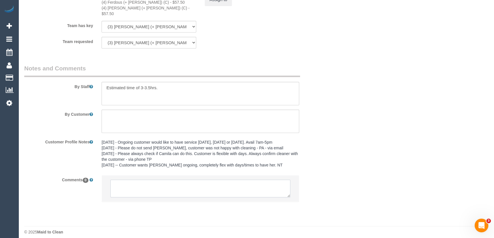
click at [183, 186] on textarea at bounding box center [200, 189] width 180 height 18
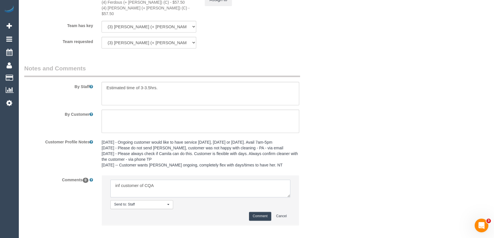
type textarea "inf customer of CQA"
click at [265, 212] on button "Comment" at bounding box center [260, 216] width 22 height 9
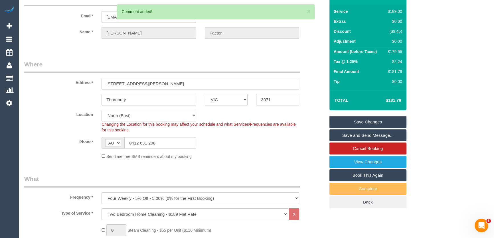
scroll to position [0, 0]
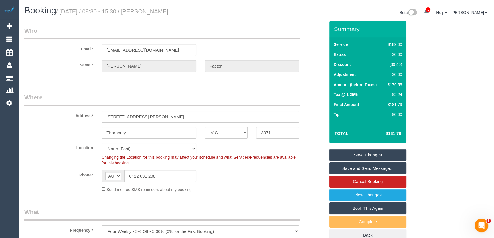
click at [166, 13] on small "/ September 16, 2025 / 08:30 - 15:30 / Natalie Factor" at bounding box center [112, 11] width 112 height 6
copy small "Natalie Factor"
click at [356, 156] on link "Save Changes" at bounding box center [368, 155] width 77 height 12
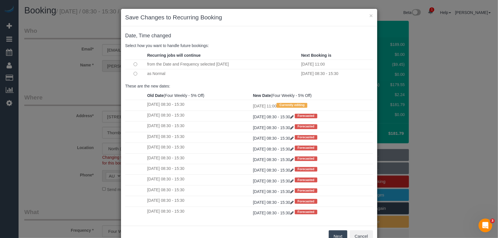
click at [334, 233] on button "Next" at bounding box center [338, 237] width 19 height 12
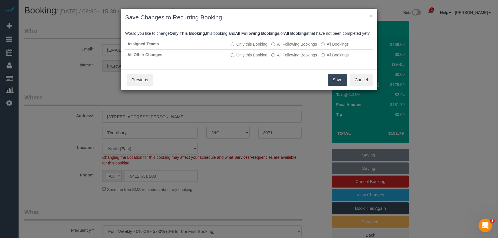
click at [335, 86] on button "Save" at bounding box center [337, 80] width 19 height 12
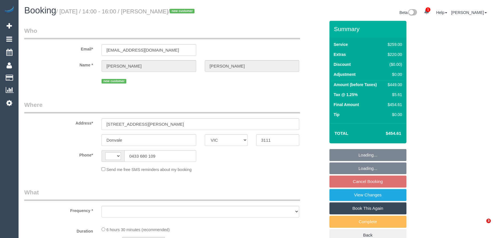
select select "VIC"
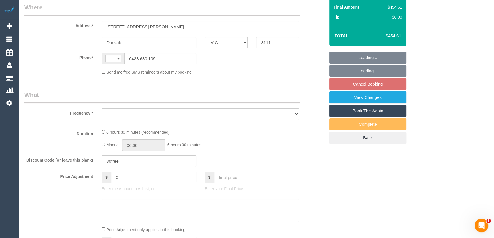
select select "string:AU"
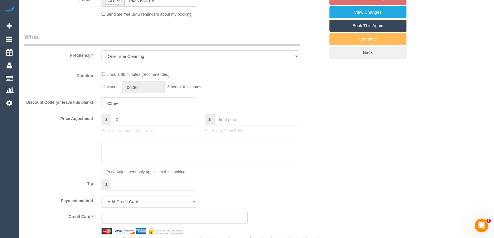
select select "object:789"
select select "string:stripe-pm_1S5fd92GScqysDRVRsEHxysh"
select select "number:28"
select select "number:16"
select select "number:18"
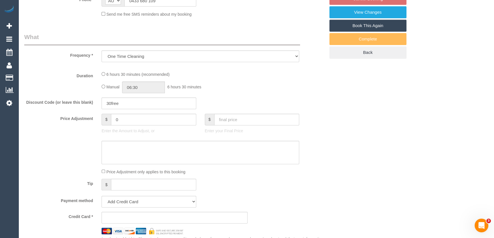
select select "number:25"
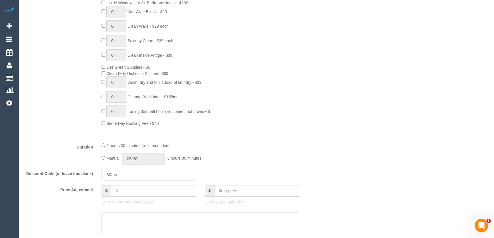
select select "spot5"
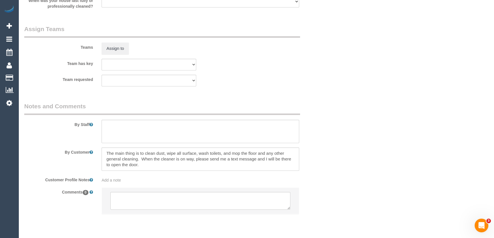
scroll to position [866, 0]
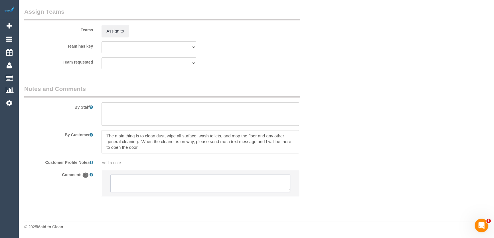
click at [142, 184] on textarea at bounding box center [200, 184] width 180 height 18
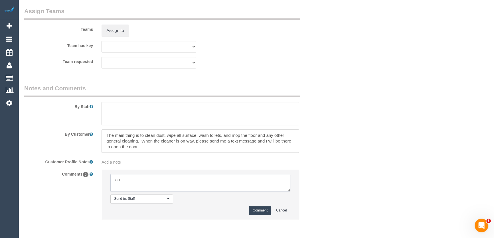
type textarea "c"
type textarea "A"
type textarea "S/C email sent - pending"
click at [259, 211] on button "Comment" at bounding box center [260, 210] width 22 height 9
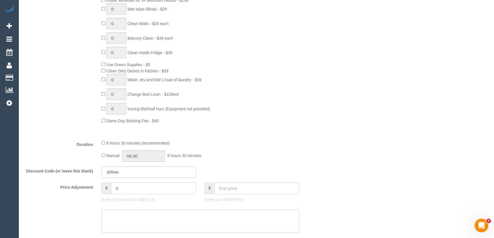
scroll to position [363, 0]
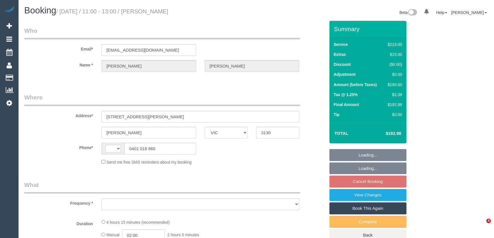
select select "VIC"
select select "string:stripe-pm_1Rff2A2GScqysDRVbcytUx5k"
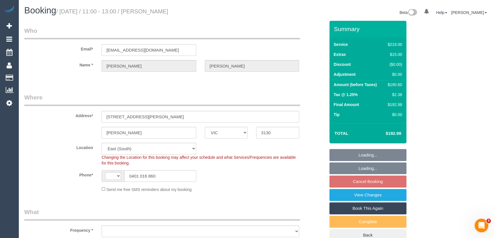
select select "string:AU"
select select "object:1227"
select select "number:27"
select select "number:14"
select select "number:19"
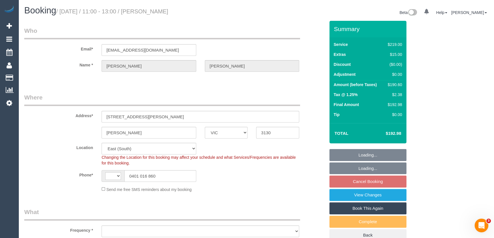
select select "number:23"
select select "number:35"
select select "number:13"
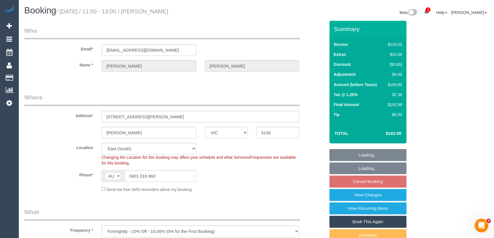
select select "object:1249"
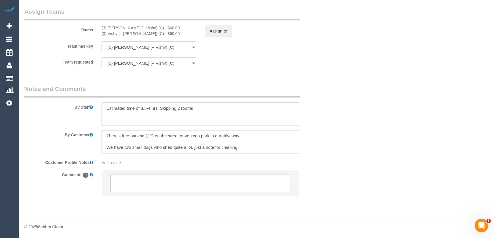
scroll to position [23, 0]
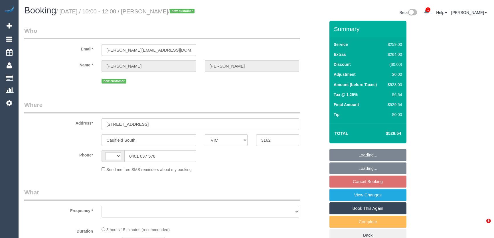
select select "VIC"
select select "string:AU"
select select "object:571"
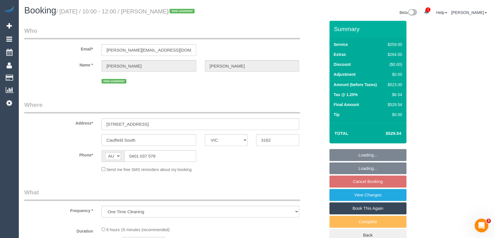
select select "string:stripe-pm_1S5IFI2GScqysDRVXsWQiMML"
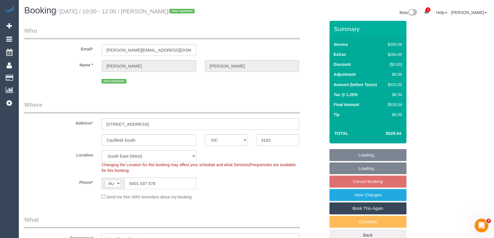
select select "number:29"
select select "number:14"
select select "number:19"
select select "number:24"
select select "object:1355"
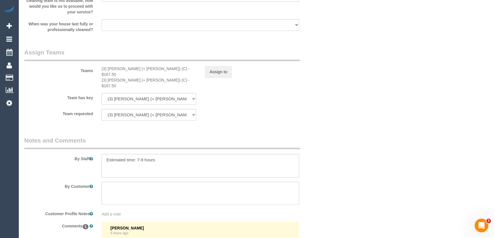
scroll to position [856, 0]
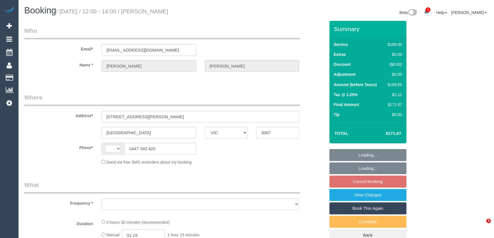
select select "VIC"
select select "string:AU"
select select "object:558"
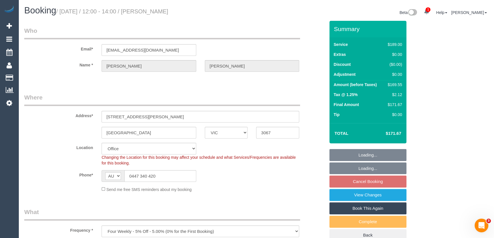
select select "string:stripe-pm_1RnuST2GScqysDRVln3OOuGf"
select select "number:28"
select select "number:15"
select select "number:19"
select select "number:25"
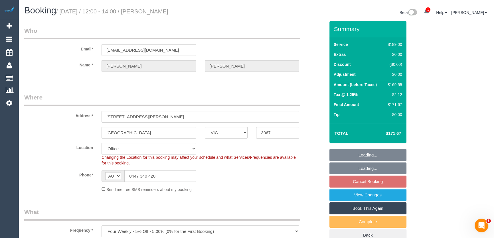
select select "number:34"
select select "number:13"
select select "object:2114"
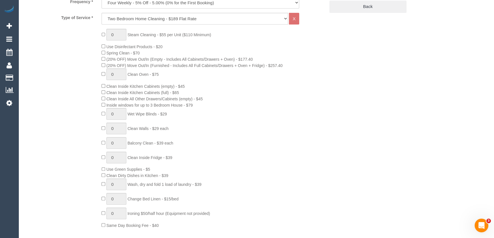
scroll to position [311, 0]
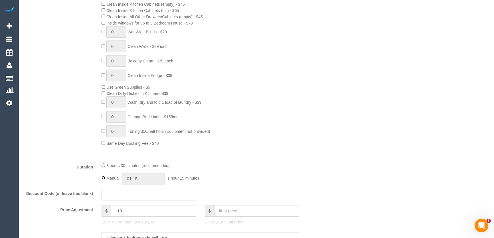
type input "03:30"
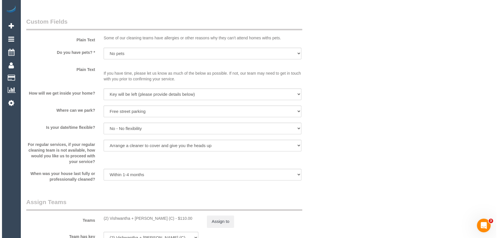
scroll to position [752, 0]
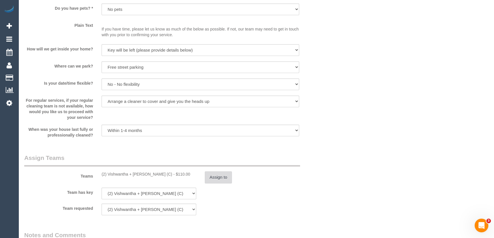
click at [214, 181] on button "Assign to" at bounding box center [218, 178] width 27 height 12
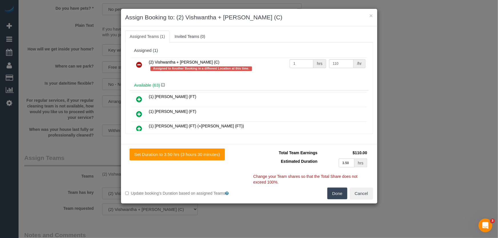
click at [140, 63] on icon at bounding box center [139, 64] width 6 height 7
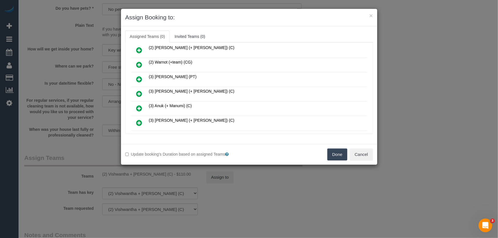
click at [138, 76] on icon at bounding box center [139, 79] width 6 height 7
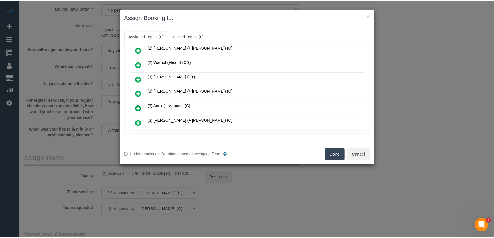
scroll to position [325, 0]
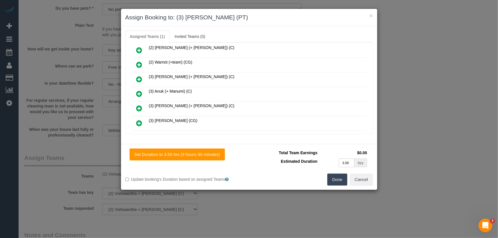
drag, startPoint x: 331, startPoint y: 181, endPoint x: 316, endPoint y: 178, distance: 14.8
click at [331, 181] on button "Done" at bounding box center [337, 180] width 20 height 12
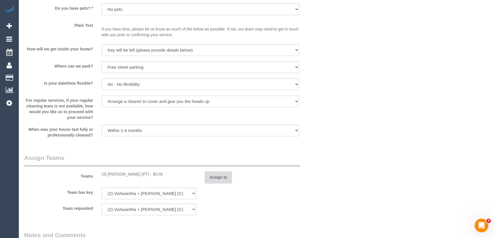
click at [217, 180] on button "Assign to" at bounding box center [218, 178] width 27 height 12
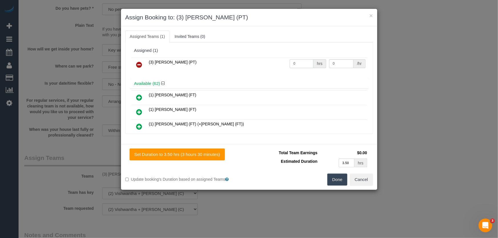
click at [305, 62] on input "0" at bounding box center [302, 63] width 24 height 9
type input "1"
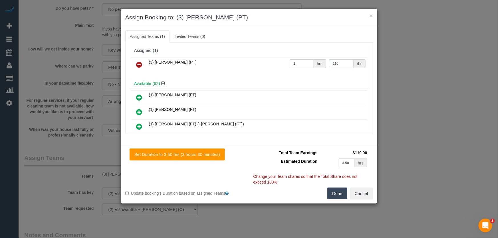
type input "110"
click at [340, 191] on button "Done" at bounding box center [337, 194] width 20 height 12
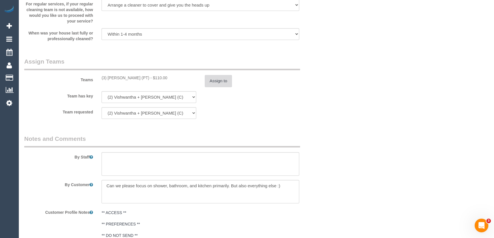
scroll to position [882, 0]
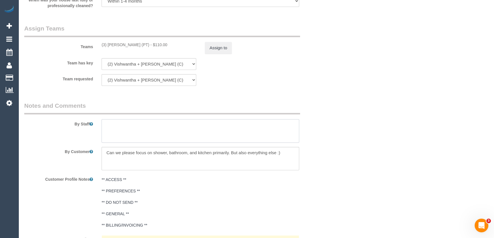
click at [141, 137] on textarea at bounding box center [201, 130] width 198 height 23
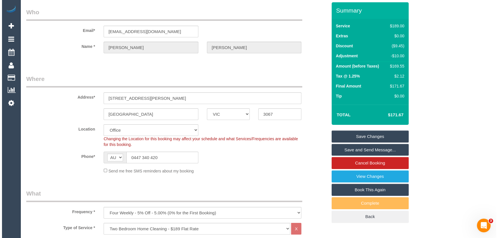
scroll to position [0, 0]
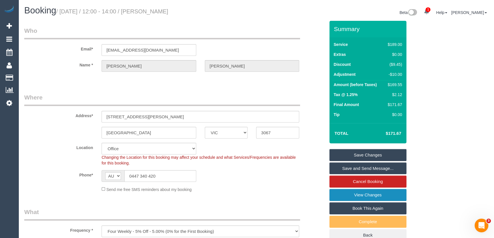
type textarea "Estimated time: 3-3.5 hours"
click at [361, 197] on link "View Changes" at bounding box center [368, 195] width 77 height 12
click at [162, 10] on small "/ September 16, 2025 / 12:00 - 14:00 / Tom Waite" at bounding box center [112, 11] width 112 height 6
copy small "Tom Waite"
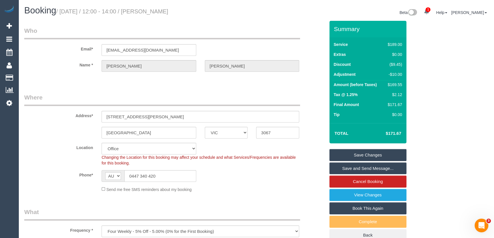
drag, startPoint x: 352, startPoint y: 155, endPoint x: 349, endPoint y: 155, distance: 3.7
click at [353, 155] on link "Save Changes" at bounding box center [368, 155] width 77 height 12
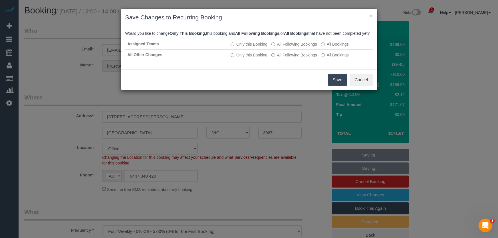
click at [335, 84] on button "Save" at bounding box center [337, 80] width 19 height 12
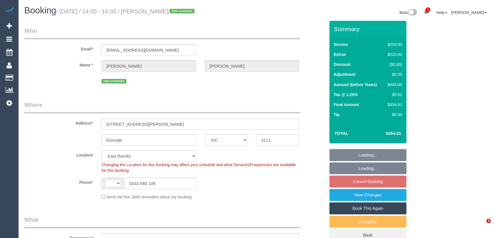
select select "VIC"
select select "number:28"
select select "number:16"
select select "number:18"
select select "number:25"
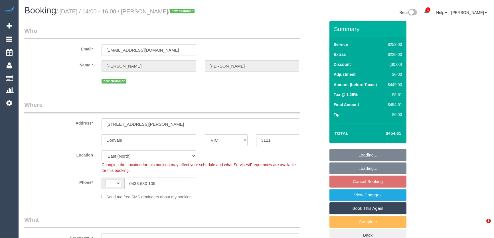
select select "string:AU"
select select "object:810"
select select "spot5"
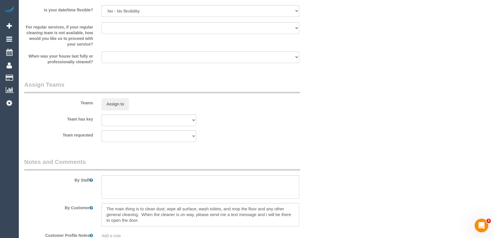
scroll to position [830, 0]
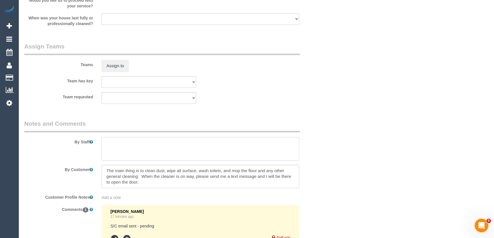
click at [127, 148] on textarea at bounding box center [201, 148] width 198 height 23
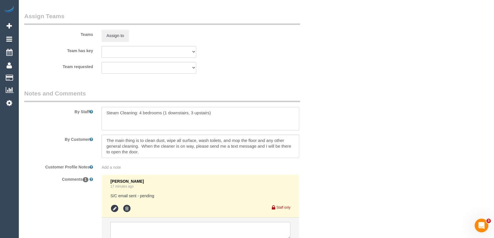
scroll to position [909, 0]
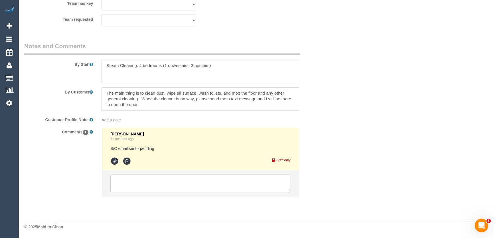
type textarea "Steam Cleaning: 4 bedrooms (1 downstairs, 3 upstairs)"
click at [114, 159] on icon at bounding box center [114, 161] width 9 height 9
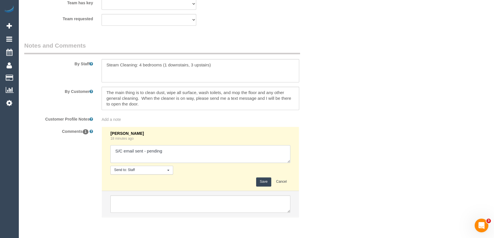
click at [176, 151] on textarea at bounding box center [200, 154] width 180 height 18
type textarea "S/C email sent - confirmed"
drag, startPoint x: 264, startPoint y: 183, endPoint x: 271, endPoint y: 178, distance: 8.0
click at [264, 183] on button "Save" at bounding box center [263, 182] width 15 height 9
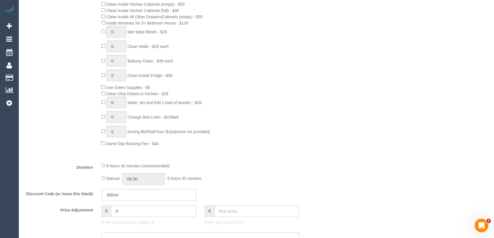
scroll to position [363, 0]
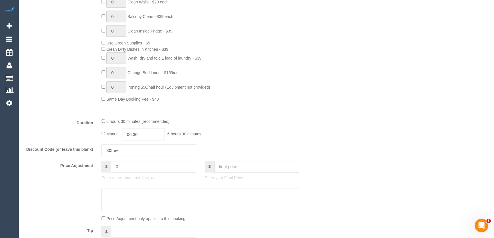
click at [148, 138] on input "06:30" at bounding box center [143, 135] width 43 height 12
click at [136, 152] on li "02:00" at bounding box center [137, 148] width 25 height 7
click at [144, 134] on input "02:00" at bounding box center [143, 135] width 43 height 12
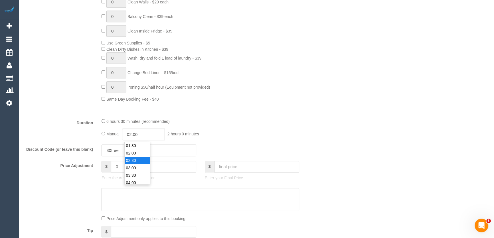
type input "02:30"
click at [137, 158] on li "02:30" at bounding box center [137, 160] width 25 height 7
select select "spot29"
click at [253, 128] on div "6 hours 30 minutes (recommended) Manual 02:30 2 hours 30 minutes" at bounding box center [200, 129] width 206 height 22
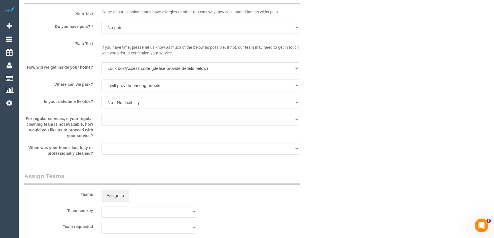
select select "spot53"
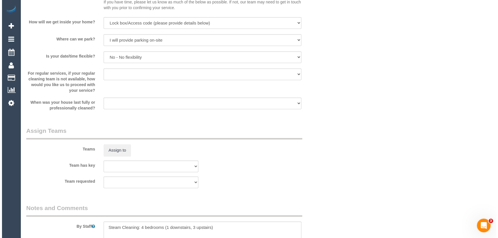
scroll to position [778, 0]
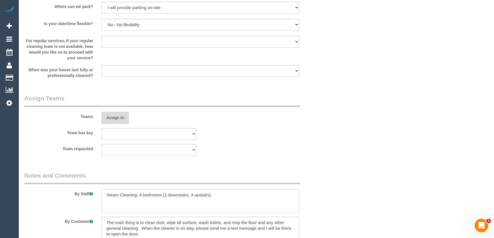
click at [113, 122] on button "Assign to" at bounding box center [115, 118] width 27 height 12
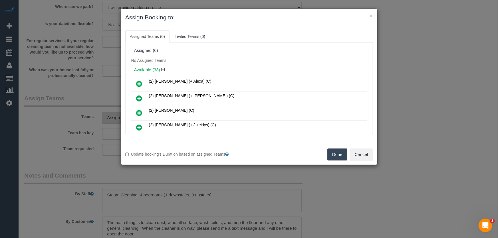
scroll to position [164, 0]
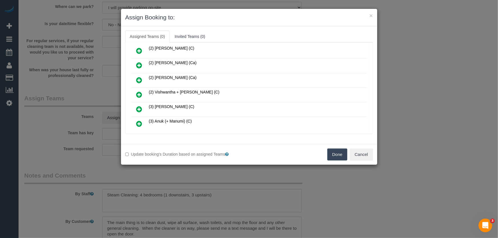
click at [140, 91] on icon at bounding box center [139, 94] width 6 height 7
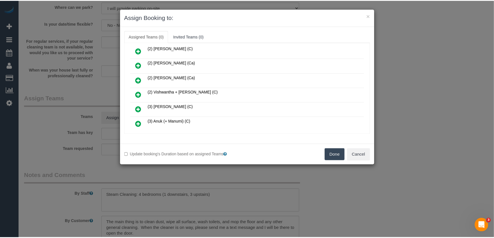
scroll to position [178, 0]
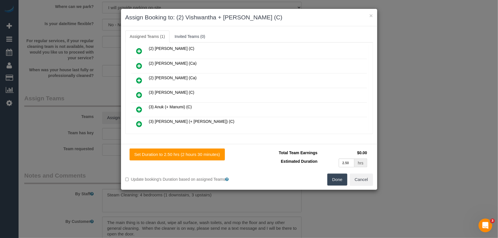
click at [345, 183] on button "Done" at bounding box center [337, 180] width 20 height 12
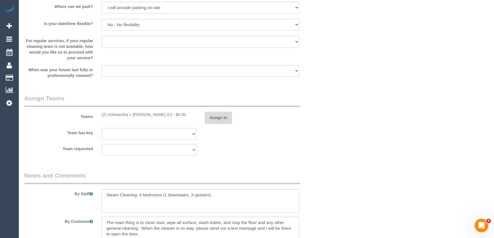
click at [223, 119] on button "Assign to" at bounding box center [218, 118] width 27 height 12
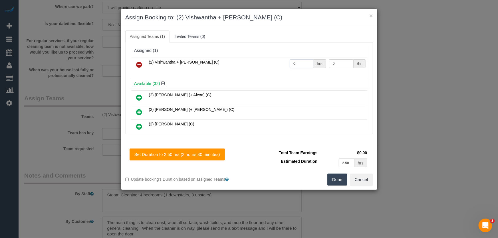
click at [301, 63] on input "0" at bounding box center [302, 63] width 24 height 9
type input "1"
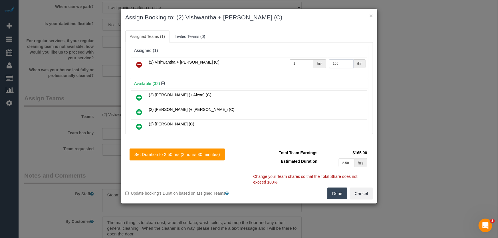
type input "165"
click at [337, 192] on button "Done" at bounding box center [337, 194] width 20 height 12
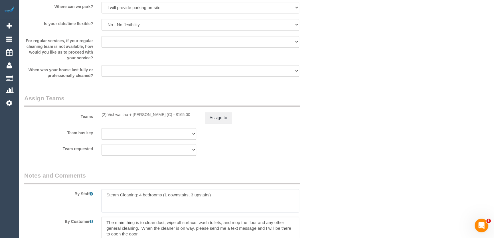
click at [103, 195] on textarea at bounding box center [201, 200] width 198 height 23
type textarea "Estimated time: 4-5 hours + Steam Cleaning Steam Cleaning: 4 bedrooms (1 downst…"
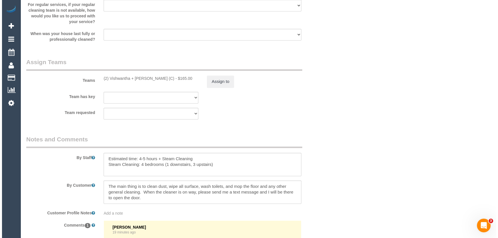
scroll to position [799, 0]
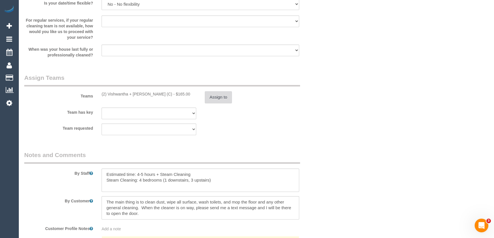
click at [227, 100] on button "Assign to" at bounding box center [218, 97] width 27 height 12
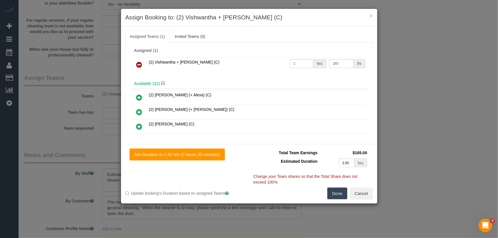
scroll to position [948, 0]
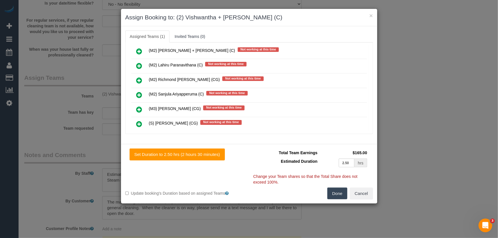
click at [138, 106] on icon at bounding box center [139, 109] width 6 height 7
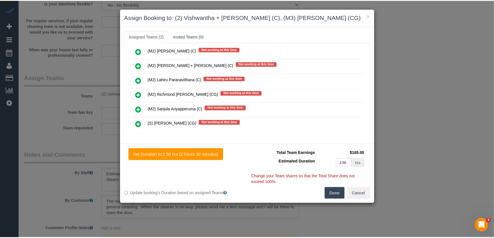
scroll to position [962, 0]
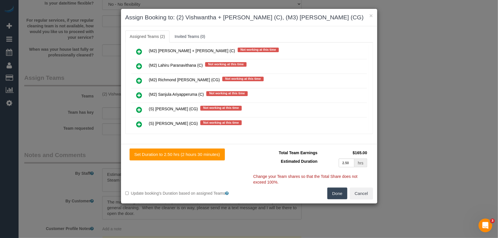
click at [334, 192] on button "Done" at bounding box center [337, 194] width 20 height 12
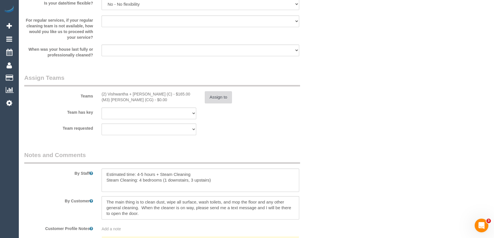
click at [212, 94] on button "Assign to" at bounding box center [218, 97] width 27 height 12
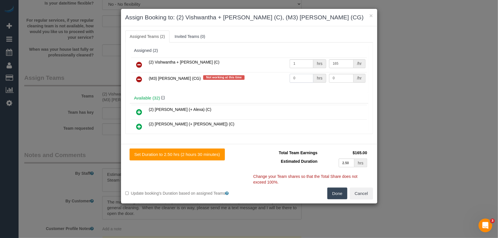
click at [299, 80] on input "0" at bounding box center [302, 78] width 24 height 9
type input "1"
type input "165"
drag, startPoint x: 334, startPoint y: 192, endPoint x: 331, endPoint y: 188, distance: 5.1
click at [336, 188] on button "Done" at bounding box center [337, 194] width 20 height 12
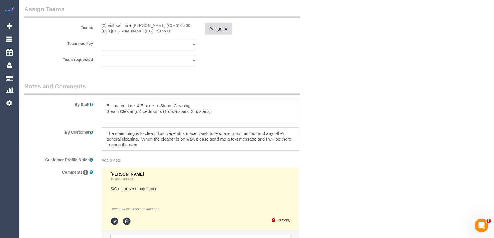
scroll to position [929, 0]
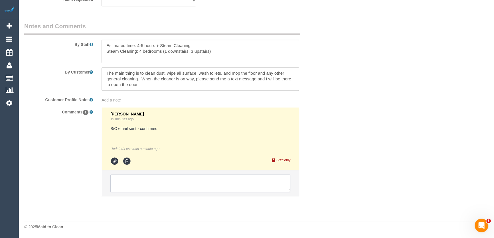
click at [175, 186] on textarea at bounding box center [200, 184] width 180 height 18
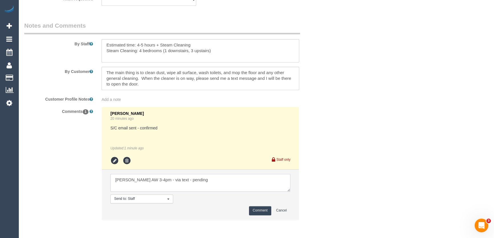
type textarea "Adnan AW 3-4pm - via text - pending"
click at [258, 212] on button "Comment" at bounding box center [260, 210] width 22 height 9
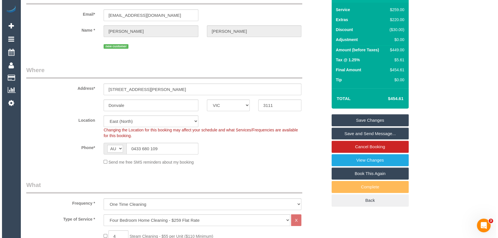
scroll to position [0, 0]
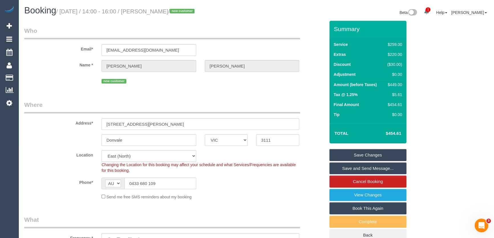
click at [163, 12] on small "/ September 16, 2025 / 14:00 - 16:00 / Amy Wu / new customer" at bounding box center [126, 11] width 140 height 6
copy small "Amy Wu"
click at [352, 156] on link "Save Changes" at bounding box center [368, 155] width 77 height 12
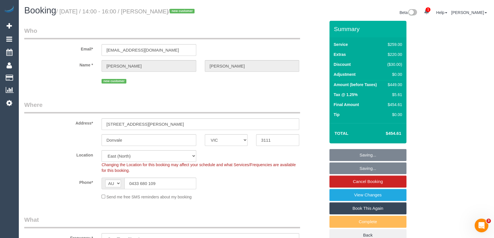
drag, startPoint x: 217, startPoint y: 164, endPoint x: 186, endPoint y: 94, distance: 76.7
click at [212, 143] on fieldset "Where Address* 67 Woodhouse Road, 3 Donvale ACT NSW NT QLD SA TAS VIC WA 3111 L…" at bounding box center [174, 153] width 301 height 104
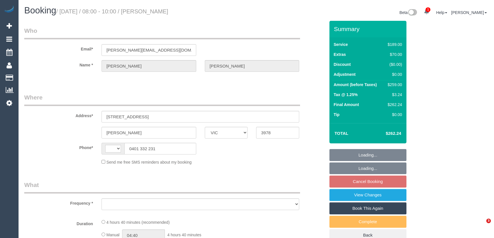
select select "VIC"
select select "string:AU"
select select "object:531"
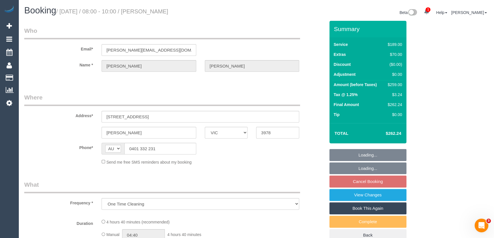
select select "string:stripe-pm_1RY1xc2GScqysDRVTSy4pmKQ"
select select "number:28"
select select "number:14"
select select "number:19"
select select "number:36"
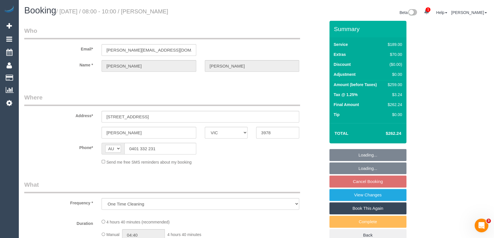
select select "number:35"
select select "number:13"
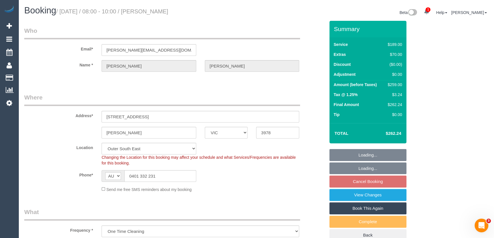
select select "object:1091"
select select "spot2"
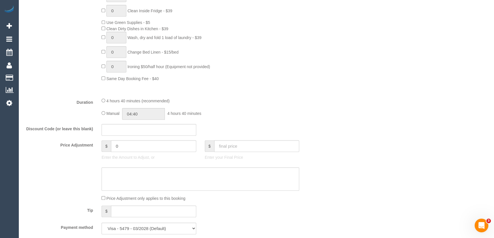
scroll to position [415, 0]
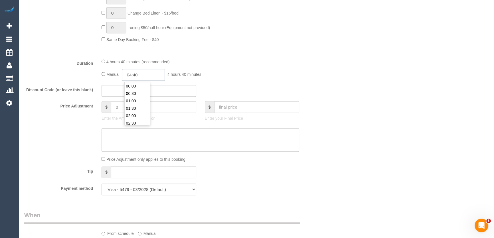
click at [147, 75] on input "04:40" at bounding box center [143, 75] width 43 height 12
type input "02:30"
click at [139, 122] on li "02:30" at bounding box center [137, 123] width 25 height 7
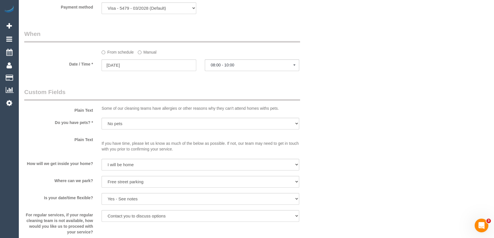
select select "spot25"
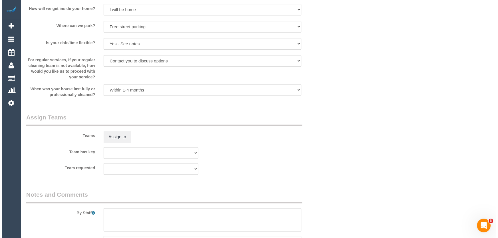
scroll to position [752, 0]
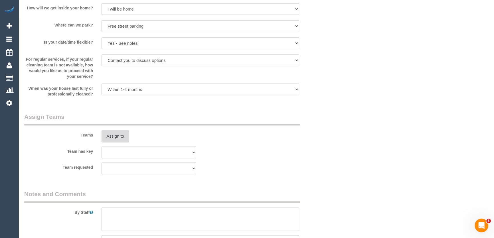
click at [114, 134] on button "Assign to" at bounding box center [115, 136] width 27 height 12
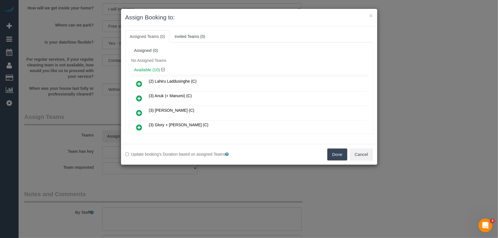
drag, startPoint x: 140, startPoint y: 125, endPoint x: 185, endPoint y: 107, distance: 47.8
click at [140, 125] on icon at bounding box center [139, 127] width 6 height 7
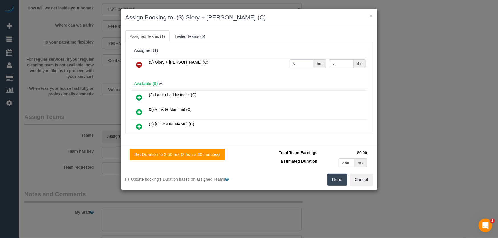
click at [301, 65] on input "0" at bounding box center [302, 63] width 24 height 9
type input "1"
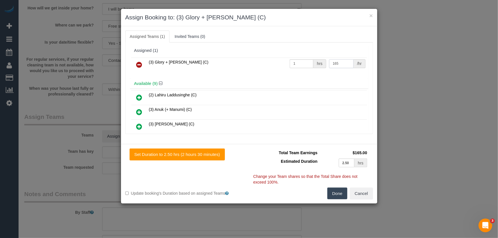
type input "165"
click at [338, 193] on button "Done" at bounding box center [337, 194] width 20 height 12
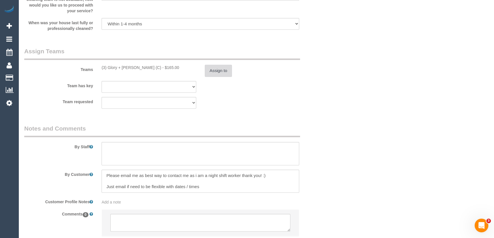
scroll to position [856, 0]
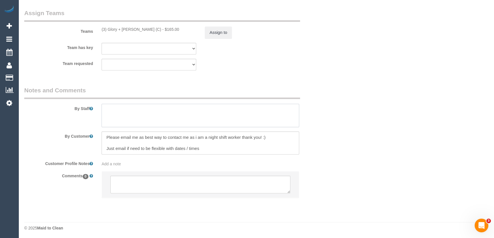
click at [154, 112] on textarea at bounding box center [201, 115] width 198 height 23
type textarea "Estimated time: 4-5 hours"
click at [265, 140] on textarea at bounding box center [201, 143] width 198 height 23
click at [264, 140] on textarea at bounding box center [201, 143] width 198 height 23
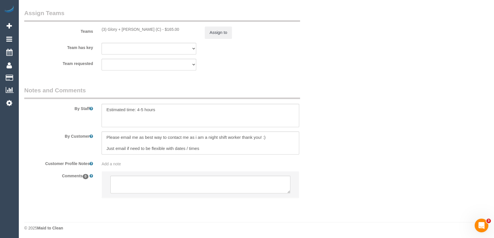
click at [117, 162] on div "Add a note" at bounding box center [201, 164] width 198 height 6
click at [116, 164] on textarea at bounding box center [201, 190] width 198 height 63
paste textarea "** ACCESS ** ** PREFERENCES ** ** DO NOT SEND ** ** GENERAL ** ** BILLING/INVOI…"
type textarea "** ACCESS ** ** PREFERENCES ** ** DO NOT SEND ** ** GENERAL ** ** BILLING/INVOI…"
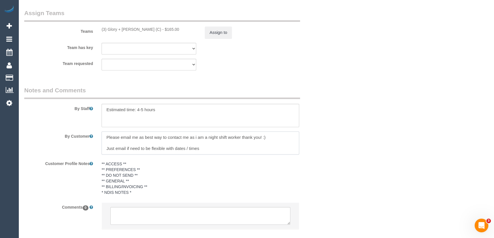
drag, startPoint x: 106, startPoint y: 137, endPoint x: 206, endPoint y: 151, distance: 101.2
click at [206, 151] on textarea at bounding box center [201, 143] width 198 height 23
click at [133, 180] on pre "** ACCESS ** ** PREFERENCES ** ** DO NOT SEND ** ** GENERAL ** ** BILLING/INVOI…" at bounding box center [201, 178] width 198 height 34
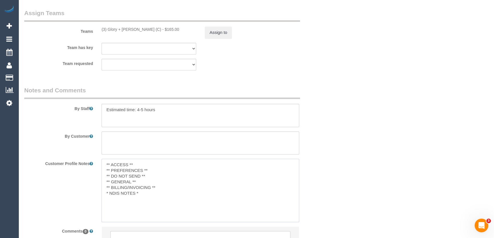
click at [140, 183] on textarea "** ACCESS ** ** PREFERENCES ** ** DO NOT SEND ** ** GENERAL ** ** BILLING/INVOI…" at bounding box center [201, 190] width 198 height 63
paste textarea "Please email me as best way to contact me as i am a night shift worker thank yo…"
click at [105, 200] on textarea "** ACCESS ** ** PREFERENCES ** ** DO NOT SEND ** ** GENERAL ** 10/09/25 - Pleas…" at bounding box center [201, 190] width 198 height 63
click at [209, 193] on textarea "** ACCESS ** ** PREFERENCES ** ** DO NOT SEND ** ** GENERAL ** 10/09/25 - Pleas…" at bounding box center [201, 190] width 198 height 63
type textarea "** ACCESS ** ** PREFERENCES ** ** DO NOT SEND ** ** GENERAL ** 10/09/25 - Pleas…"
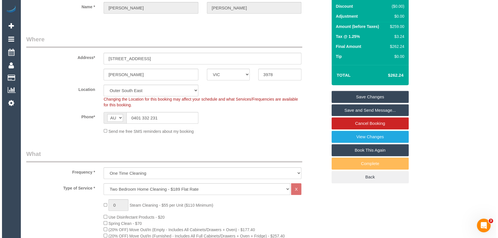
scroll to position [0, 0]
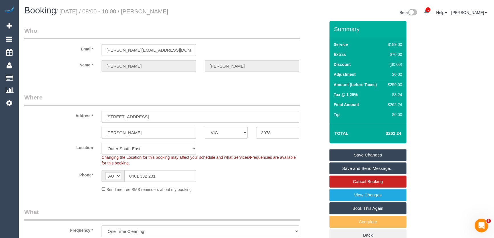
click at [168, 13] on small "/ September 16, 2025 / 08:00 - 10:00 / Samantha Arratia" at bounding box center [112, 11] width 112 height 6
copy small "Samantha Arratia"
click at [379, 167] on link "Save and Send Message..." at bounding box center [368, 169] width 77 height 12
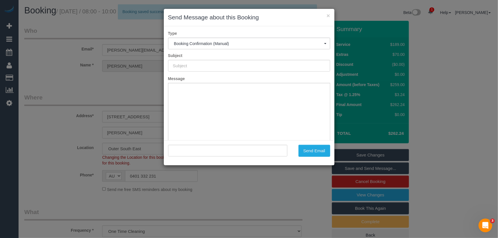
type input "Booking Confirmed"
type input ""Samantha Arratia" <samanthasidiroglou@hotmail.com>"
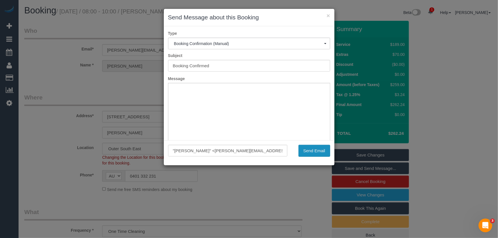
click at [311, 150] on button "Send Email" at bounding box center [315, 151] width 32 height 12
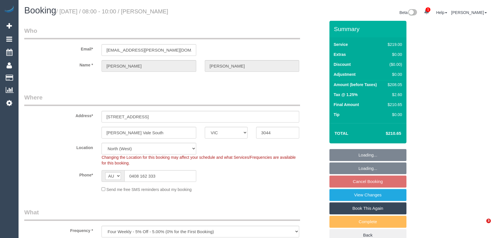
select select "VIC"
select select "spot2"
select select "number:28"
select select "number:16"
select select "number:19"
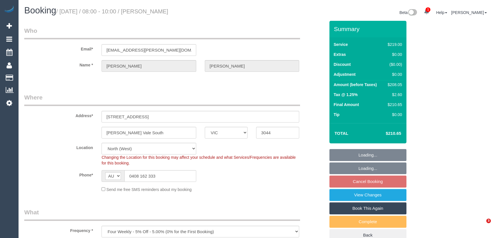
select select "number:24"
select select "number:34"
select select "number:13"
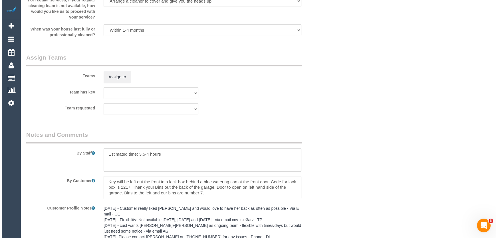
scroll to position [812, 0]
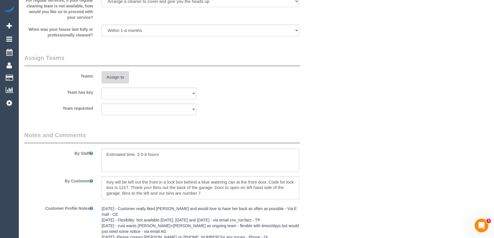
click at [113, 79] on button "Assign to" at bounding box center [115, 77] width 27 height 12
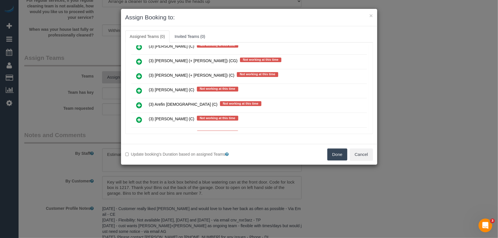
scroll to position [107, 0]
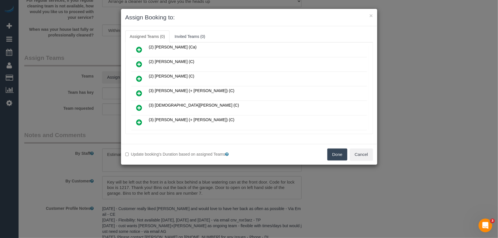
click at [138, 90] on icon at bounding box center [139, 93] width 6 height 7
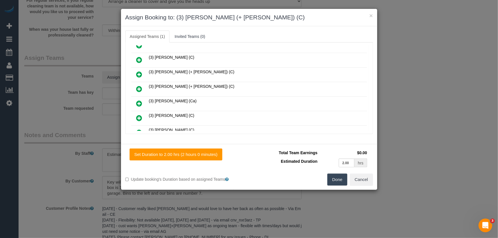
drag, startPoint x: 138, startPoint y: 71, endPoint x: 146, endPoint y: 77, distance: 10.5
click at [138, 71] on icon at bounding box center [139, 74] width 6 height 7
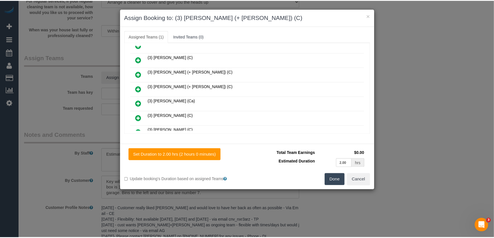
scroll to position [213, 0]
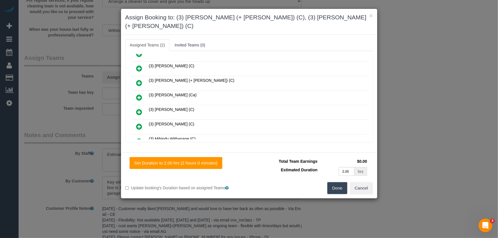
click at [334, 183] on button "Done" at bounding box center [337, 188] width 20 height 12
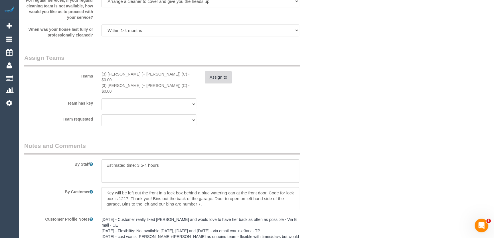
click at [225, 77] on button "Assign to" at bounding box center [218, 77] width 27 height 12
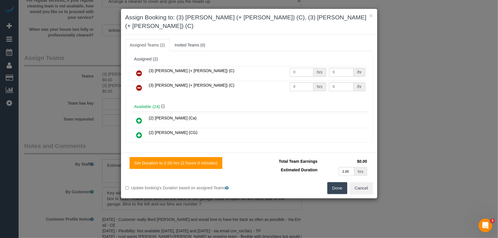
click at [300, 68] on input "0" at bounding box center [302, 72] width 24 height 9
type input "1"
type input "65"
click at [297, 82] on input "0" at bounding box center [302, 86] width 24 height 9
type input "1"
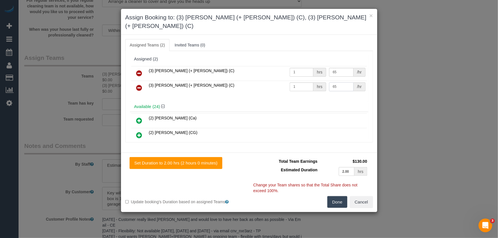
type input "65"
click at [337, 196] on button "Done" at bounding box center [337, 202] width 20 height 12
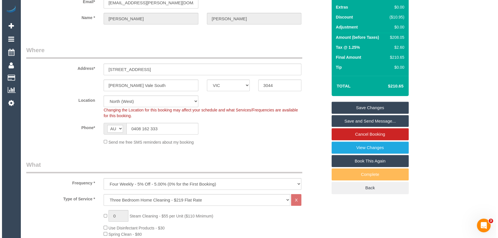
scroll to position [0, 0]
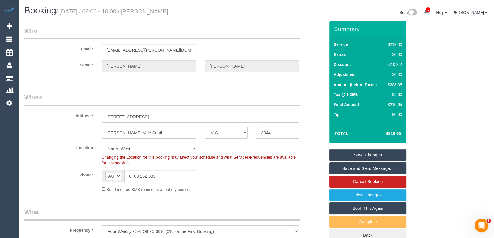
click at [167, 11] on small "/ September 16, 2025 / 08:00 - 10:00 / Ruth Carr" at bounding box center [112, 11] width 112 height 6
copy small "Ruth Carr"
click at [361, 171] on link "Save and Send Message..." at bounding box center [368, 169] width 77 height 12
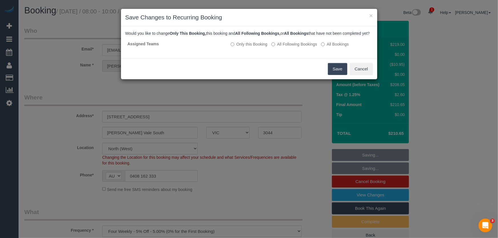
click at [331, 75] on button "Save" at bounding box center [337, 69] width 19 height 12
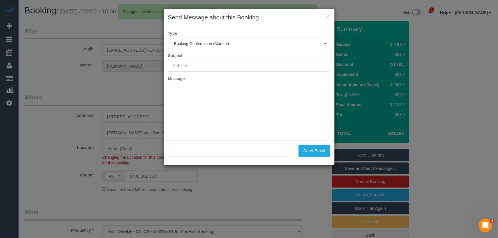
type input "Booking Confirmed"
type input ""Ruth Carr" <ruthjohanna.carr@gmail.com>"
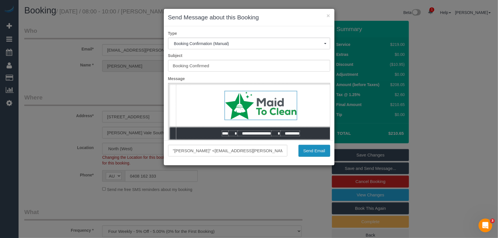
click at [308, 153] on button "Send Email" at bounding box center [315, 151] width 32 height 12
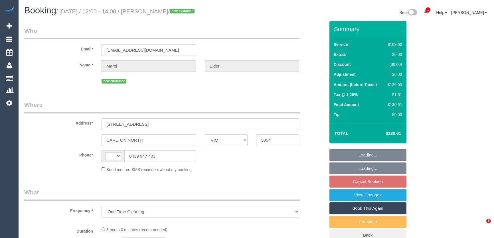
select select "VIC"
select select "string:stripe-pm_1S5g6s2GScqysDRVjYvdYeSS"
select select "number:27"
select select "number:14"
select select "number:19"
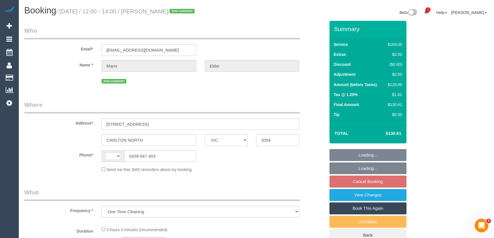
select select "number:22"
select select "number:33"
select select "number:12"
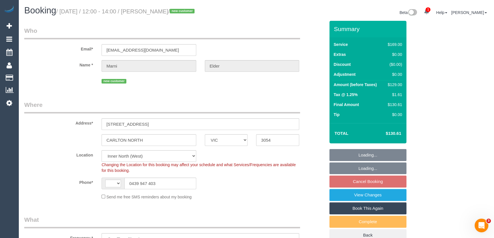
select select "object:446"
select select "string:AU"
select select "spot6"
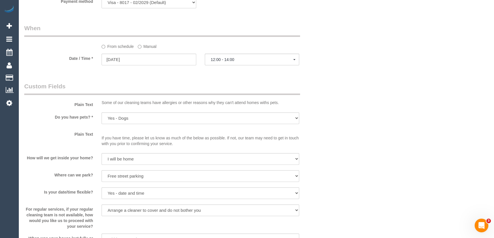
scroll to position [554, 0]
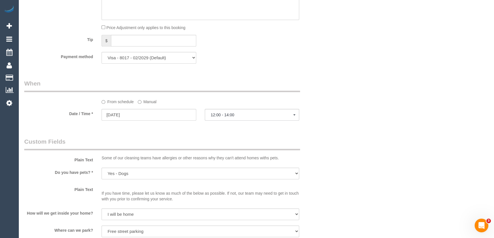
click at [142, 104] on label "Manual" at bounding box center [147, 101] width 19 height 8
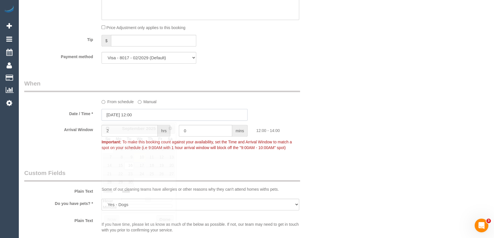
click at [149, 118] on input "[DATE] 12:00" at bounding box center [175, 115] width 146 height 12
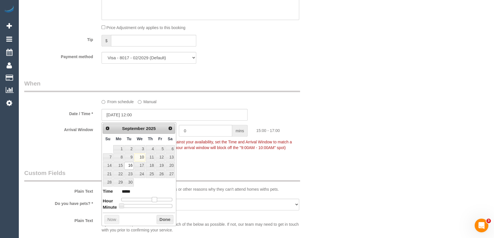
type input "[DATE] 15:00"
type input "*****"
drag, startPoint x: 148, startPoint y: 199, endPoint x: 154, endPoint y: 199, distance: 6.0
click at [155, 199] on span at bounding box center [154, 199] width 5 height 5
type input "[DATE] 14:00"
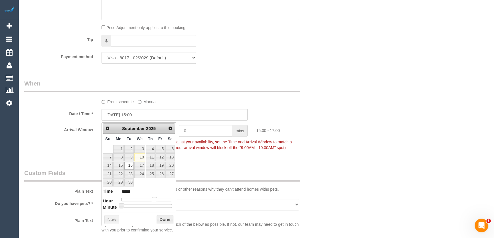
type input "*****"
click at [152, 199] on span at bounding box center [152, 199] width 5 height 5
click at [217, 164] on div "Who Email* [EMAIL_ADDRESS][DOMAIN_NAME] Name * [GEOGRAPHIC_DATA][PERSON_NAME] n…" at bounding box center [175, 13] width 310 height 1094
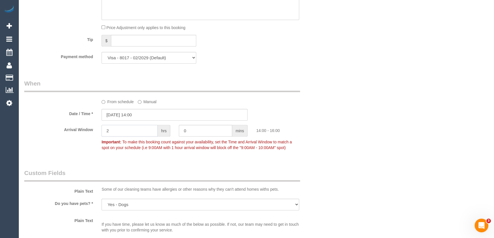
click at [145, 131] on input "2" at bounding box center [130, 131] width 56 height 12
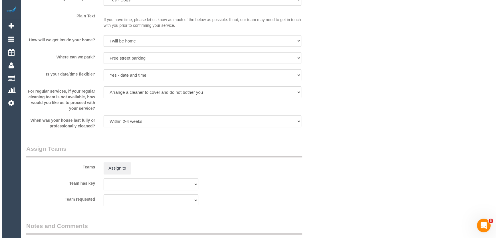
scroll to position [762, 0]
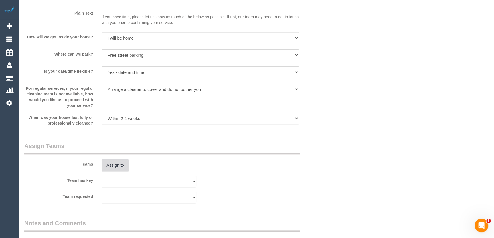
type input "1"
click at [115, 166] on button "Assign to" at bounding box center [115, 166] width 27 height 12
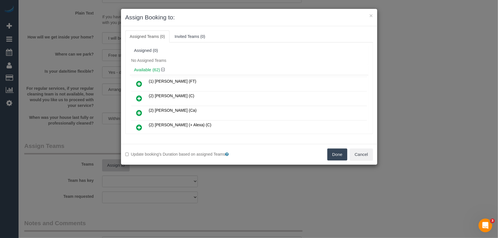
scroll to position [507, 0]
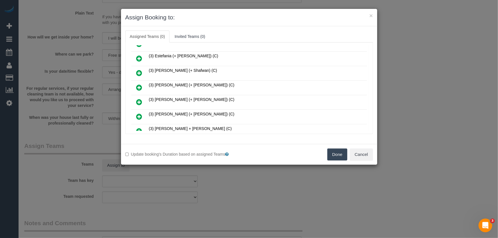
click at [140, 99] on icon at bounding box center [139, 102] width 6 height 7
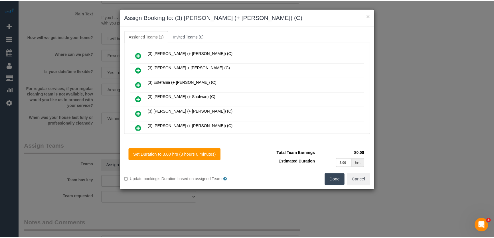
scroll to position [521, 0]
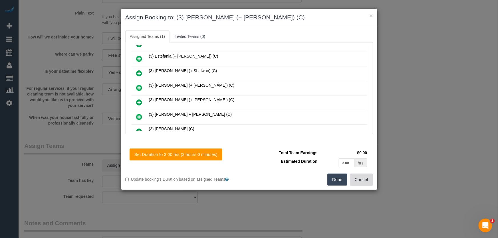
click at [356, 180] on button "Cancel" at bounding box center [361, 180] width 23 height 12
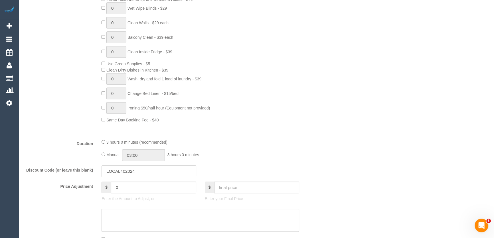
scroll to position [389, 0]
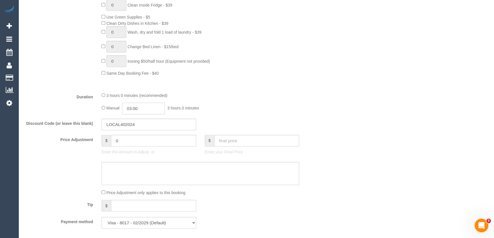
click at [153, 108] on input "03:00" at bounding box center [143, 109] width 43 height 12
drag, startPoint x: 146, startPoint y: 117, endPoint x: 139, endPoint y: 128, distance: 12.9
click at [145, 110] on input "00:00" at bounding box center [143, 109] width 43 height 12
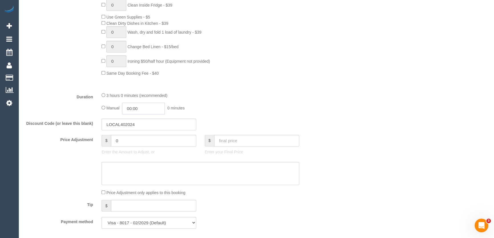
scroll to position [0, 0]
drag, startPoint x: 138, startPoint y: 142, endPoint x: 143, endPoint y: 117, distance: 25.1
click at [138, 142] on li "01:30" at bounding box center [137, 141] width 25 height 7
click input "01:30"
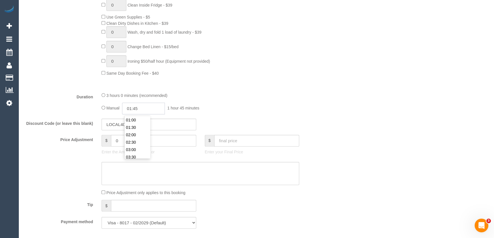
type input "01:45"
drag, startPoint x: 339, startPoint y: 100, endPoint x: 238, endPoint y: 98, distance: 100.8
click div "Who Email* misselder@hotmail.co.uk Name * Marni Elder new customer Where Addres…"
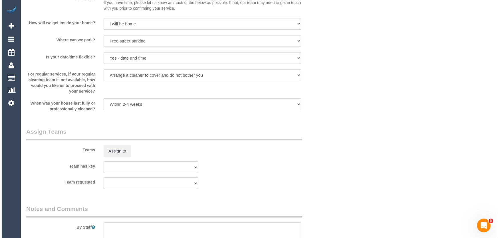
scroll to position [804, 0]
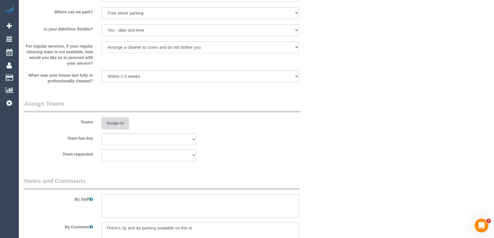
click button "Assign to"
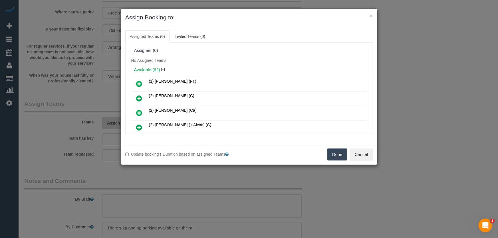
scroll to position [507, 0]
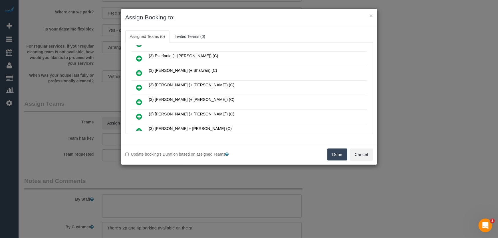
click icon
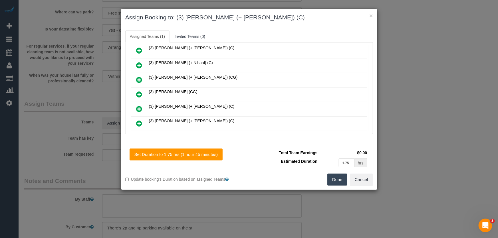
click icon
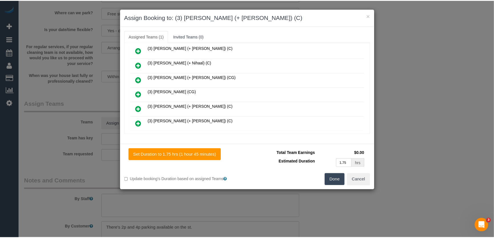
scroll to position [820, 0]
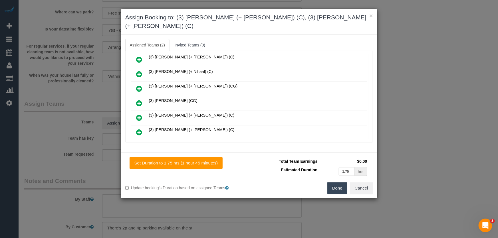
click button "Done"
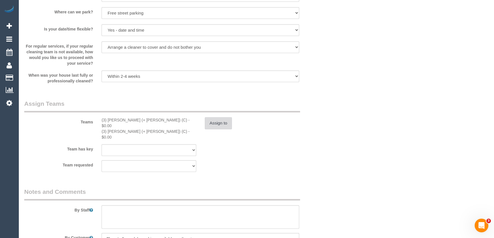
click button "Assign to"
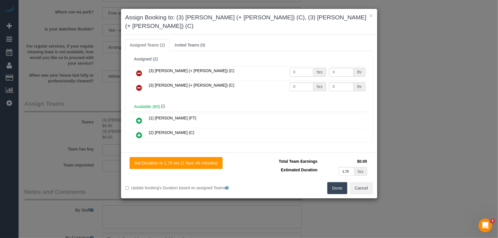
click input "0"
type input "1"
type input "55"
click input "0"
type input "1"
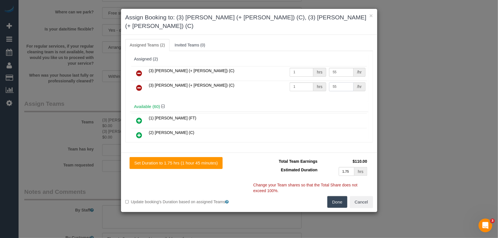
type input "55"
click button "Done"
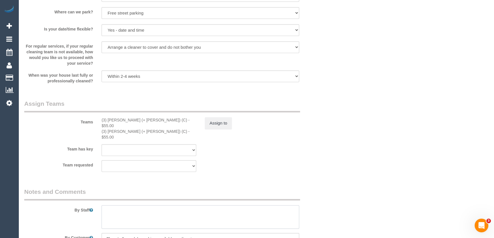
click textarea
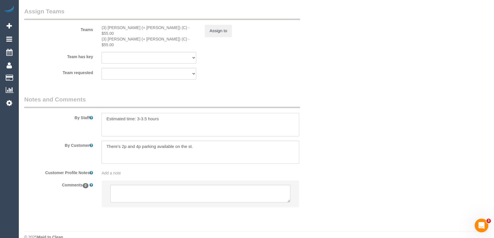
type textarea "Estimated time: 3-3.5 hours"
drag, startPoint x: 171, startPoint y: 193, endPoint x: 169, endPoint y: 190, distance: 3.7
click li
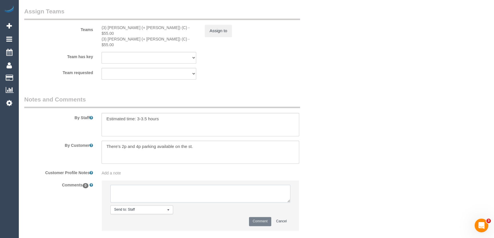
click textarea
type textarea "customer has been informed of AW 2-3pm- via email - pending"
click button "Comment"
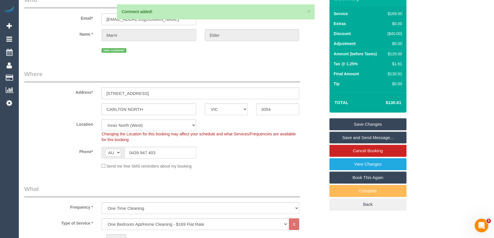
scroll to position [0, 0]
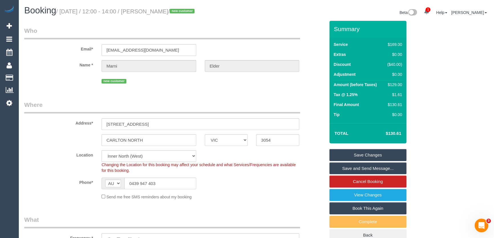
click small "/ September 16, 2025 / 12:00 - 14:00 / Marni Elder / new customer"
copy small "Marni Elder"
click input "misselder@hotmail.co.uk"
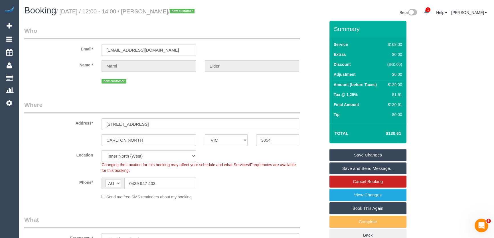
click input "misselder@hotmail.co.uk"
click link "Save Changes"
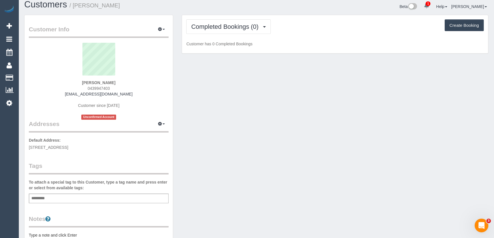
scroll to position [2, 0]
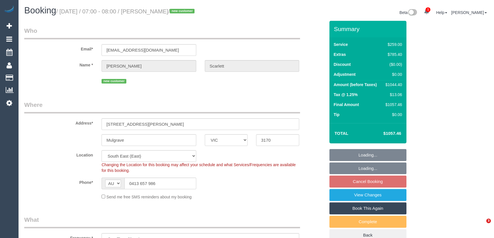
select select "VIC"
select select "object:547"
select select "string:stripe-pm_1S5hes2GScqysDRVqbUFaZeS"
select select "spot1"
select select "number:28"
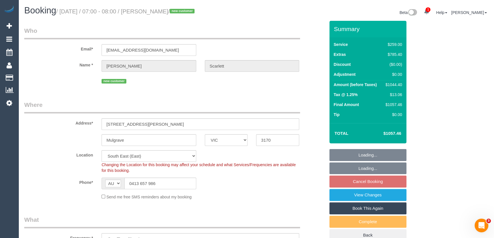
select select "number:14"
select select "number:19"
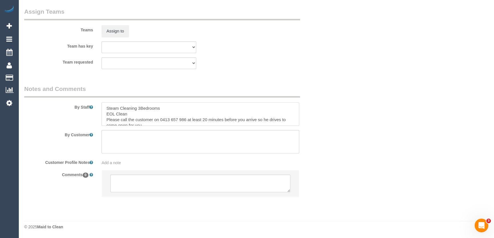
scroll to position [6, 0]
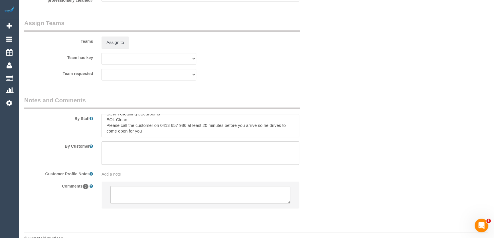
scroll to position [866, 0]
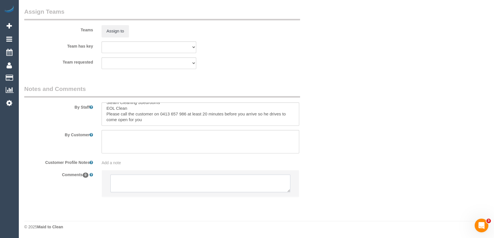
click at [140, 182] on textarea at bounding box center [200, 184] width 180 height 18
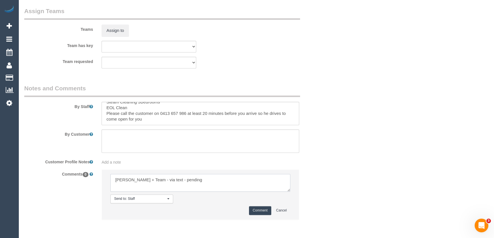
type textarea "[PERSON_NAME] + Team - via text - pending"
click at [256, 210] on button "Comment" at bounding box center [260, 210] width 22 height 9
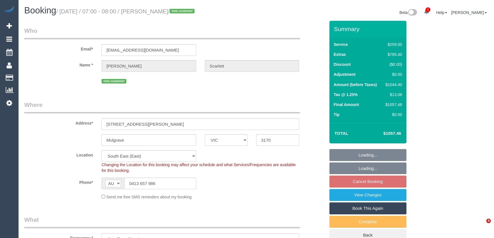
select select "VIC"
select select "string:stripe-pm_1S5hes2GScqysDRVqbUFaZeS"
select select "number:28"
select select "number:14"
select select "number:19"
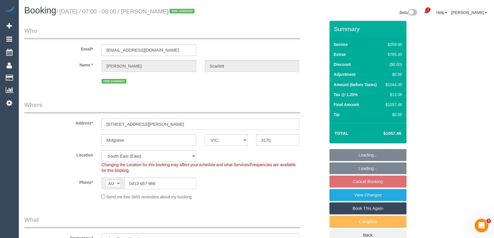
select select "object:1321"
select select "spot1"
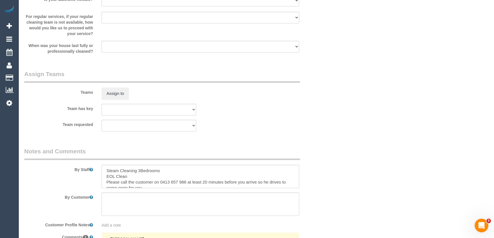
scroll to position [804, 0]
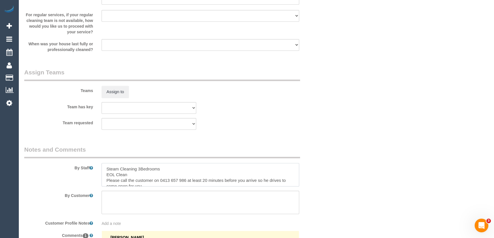
click at [104, 173] on textarea at bounding box center [201, 174] width 198 height 23
click at [140, 176] on textarea at bounding box center [201, 174] width 198 height 23
click at [180, 178] on textarea at bounding box center [201, 174] width 198 height 23
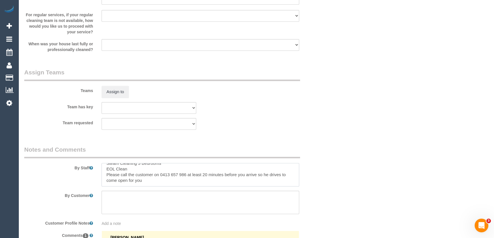
scroll to position [908, 0]
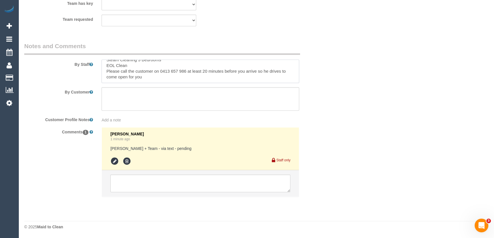
type textarea "Estimated time: 13.5-15.5 hours + Steam Cleaning Steam Cleaning 3 Bedrooms EOL …"
click at [112, 163] on icon at bounding box center [114, 161] width 9 height 9
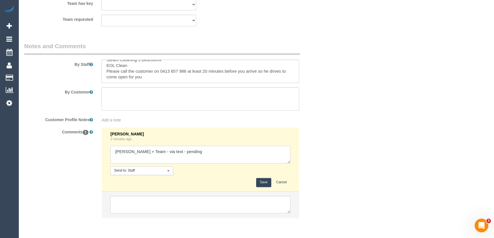
click at [199, 151] on textarea at bounding box center [200, 155] width 180 height 18
type textarea "[PERSON_NAME] + Team - via text - confirmed"
click at [261, 186] on button "Save" at bounding box center [263, 182] width 15 height 9
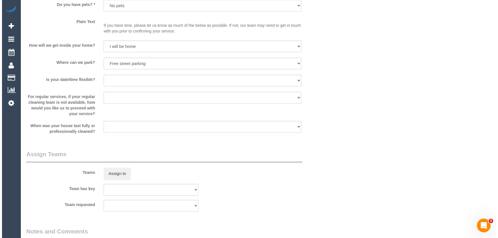
scroll to position [778, 0]
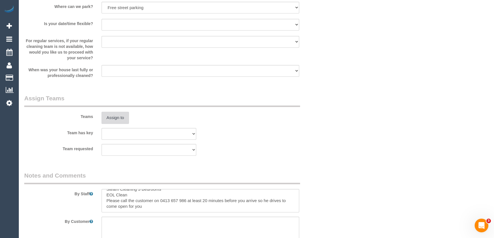
click at [111, 119] on button "Assign to" at bounding box center [115, 118] width 27 height 12
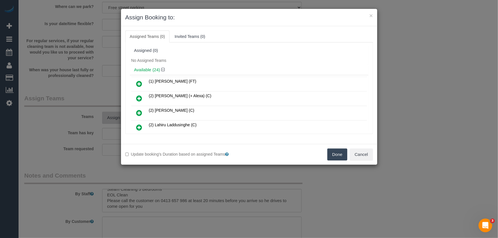
scroll to position [1192, 0]
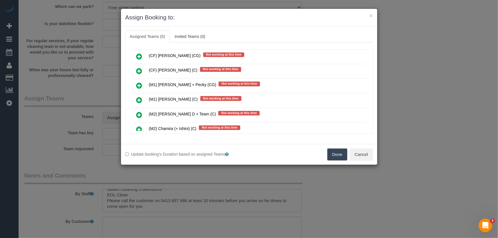
click at [137, 112] on icon at bounding box center [139, 115] width 6 height 7
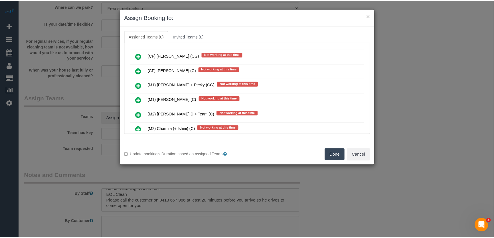
scroll to position [1205, 0]
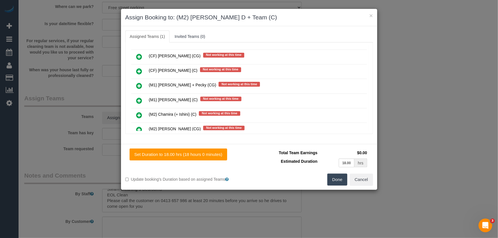
click at [332, 182] on button "Done" at bounding box center [337, 180] width 20 height 12
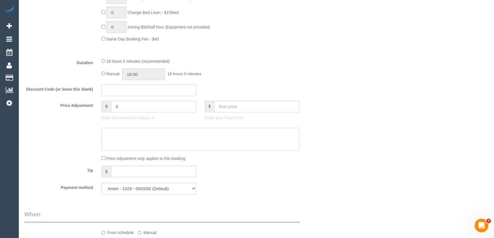
scroll to position [415, 0]
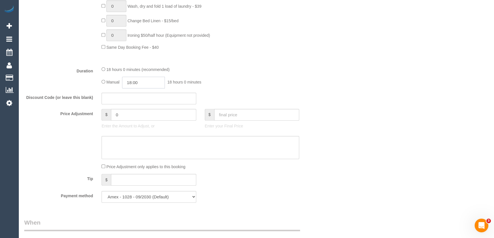
click at [148, 80] on input "18:00" at bounding box center [143, 83] width 43 height 12
type input "08:30"
click at [141, 95] on li "08:30" at bounding box center [137, 95] width 25 height 7
click at [222, 88] on div "Manual 08:30 8 hours 30 minutes" at bounding box center [201, 83] width 198 height 12
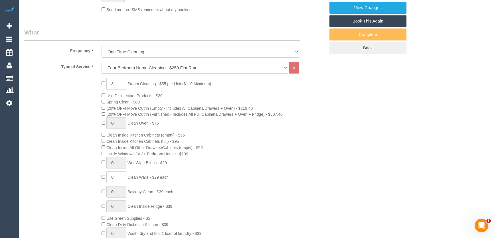
select select "spot24"
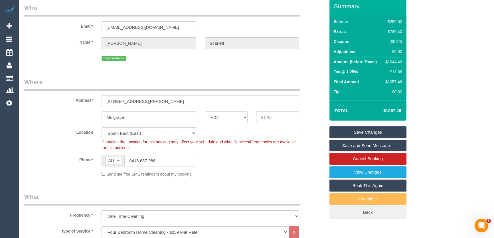
scroll to position [0, 0]
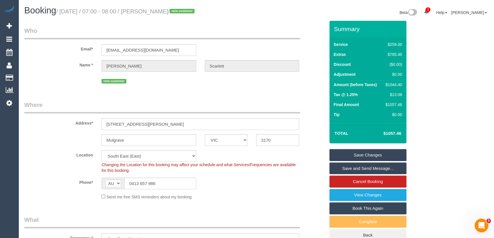
click at [164, 13] on small "/ [DATE] / 07:00 - 08:00 / [PERSON_NAME] / new customer" at bounding box center [126, 11] width 140 height 6
copy small "[PERSON_NAME]"
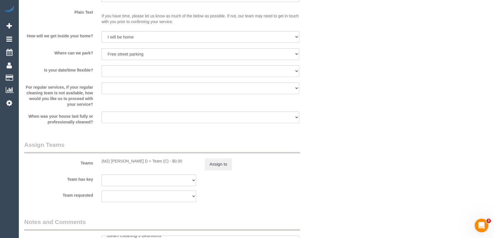
scroll to position [778, 0]
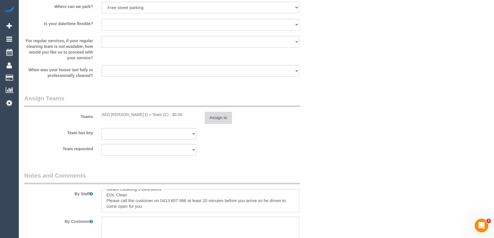
click at [222, 117] on button "Assign to" at bounding box center [218, 118] width 27 height 12
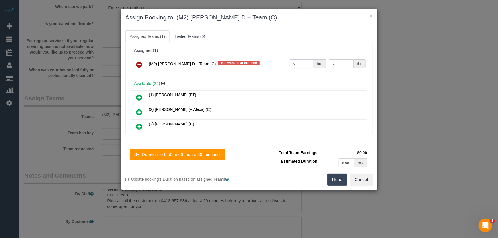
click at [300, 63] on input "0" at bounding box center [302, 63] width 24 height 9
type input "1"
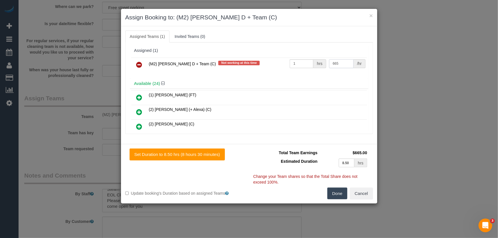
type input "665"
click at [339, 191] on button "Done" at bounding box center [337, 194] width 20 height 12
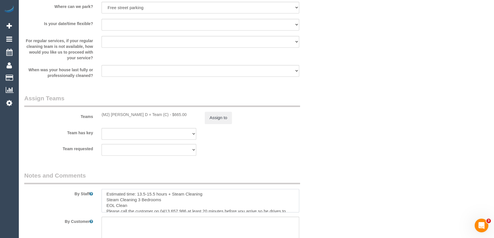
scroll to position [0, 0]
click at [273, 155] on div "Team requested (M2) [PERSON_NAME] D + Team (C) (0) Office (1) [PERSON_NAME] (FT…" at bounding box center [175, 150] width 310 height 12
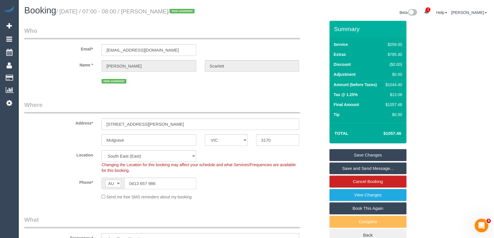
click at [367, 169] on link "Save and Send Message..." at bounding box center [368, 169] width 77 height 12
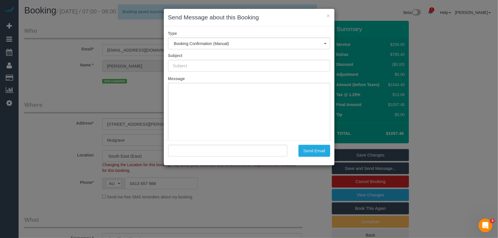
type input "Booking Confirmed"
type input ""[PERSON_NAME]" <[EMAIL_ADDRESS][DOMAIN_NAME]>"
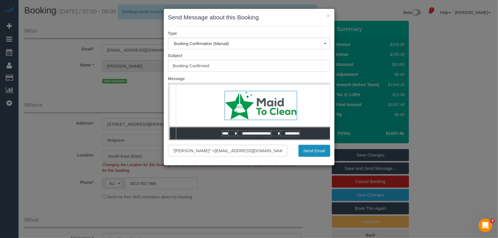
click at [313, 151] on button "Send Email" at bounding box center [315, 151] width 32 height 12
